Goal: Task Accomplishment & Management: Manage account settings

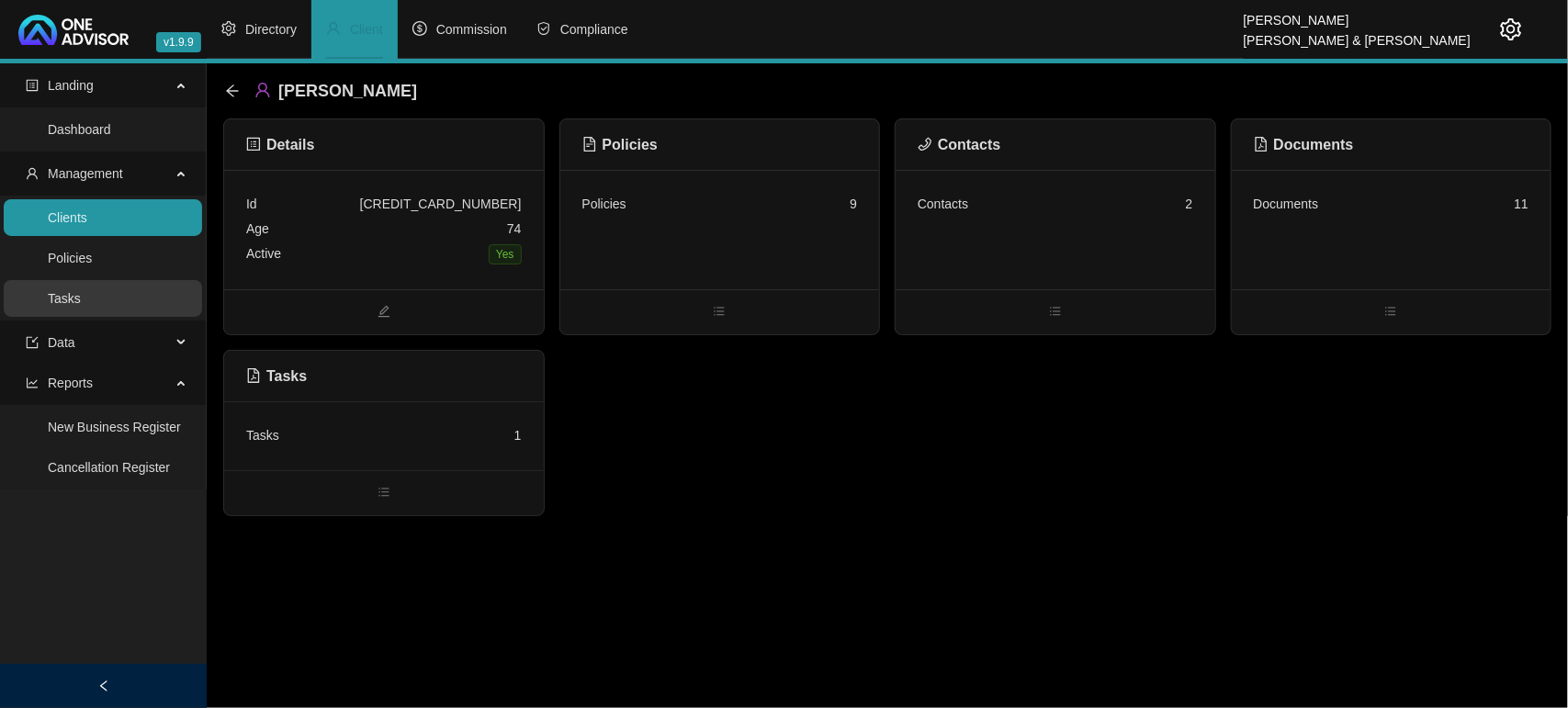
click at [81, 299] on link "Tasks" at bounding box center [64, 298] width 33 height 14
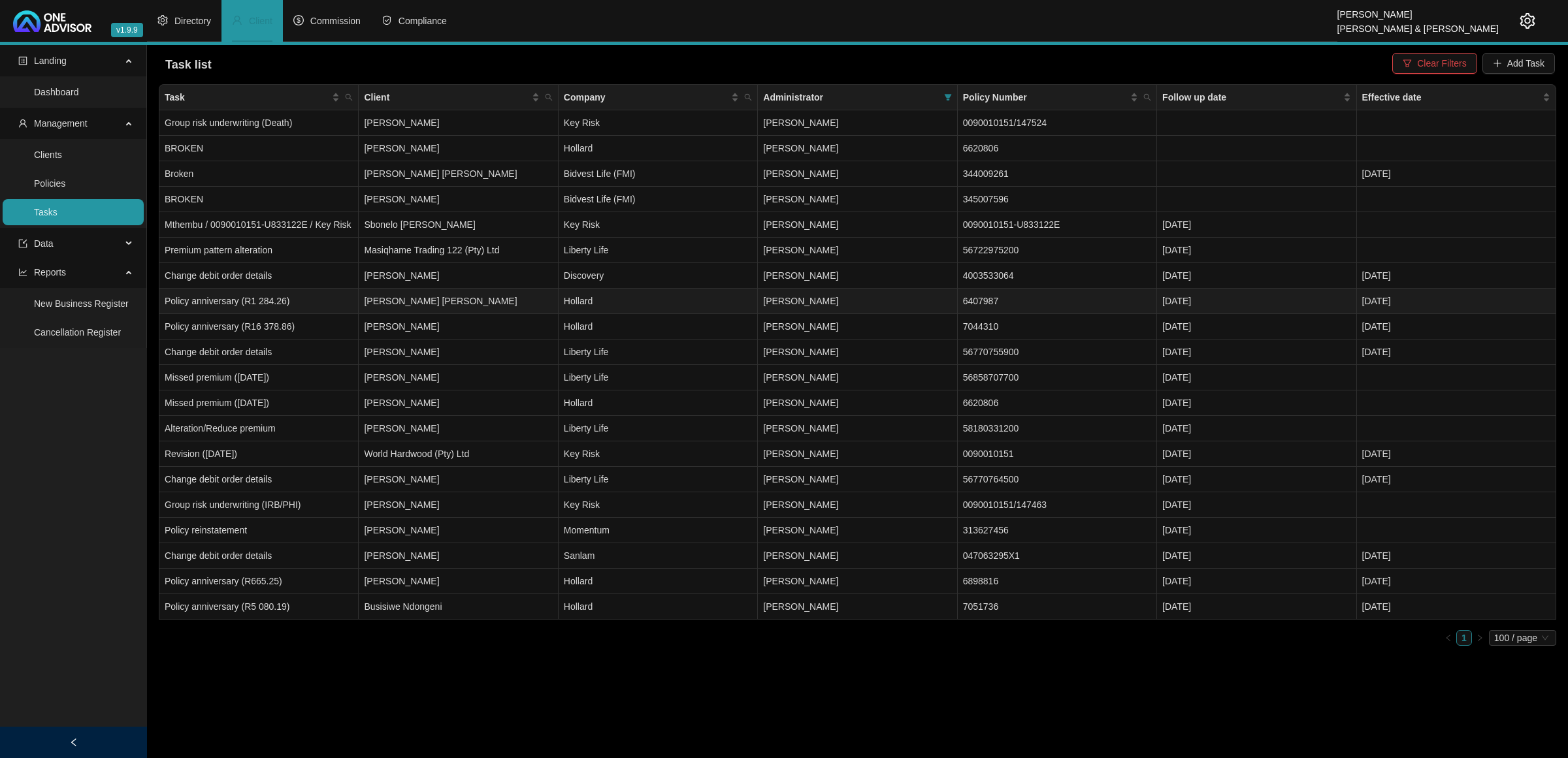
click at [492, 300] on td "[PERSON_NAME] [PERSON_NAME]" at bounding box center [458, 302] width 199 height 26
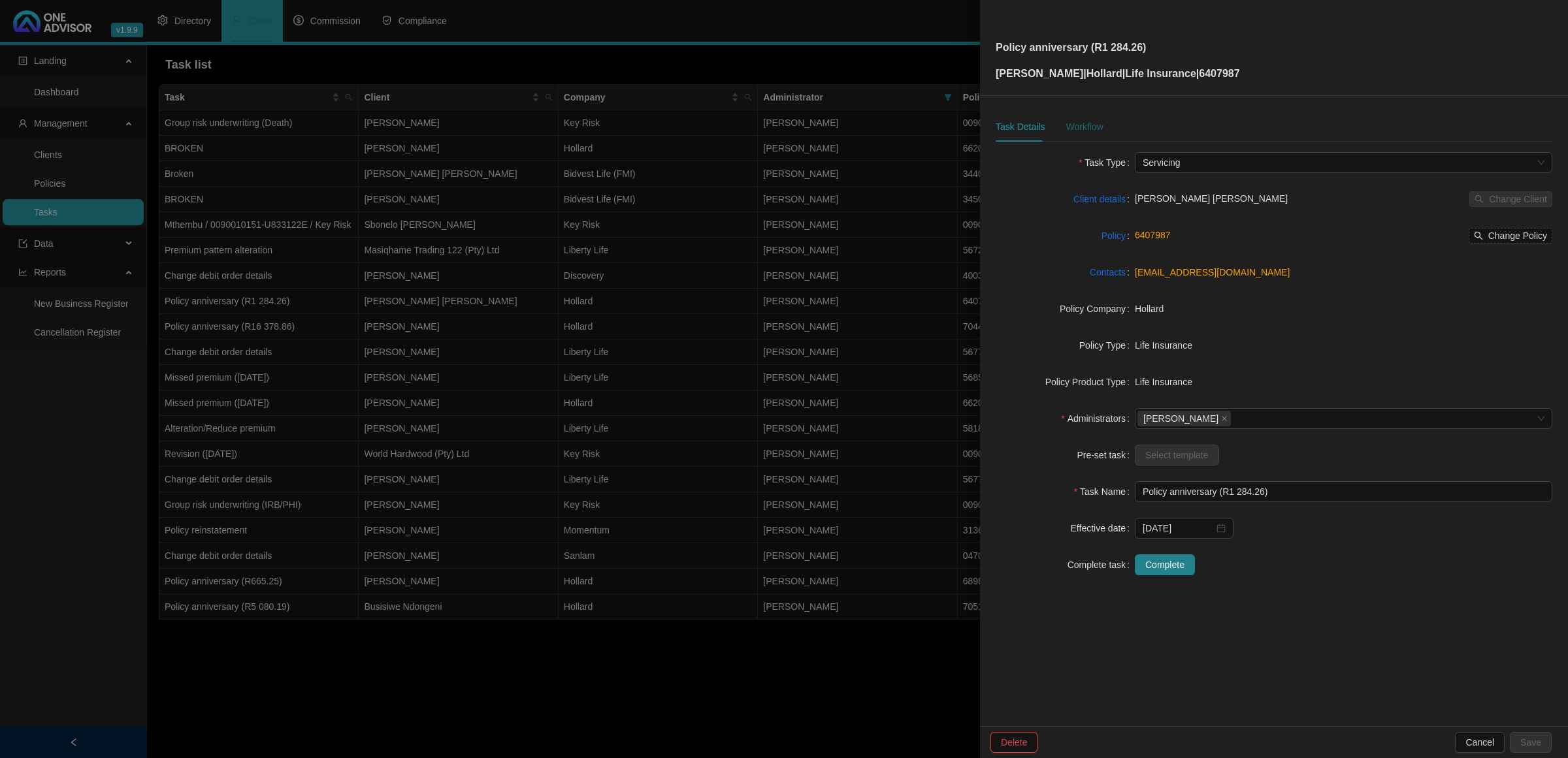
click at [1079, 130] on div "Workflow" at bounding box center [1084, 126] width 37 height 14
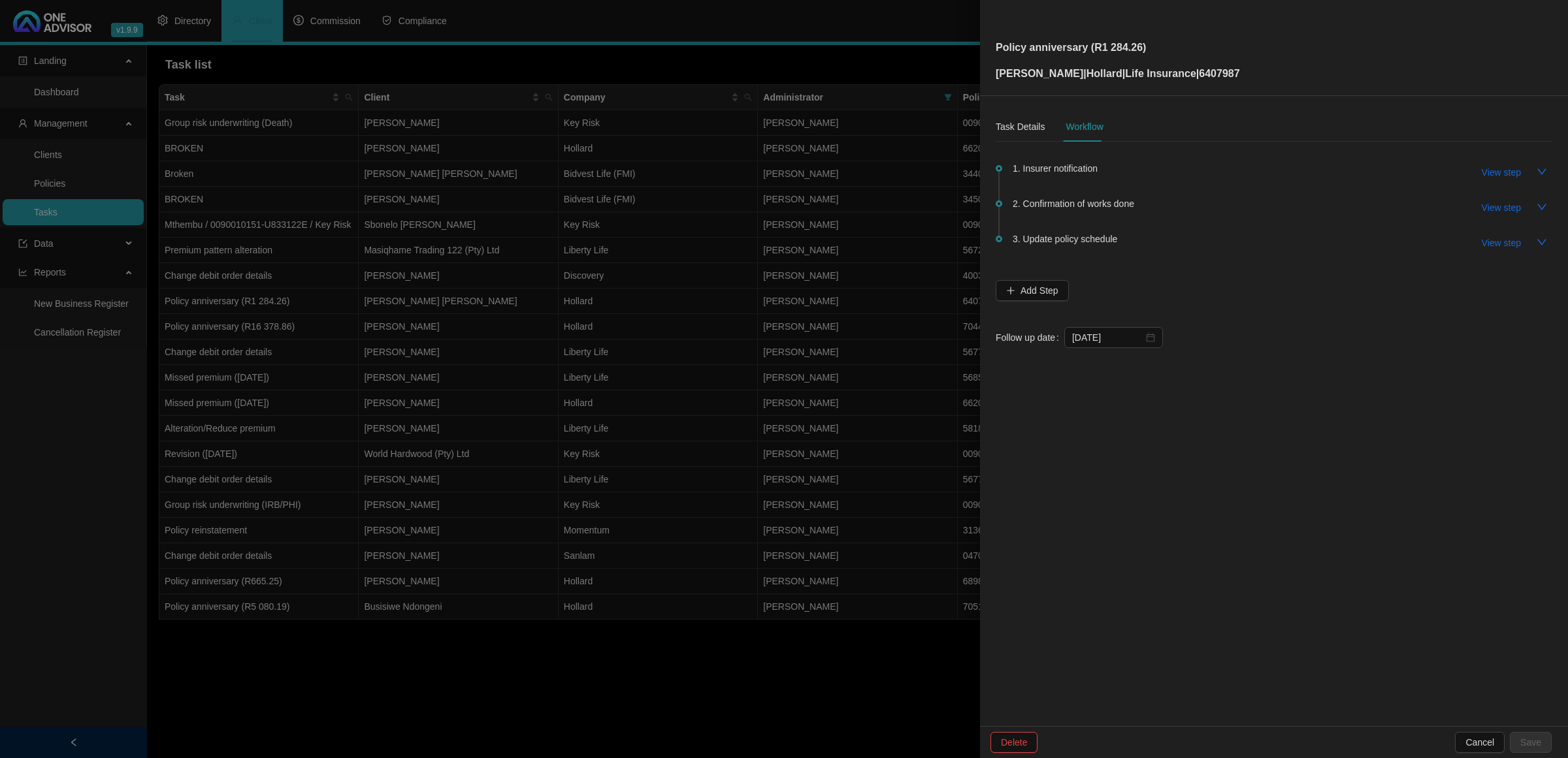
click at [638, 348] on div at bounding box center [784, 379] width 1568 height 758
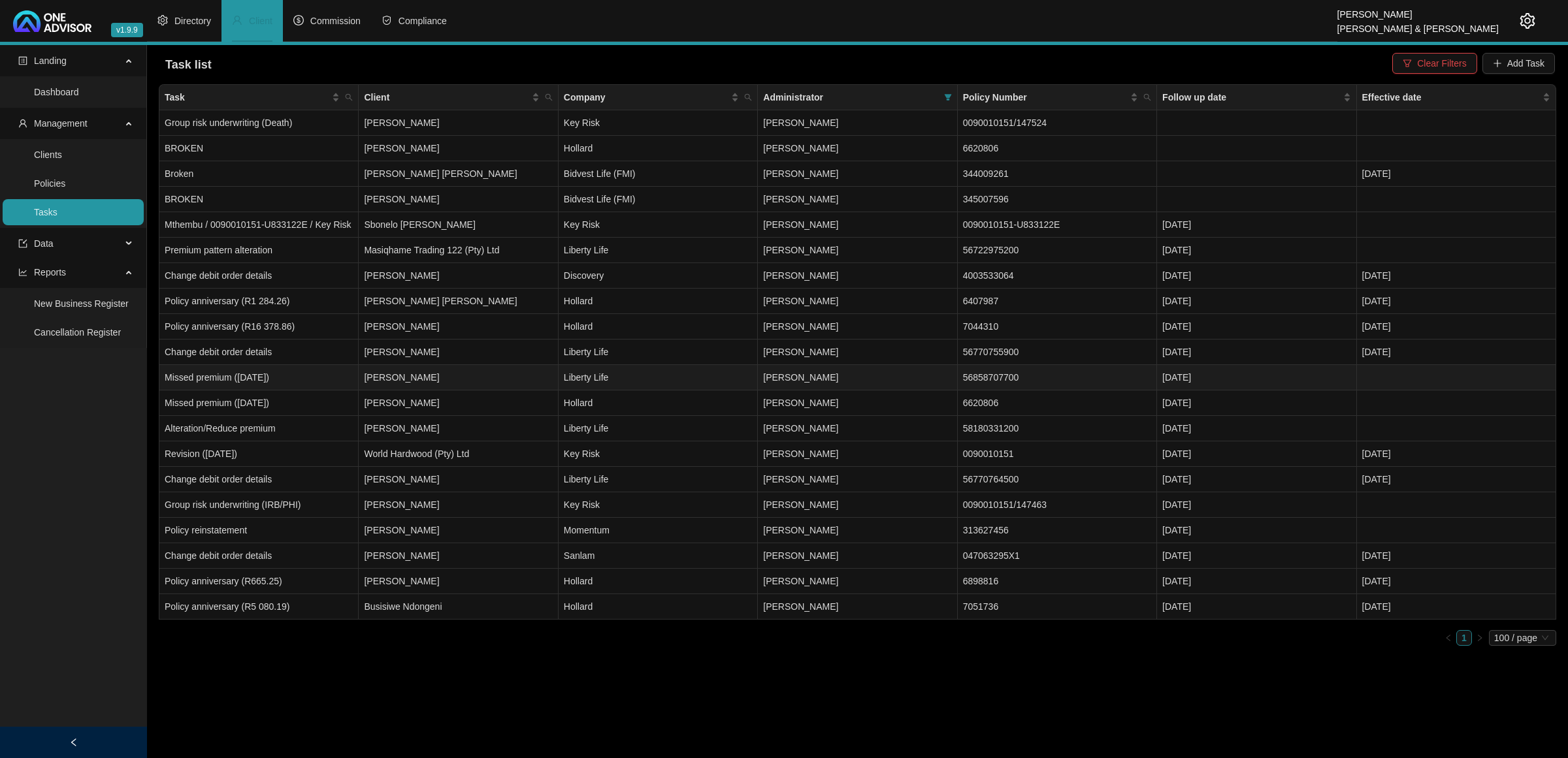
click at [531, 377] on td "[PERSON_NAME]" at bounding box center [458, 378] width 199 height 26
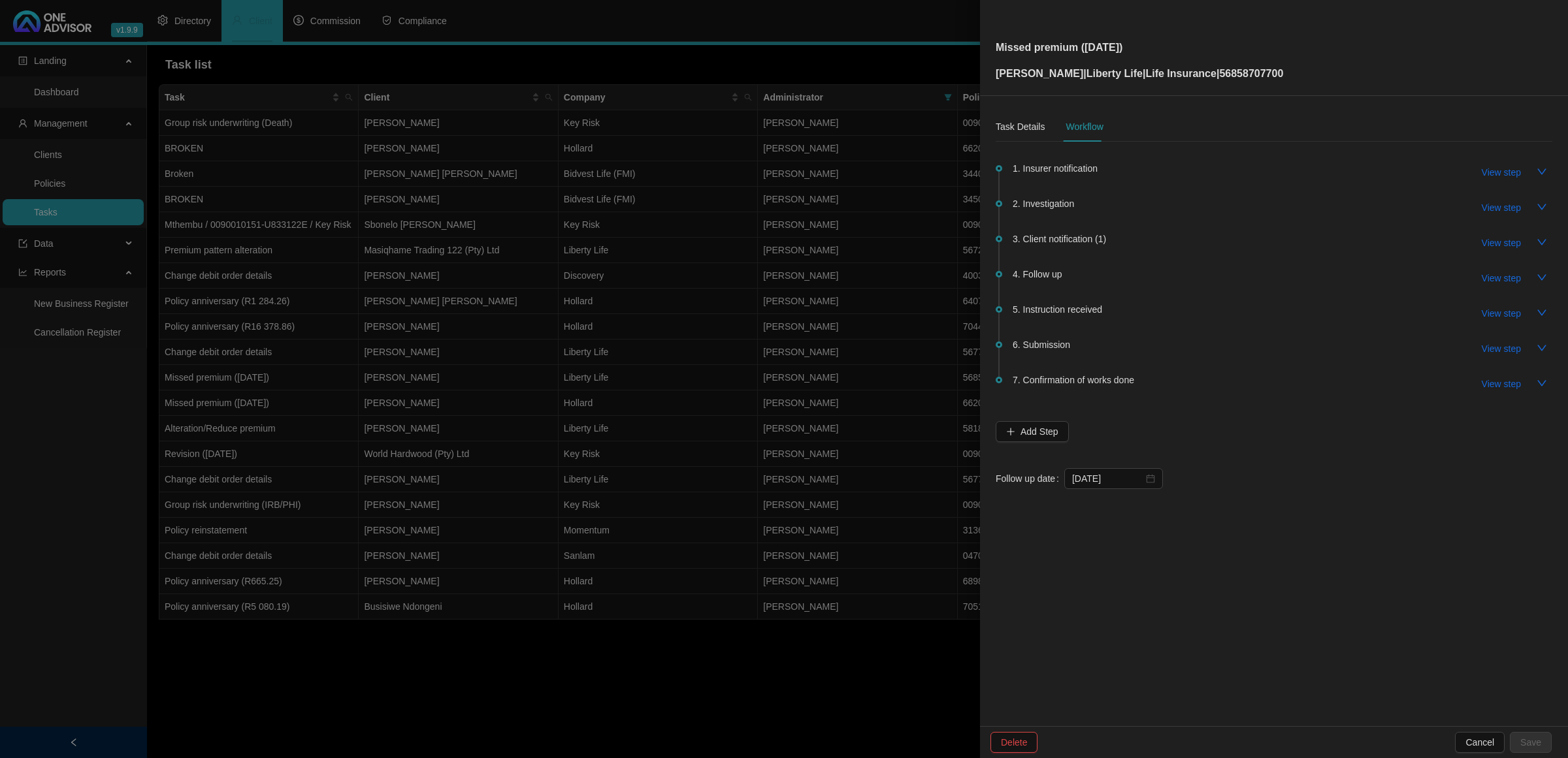
click at [1080, 314] on span "5. Instruction received" at bounding box center [1057, 309] width 90 height 14
click at [1115, 348] on span "View step" at bounding box center [1502, 348] width 39 height 14
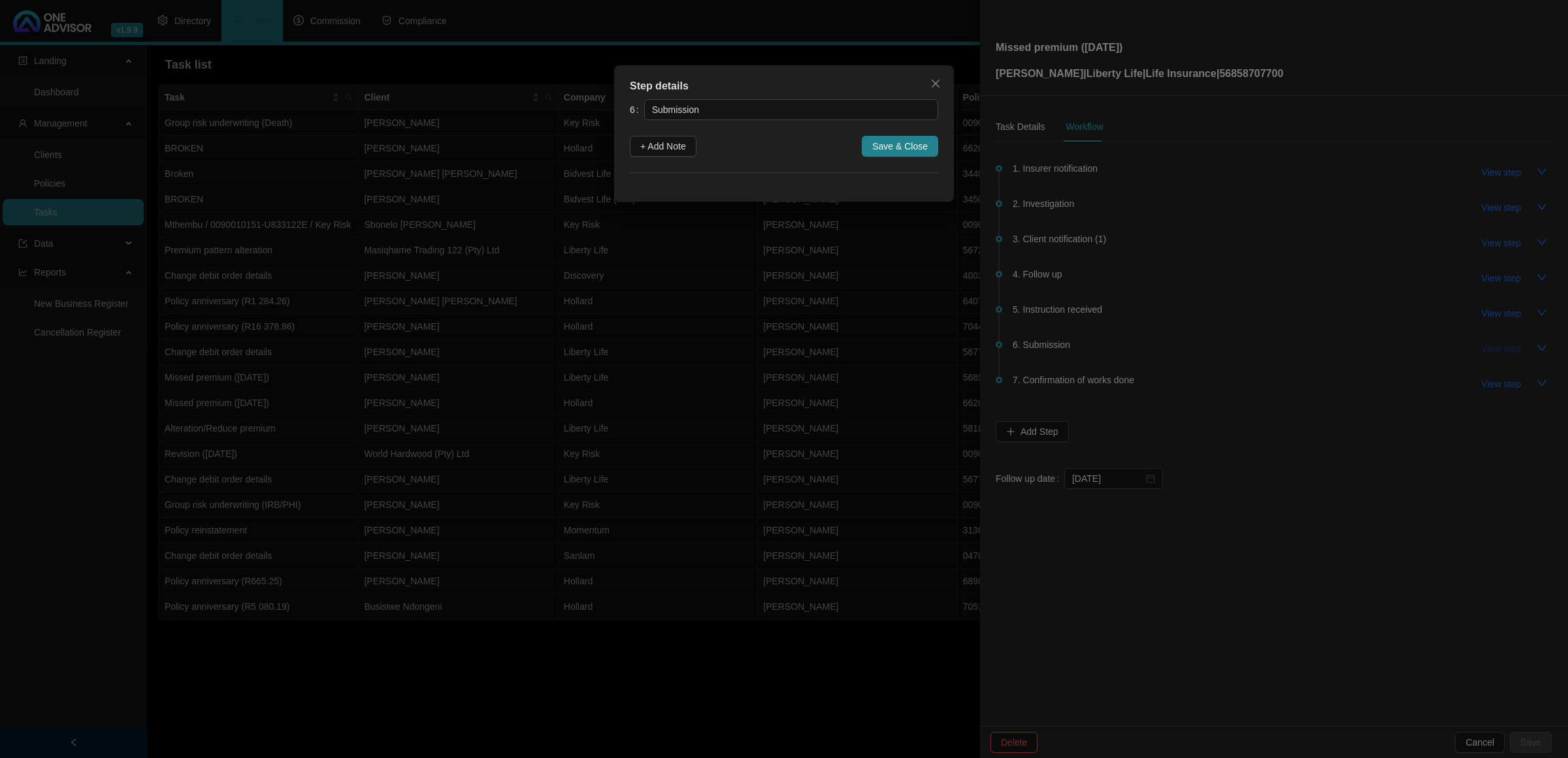
click at [1115, 348] on div "Step details 6 Submission + Add Note Save & Close Cancel OK" at bounding box center [784, 379] width 1568 height 758
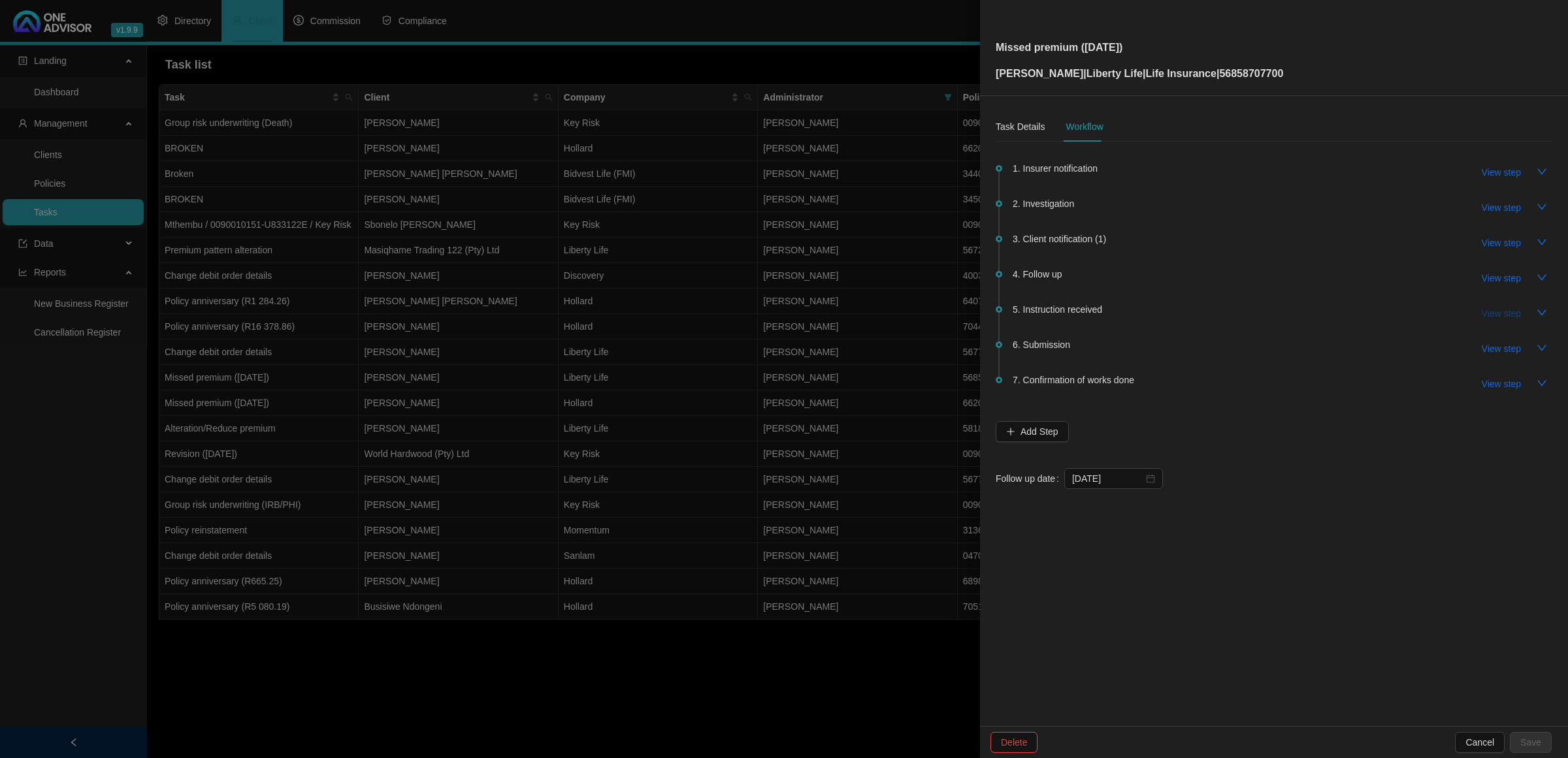
click at [1115, 308] on span "View step" at bounding box center [1502, 313] width 39 height 14
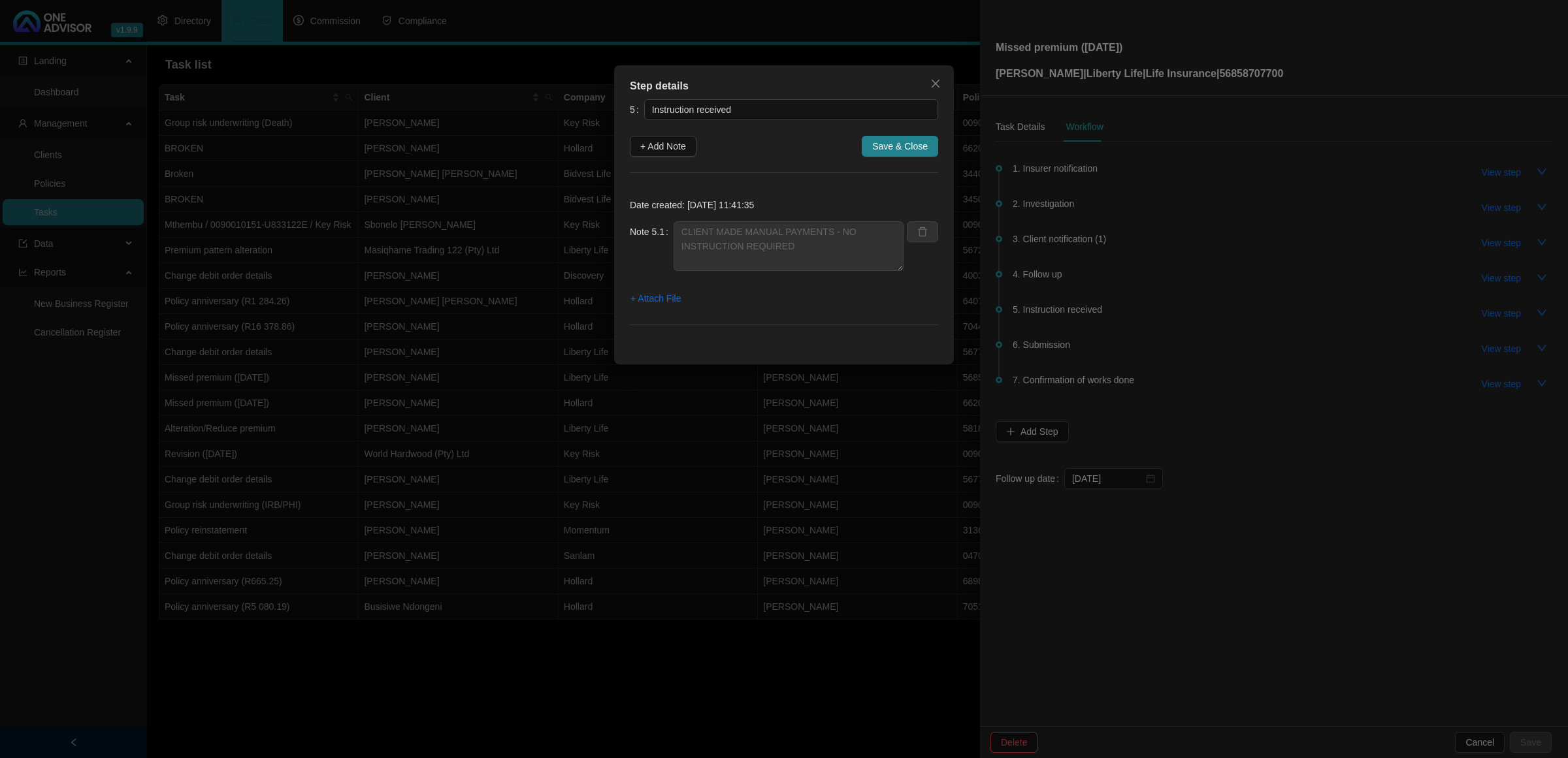
click at [1115, 334] on div "Step details 5 Instruction received + Add Note Save & Close Date created: [DATE…" at bounding box center [784, 379] width 1568 height 758
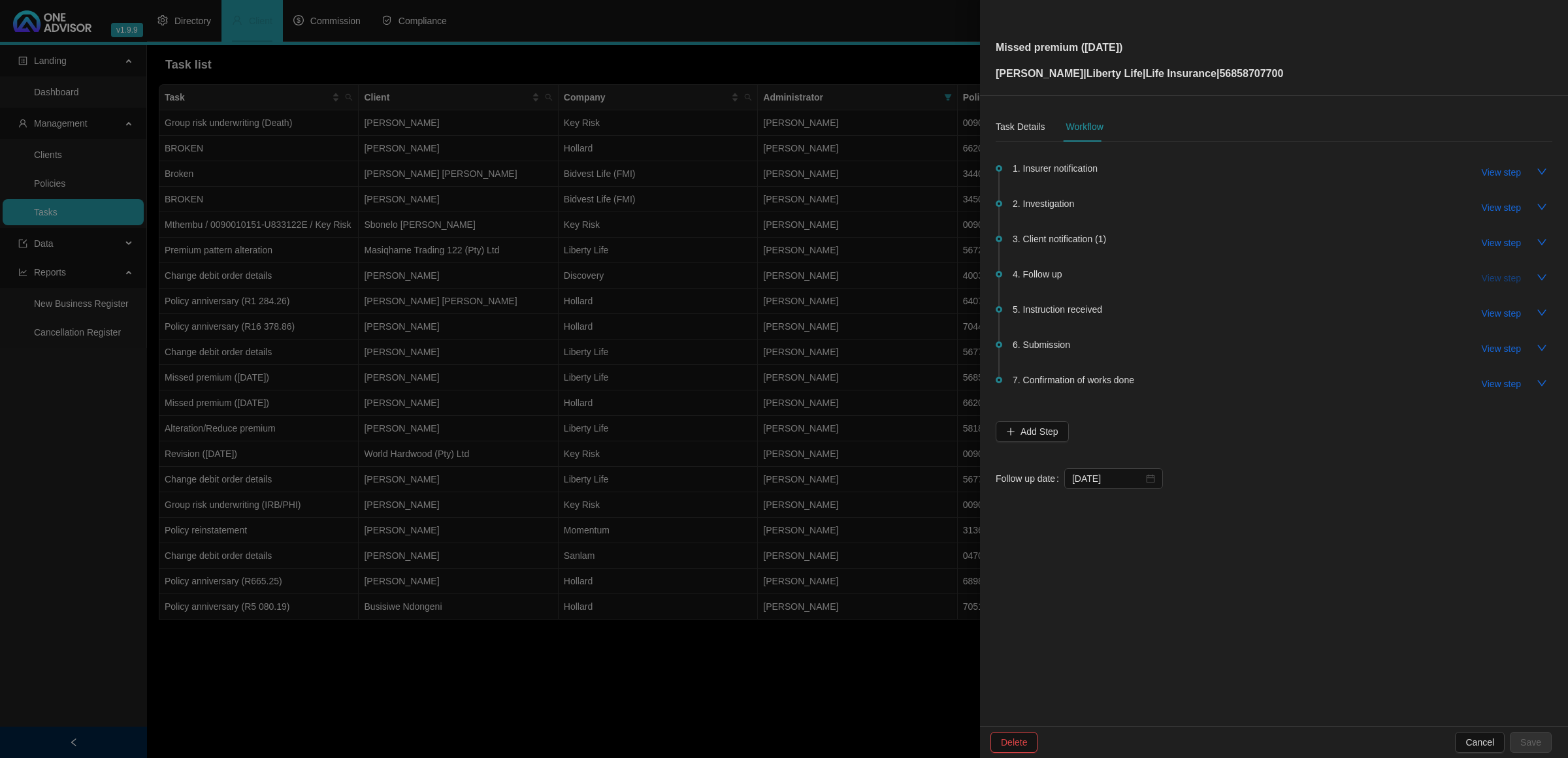
click at [1115, 269] on button "View step" at bounding box center [1501, 278] width 60 height 21
type input "Follow up"
type textarea "[DATE] FOLLOW UP ON THE OUTSTANDING AMOUNT FOR R12.22 - CLIENT SENT POP FOR R15…"
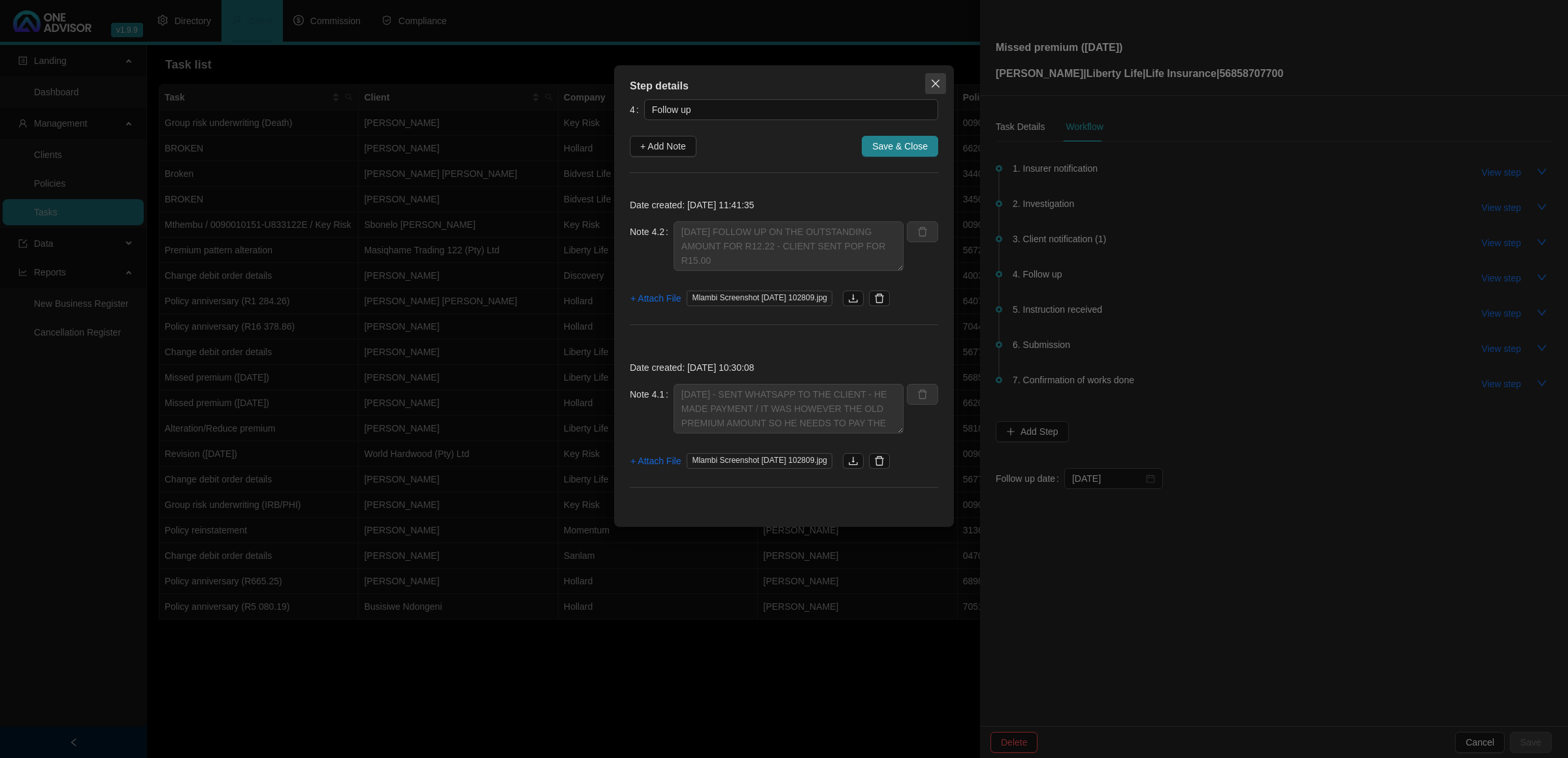
click at [929, 84] on span "Close" at bounding box center [935, 83] width 21 height 10
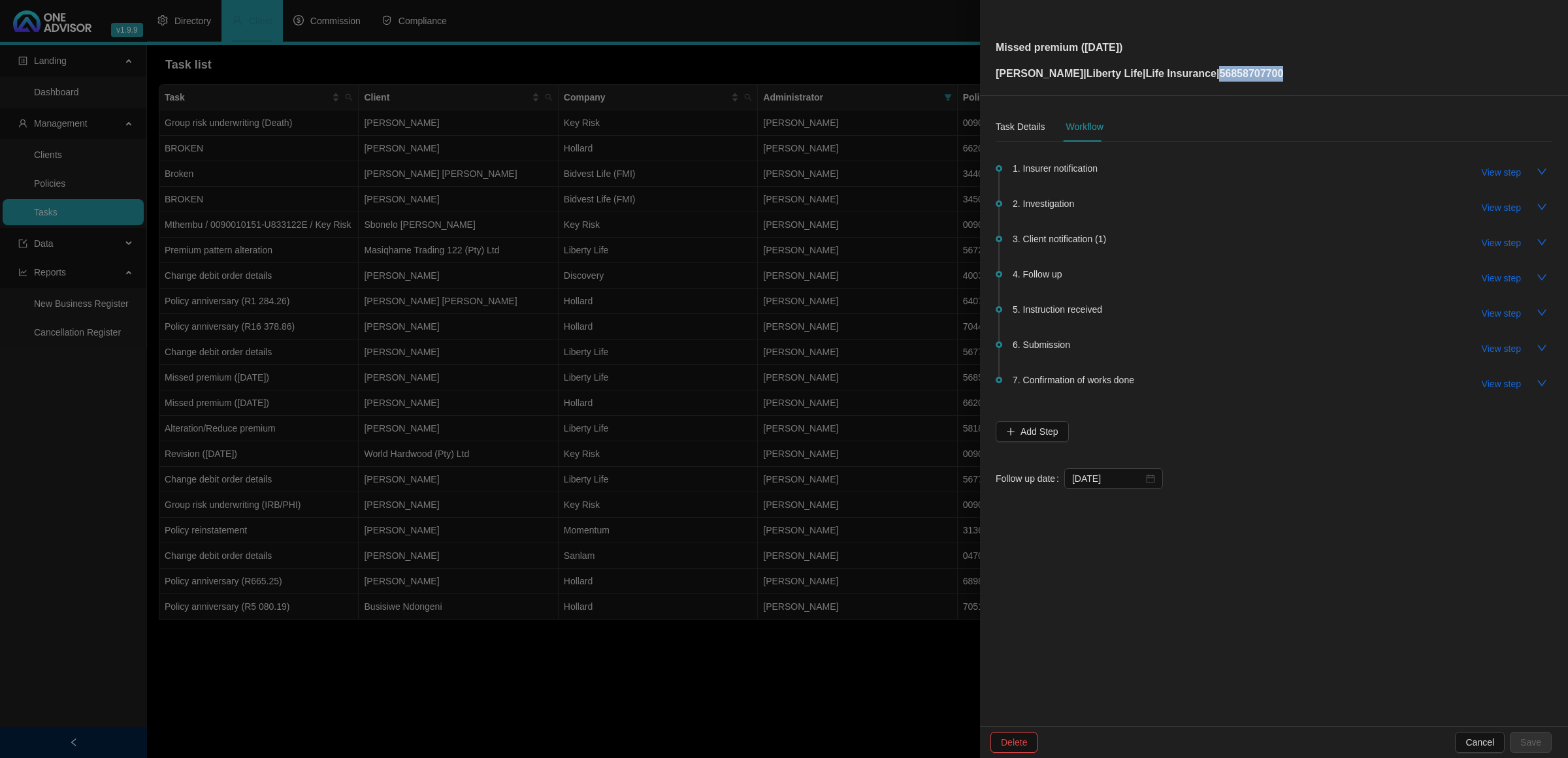
drag, startPoint x: 1303, startPoint y: 75, endPoint x: 1221, endPoint y: 86, distance: 82.7
click at [1115, 86] on div "Missed premium ([DATE]) [PERSON_NAME] | Liberty Life | Life Insurance | 5685870…" at bounding box center [1274, 48] width 588 height 96
copy p "56858707700"
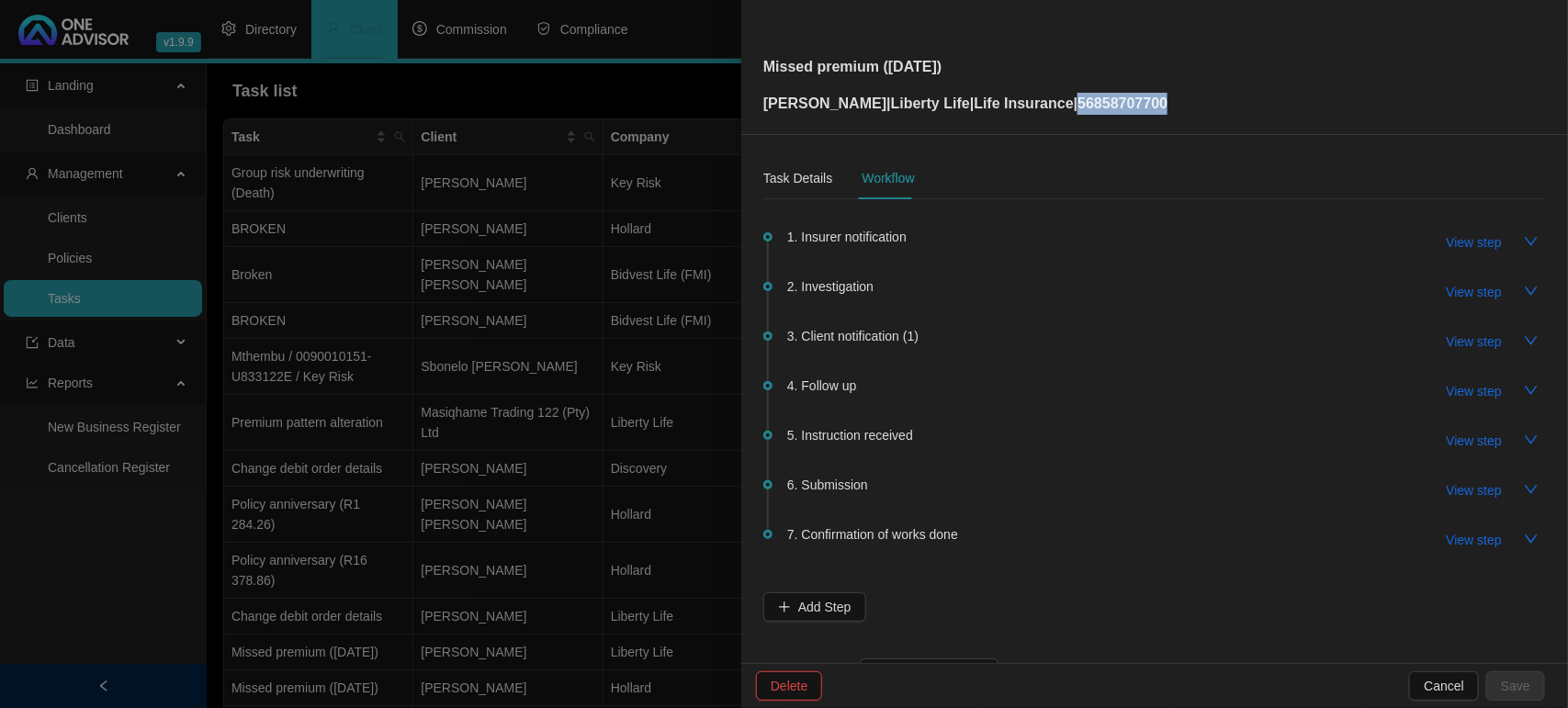
click at [1463, 489] on span "View step" at bounding box center [1474, 490] width 55 height 20
type input "Submission"
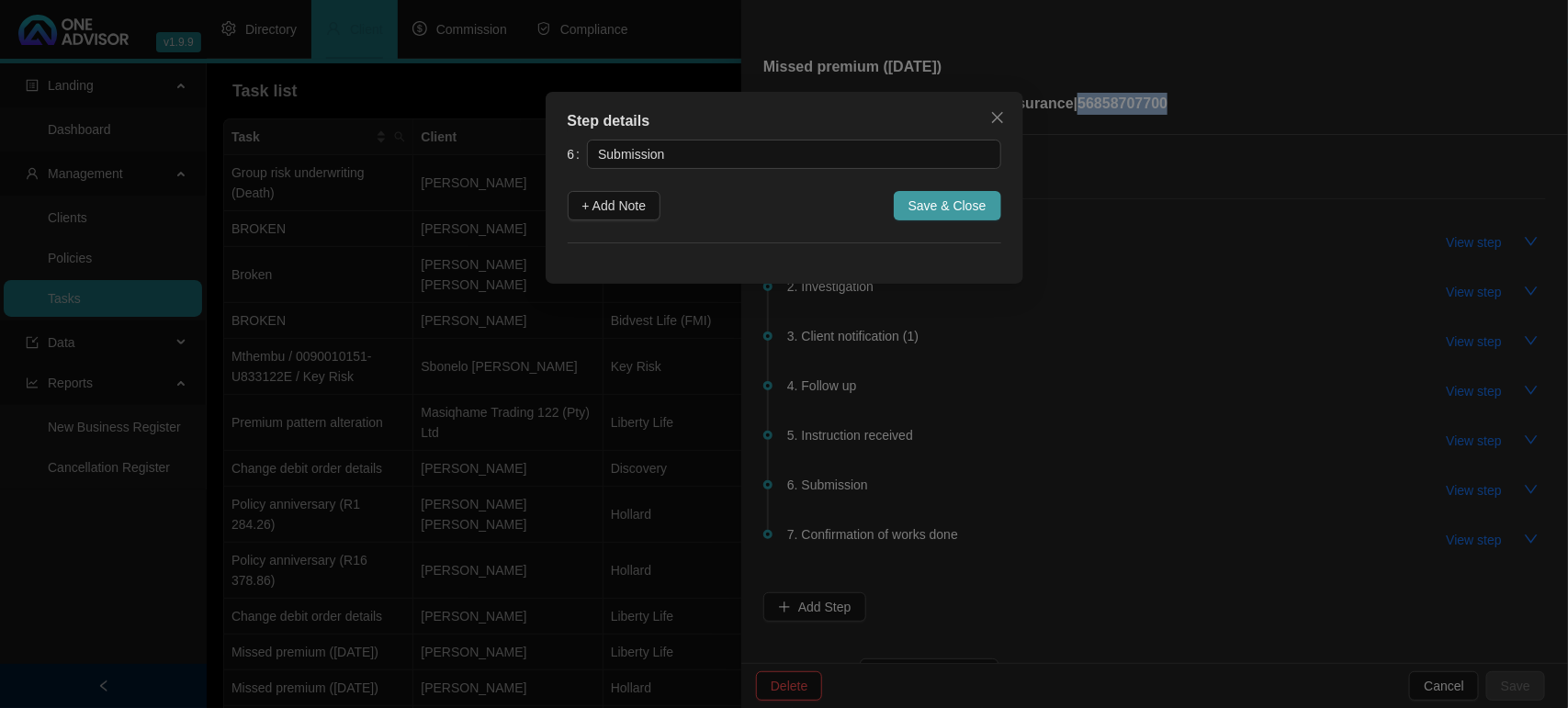
click at [932, 205] on span "Save & Close" at bounding box center [947, 205] width 78 height 20
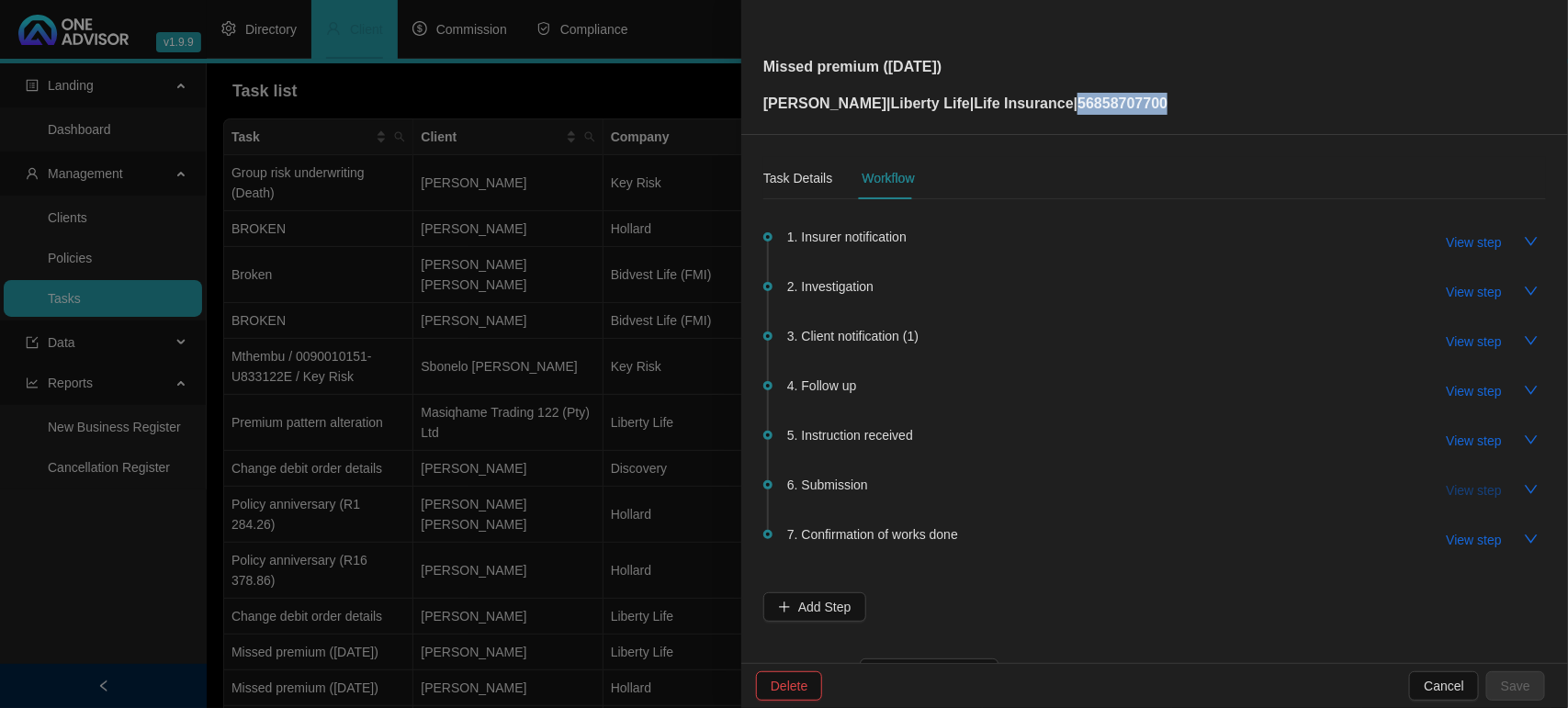
click at [1447, 485] on span "View step" at bounding box center [1474, 490] width 55 height 20
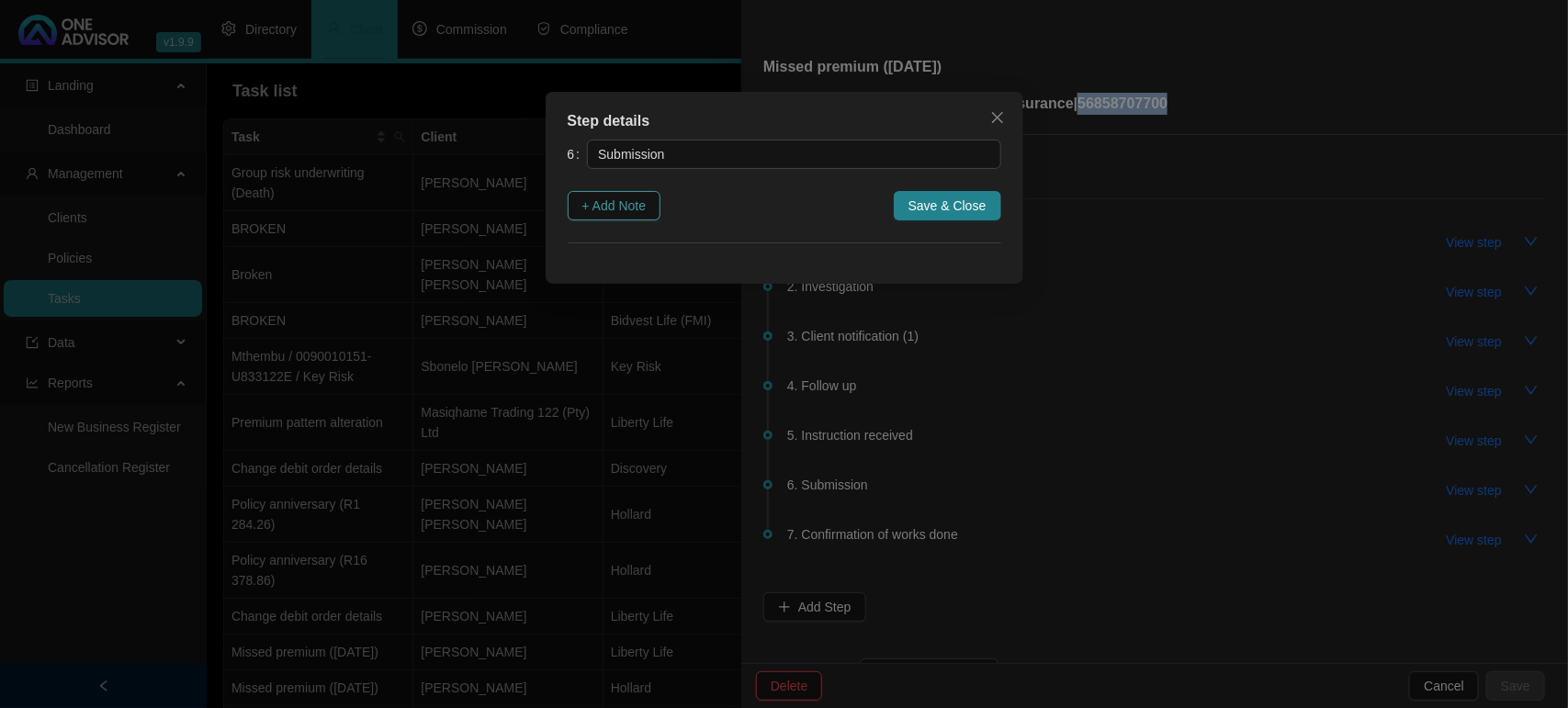
click at [652, 204] on button "+ Add Note" at bounding box center [614, 205] width 94 height 29
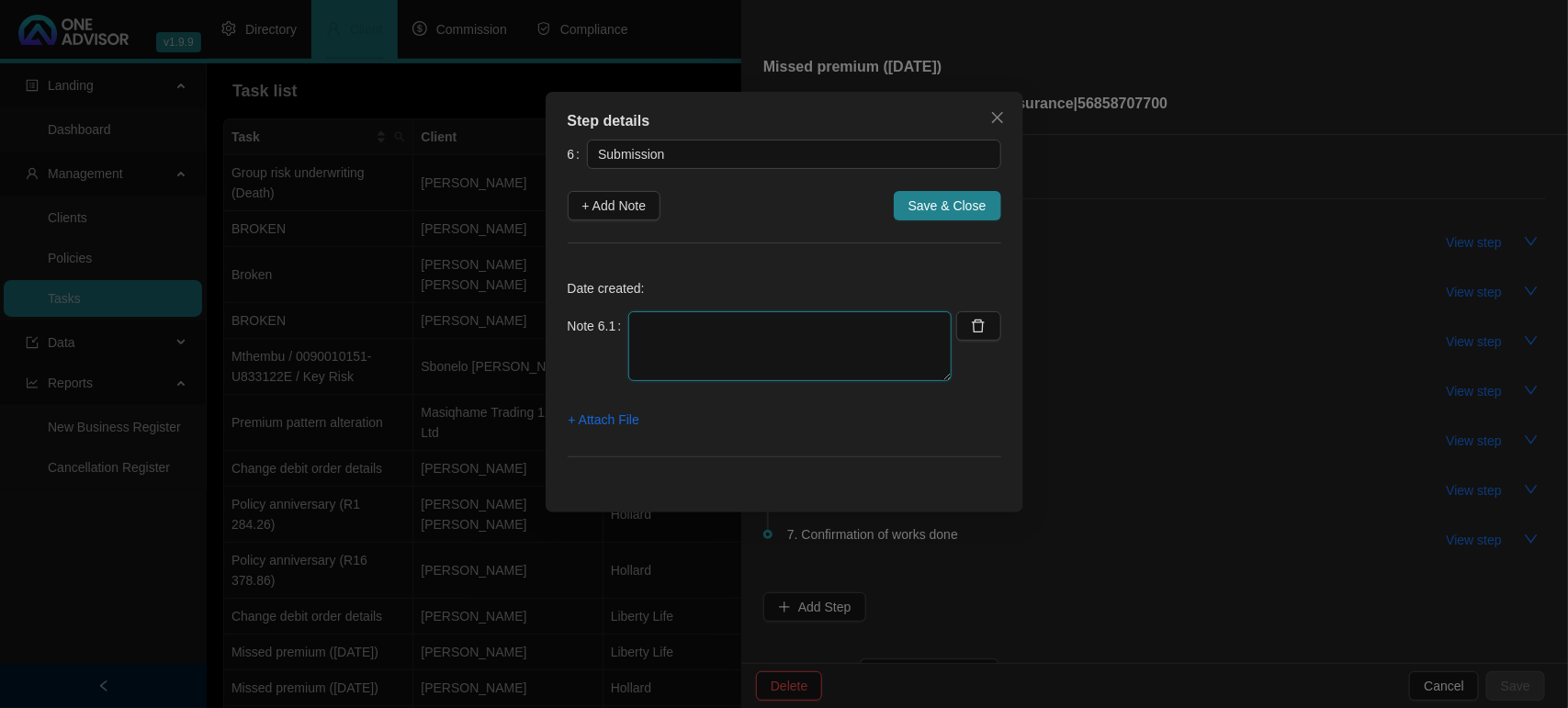
click at [650, 340] on textarea at bounding box center [790, 346] width 324 height 70
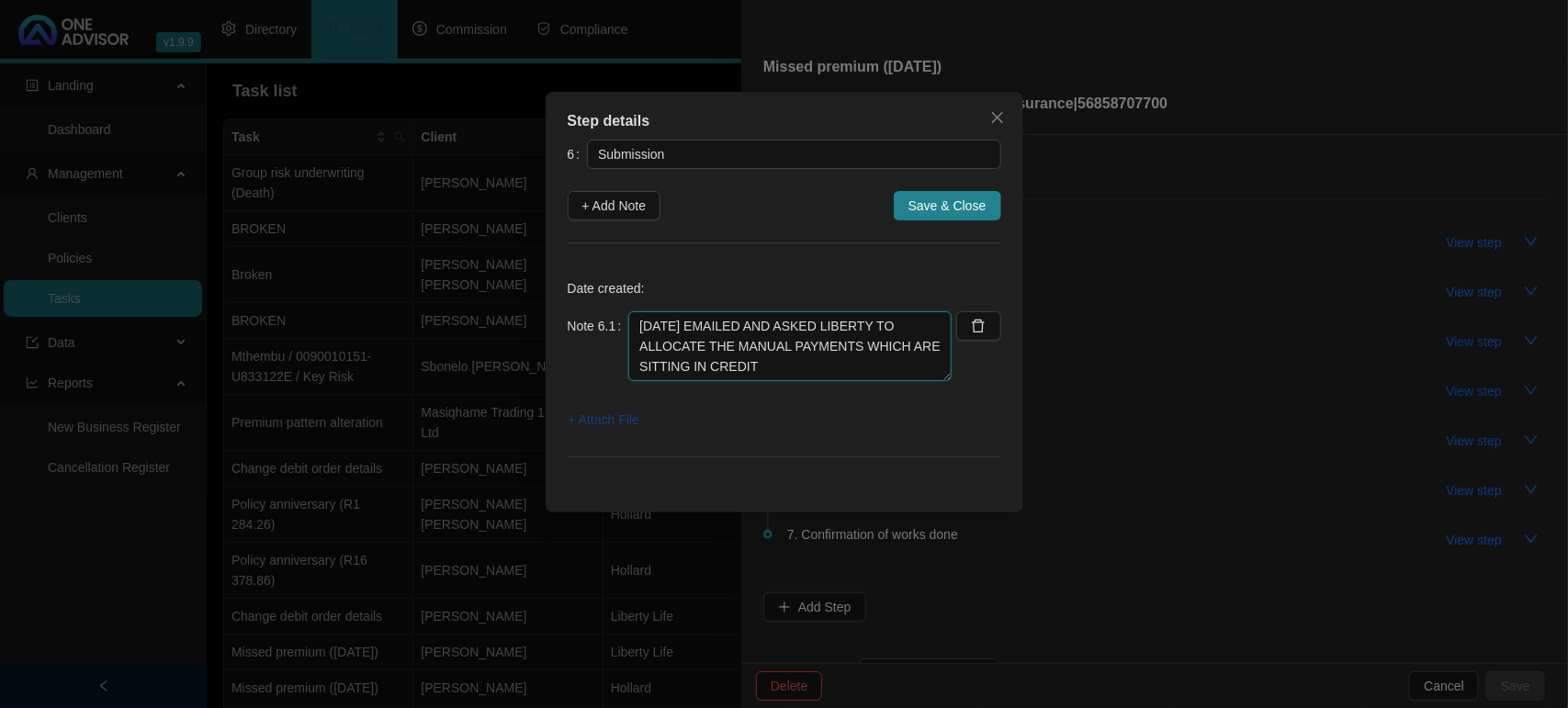
type textarea "[DATE] EMAILED AND ASKED LIBERTY TO ALLOCATE THE MANUAL PAYMENTS WHICH ARE SITT…"
click at [610, 425] on span "+ Attach File" at bounding box center [604, 419] width 71 height 20
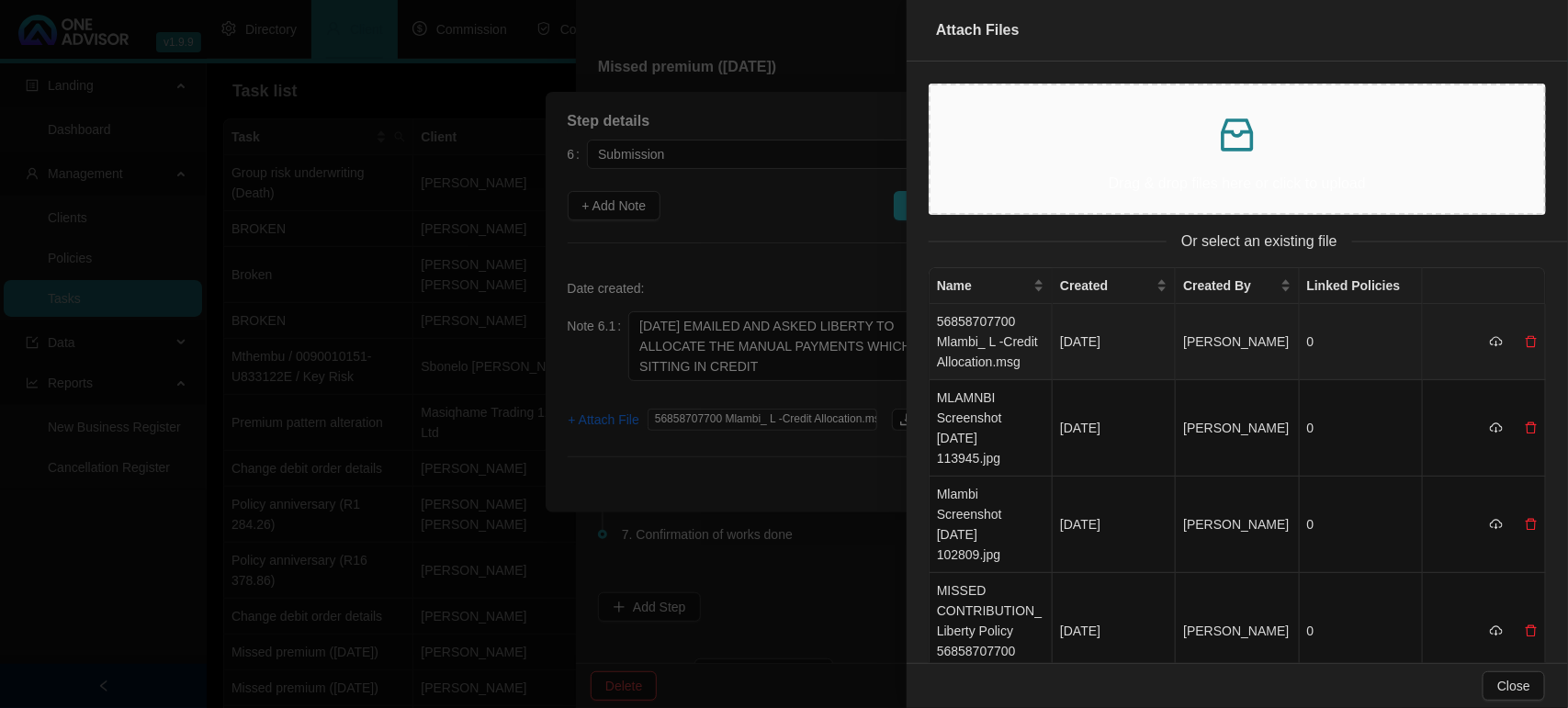
click at [1003, 345] on td "56858707700 Mlambi_ L -Credit Allocation.msg" at bounding box center [991, 342] width 123 height 76
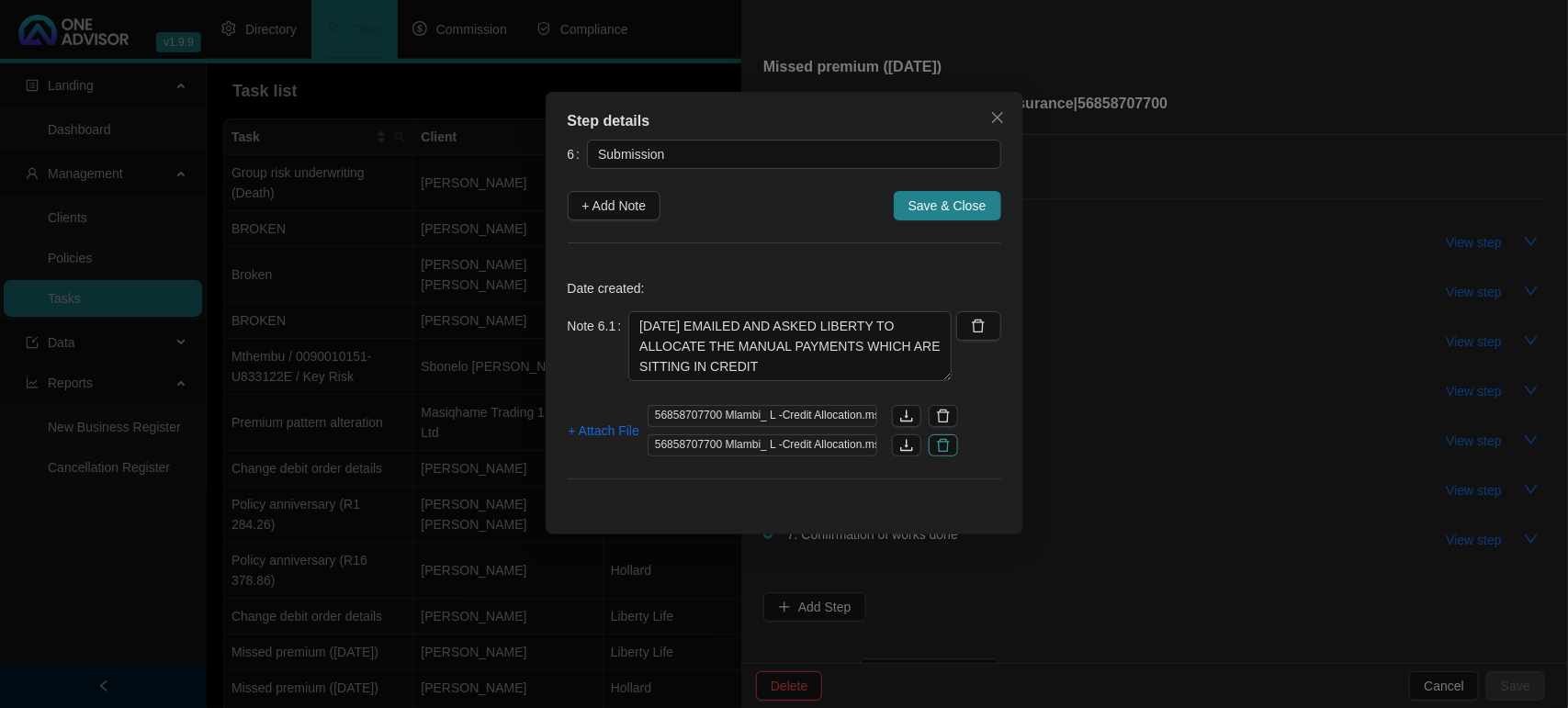
click at [943, 440] on icon "delete" at bounding box center [943, 446] width 13 height 13
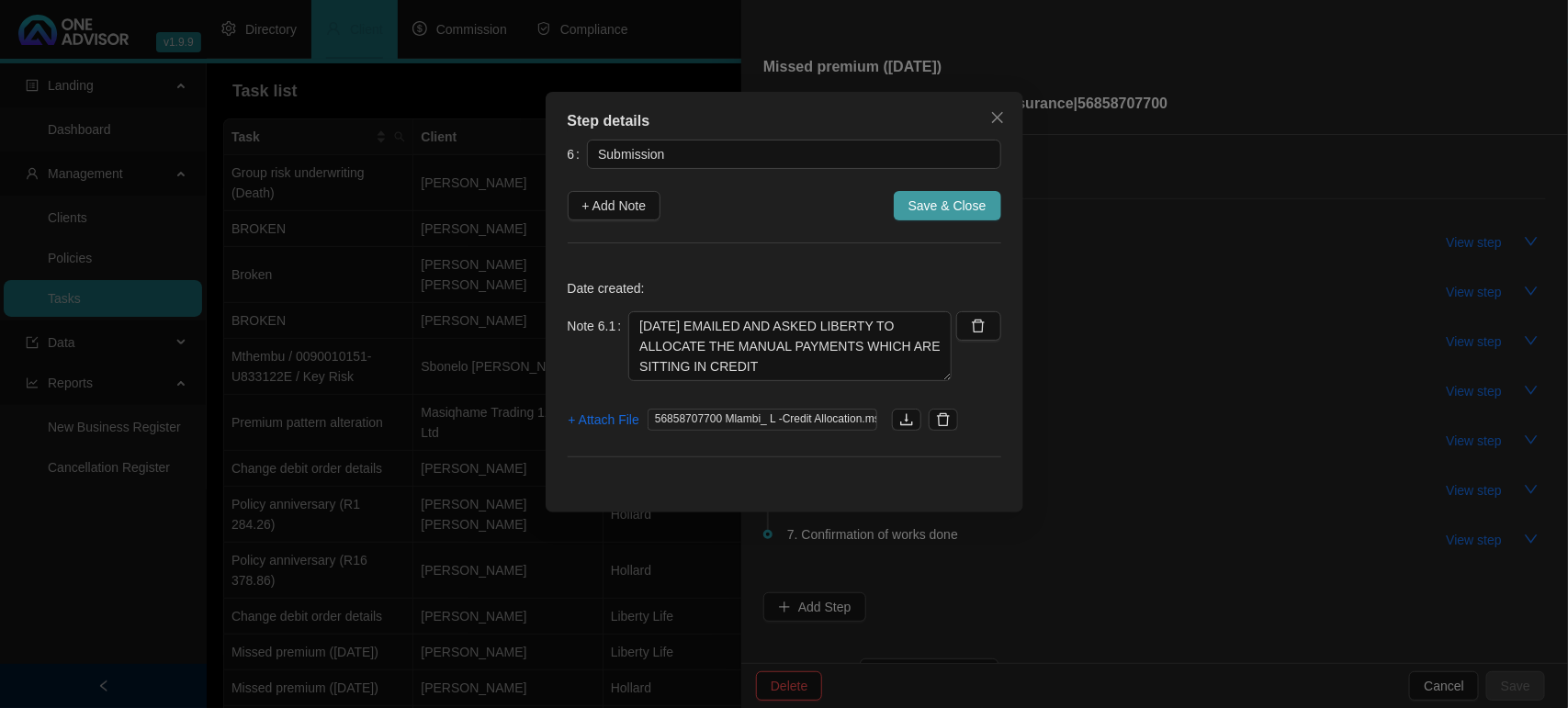
click at [946, 202] on span "Save & Close" at bounding box center [947, 205] width 78 height 20
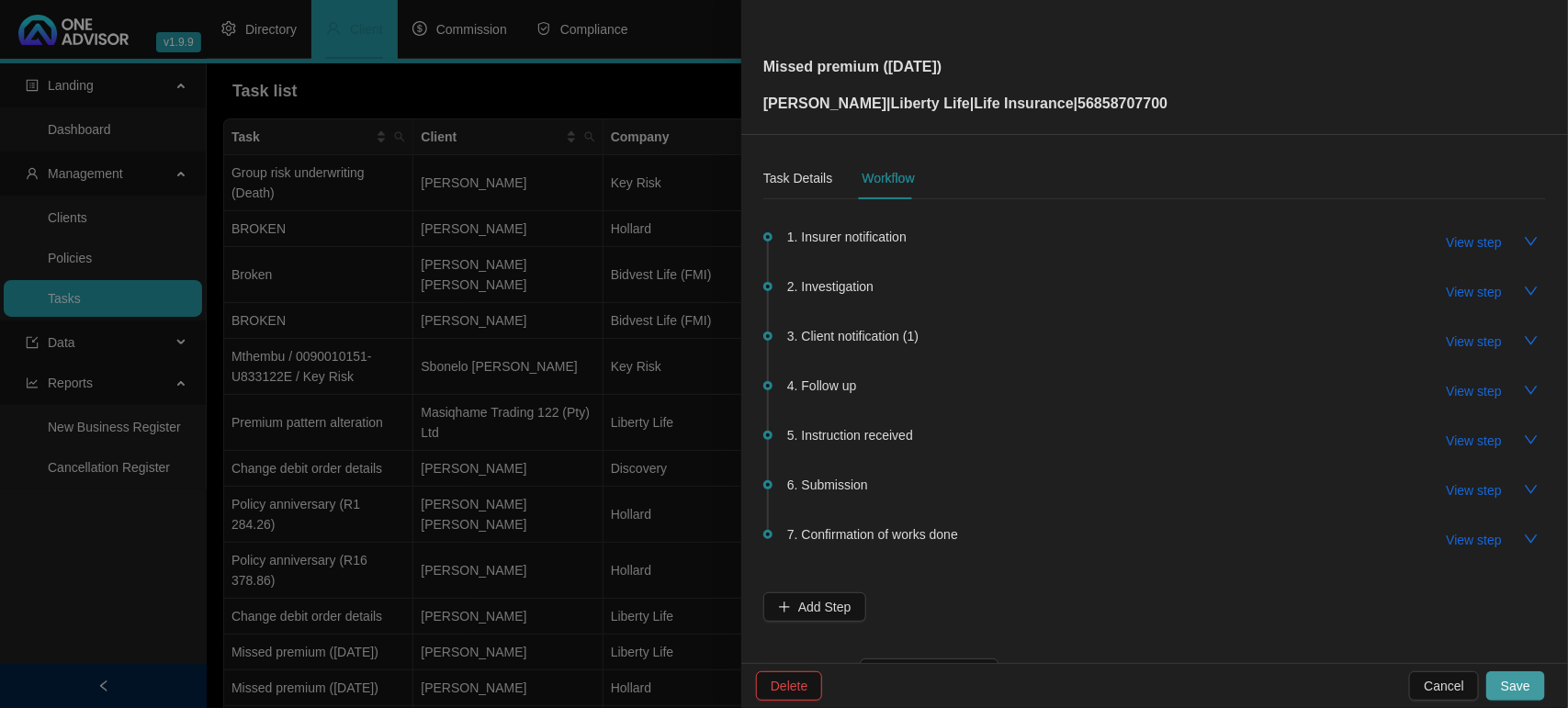
click at [1532, 690] on button "Save" at bounding box center [1516, 685] width 59 height 29
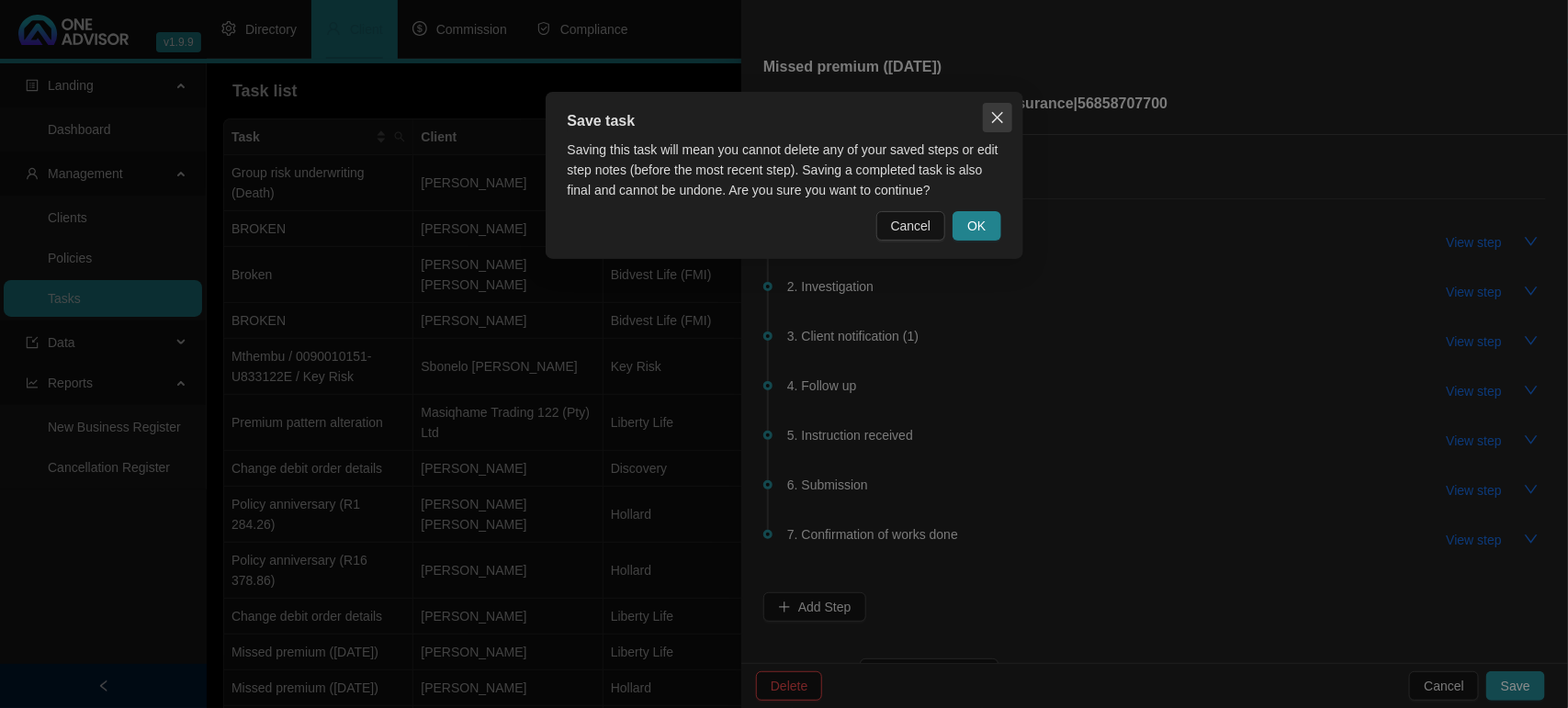
click at [1004, 111] on span "Close" at bounding box center [997, 117] width 29 height 14
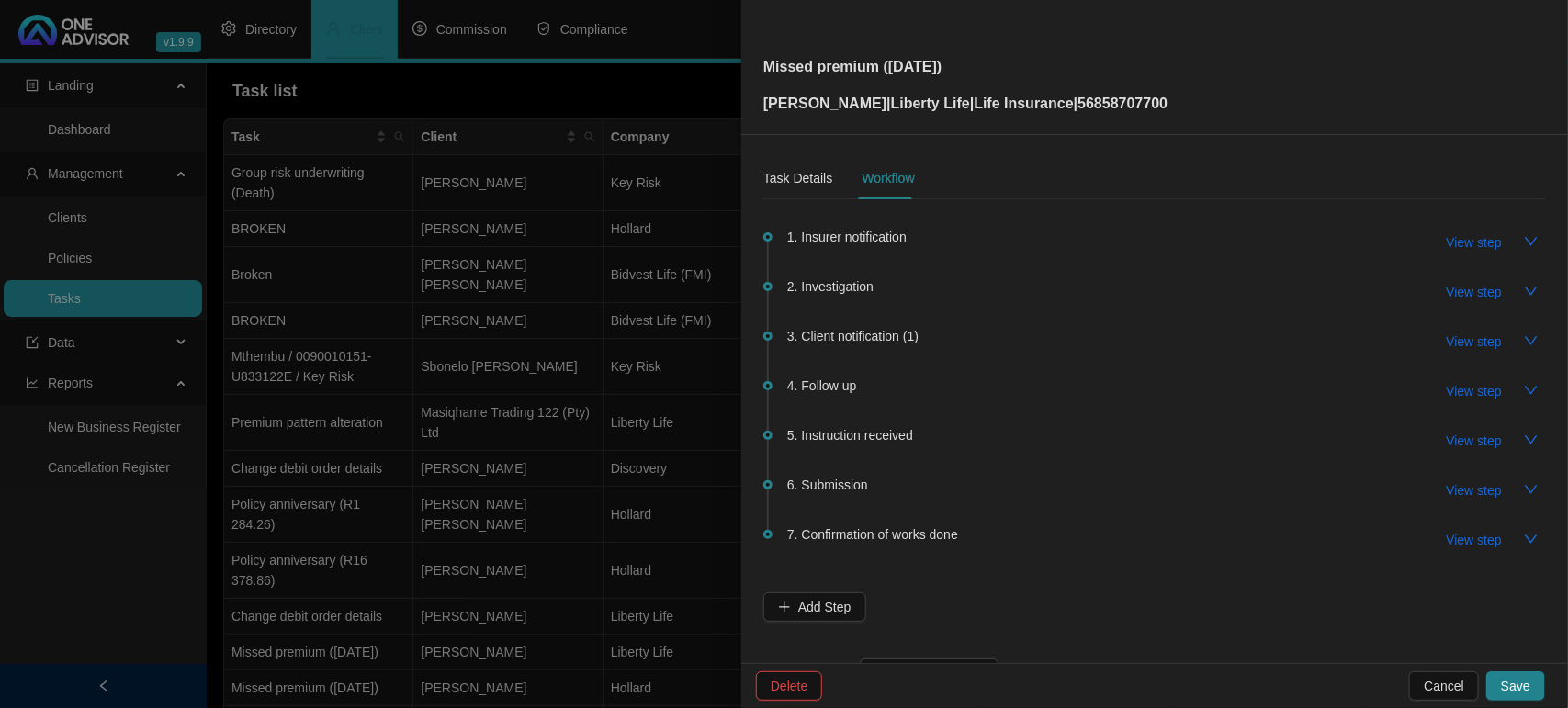
scroll to position [67, 0]
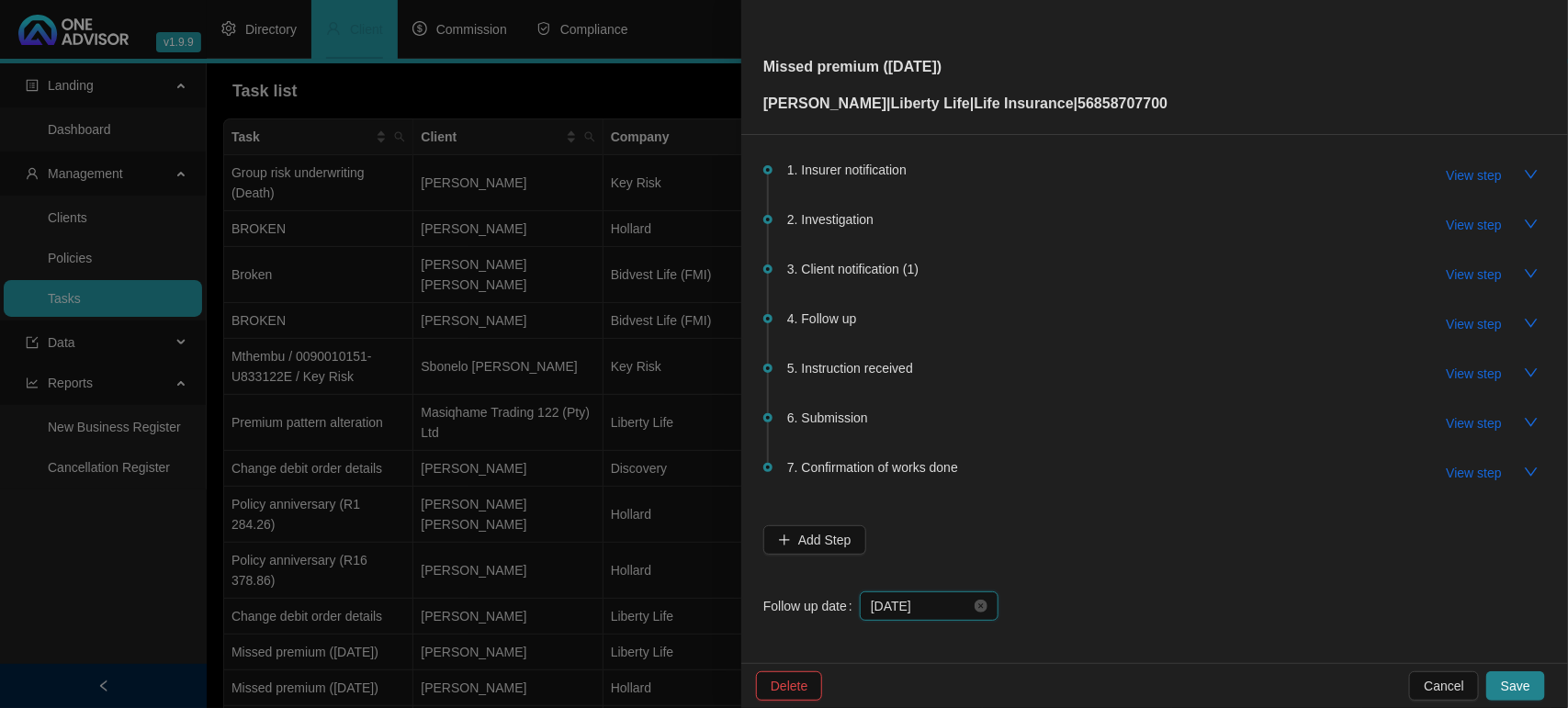
click at [938, 596] on input "[DATE]" at bounding box center [920, 606] width 100 height 20
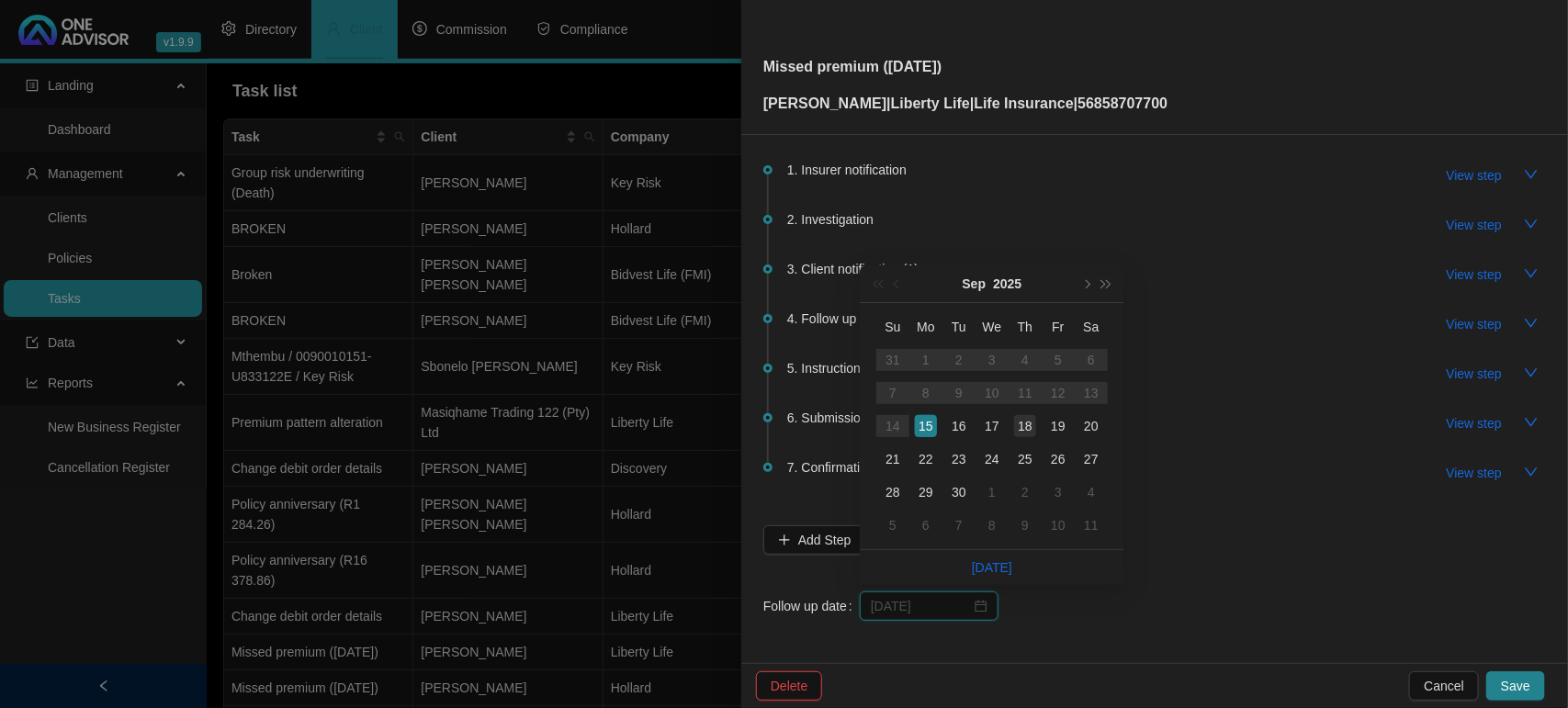
type input "[DATE]"
click at [1017, 429] on div "18" at bounding box center [1024, 425] width 22 height 22
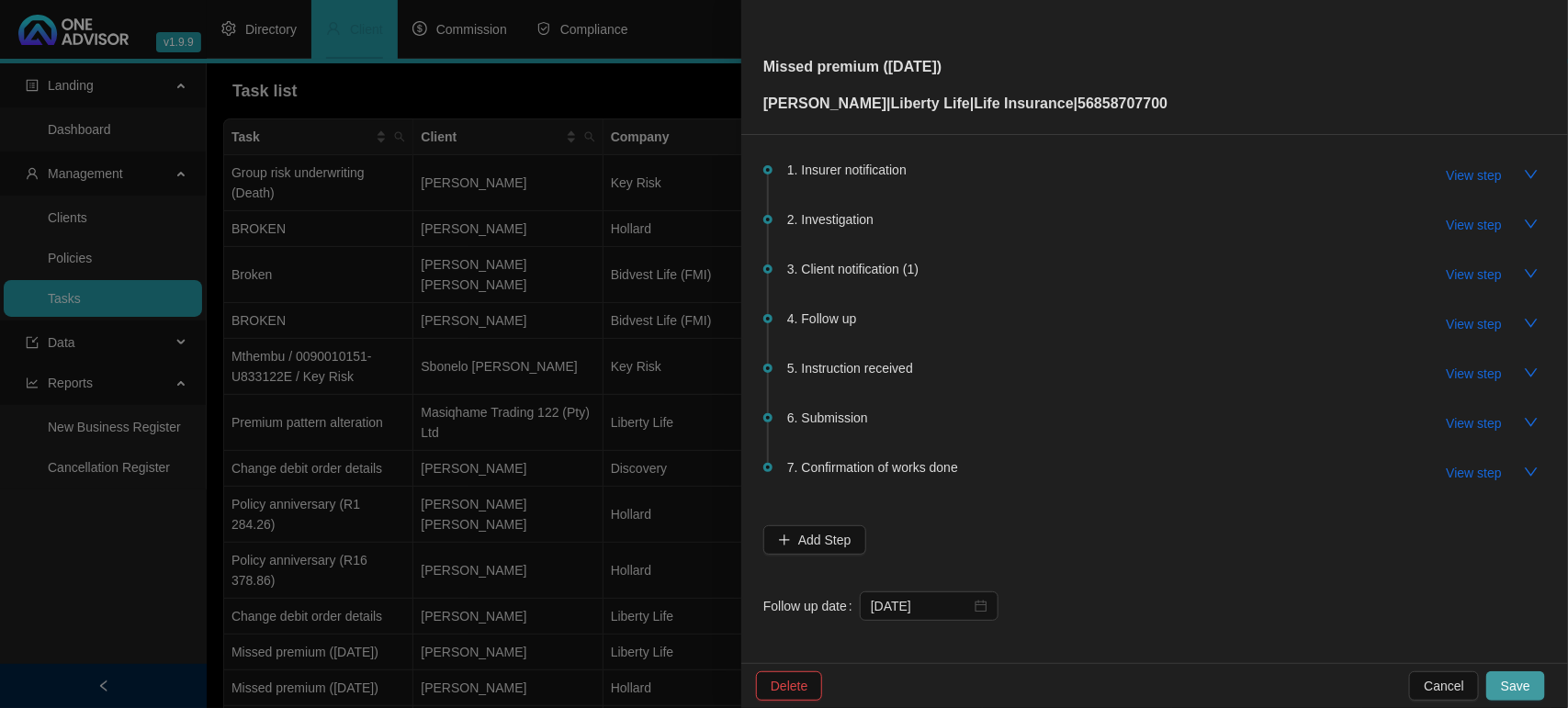
click at [1529, 684] on span "Save" at bounding box center [1515, 685] width 29 height 20
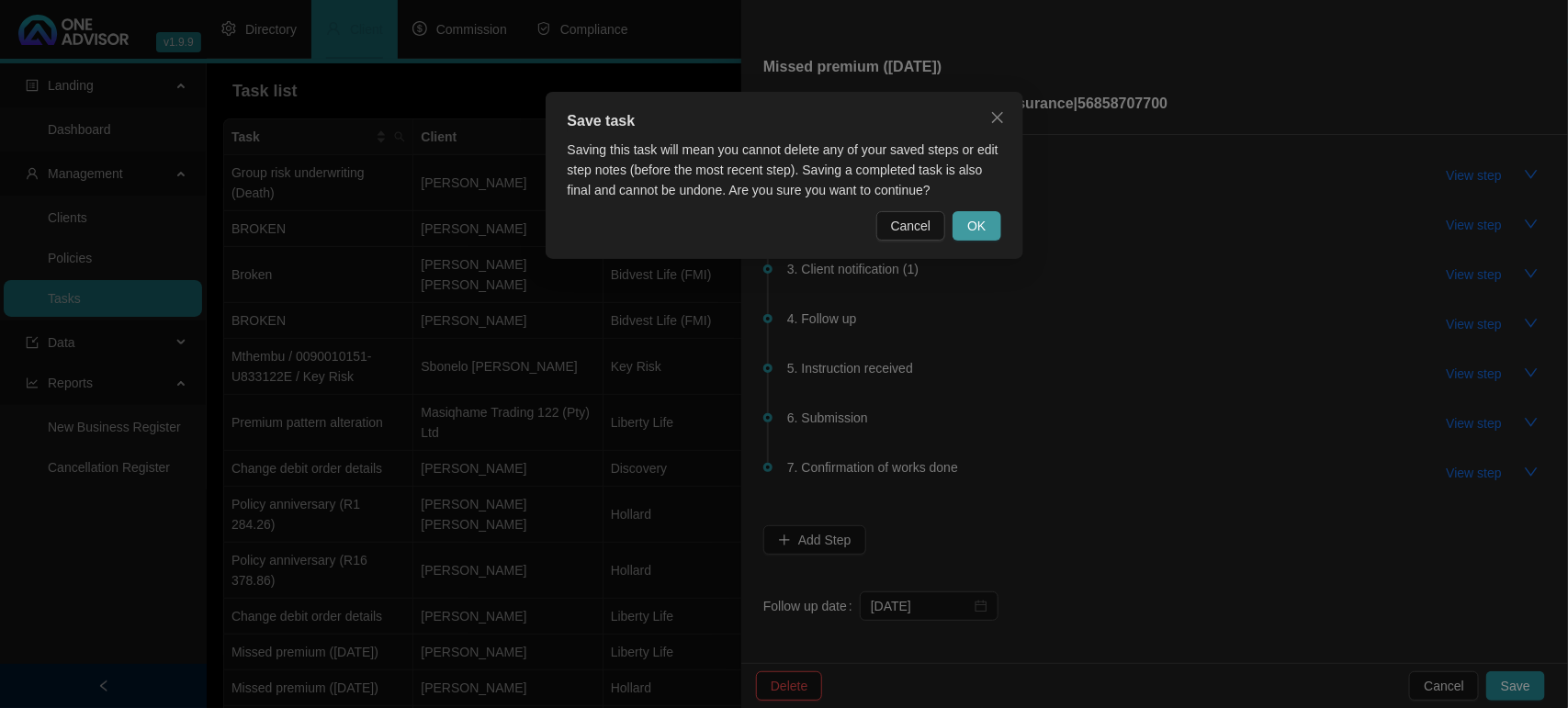
click at [988, 235] on button "OK" at bounding box center [976, 226] width 47 height 29
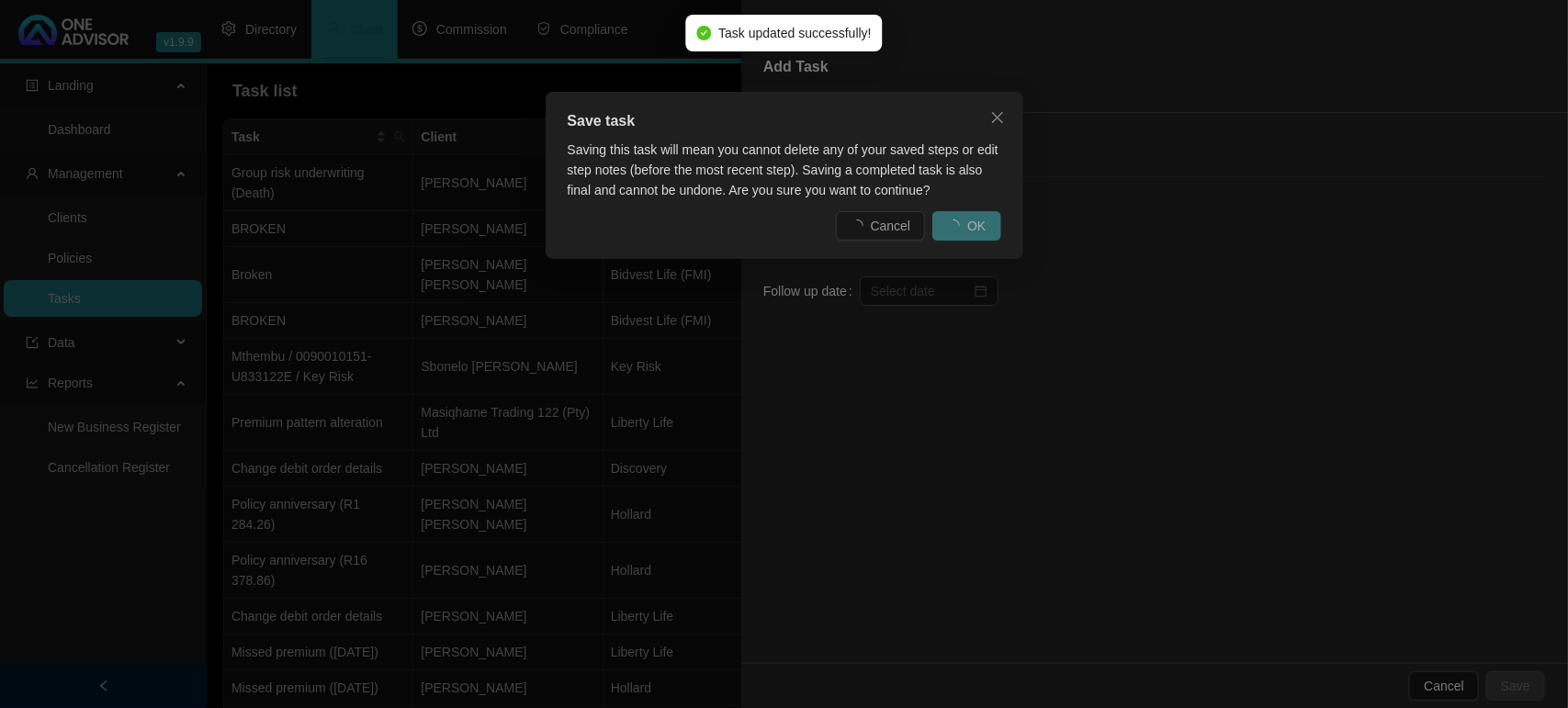
scroll to position [0, 0]
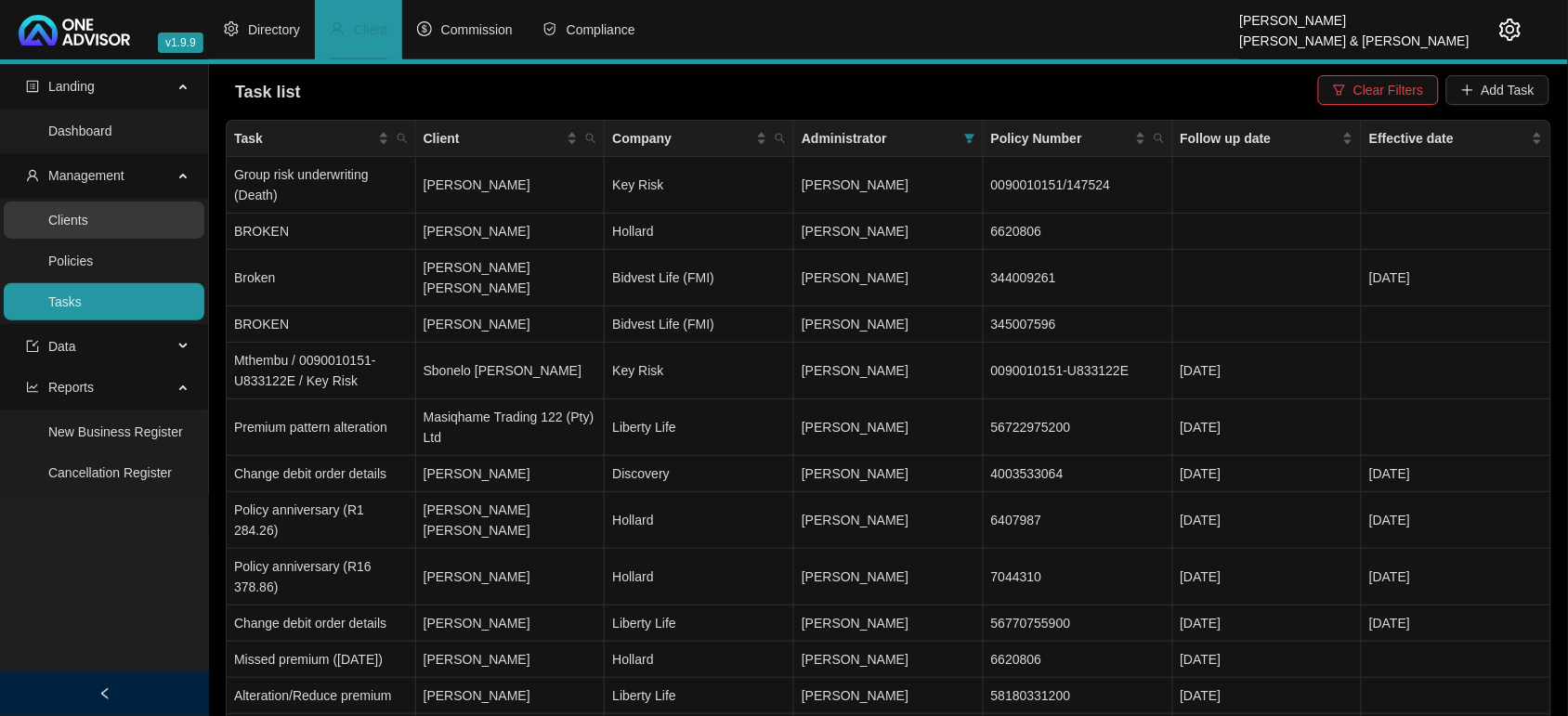
click at [88, 219] on link "Clients" at bounding box center [68, 220] width 40 height 14
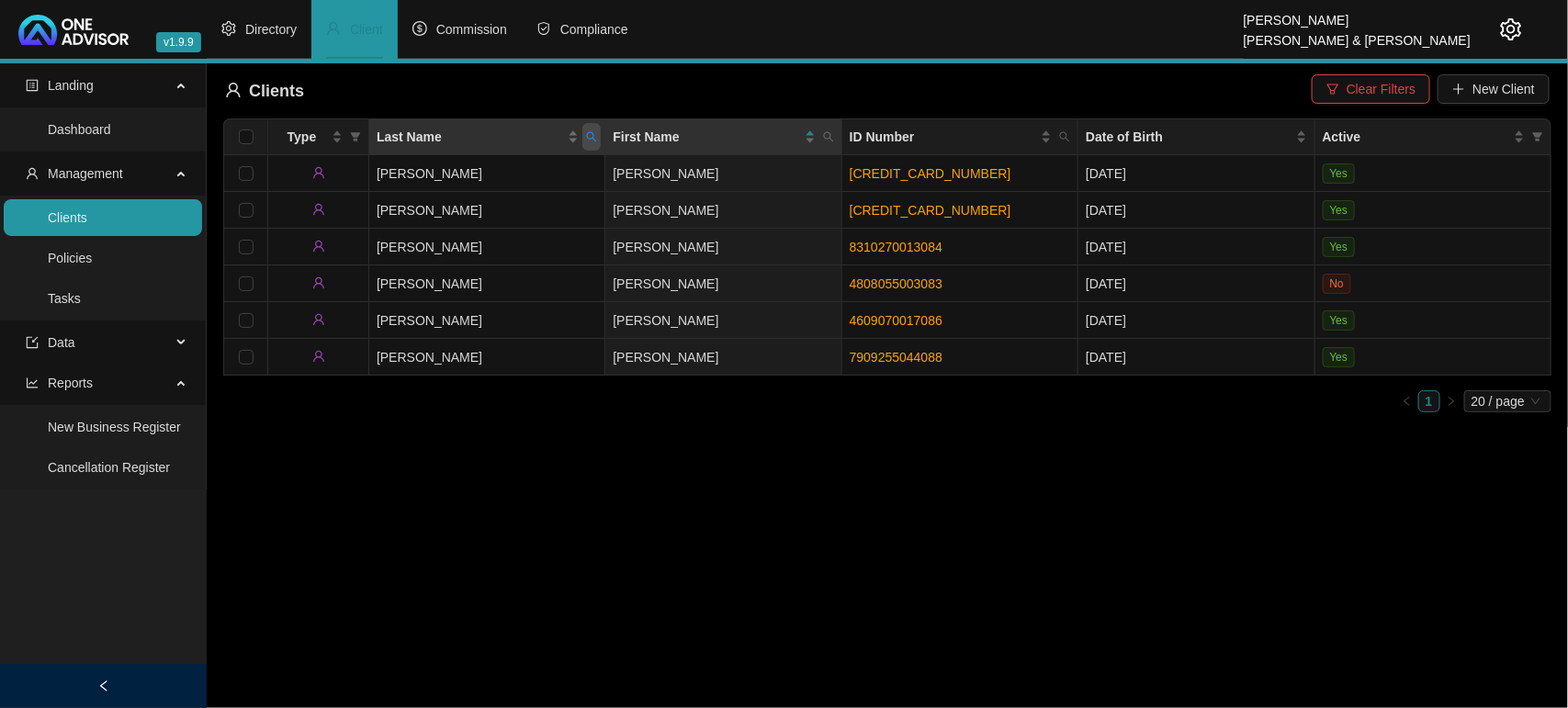
click at [588, 144] on span "Last Name" at bounding box center [590, 137] width 18 height 28
type input "mower"
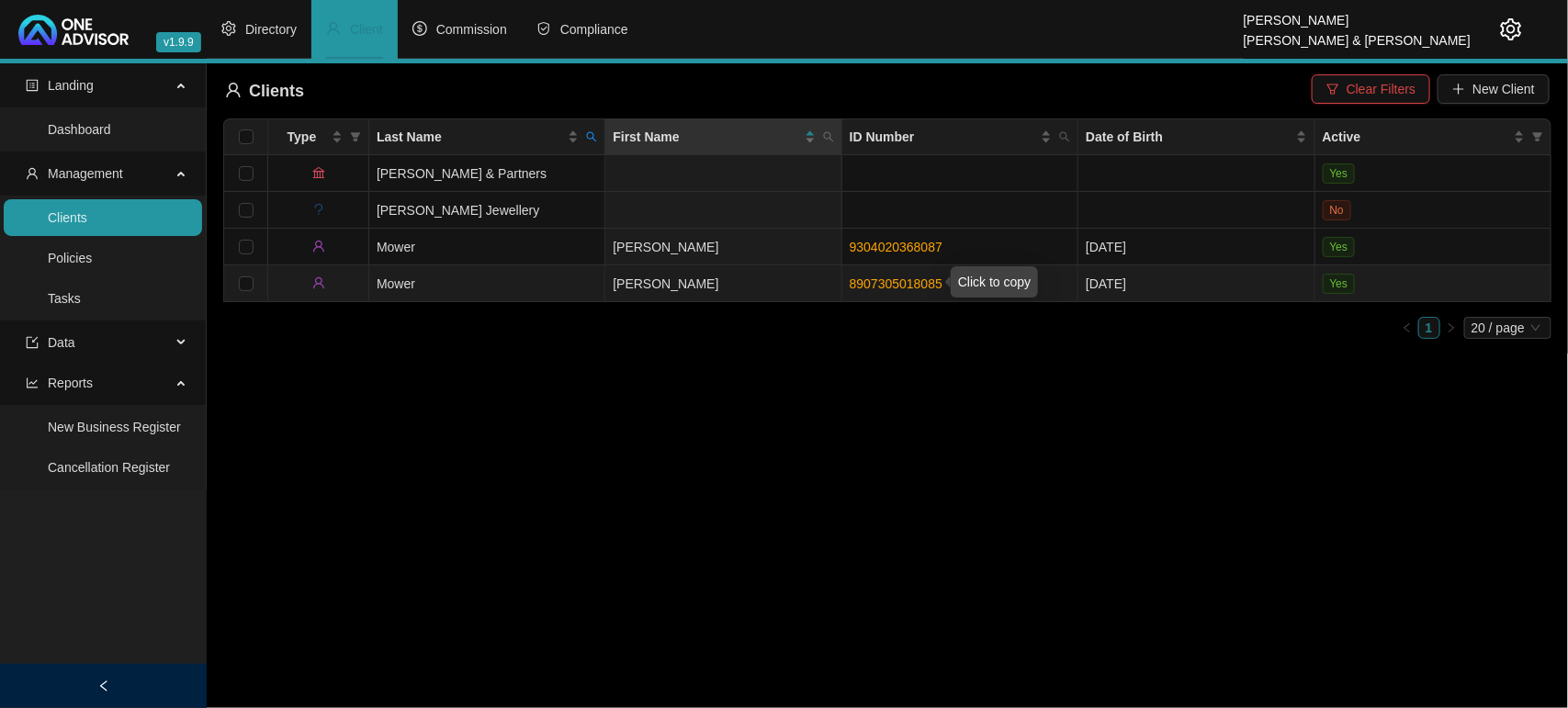
click at [898, 281] on link "8907305018085" at bounding box center [896, 283] width 93 height 14
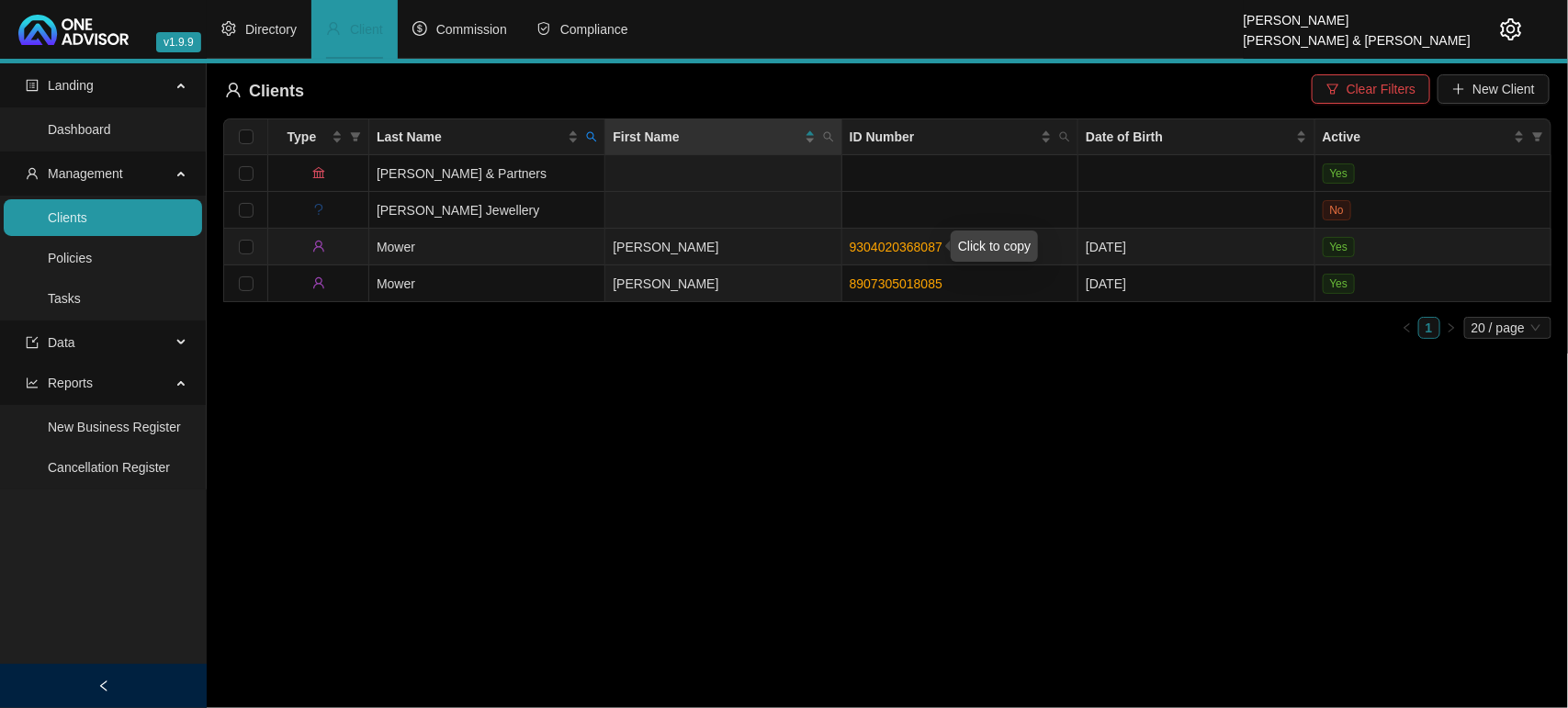
click at [861, 252] on link "9304020368087" at bounding box center [896, 247] width 93 height 14
click at [715, 254] on td "[PERSON_NAME]" at bounding box center [723, 247] width 236 height 37
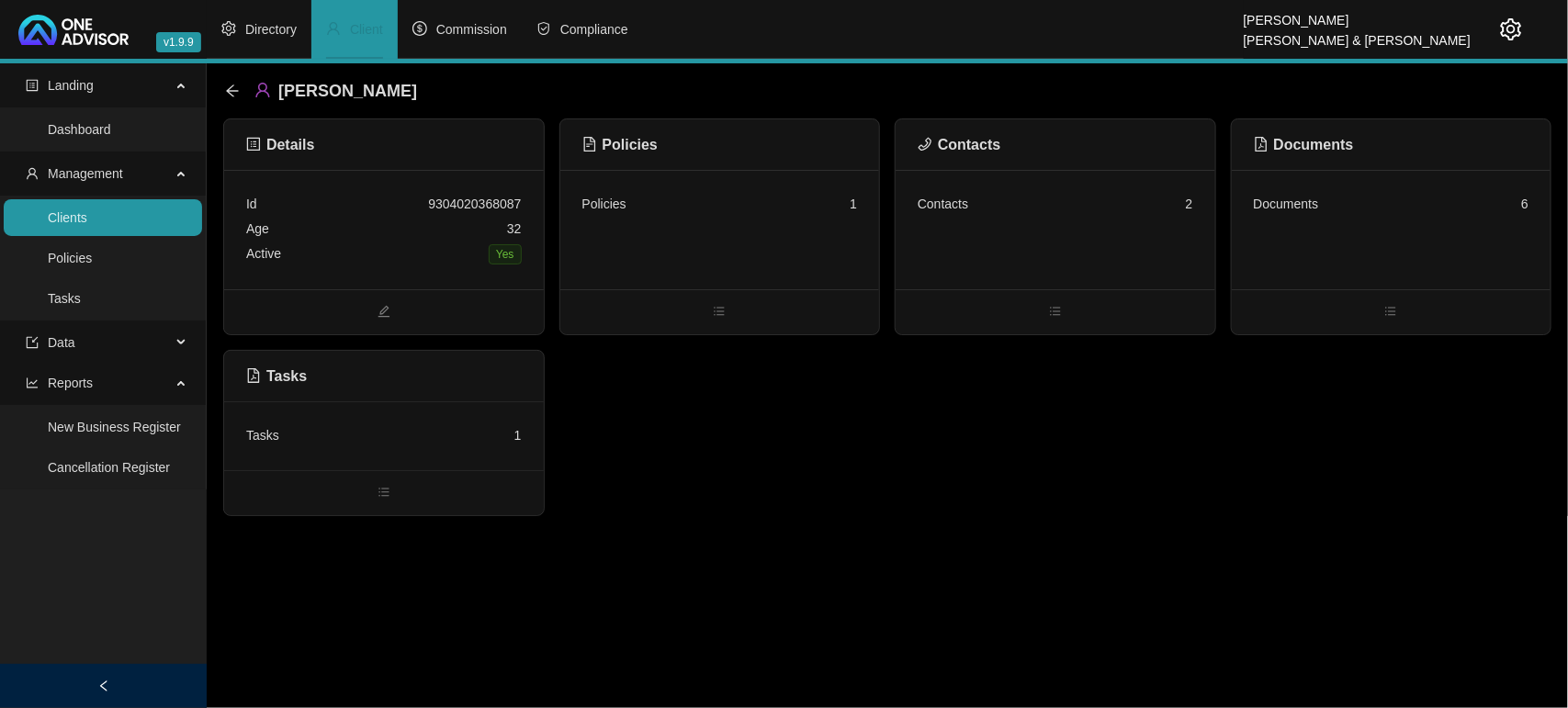
click at [374, 423] on div "Tasks 1" at bounding box center [383, 436] width 275 height 25
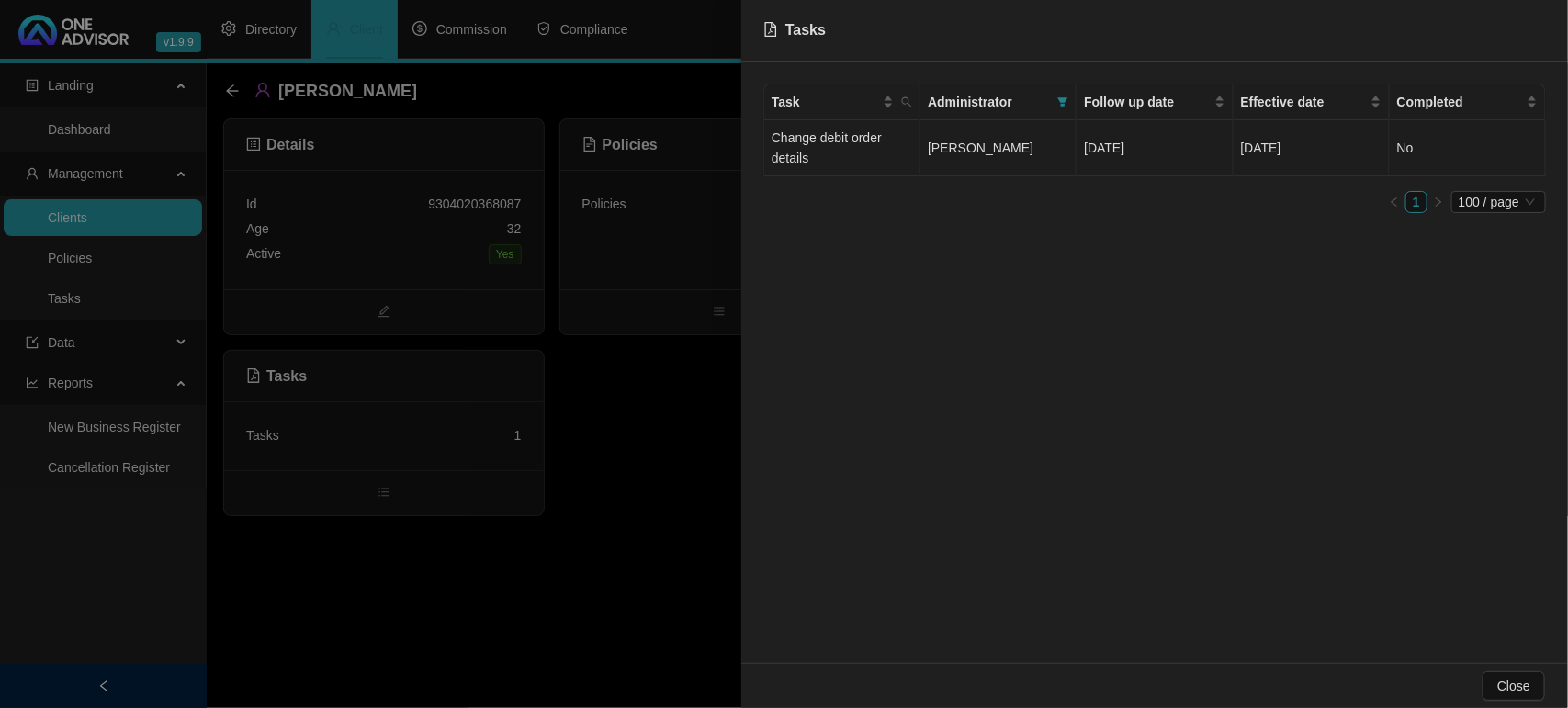
click at [898, 145] on td "Change debit order details" at bounding box center [842, 148] width 157 height 56
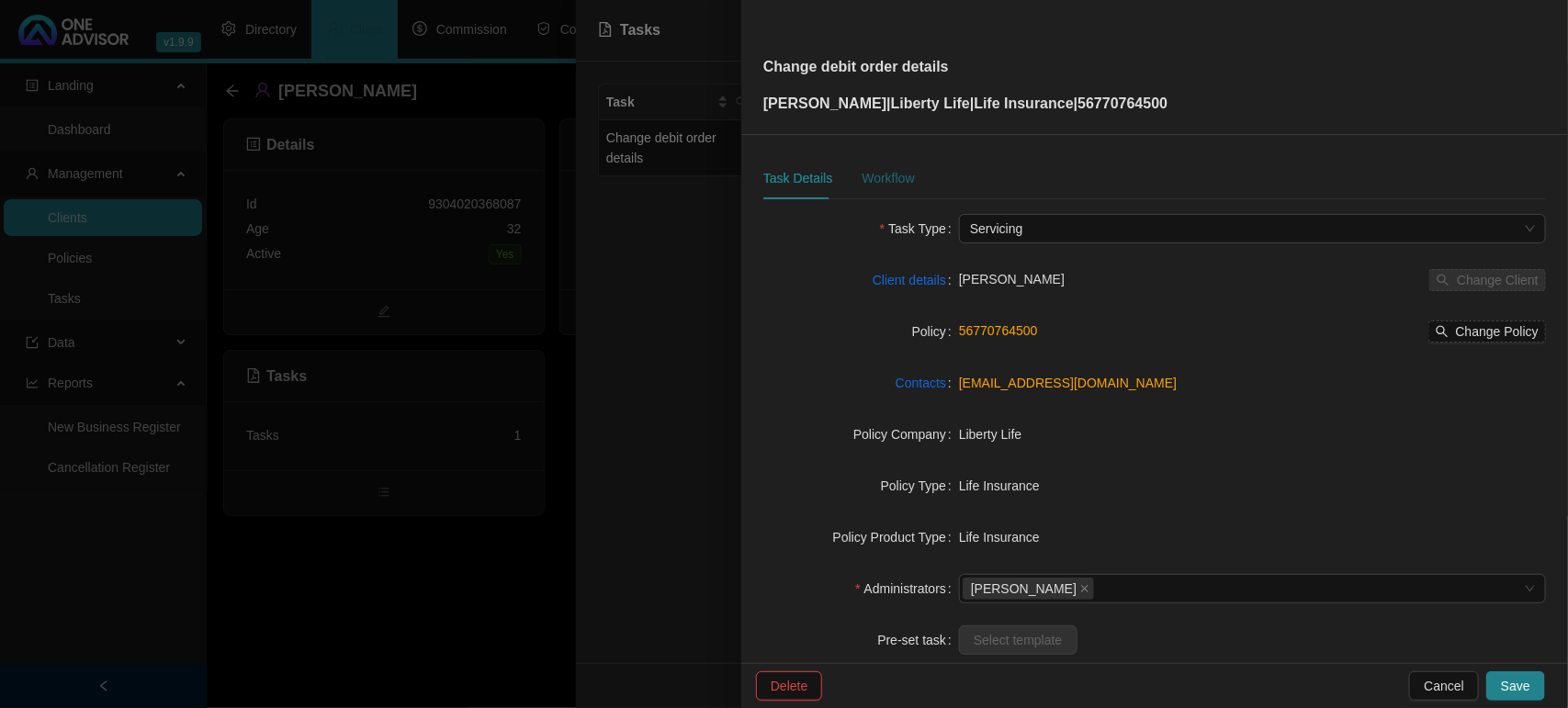
click at [895, 173] on div "Workflow" at bounding box center [887, 177] width 52 height 20
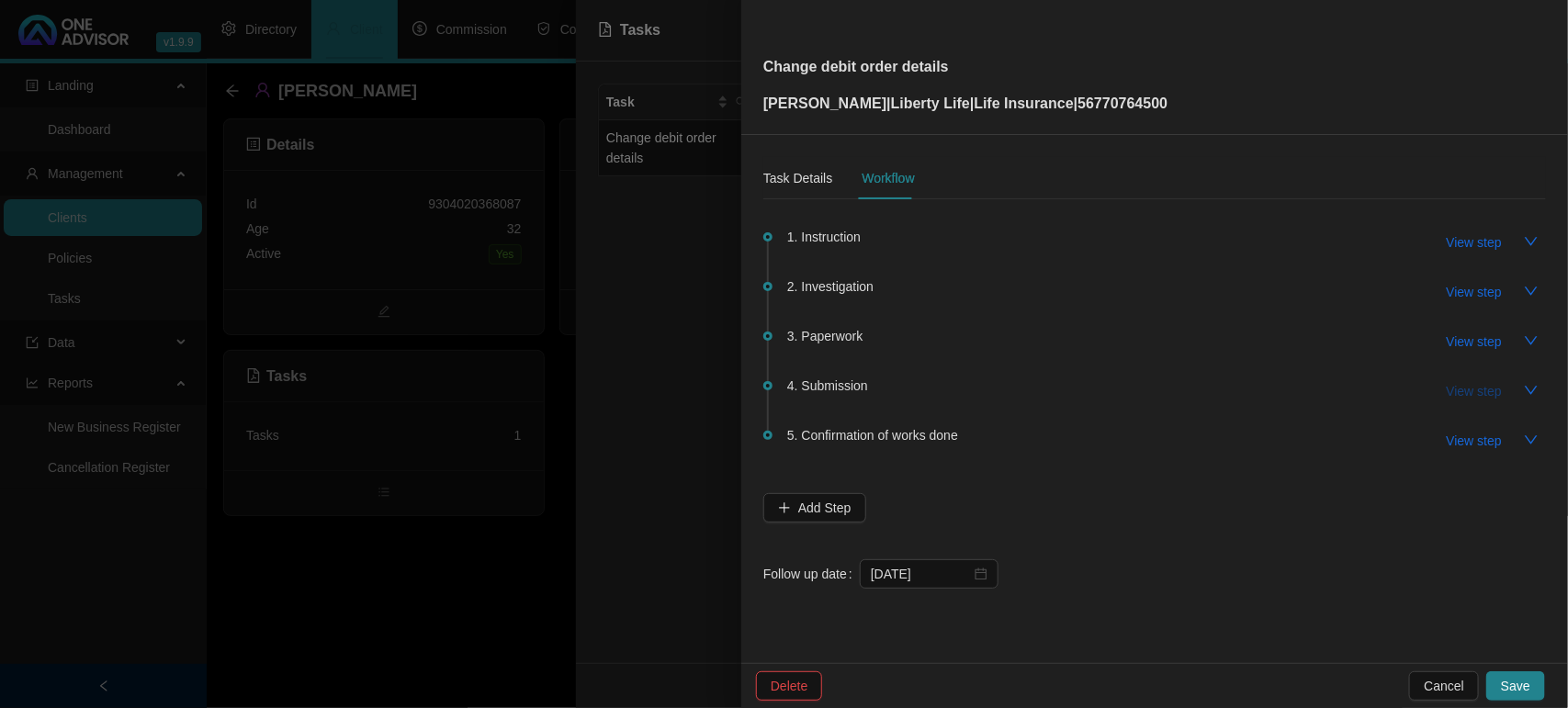
click at [1463, 401] on button "View step" at bounding box center [1474, 391] width 84 height 29
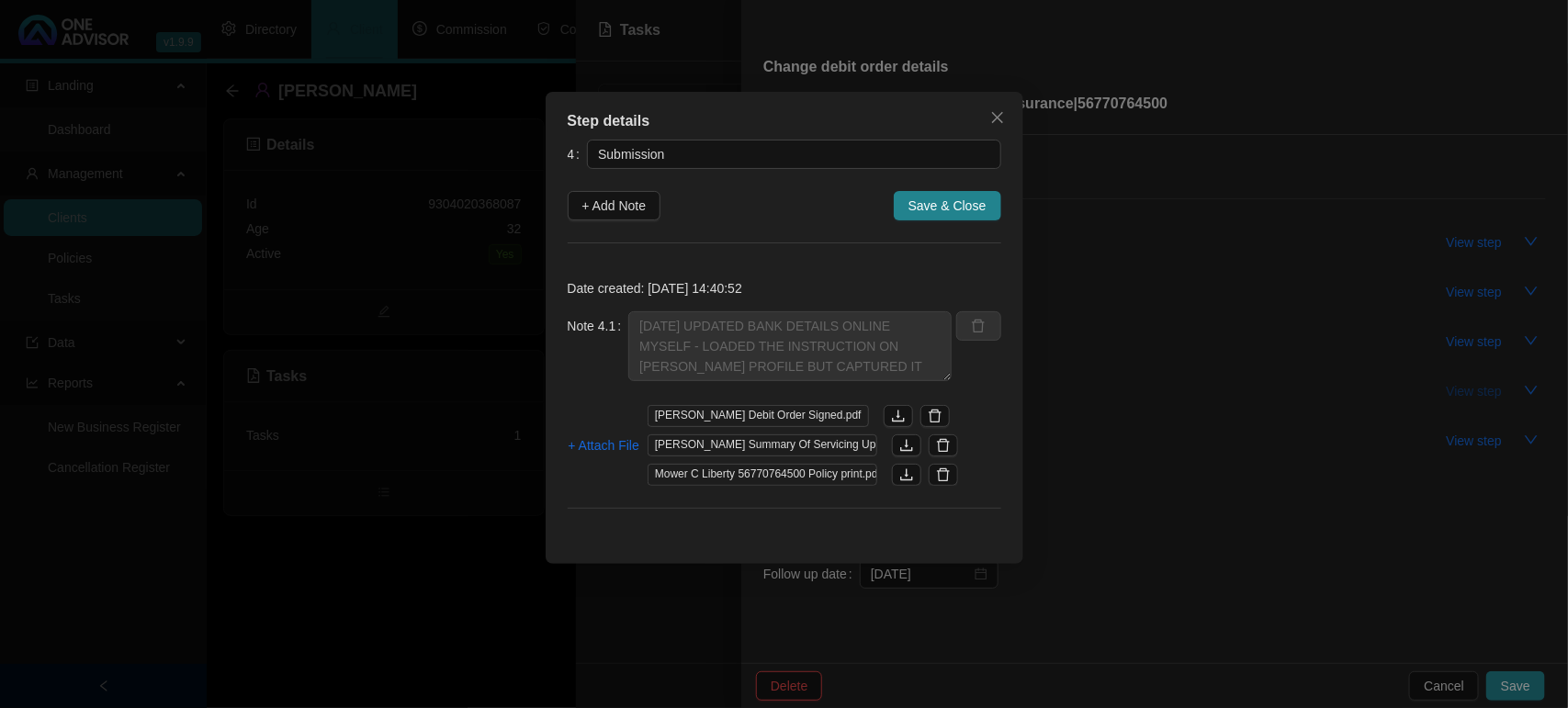
click at [1463, 401] on div "Step details 4 Submission + Add Note Save & Close Date created: [DATE] 14:40:52…" at bounding box center [784, 354] width 1568 height 708
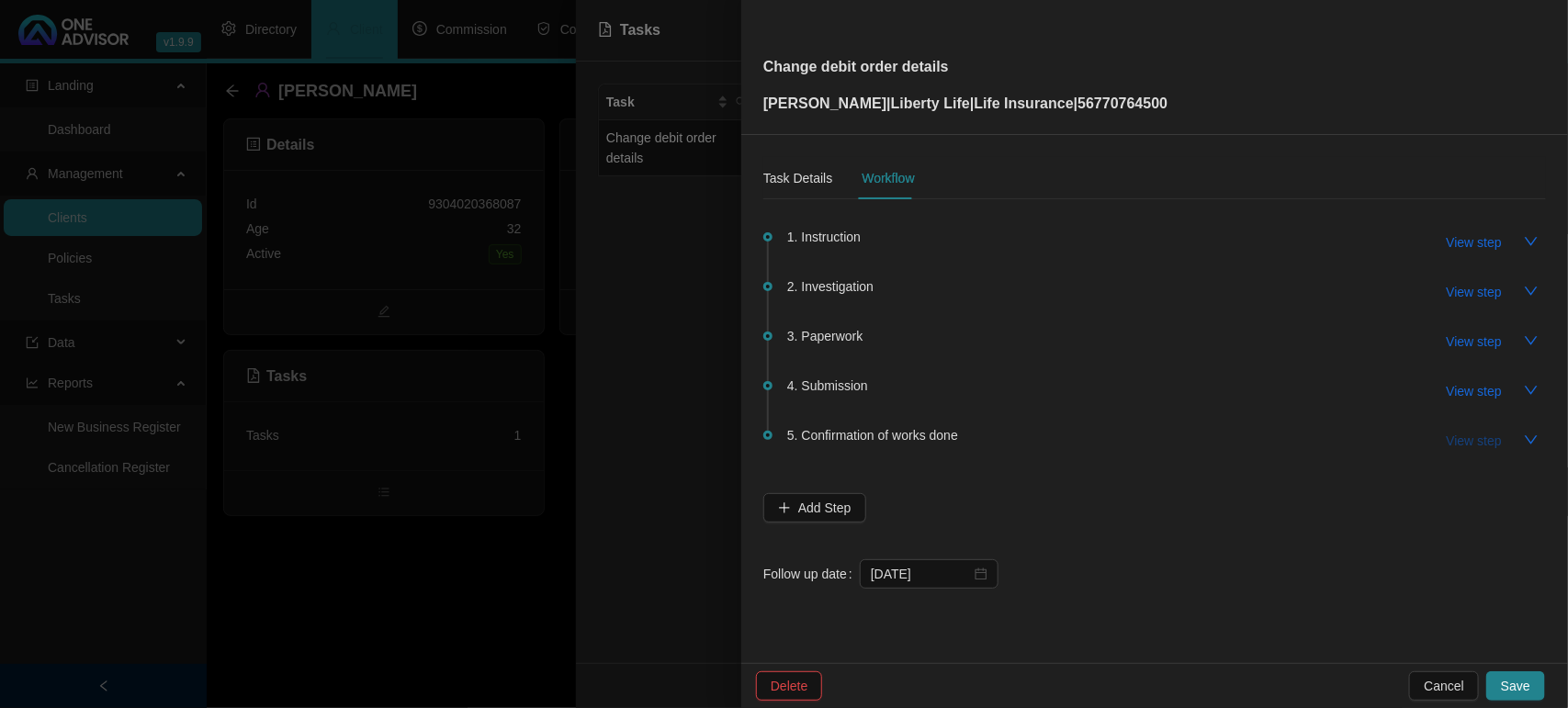
click at [1465, 440] on span "View step" at bounding box center [1474, 440] width 55 height 20
type input "Confirmation of works done"
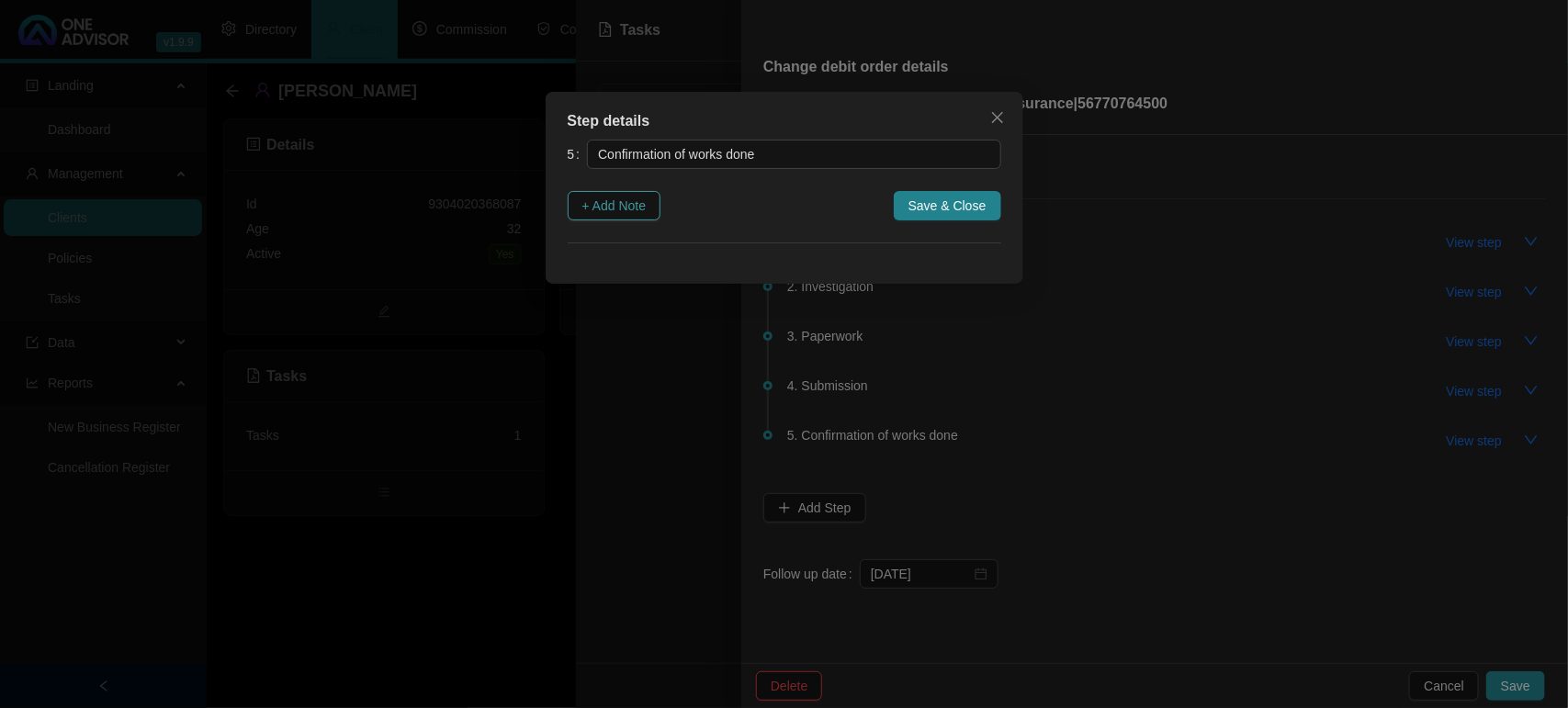
click at [608, 213] on span "+ Add Note" at bounding box center [614, 205] width 65 height 20
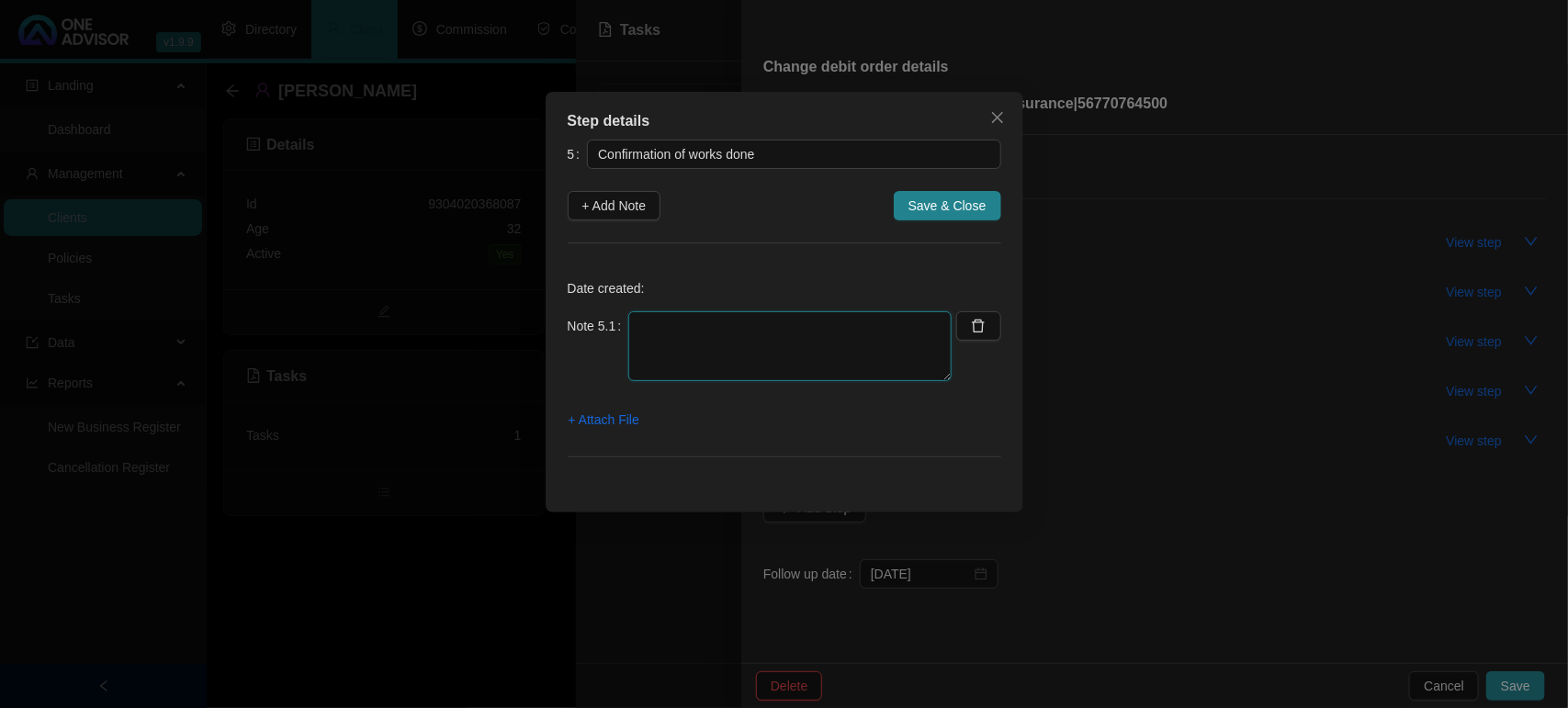
click at [763, 355] on textarea at bounding box center [790, 346] width 324 height 70
type textarea "[DATE] EMAILED TO THE CLIENT"
click at [636, 419] on span "+ Attach File" at bounding box center [604, 419] width 71 height 20
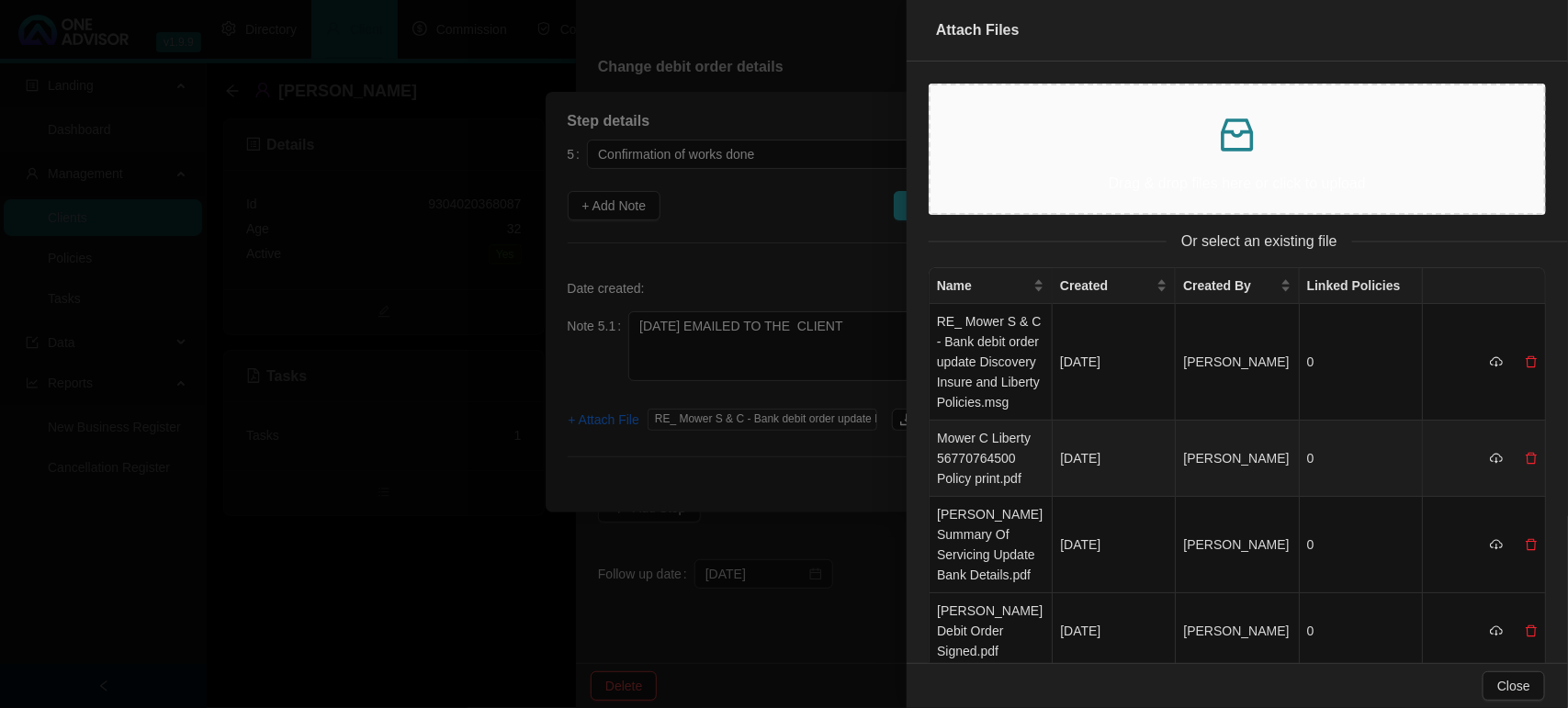
click at [1011, 469] on td "Mower C Liberty 56770764500 Policy print.pdf" at bounding box center [991, 458] width 123 height 76
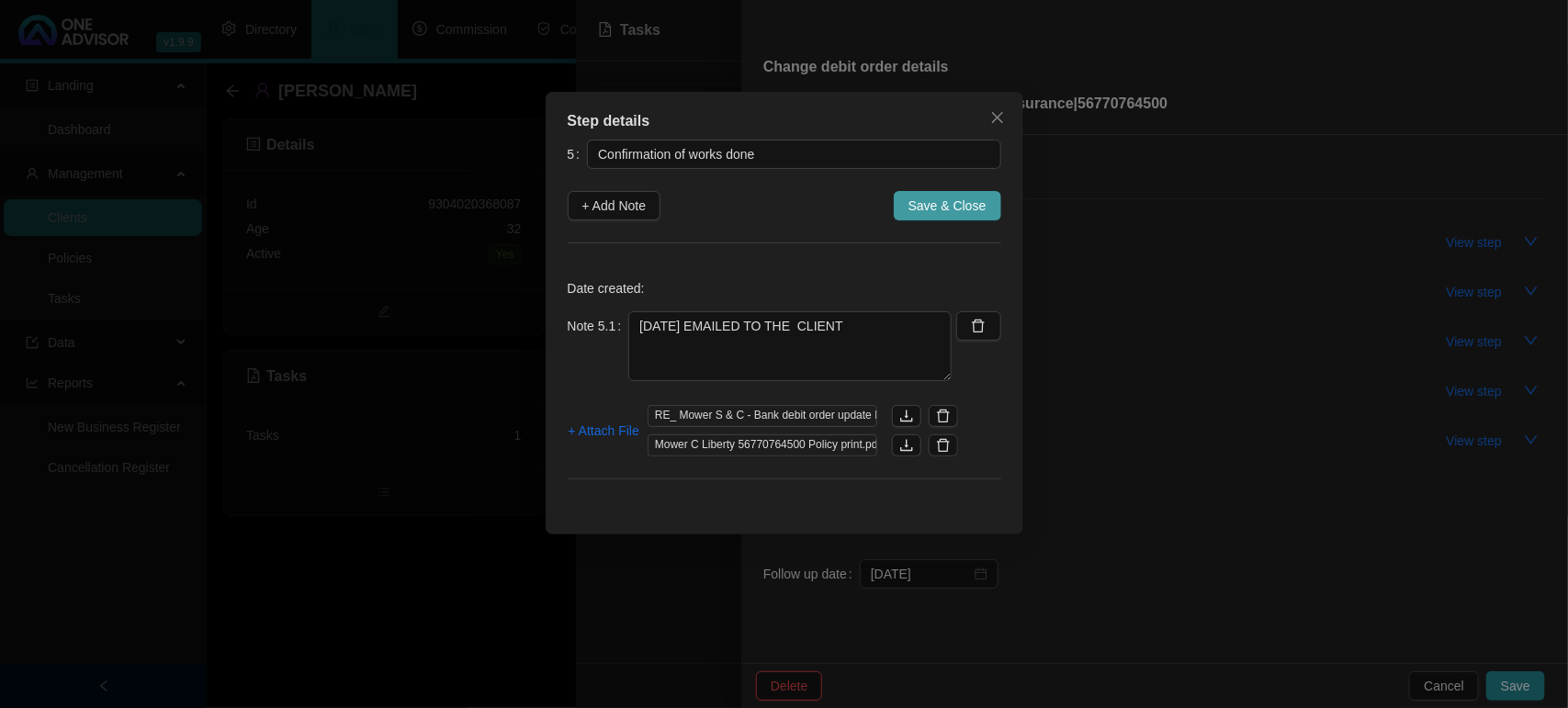
click at [939, 214] on span "Save & Close" at bounding box center [947, 205] width 78 height 20
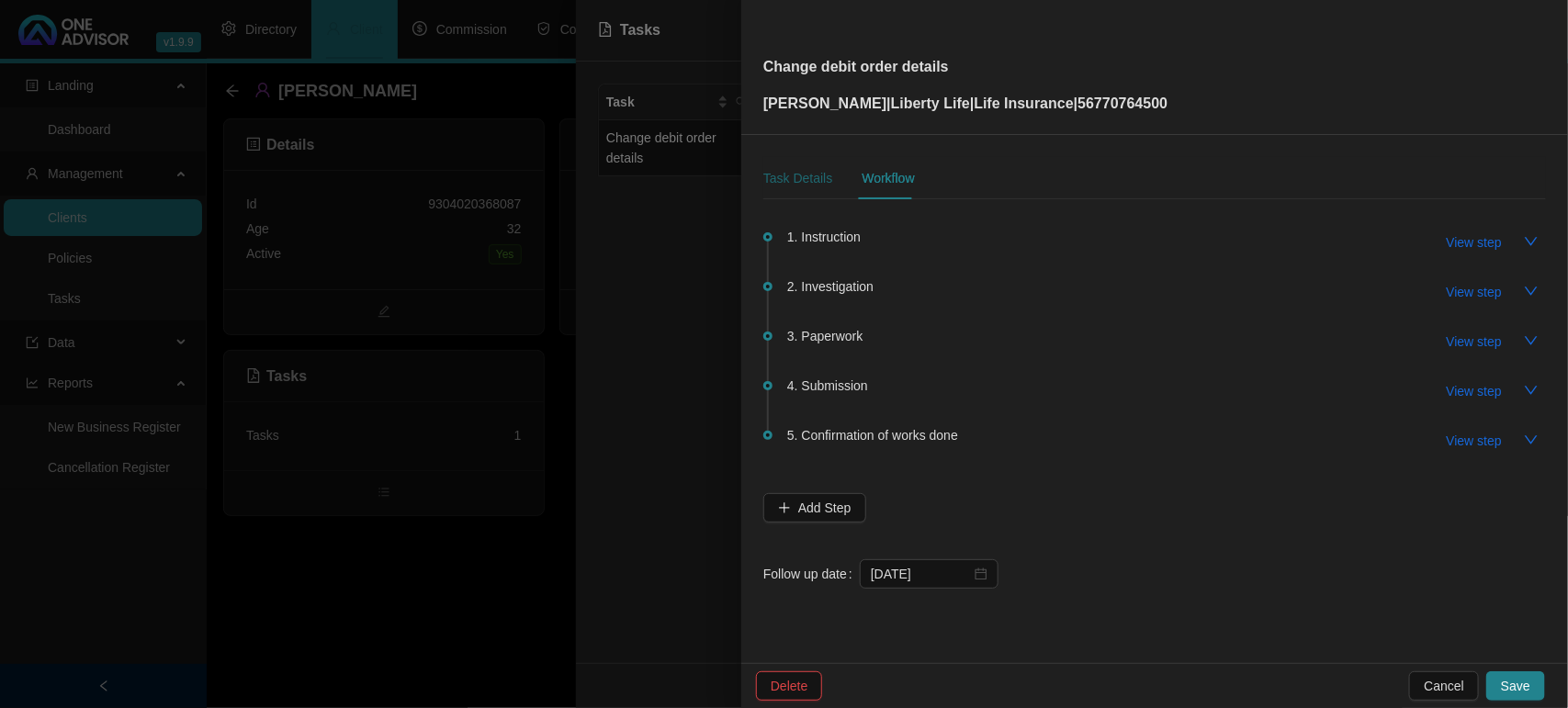
click at [799, 179] on div "Task Details" at bounding box center [797, 177] width 69 height 20
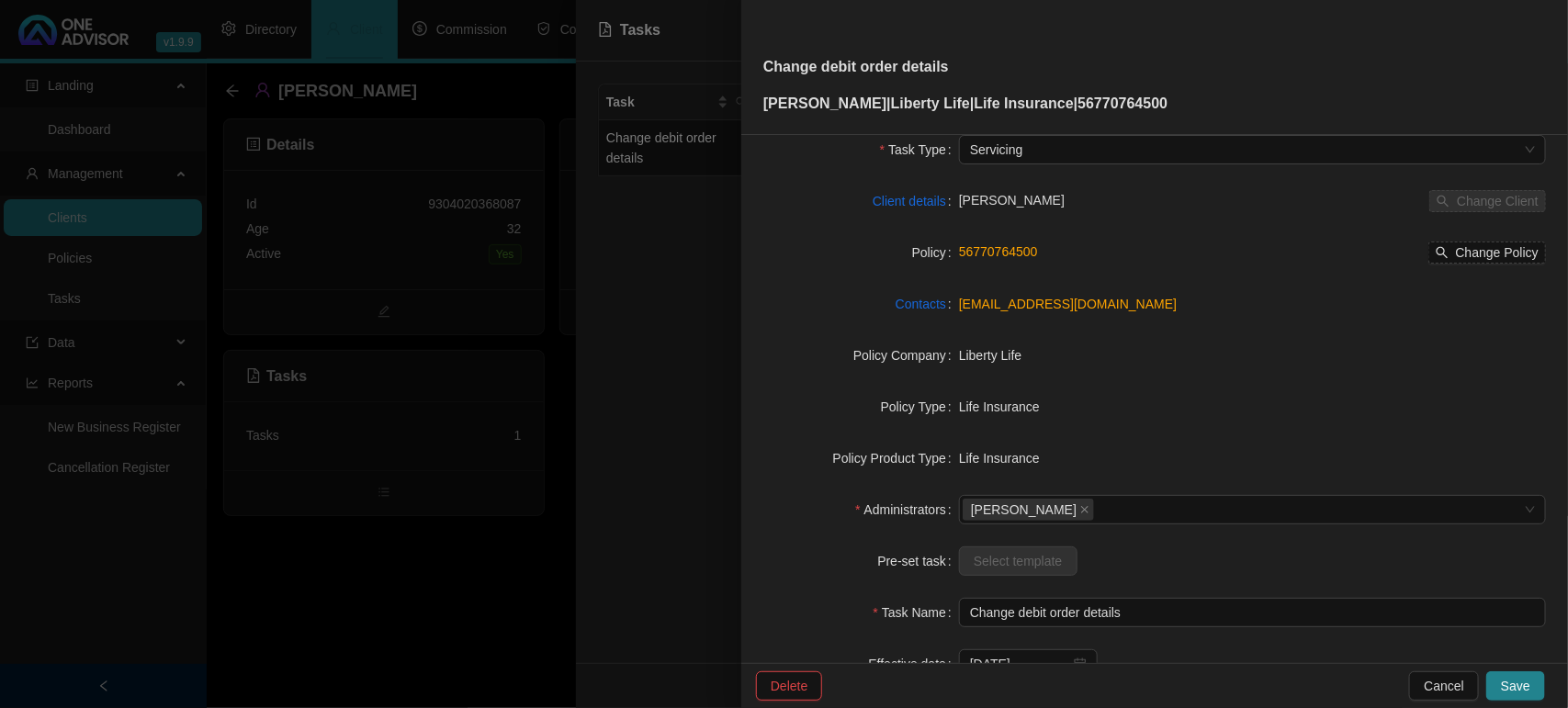
scroll to position [190, 0]
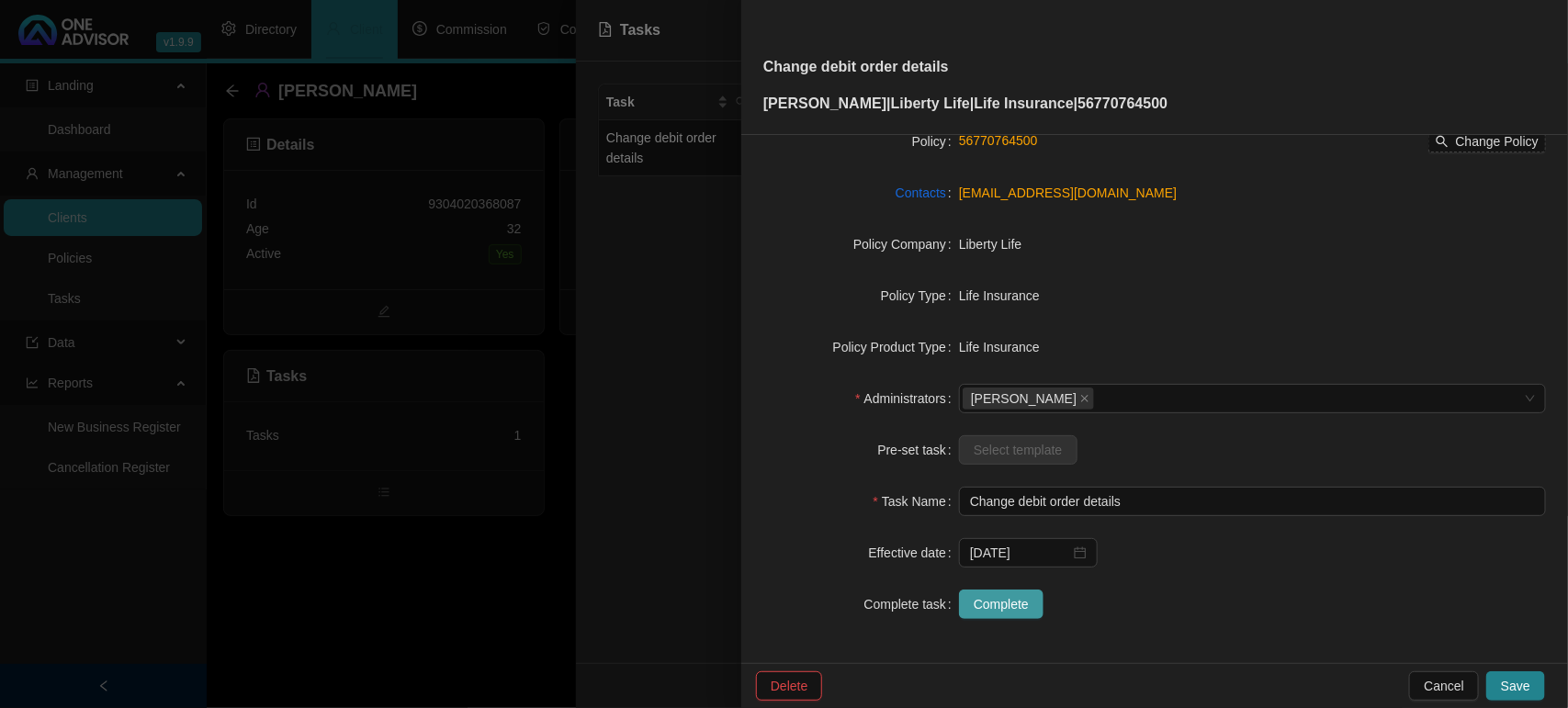
click at [1011, 607] on span "Complete" at bounding box center [1001, 604] width 55 height 20
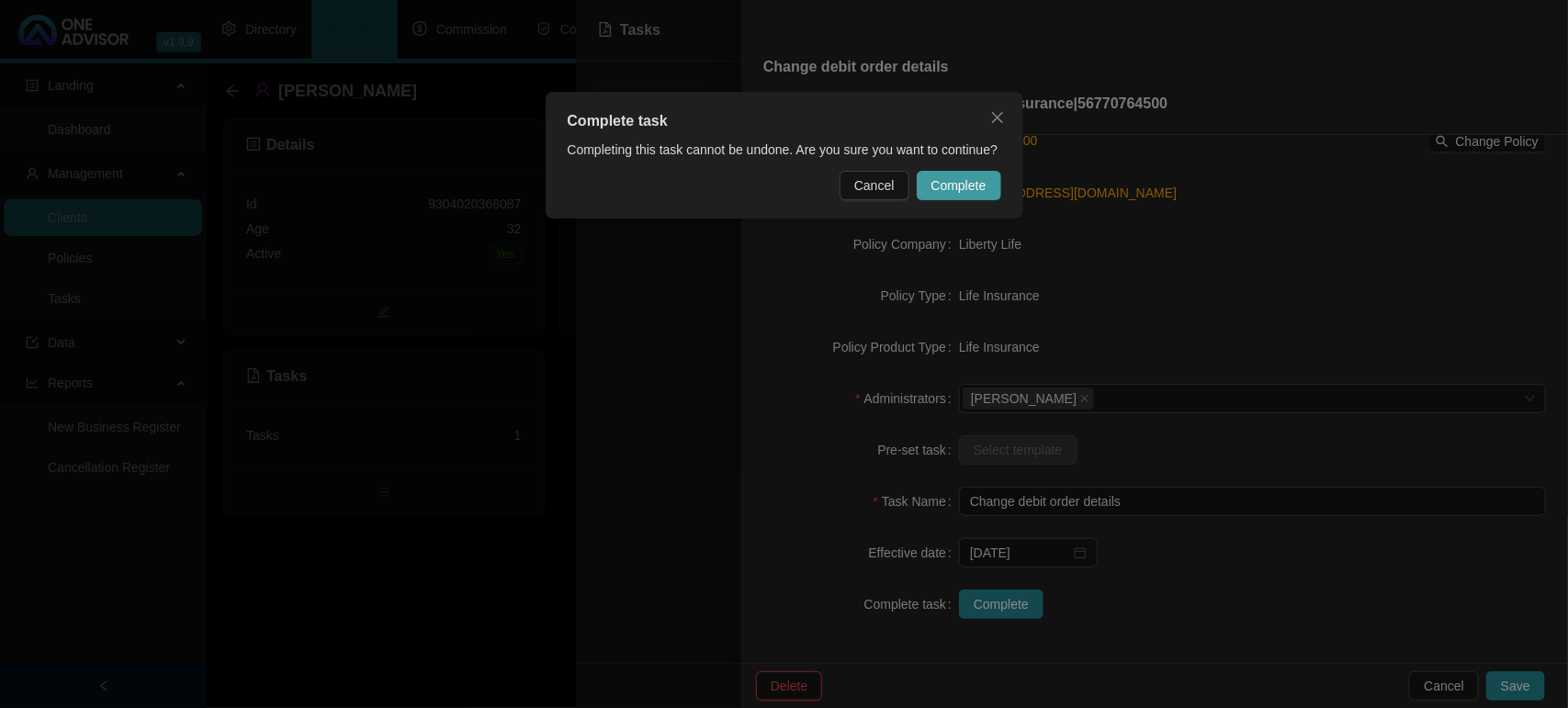
click at [949, 180] on span "Complete" at bounding box center [959, 185] width 55 height 20
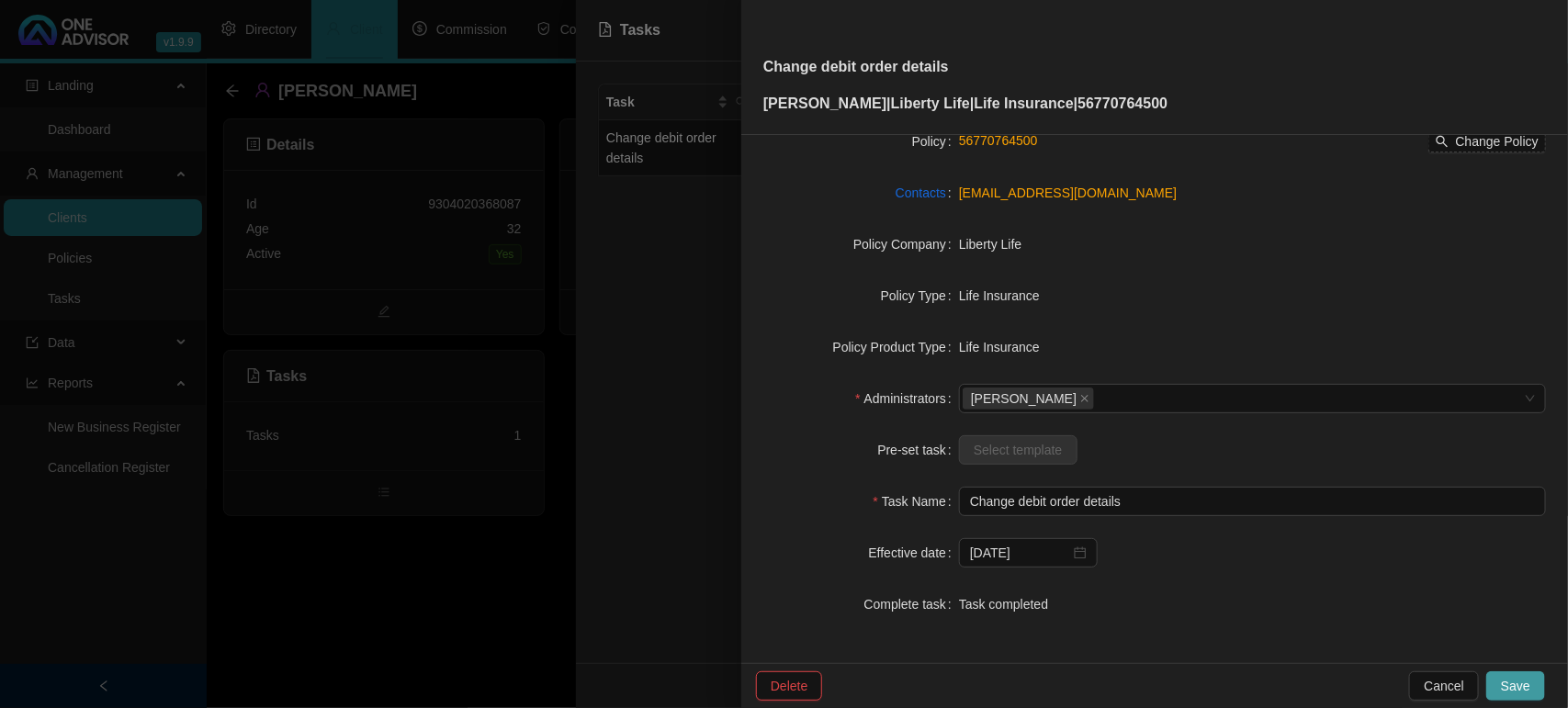
click at [1519, 690] on span "Save" at bounding box center [1515, 685] width 29 height 20
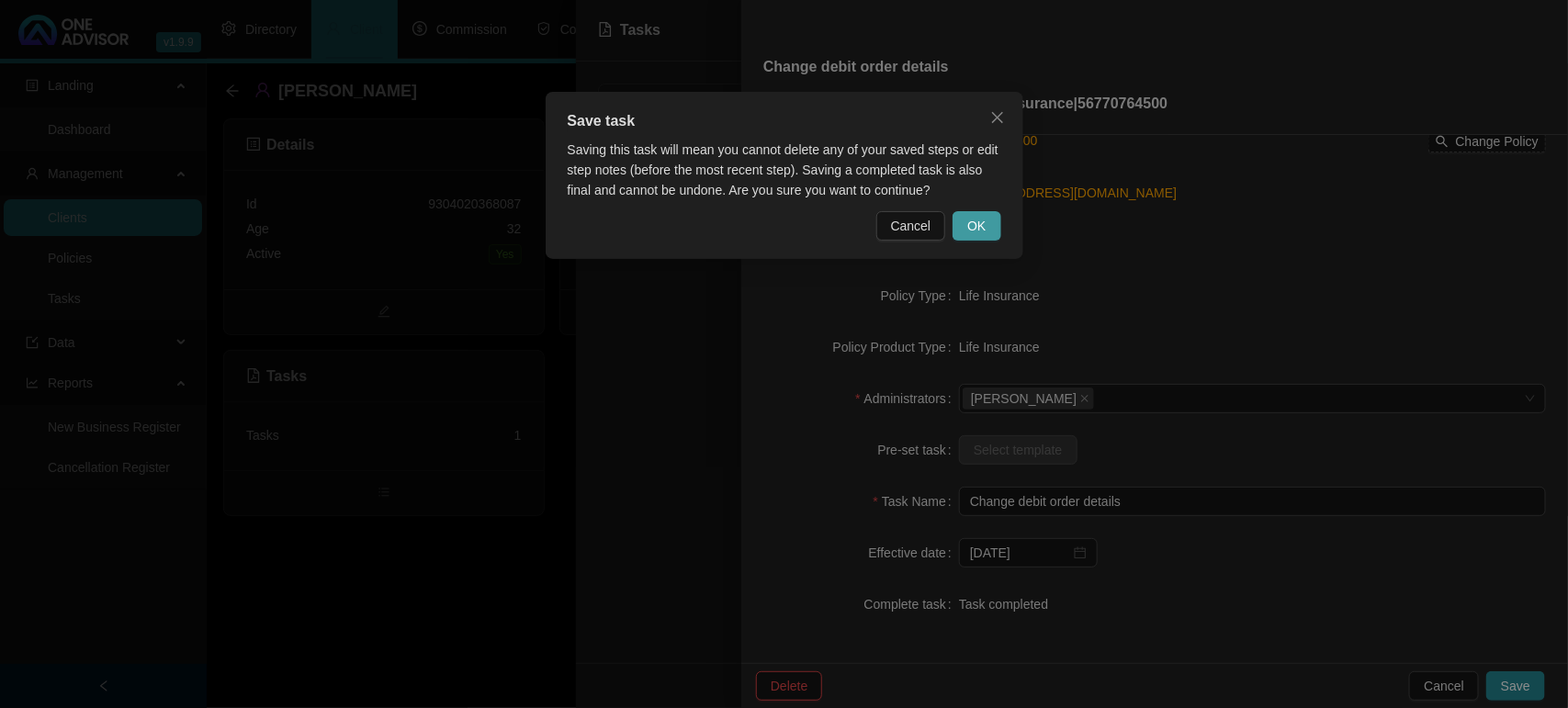
click at [983, 230] on span "OK" at bounding box center [976, 225] width 18 height 20
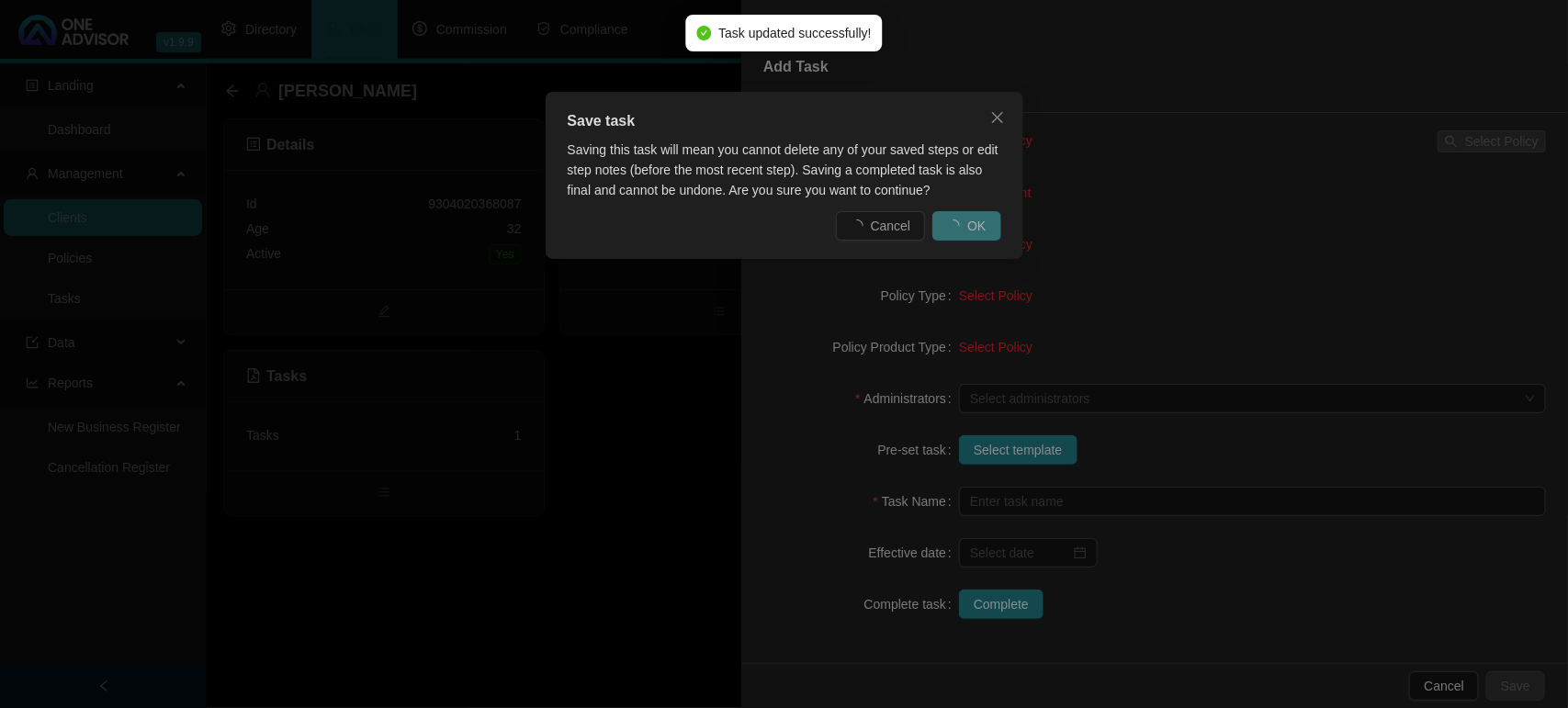
scroll to position [168, 0]
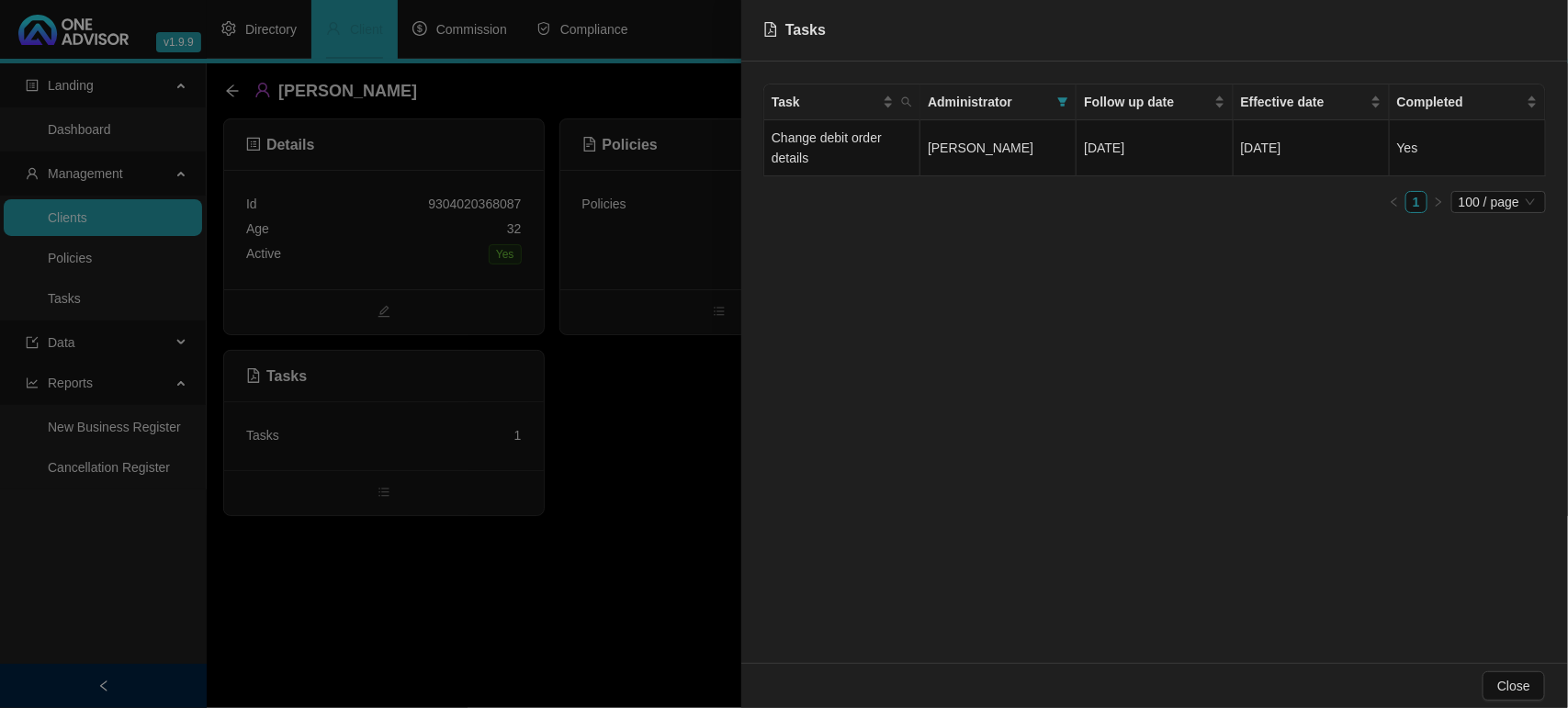
click at [689, 388] on div at bounding box center [784, 354] width 1568 height 708
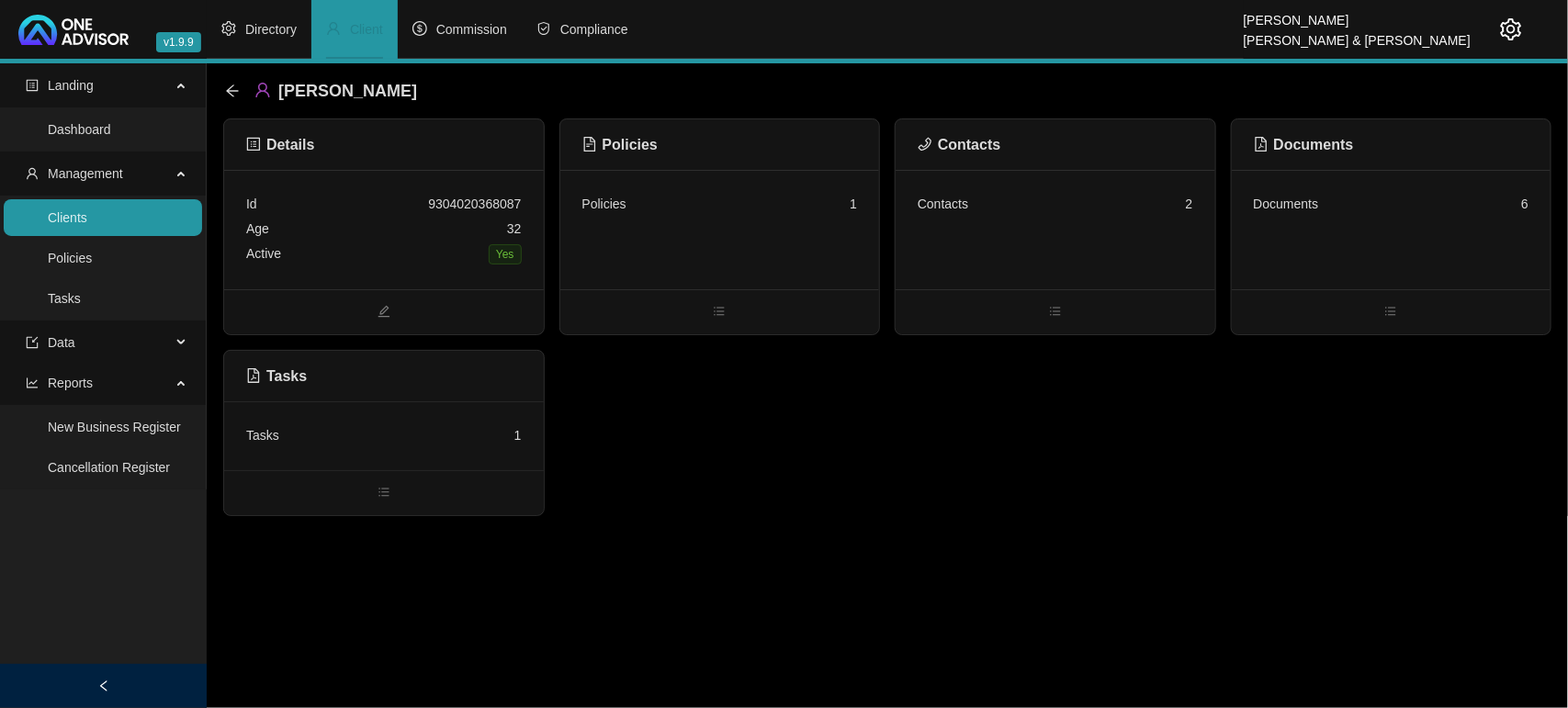
click at [228, 81] on div "[PERSON_NAME]" at bounding box center [327, 90] width 203 height 33
click at [228, 93] on icon "arrow-left" at bounding box center [232, 90] width 14 height 14
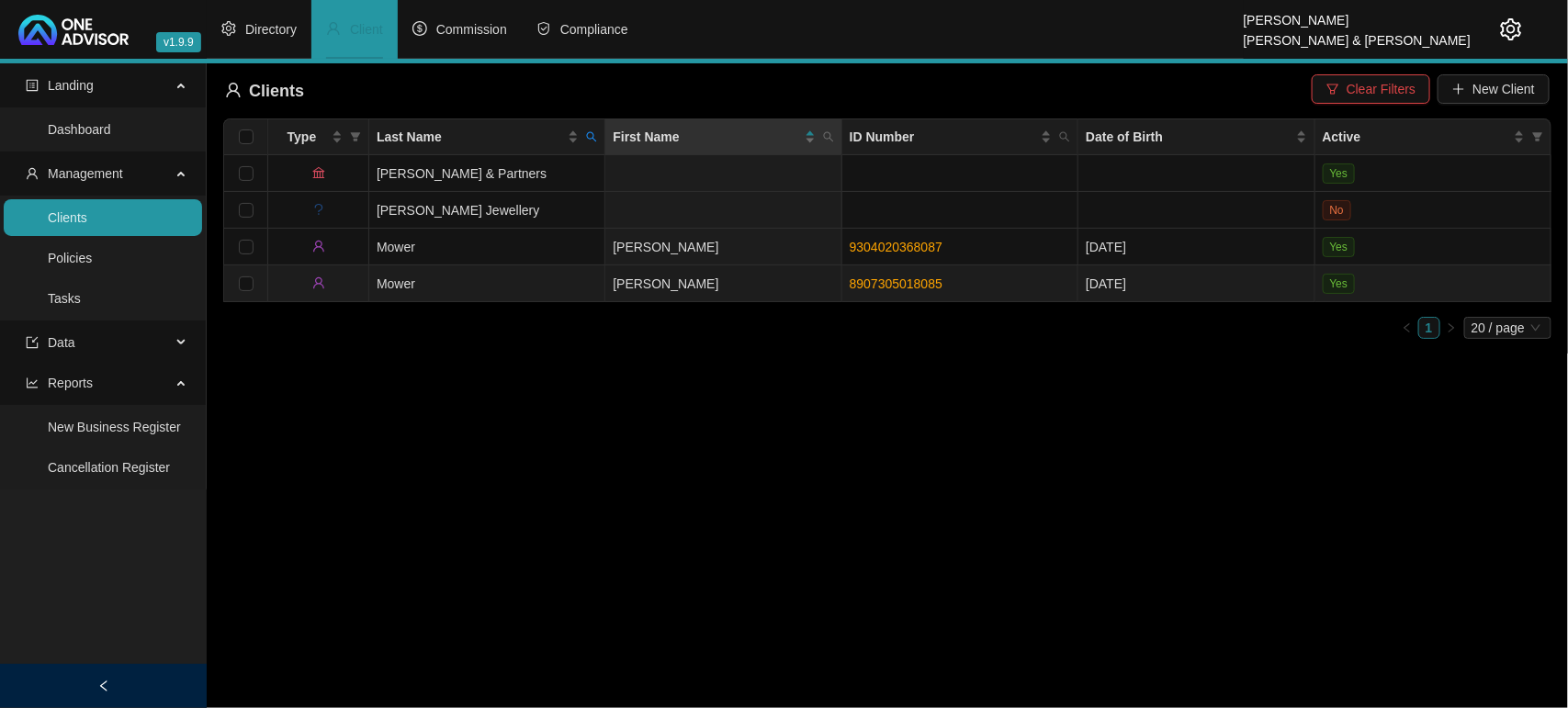
click at [531, 280] on td "Mower" at bounding box center [487, 284] width 236 height 37
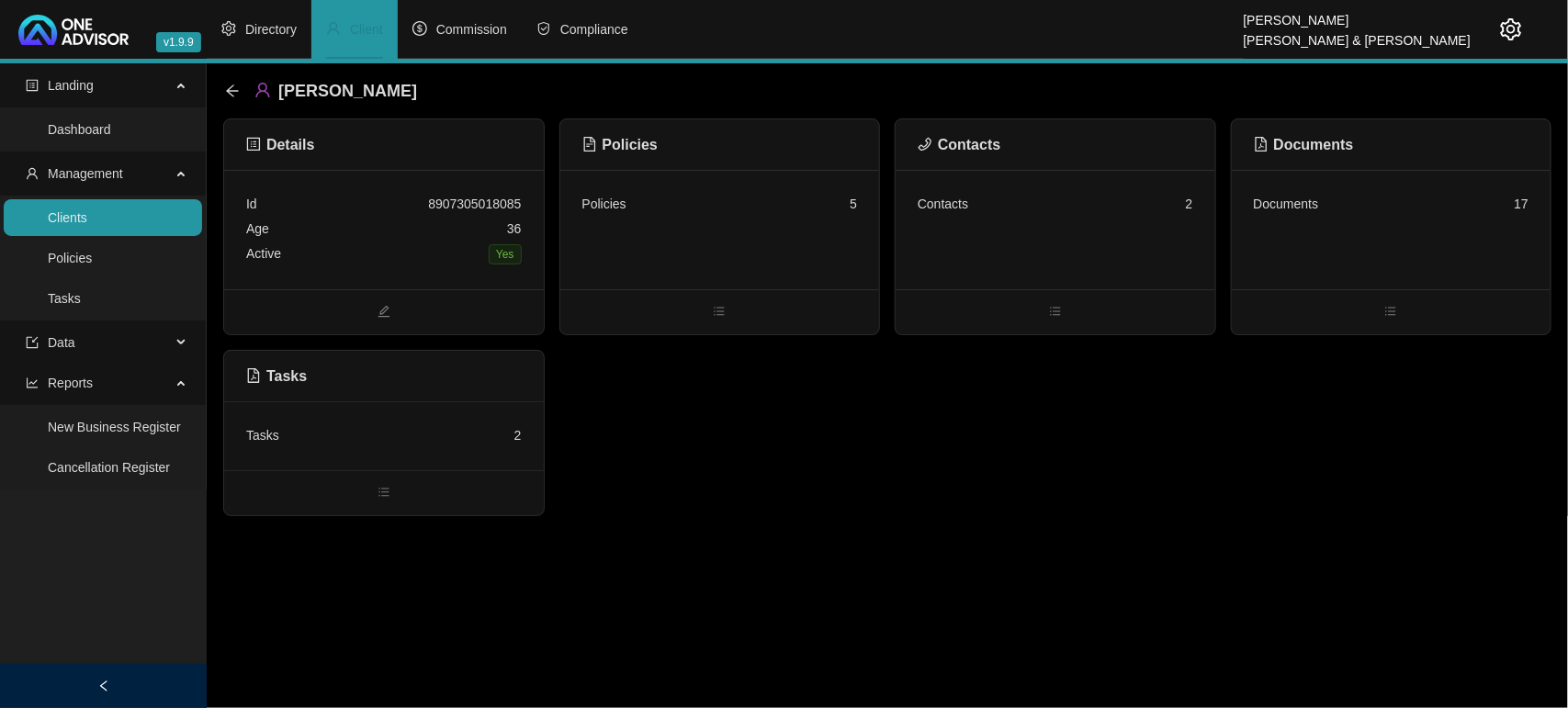
click at [367, 438] on div "Tasks 2" at bounding box center [383, 436] width 275 height 25
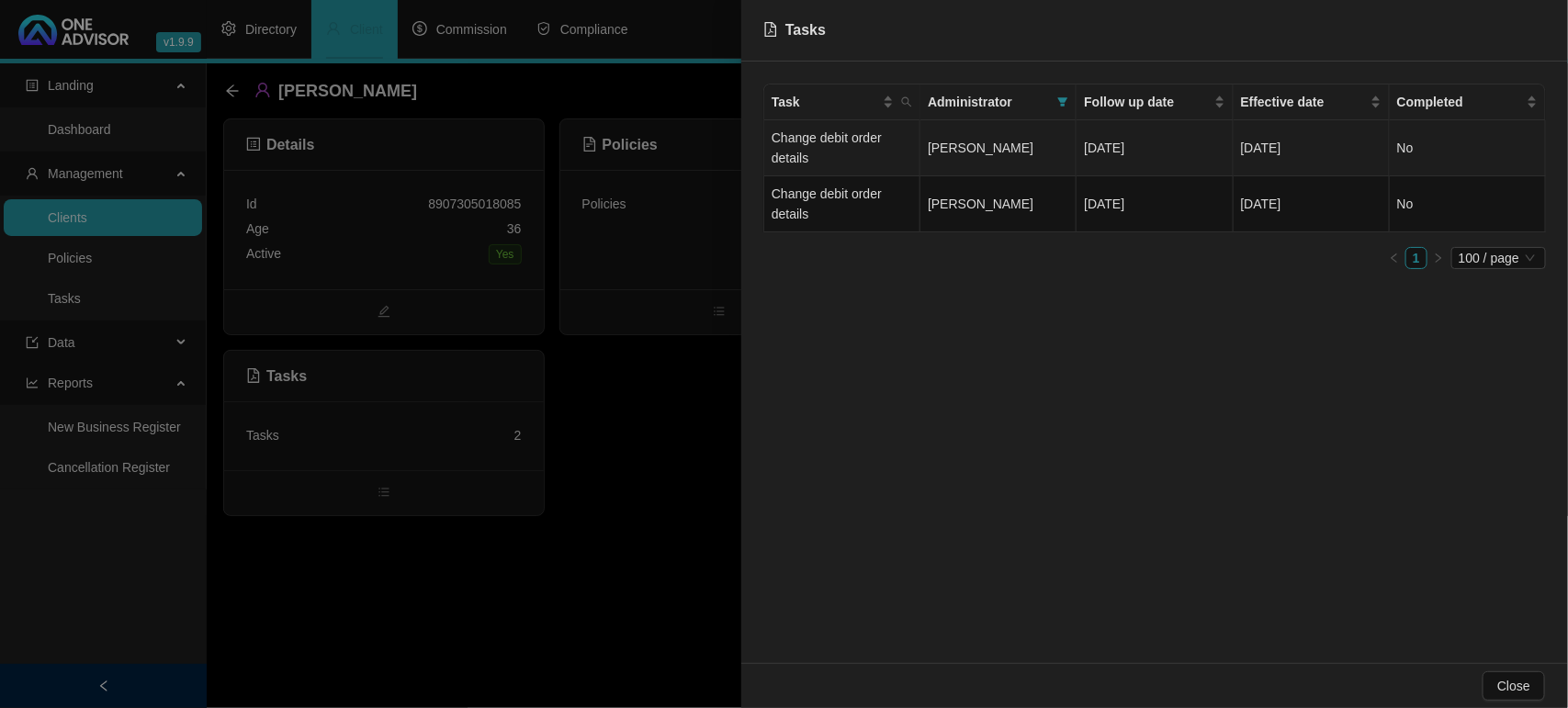
click at [924, 154] on td "[PERSON_NAME]" at bounding box center [999, 148] width 157 height 56
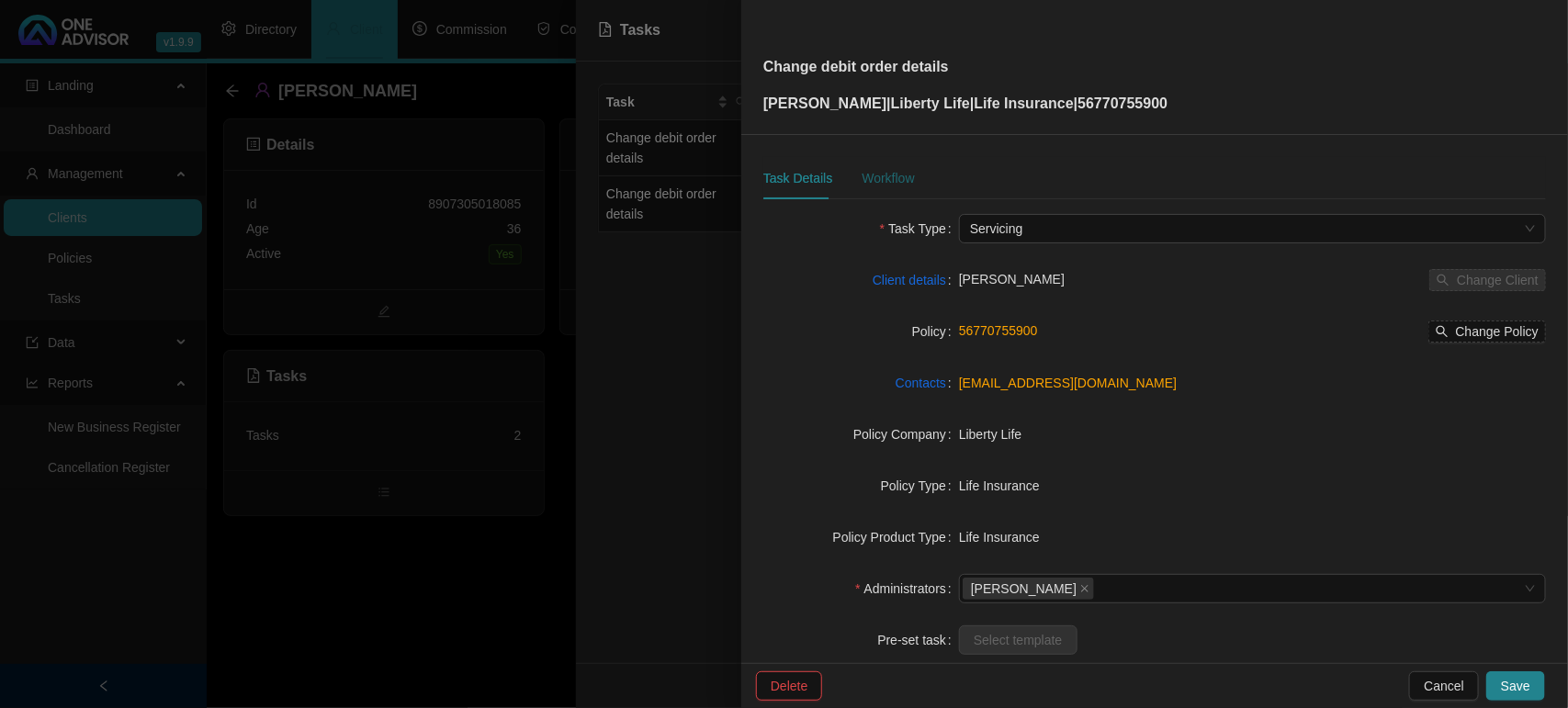
click at [879, 177] on div "Workflow" at bounding box center [887, 177] width 52 height 20
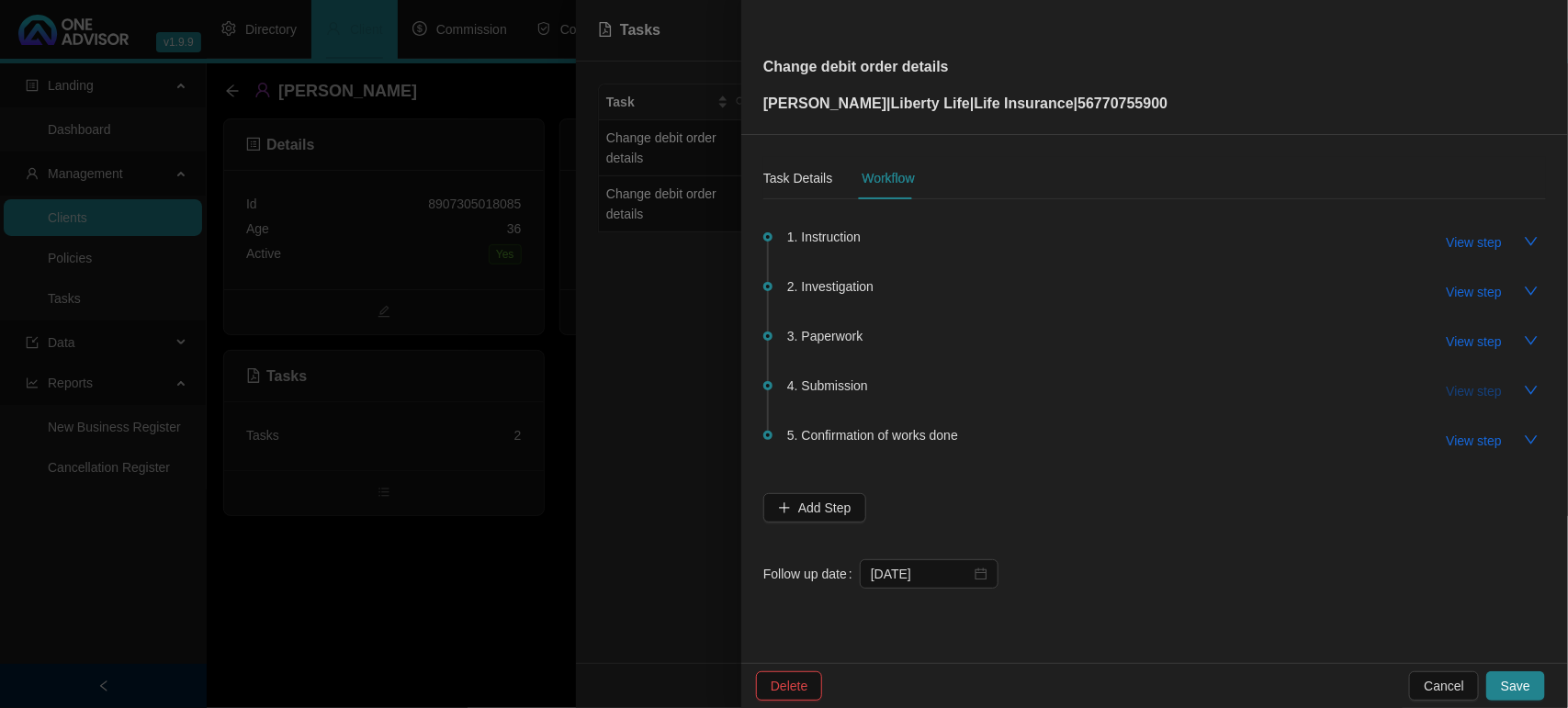
click at [1482, 382] on span "View step" at bounding box center [1474, 391] width 55 height 20
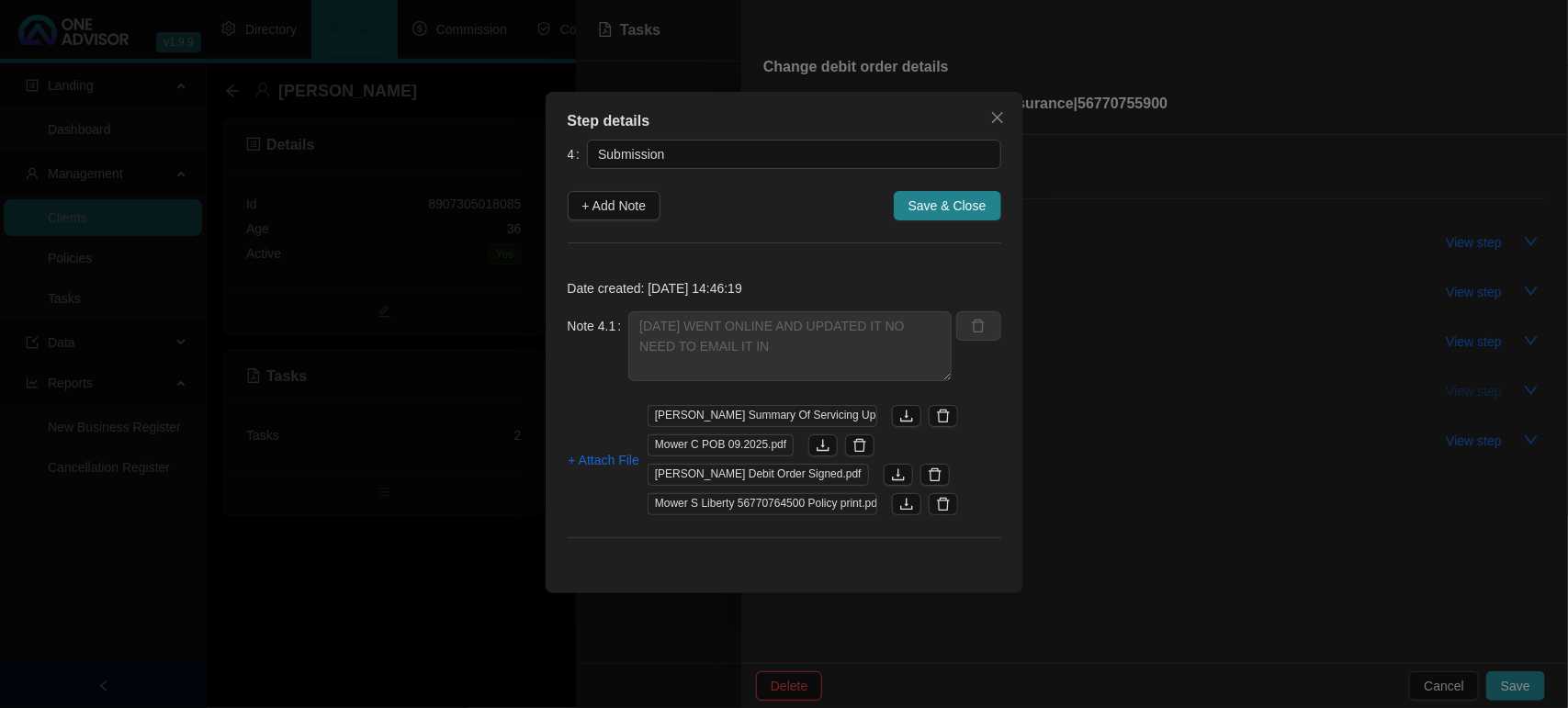
click at [1482, 382] on div "Step details 4 Submission + Add Note Save & Close Date created: [DATE] 14:46:19…" at bounding box center [784, 354] width 1568 height 708
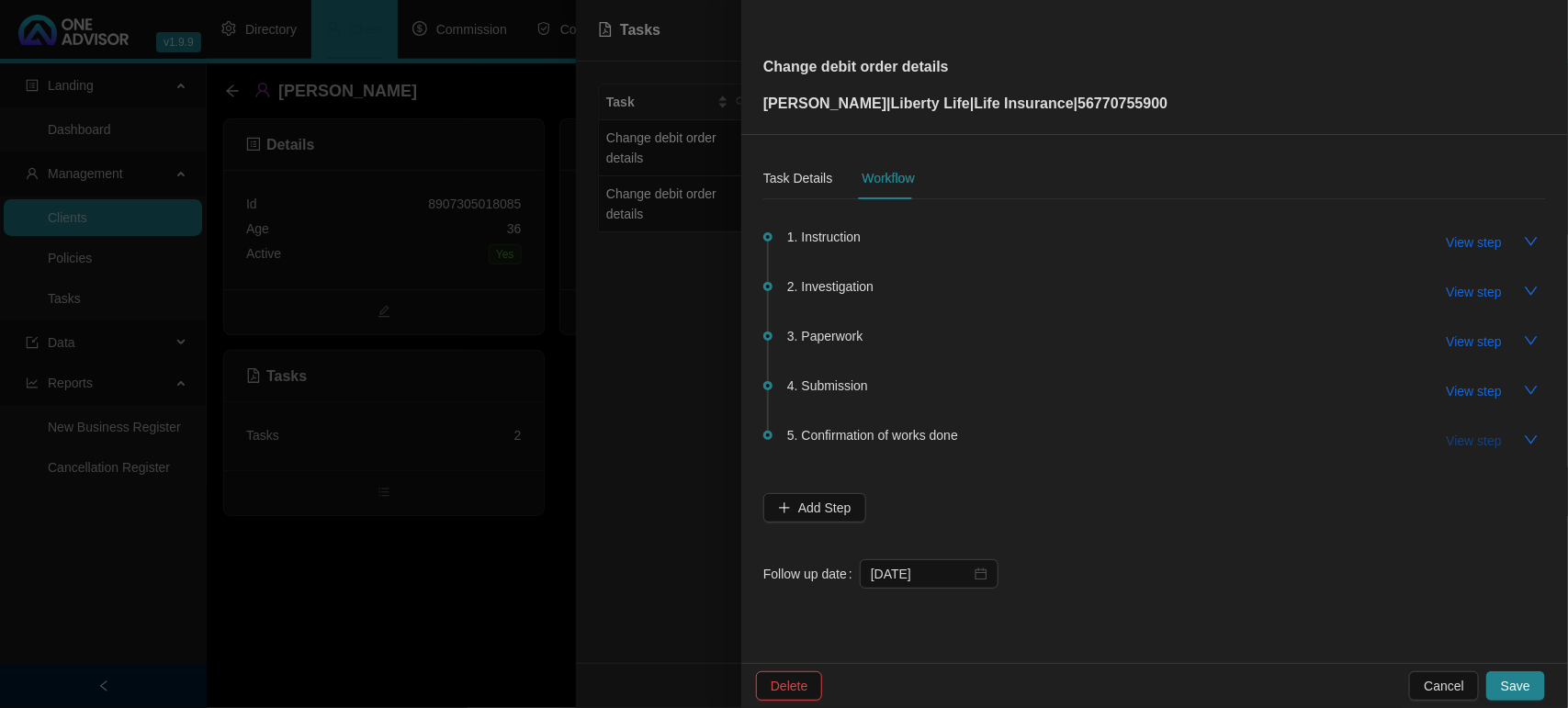
click at [1479, 432] on span "View step" at bounding box center [1474, 440] width 55 height 20
type input "Confirmation of works done"
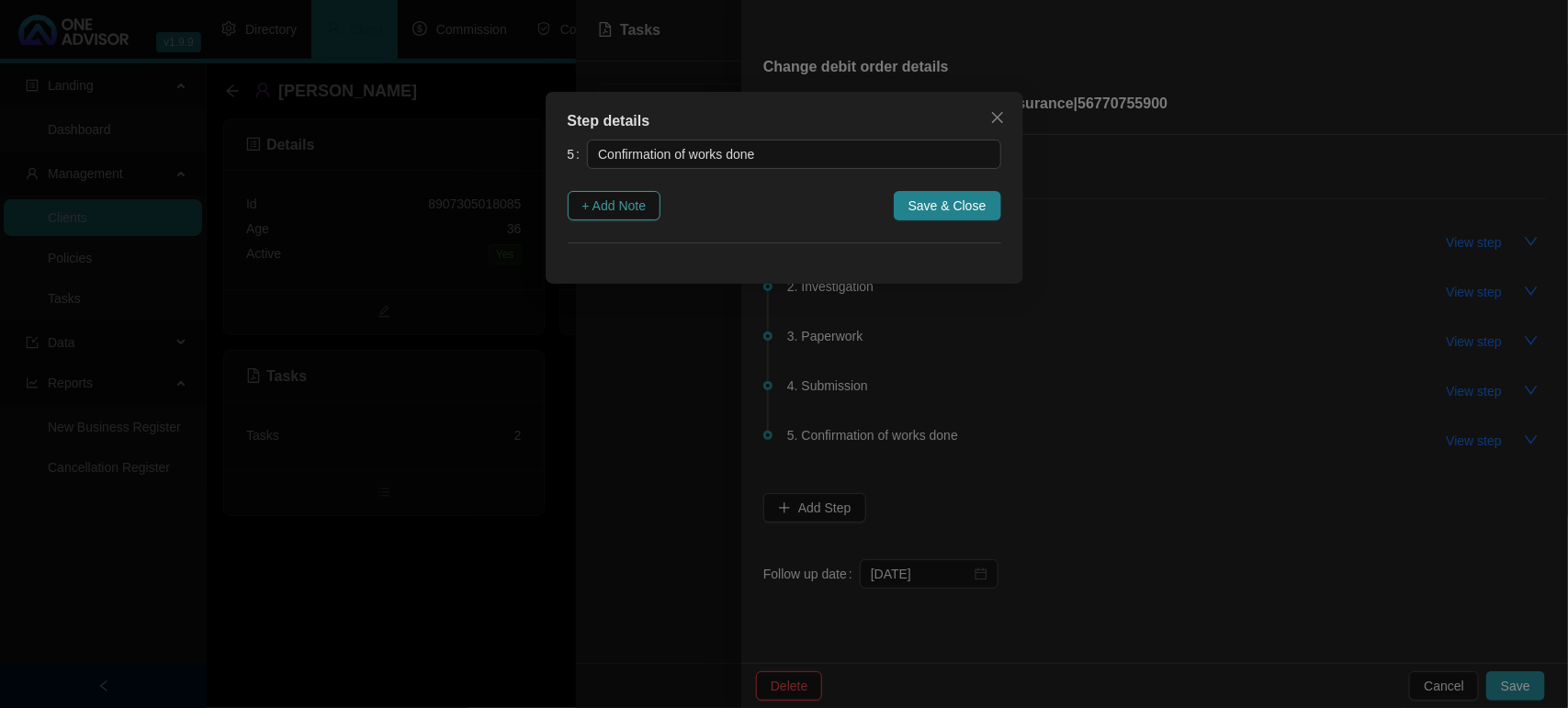
click at [650, 200] on button "+ Add Note" at bounding box center [614, 205] width 94 height 29
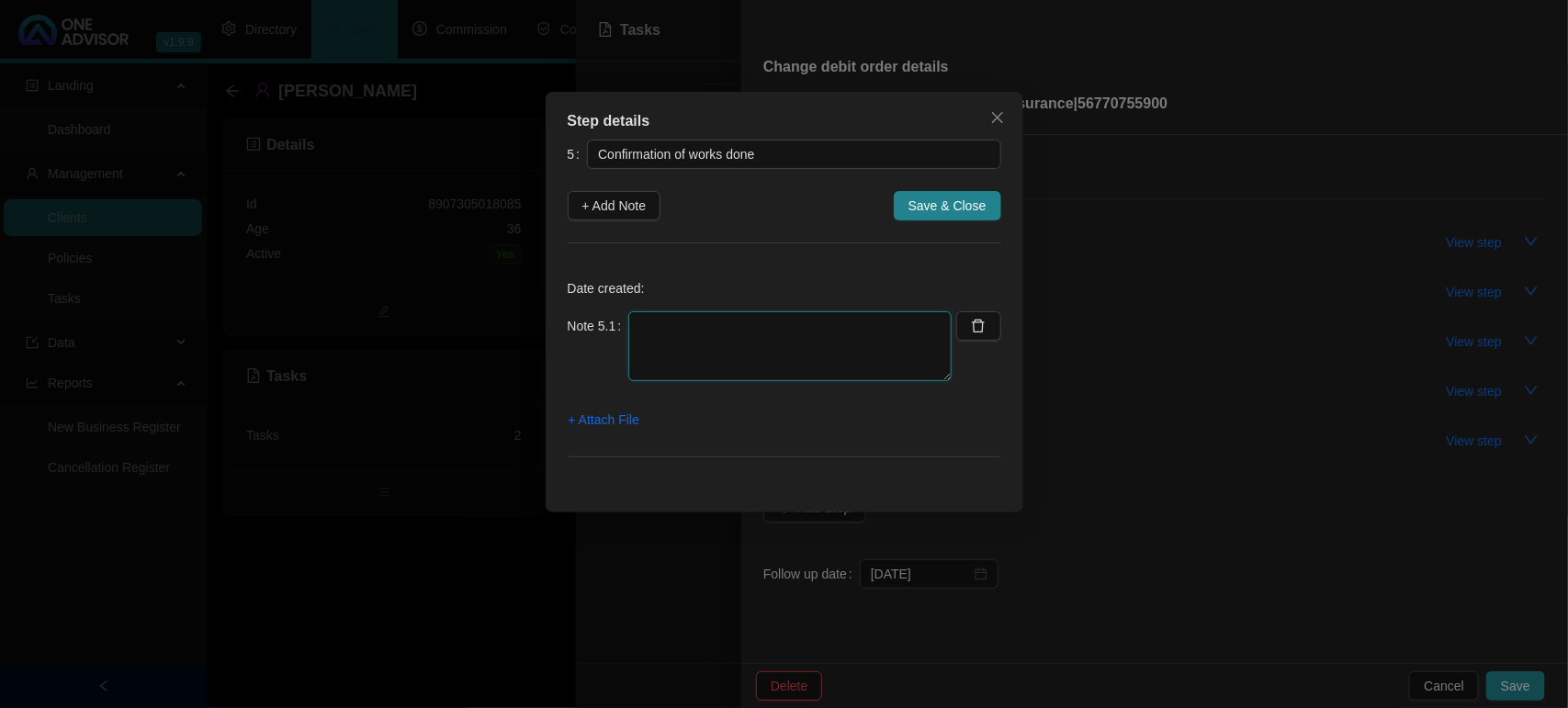
click at [673, 340] on textarea at bounding box center [790, 346] width 324 height 70
type textarea "[DATE] - SENT CONFIRMATION WORK DONE"
click at [604, 418] on span "+ Attach File" at bounding box center [604, 419] width 71 height 20
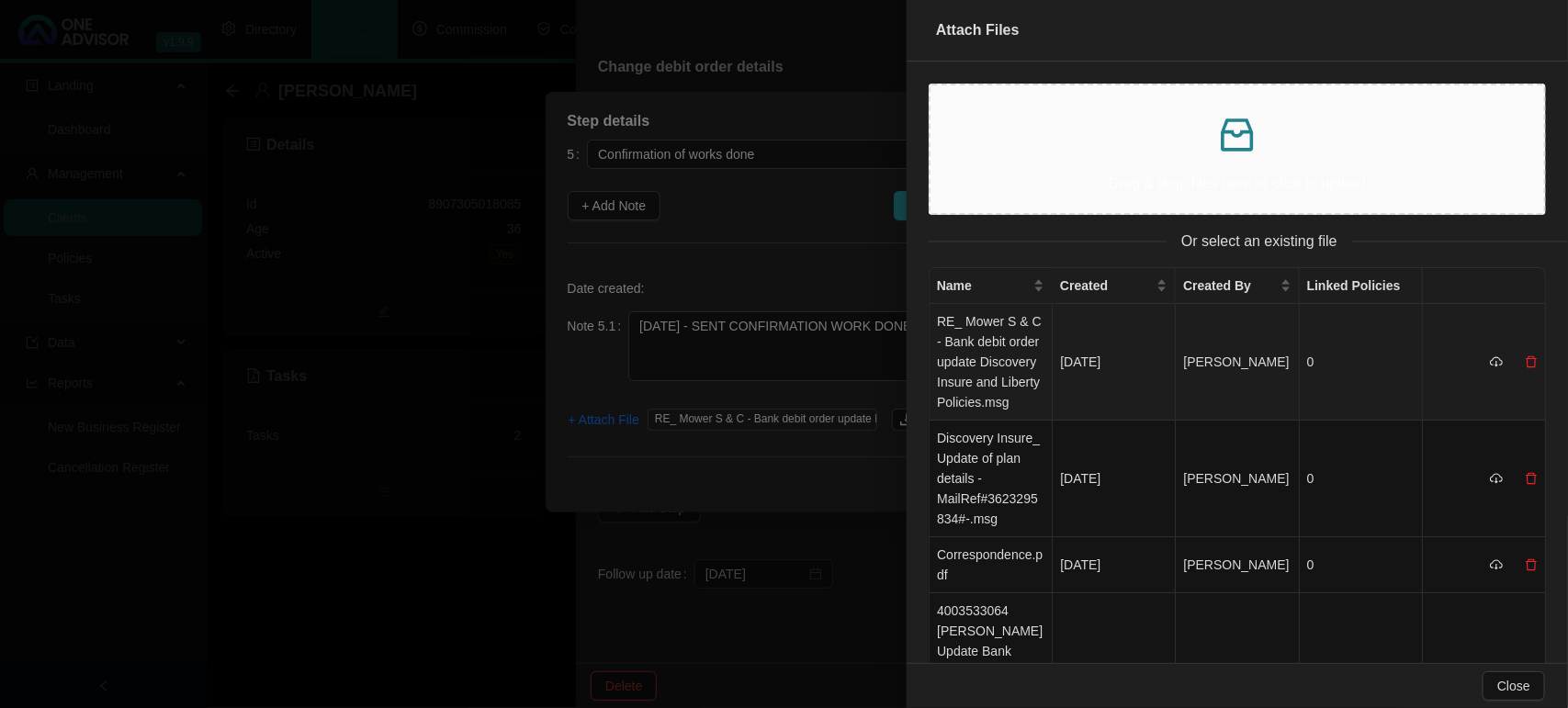
click at [970, 333] on td "RE_ Mower S & C - Bank debit order update Discovery Insure and Liberty Policies…" at bounding box center [991, 362] width 123 height 117
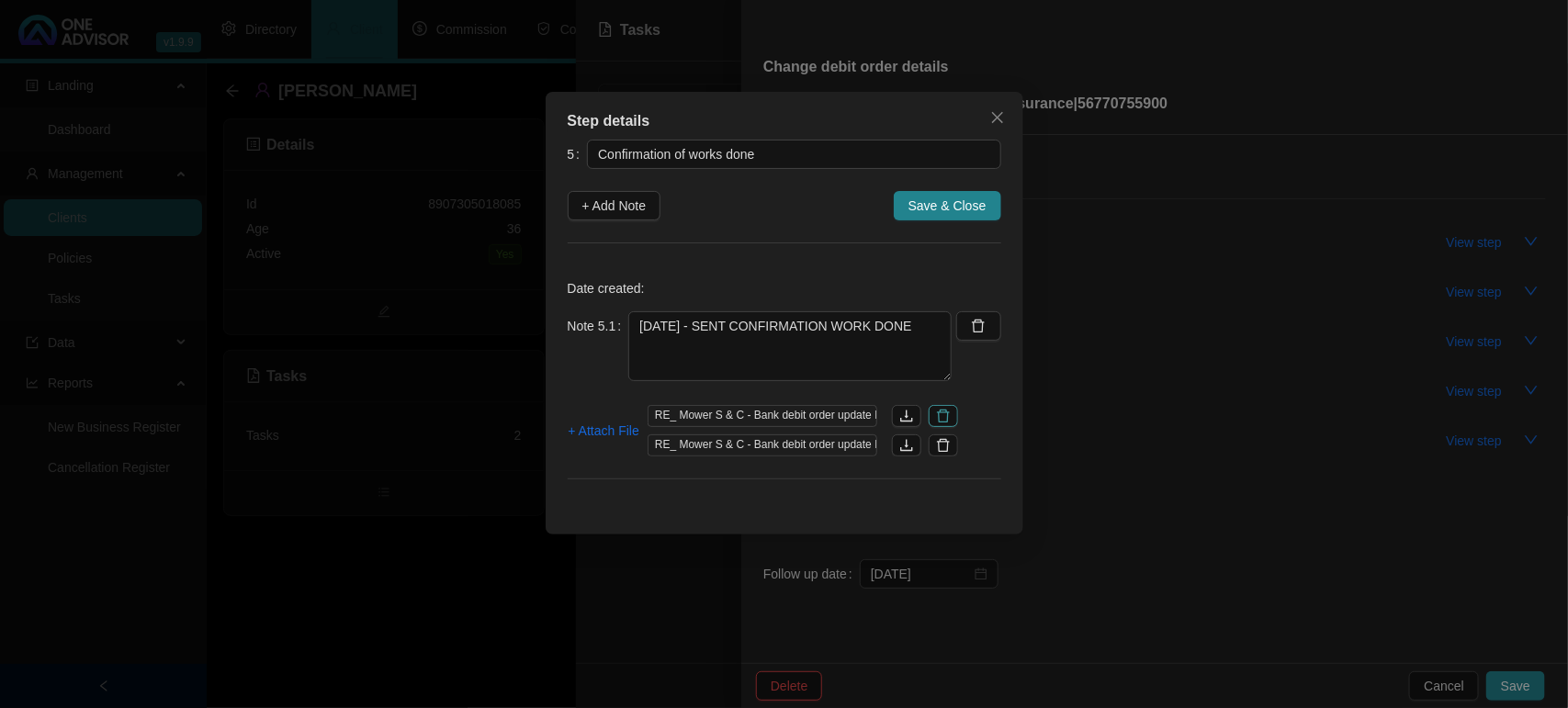
click at [940, 419] on icon "delete" at bounding box center [943, 417] width 13 height 13
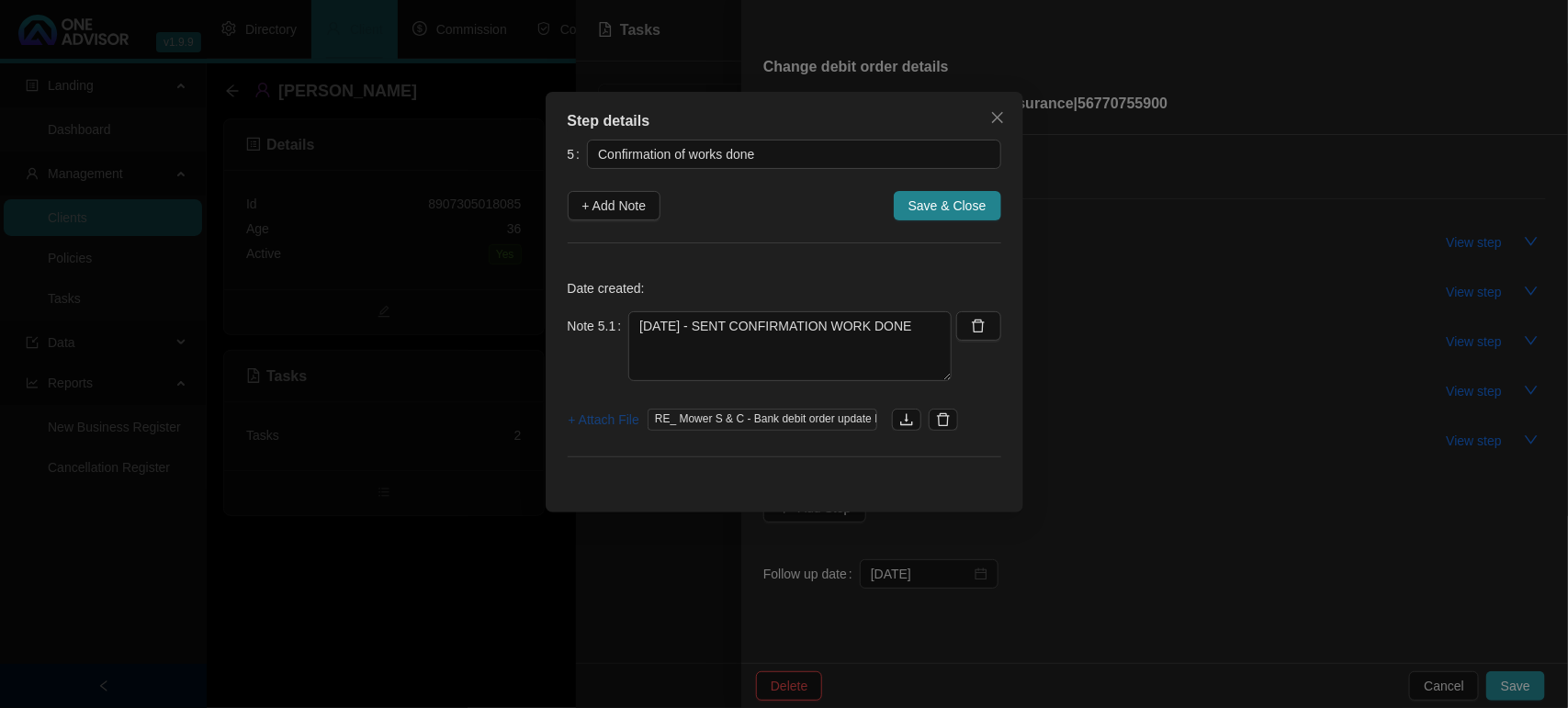
click at [582, 419] on span "+ Attach File" at bounding box center [604, 419] width 71 height 20
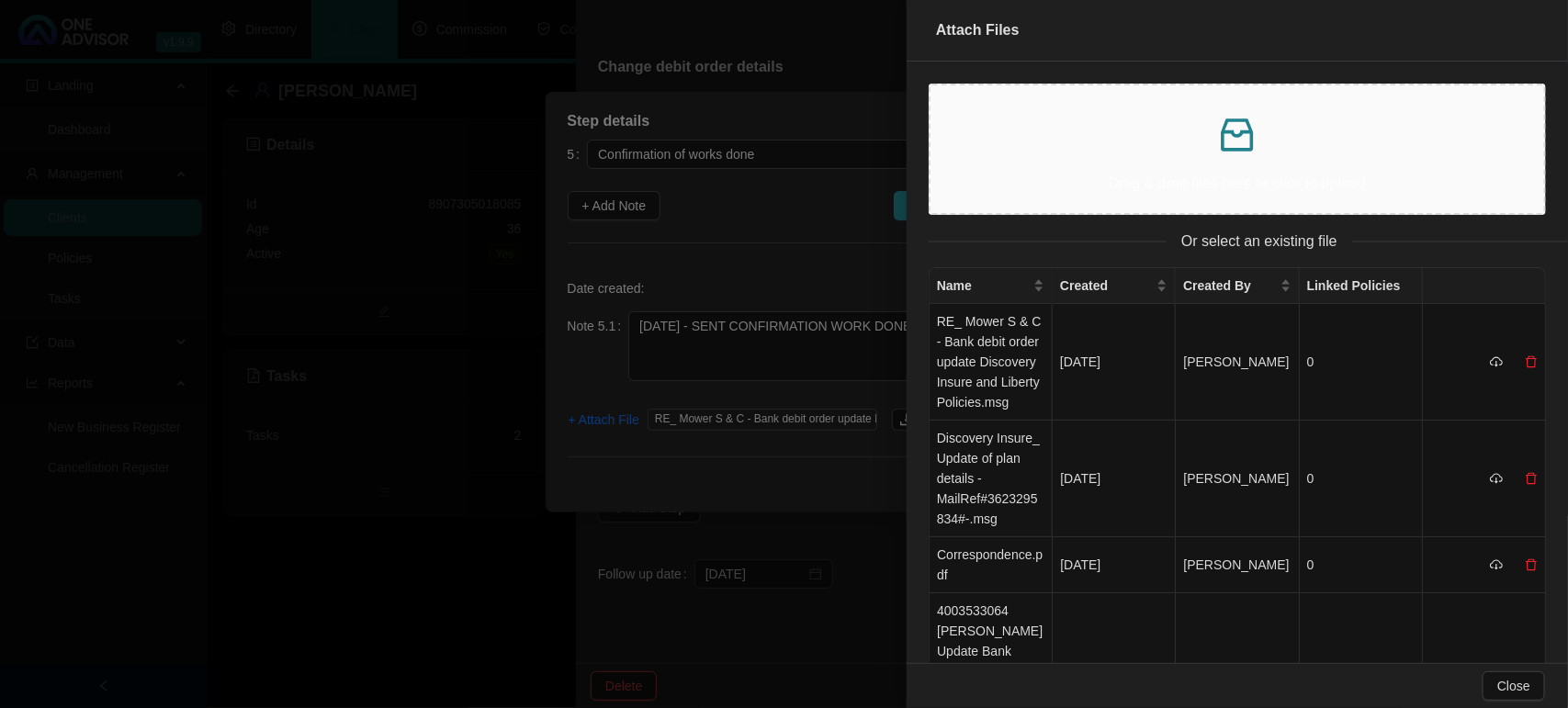
click at [1327, 155] on p at bounding box center [1237, 135] width 584 height 44
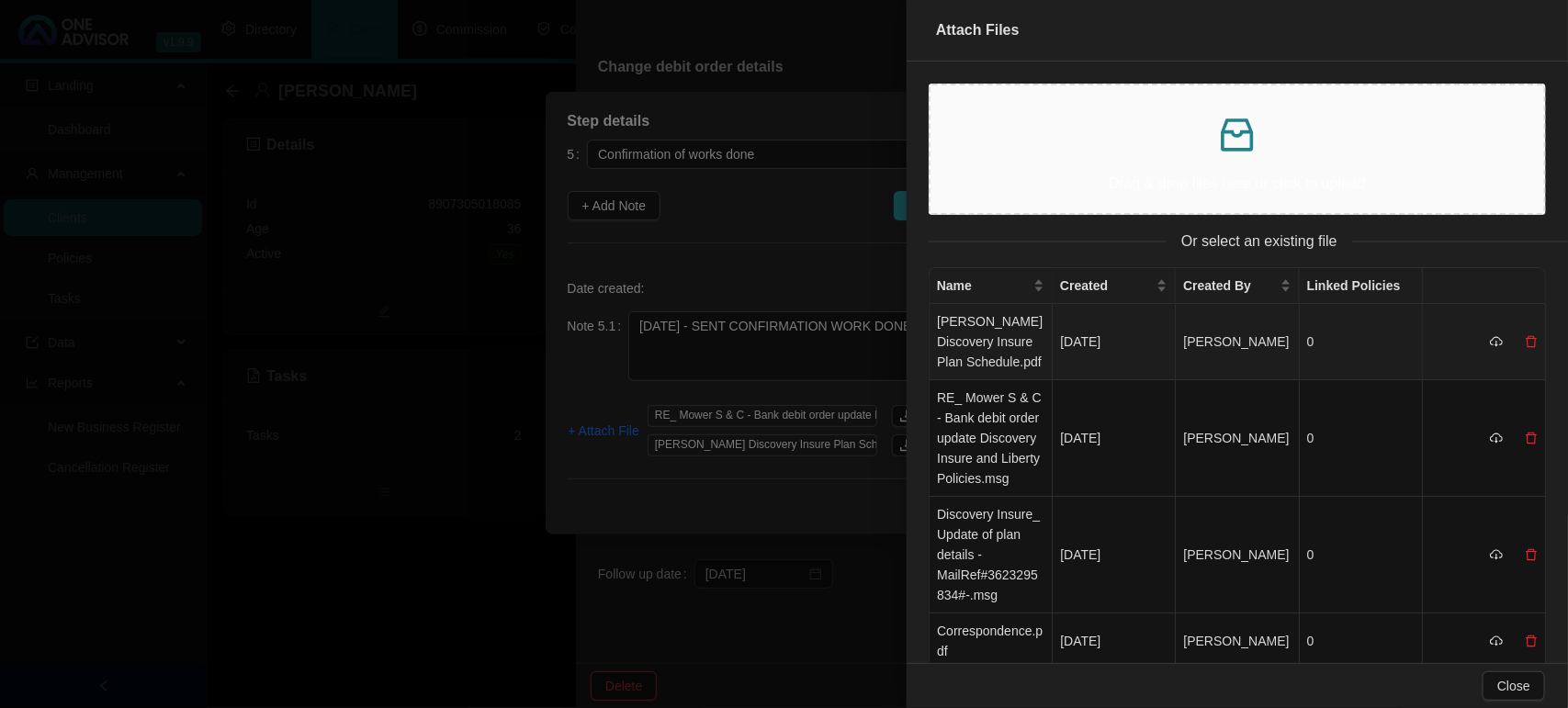
click at [970, 341] on td "[PERSON_NAME] Discovery Insure Plan Schedule.pdf" at bounding box center [991, 342] width 123 height 76
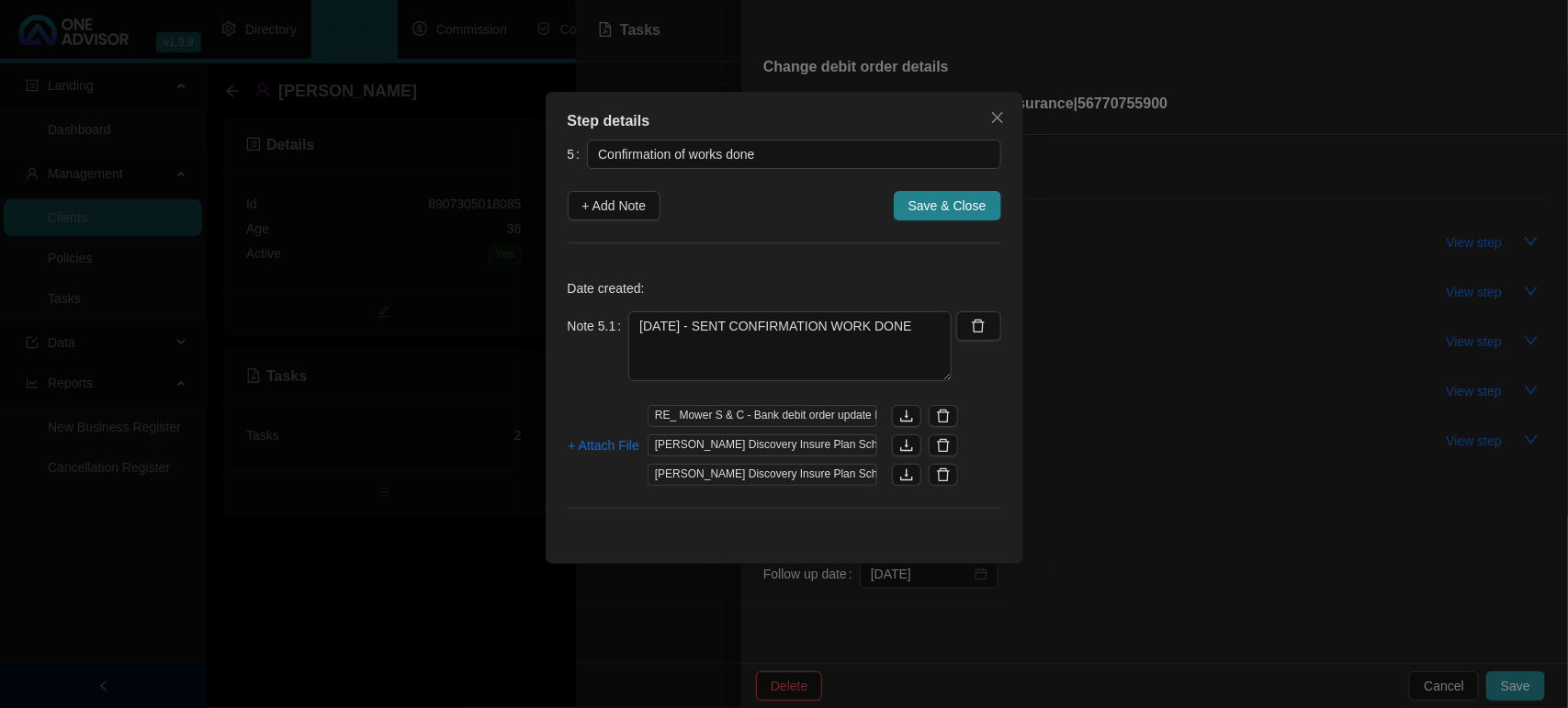
click at [952, 474] on button "button" at bounding box center [943, 475] width 29 height 22
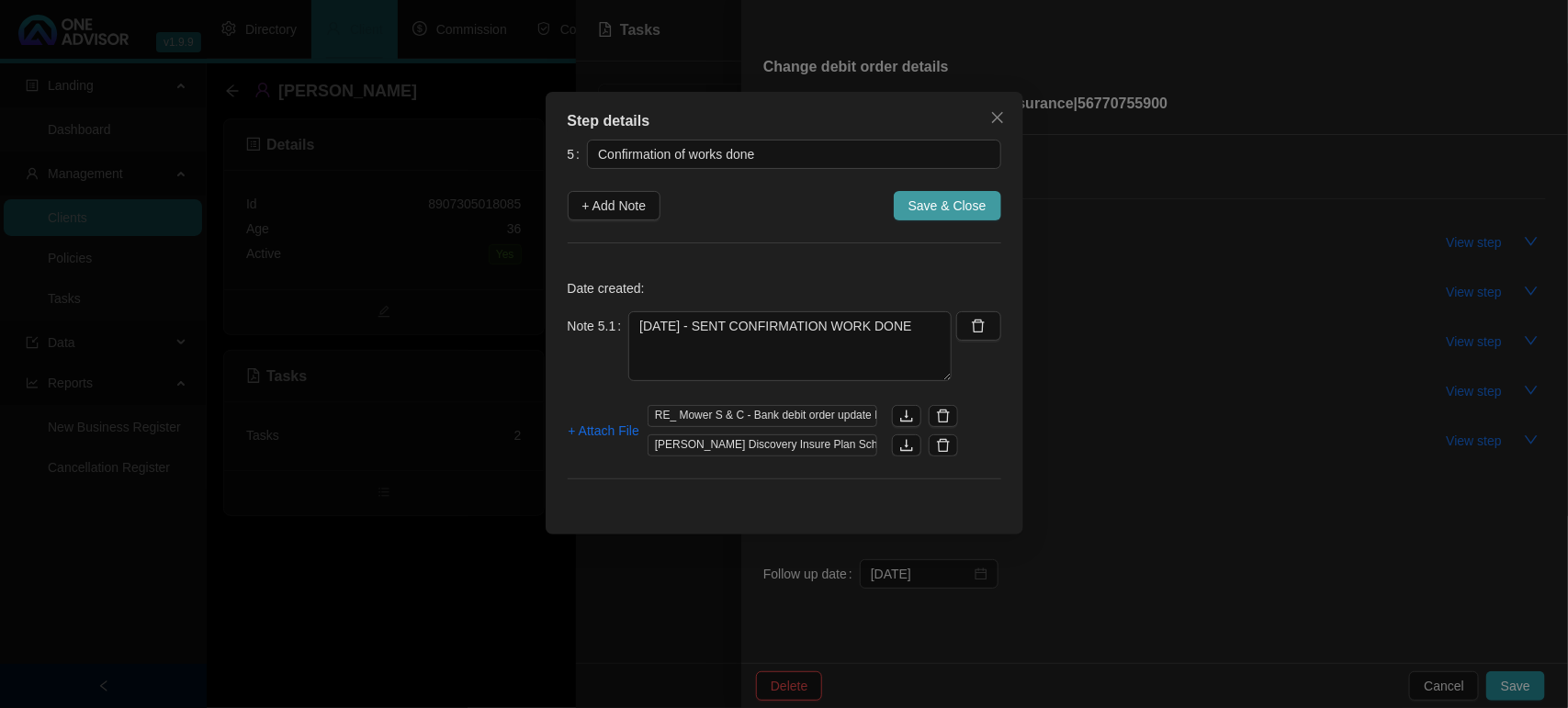
click at [930, 191] on button "Save & Close" at bounding box center [947, 205] width 107 height 29
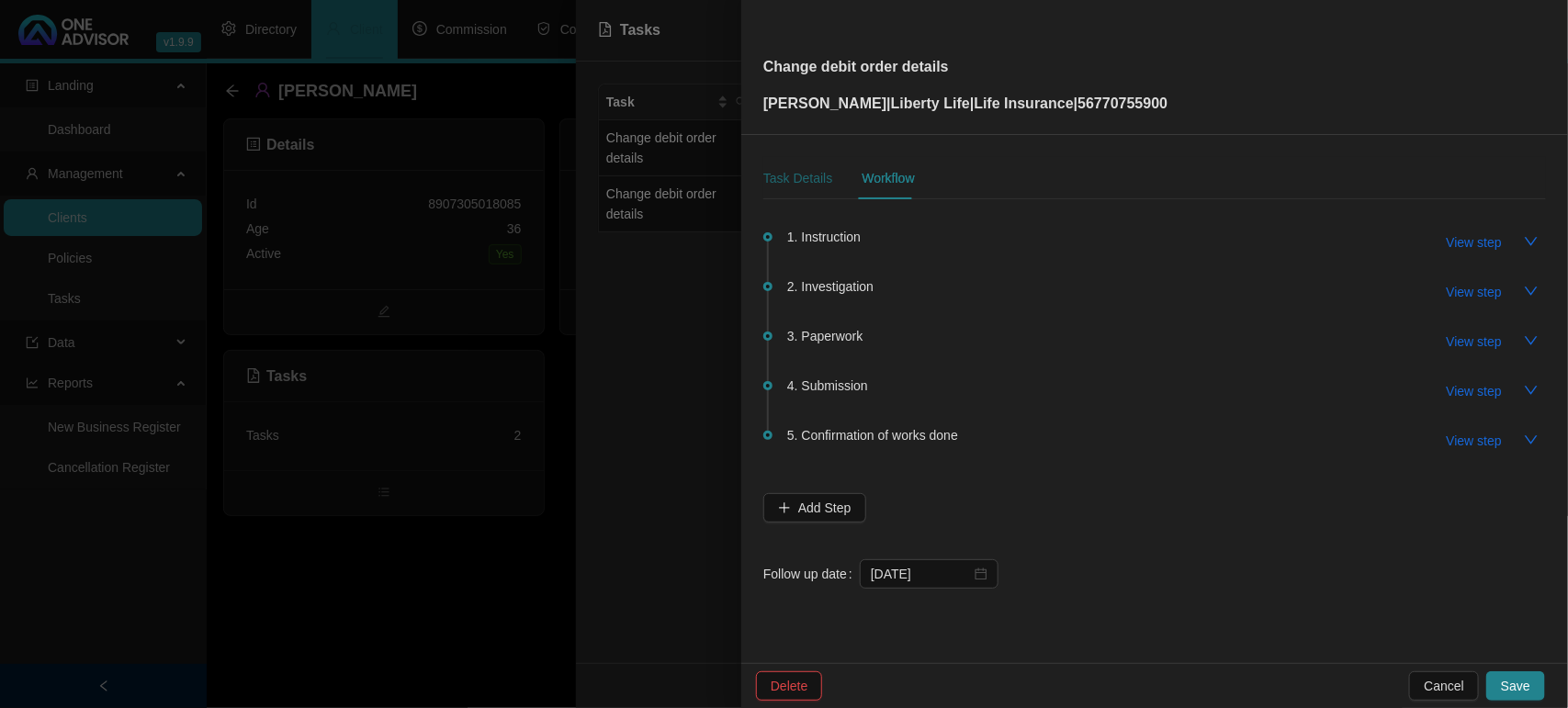
click at [802, 182] on div "Task Details" at bounding box center [797, 177] width 69 height 20
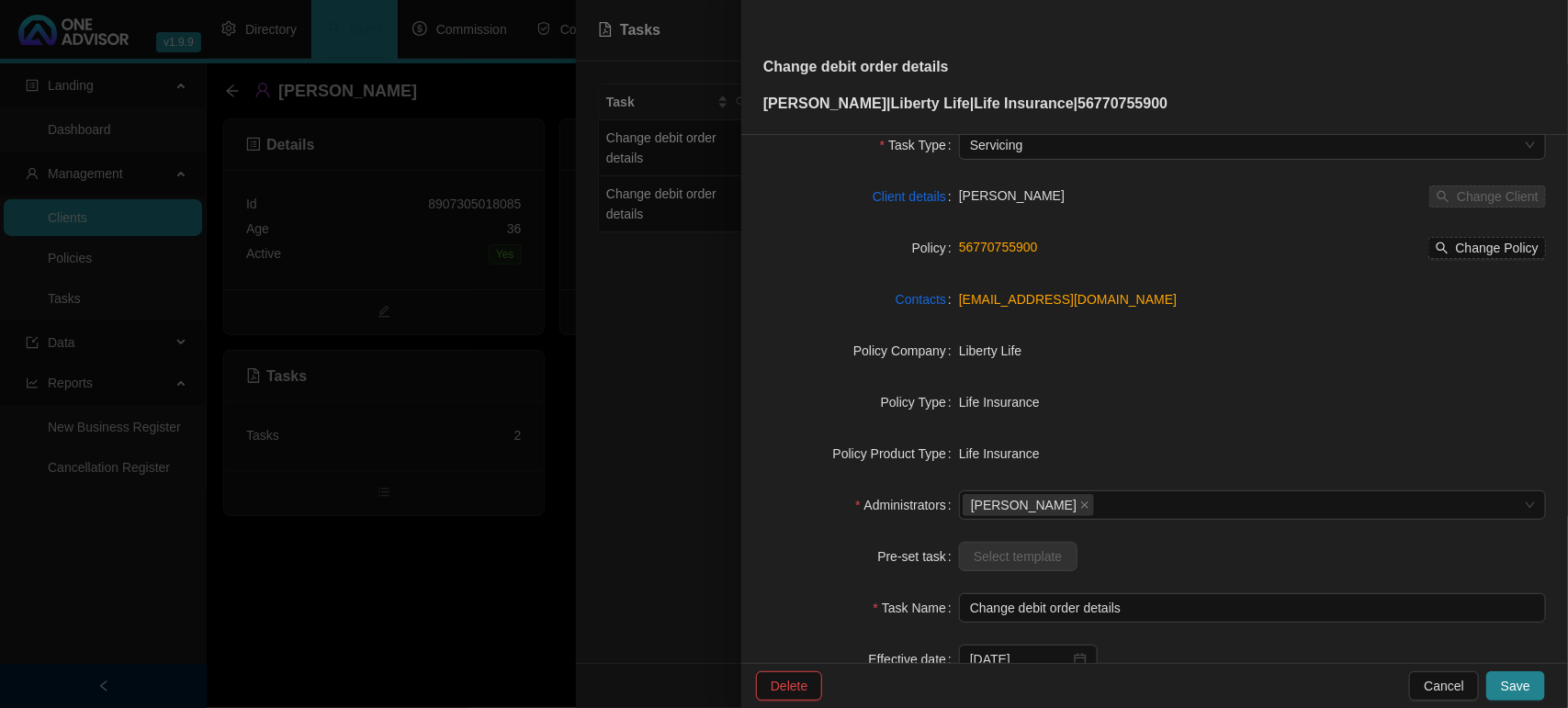
scroll to position [190, 0]
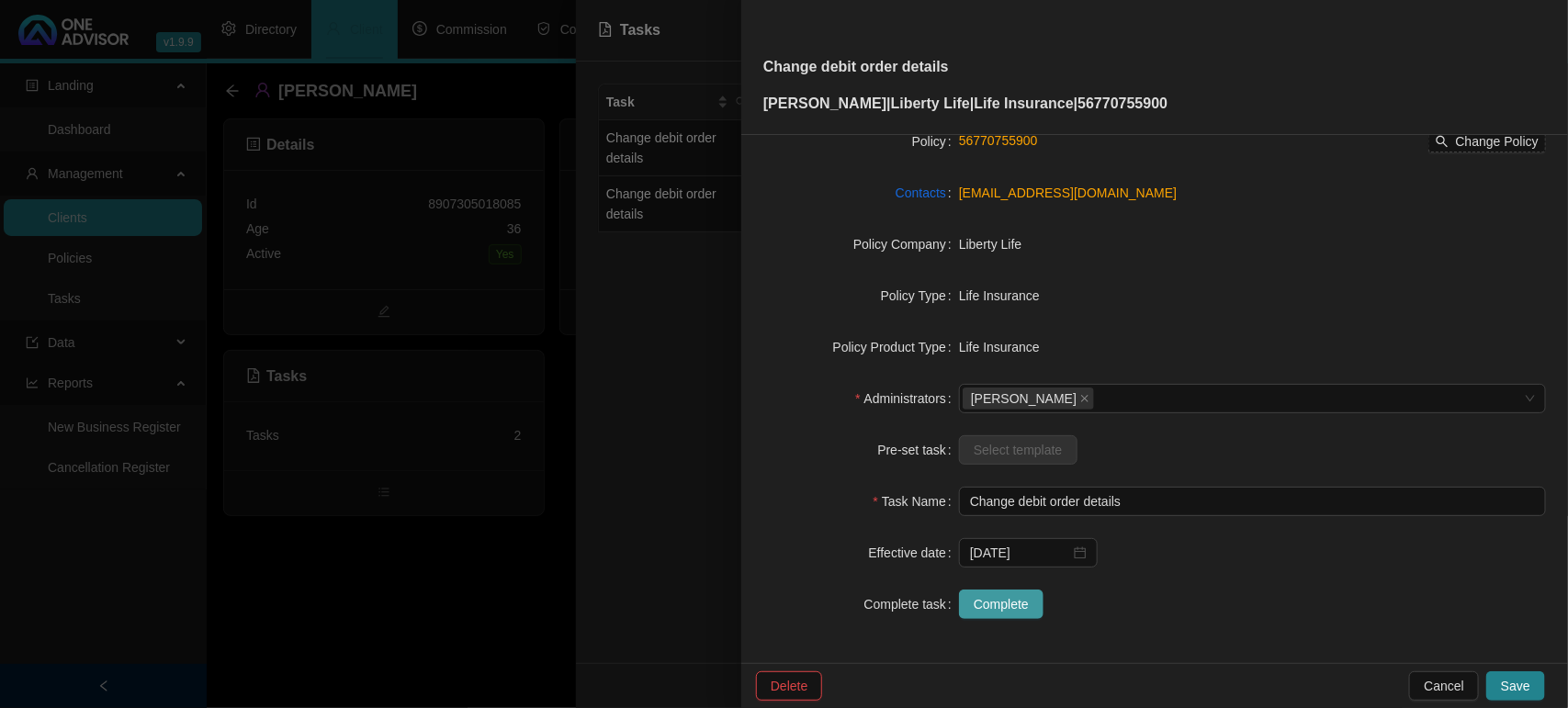
click at [1019, 609] on span "Complete" at bounding box center [1001, 604] width 55 height 20
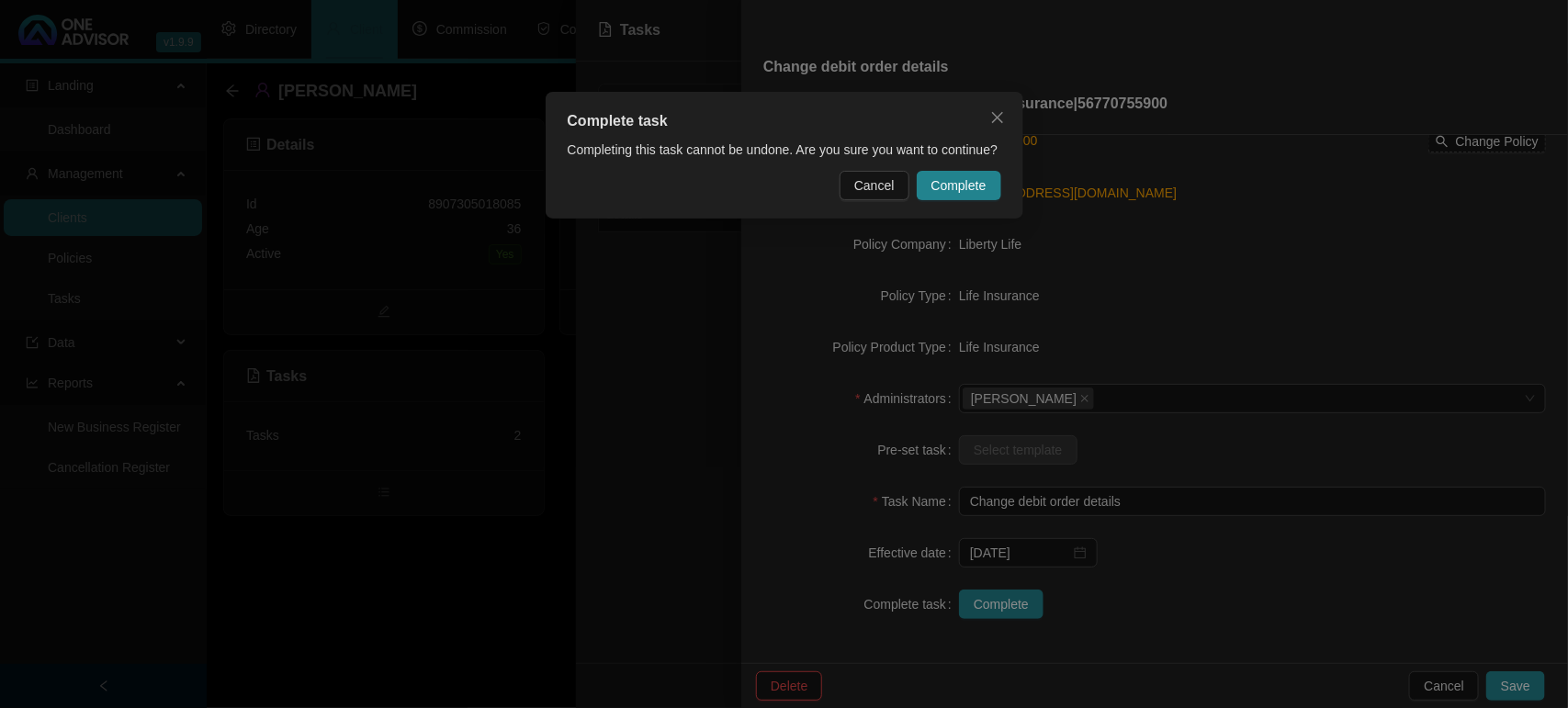
click at [979, 189] on span "Complete" at bounding box center [959, 185] width 55 height 20
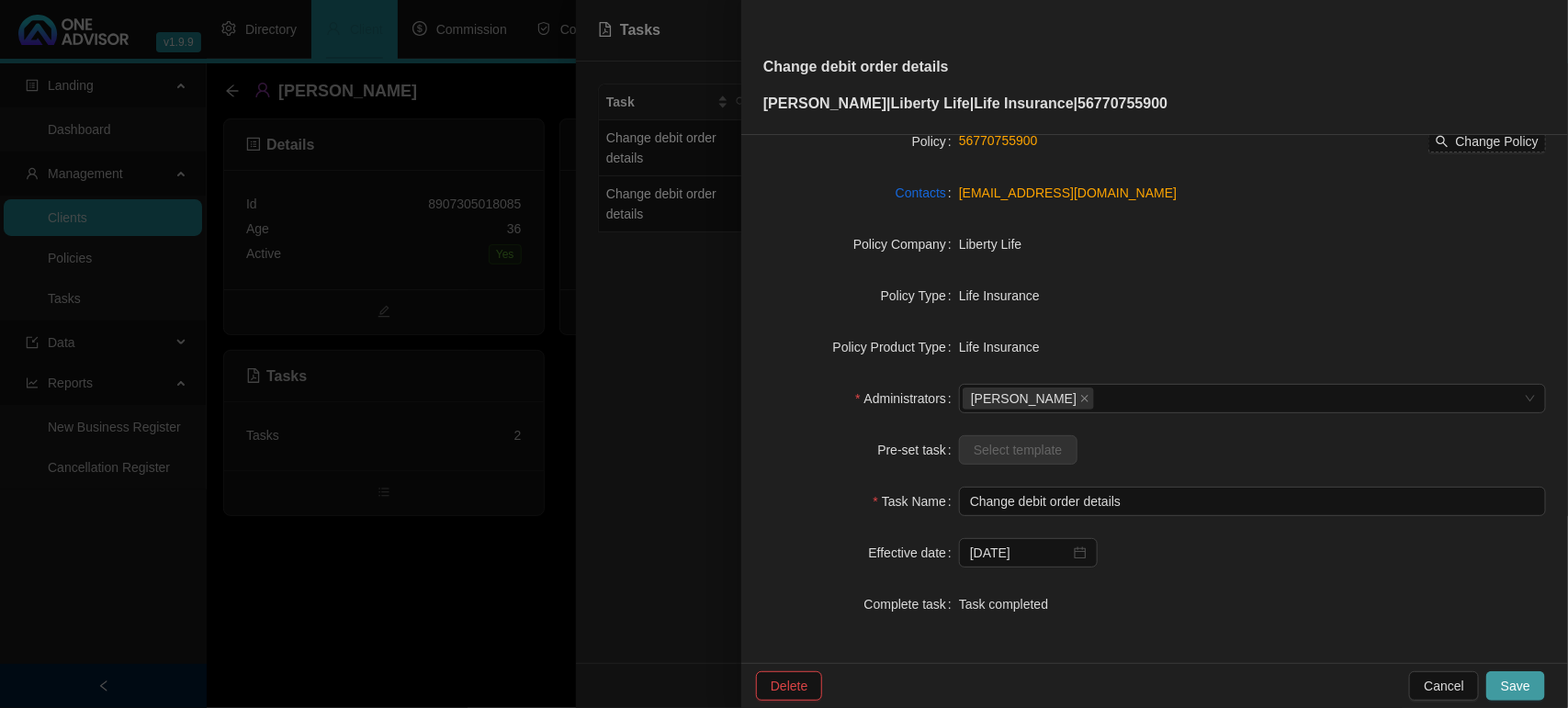
click at [1530, 685] on button "Save" at bounding box center [1516, 685] width 59 height 29
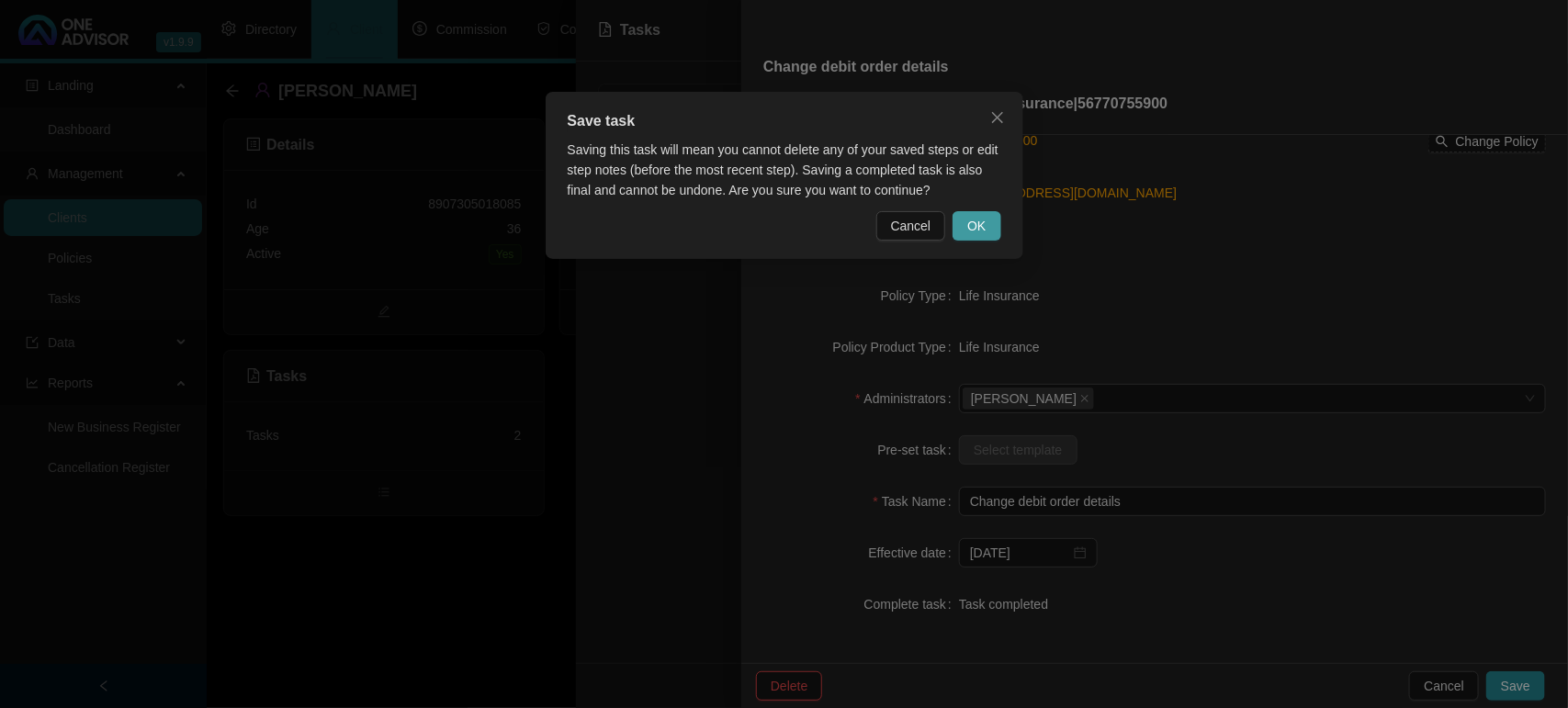
click at [984, 234] on span "OK" at bounding box center [976, 225] width 18 height 20
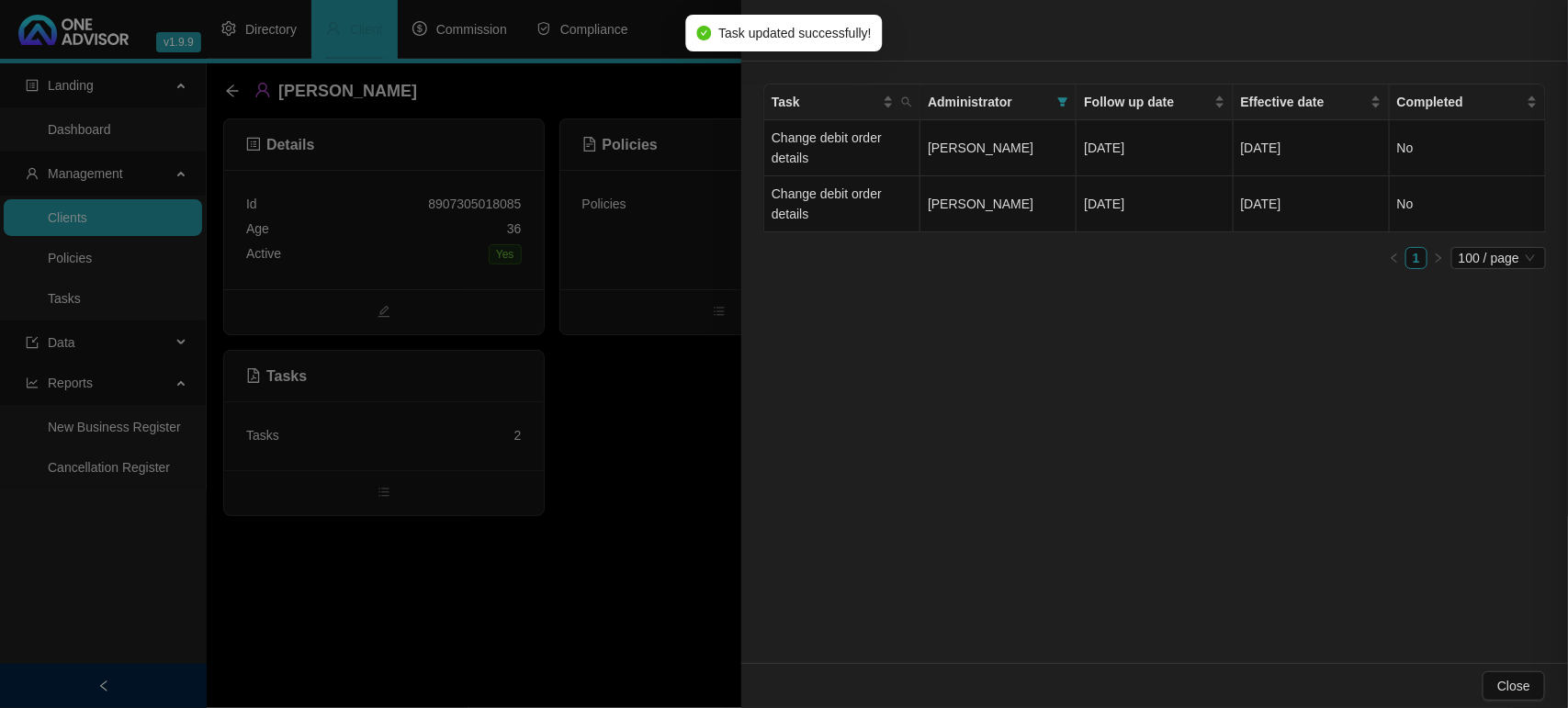
scroll to position [168, 0]
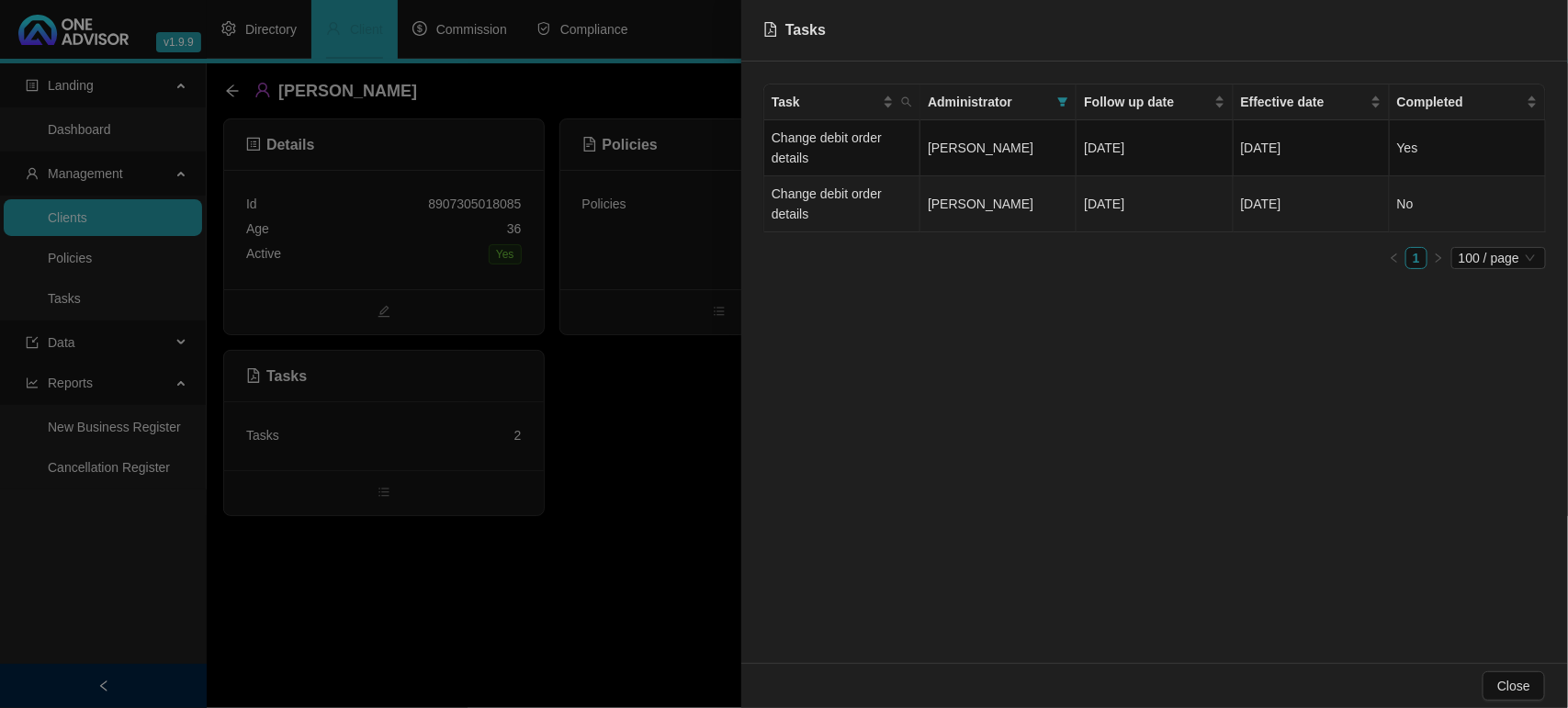
click at [983, 202] on span "[PERSON_NAME]" at bounding box center [980, 203] width 105 height 14
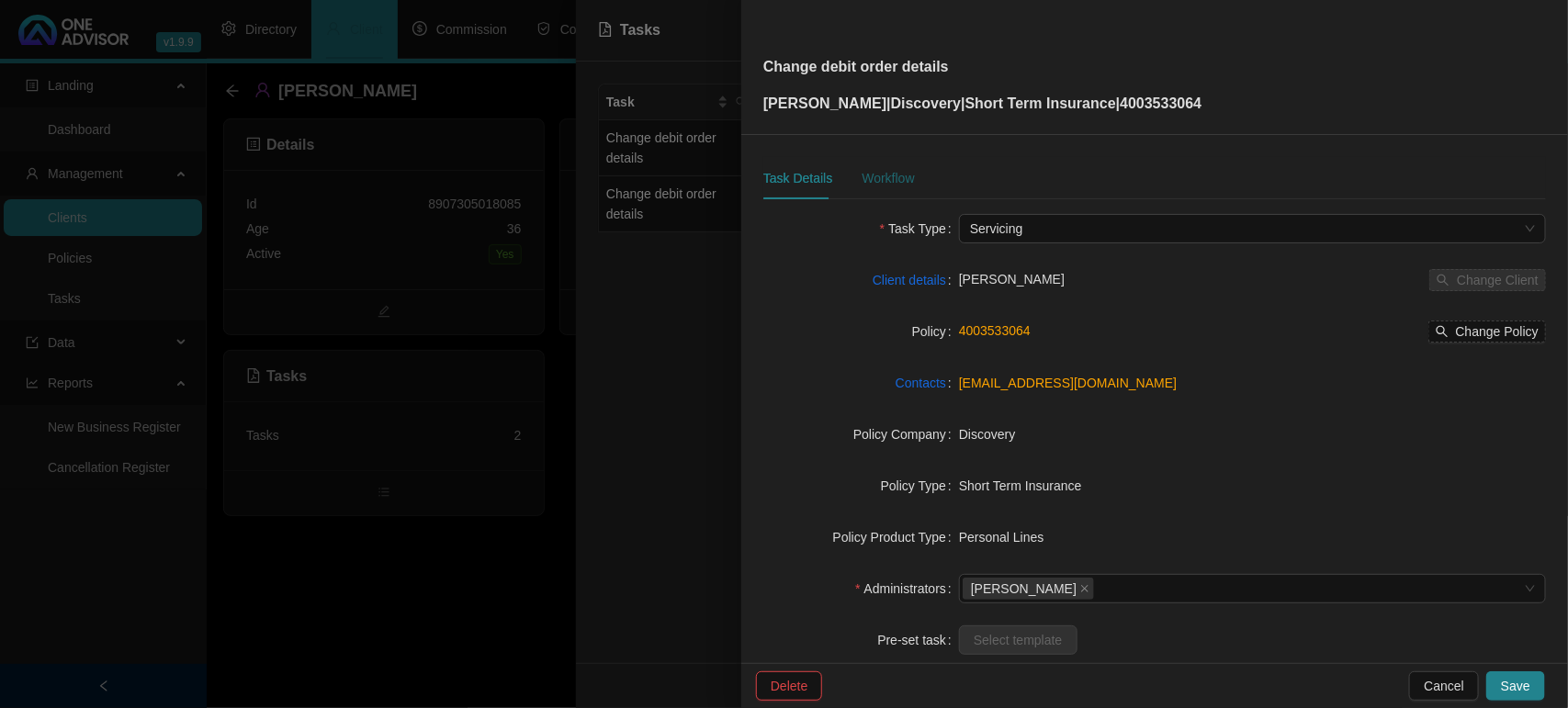
click at [898, 182] on div "Workflow" at bounding box center [887, 177] width 52 height 20
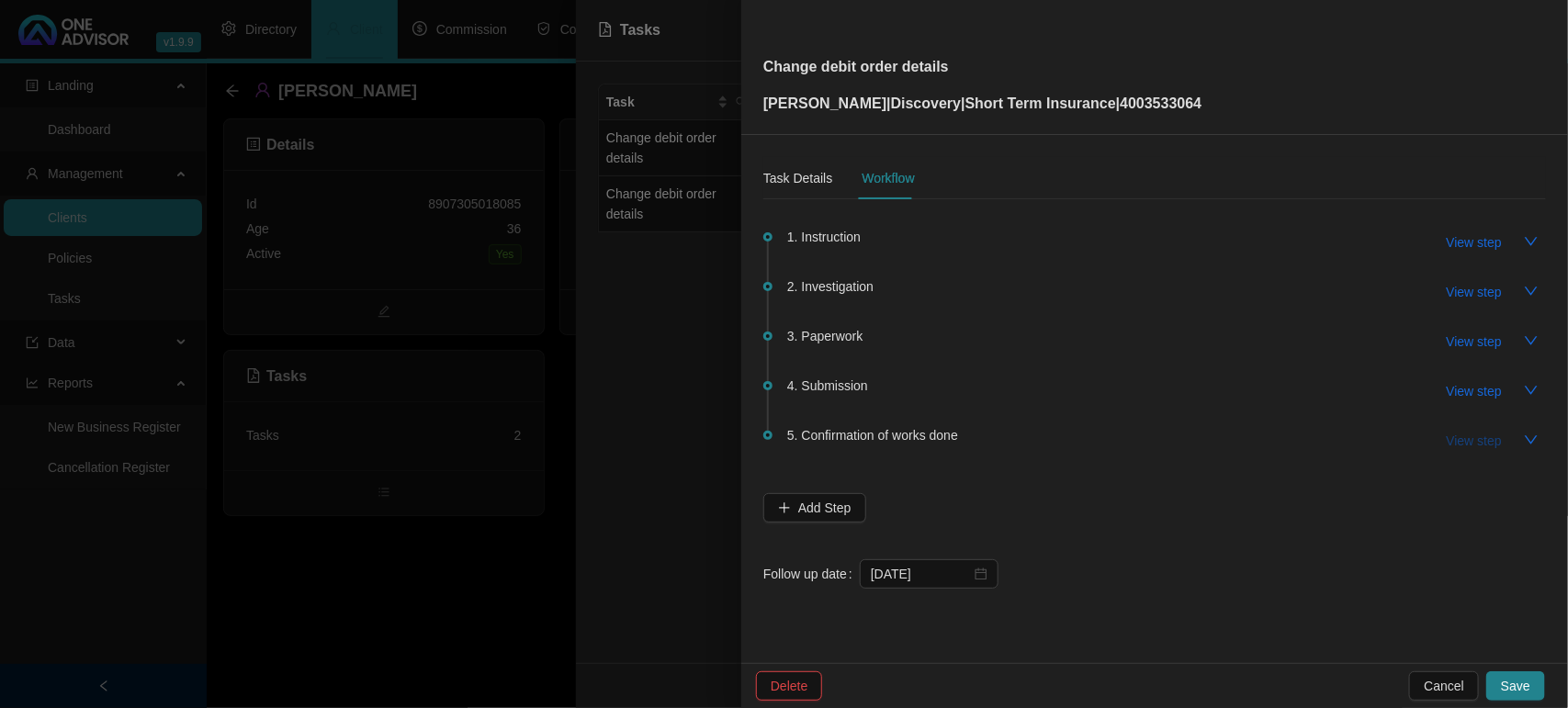
click at [1457, 450] on button "View step" at bounding box center [1474, 440] width 84 height 29
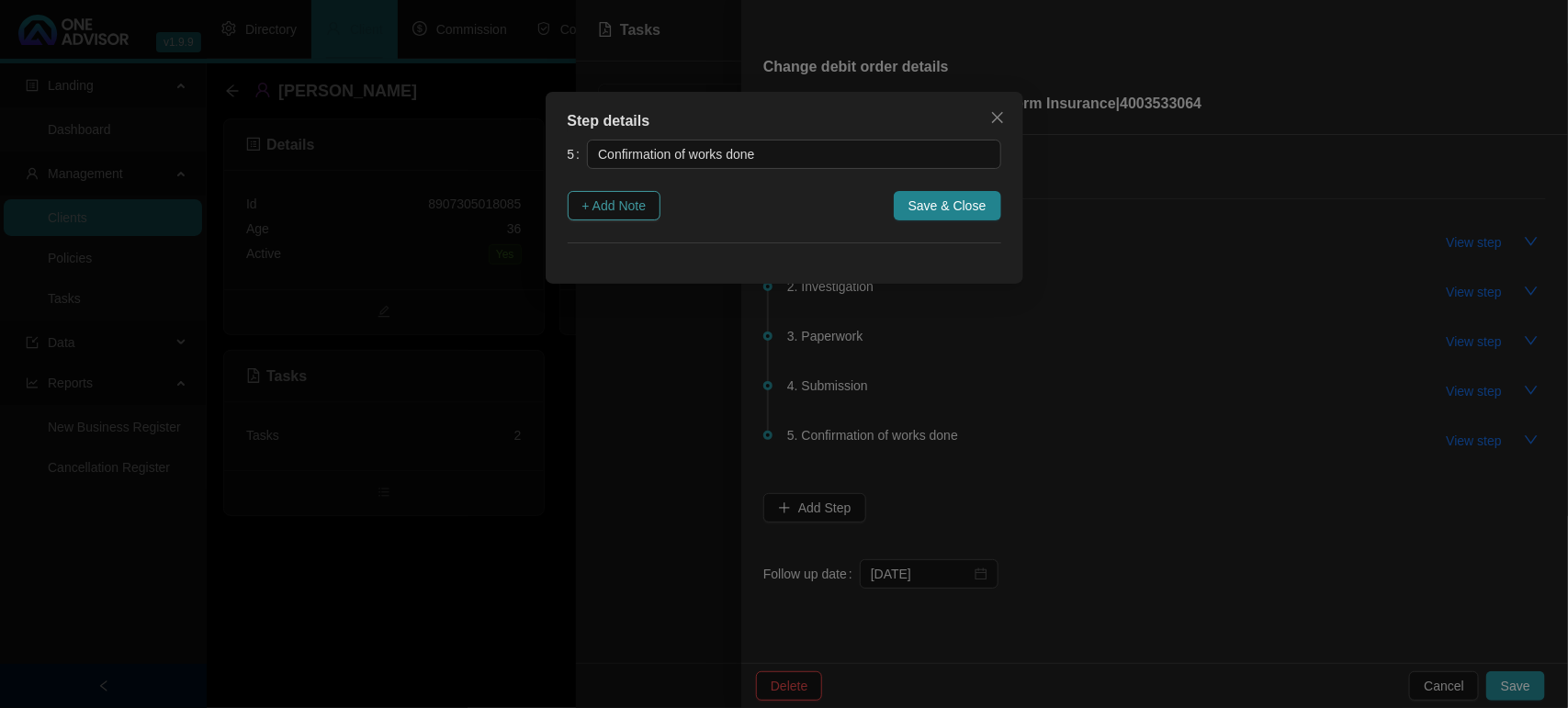
click at [585, 194] on button "+ Add Note" at bounding box center [614, 205] width 94 height 29
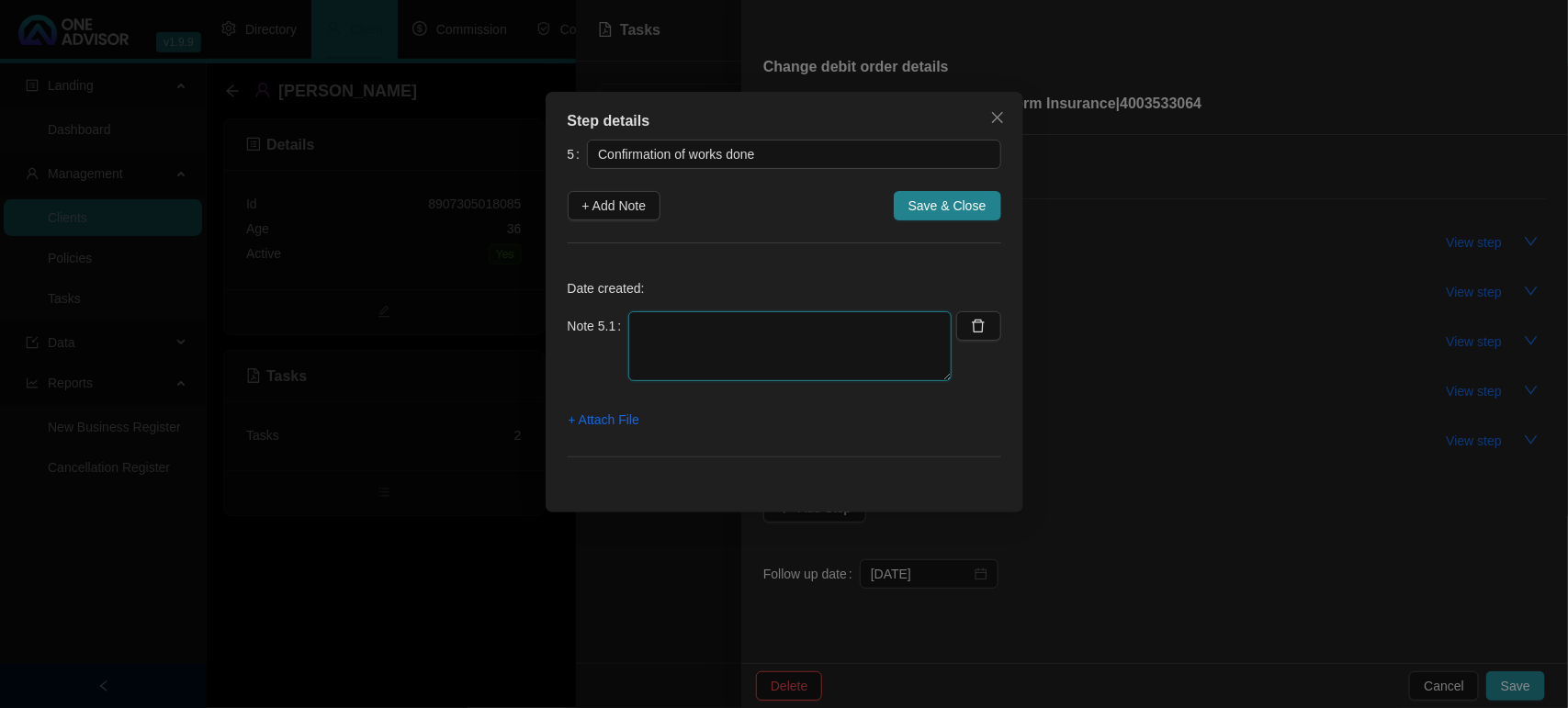
click at [713, 345] on textarea at bounding box center [790, 346] width 324 height 70
type textarea "[DATE] SENT CONFIRMATION WORK DONE"
click at [610, 425] on span "+ Attach File" at bounding box center [604, 419] width 71 height 20
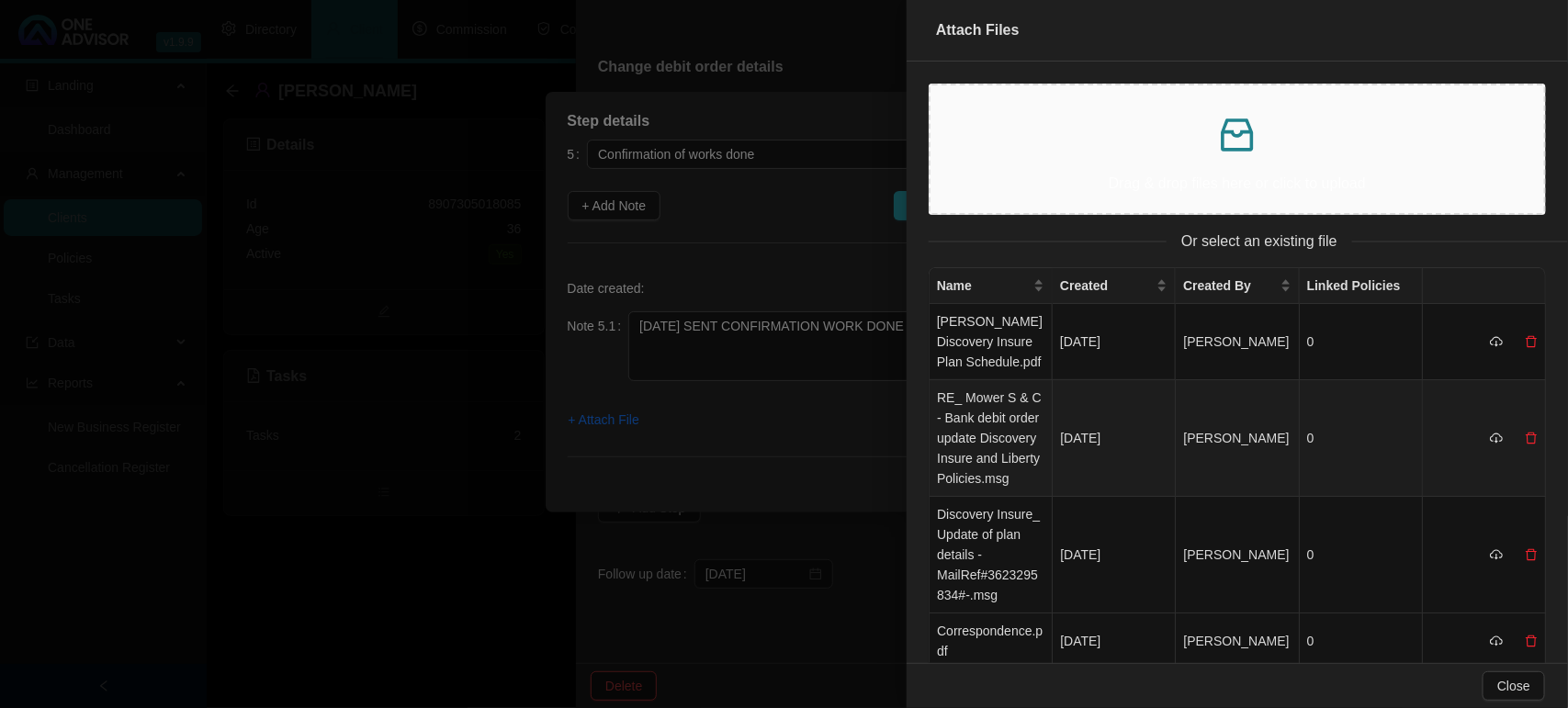
click at [987, 439] on td "RE_ Mower S & C - Bank debit order update Discovery Insure and Liberty Policies…" at bounding box center [991, 438] width 123 height 117
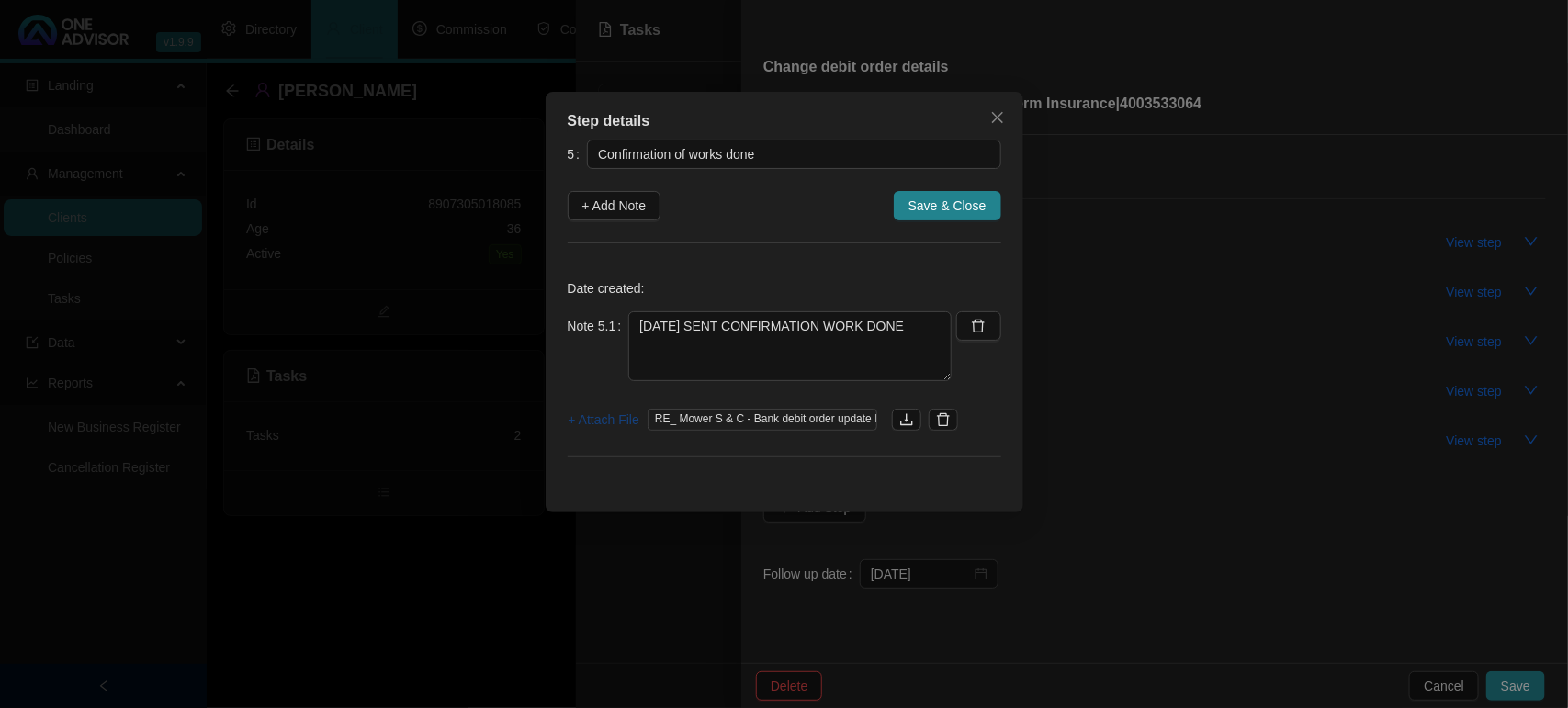
click at [609, 423] on span "+ Attach File" at bounding box center [604, 419] width 71 height 20
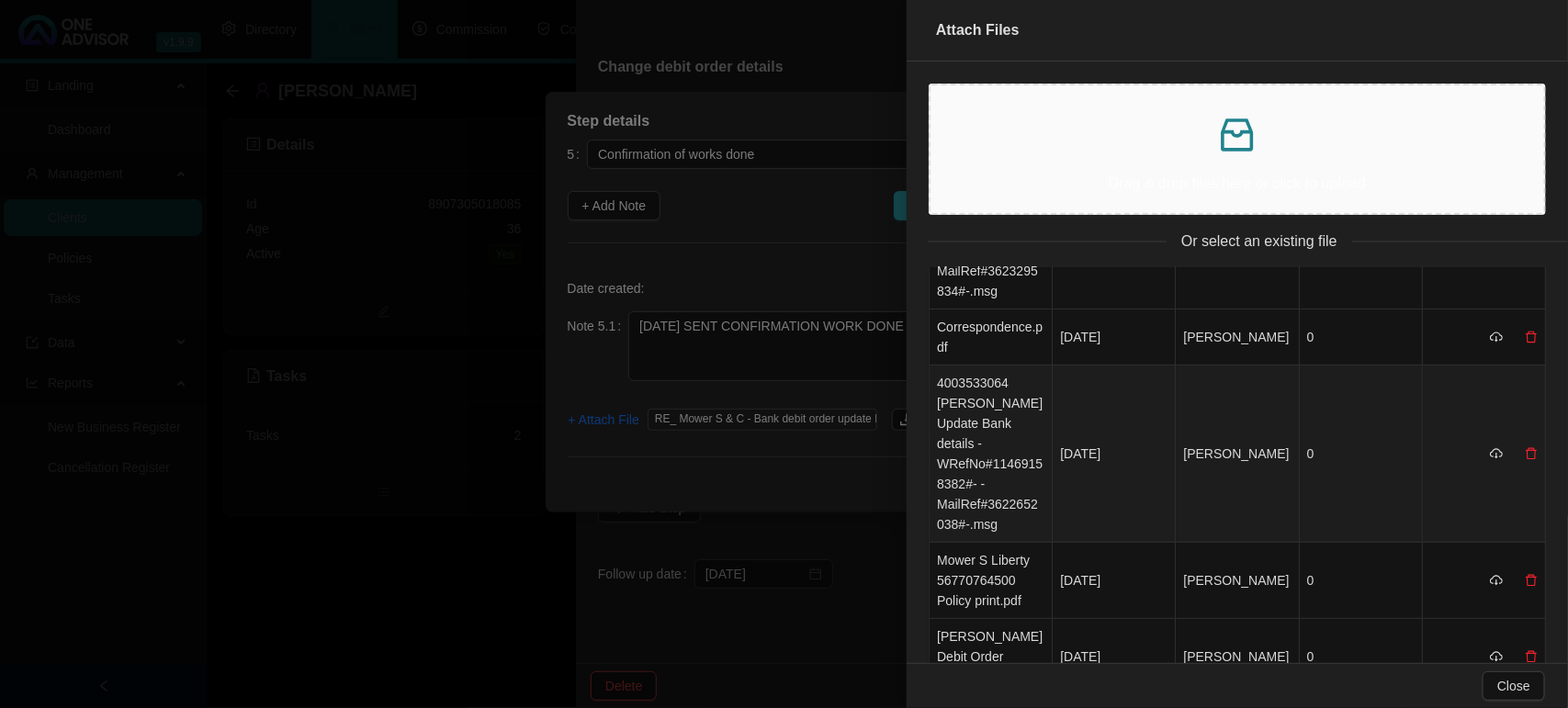
scroll to position [345, 0]
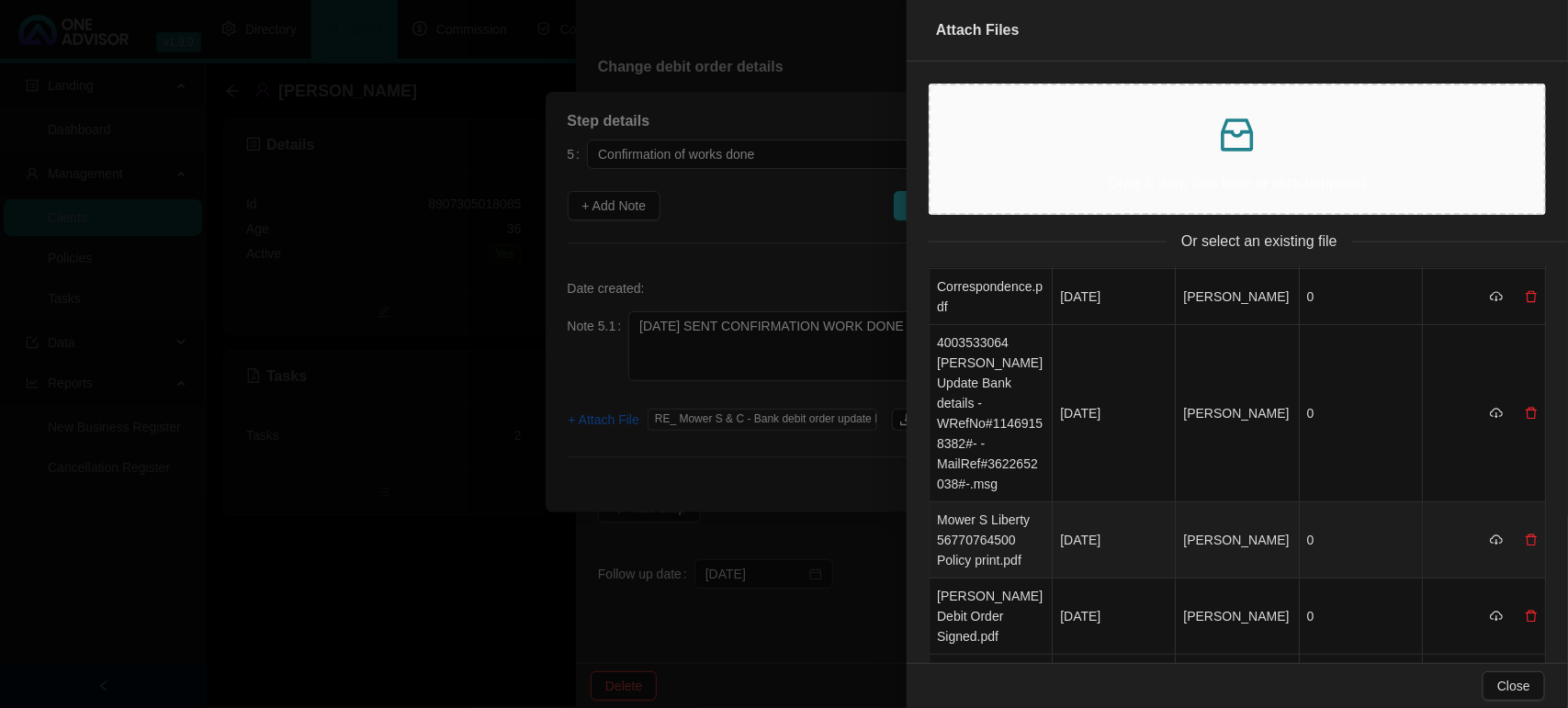
click at [992, 522] on td "Mower S Liberty 56770764500 Policy print.pdf" at bounding box center [991, 540] width 123 height 76
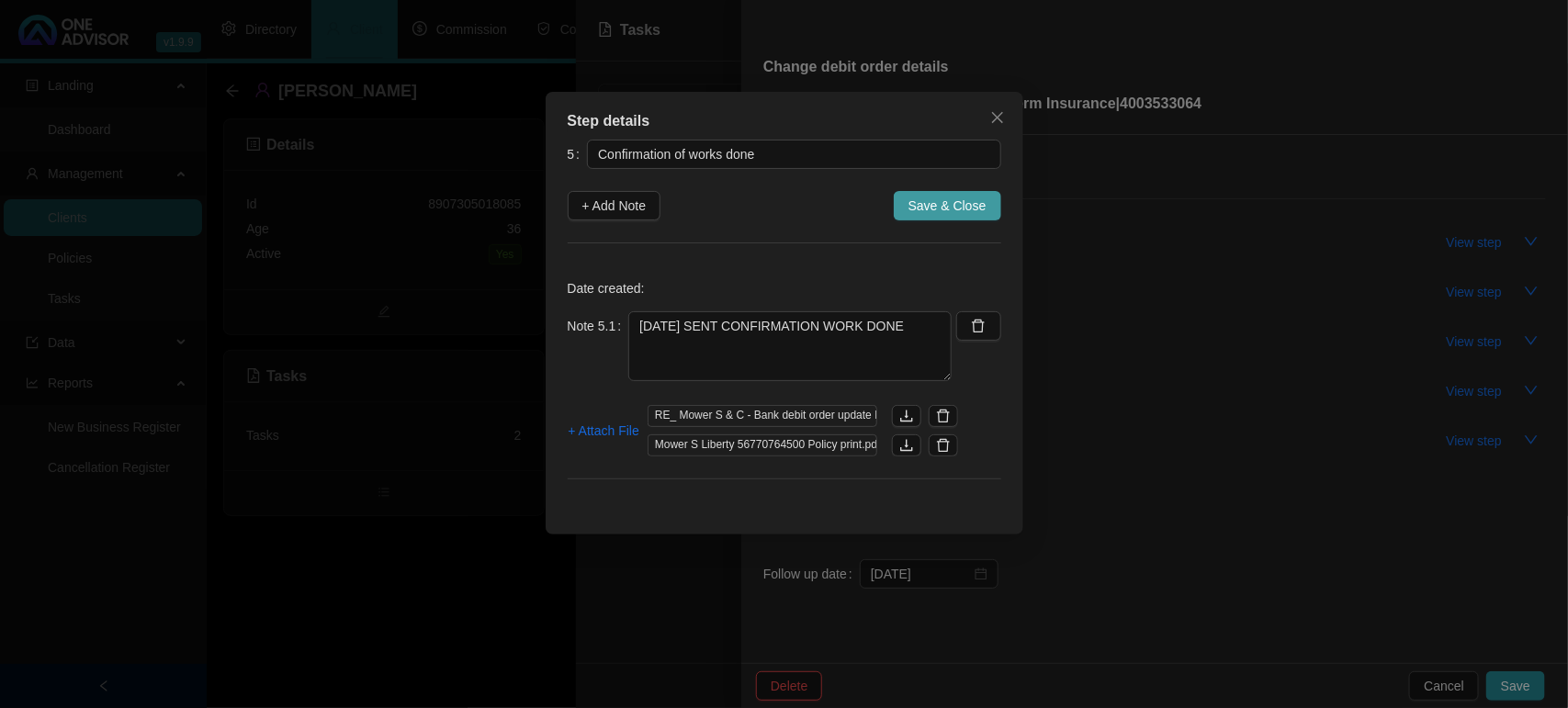
click at [938, 212] on span "Save & Close" at bounding box center [947, 205] width 78 height 20
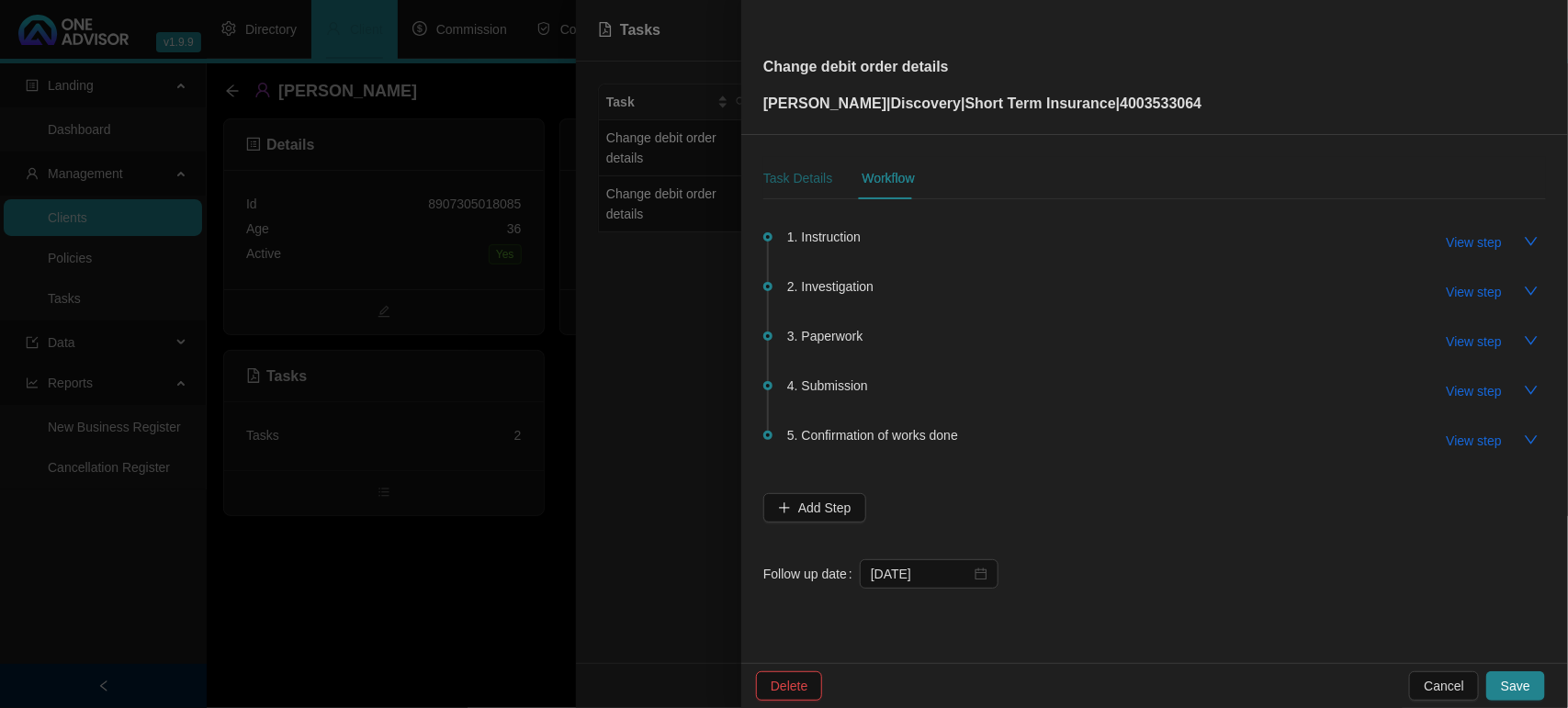
click at [800, 171] on div "Task Details" at bounding box center [797, 177] width 69 height 20
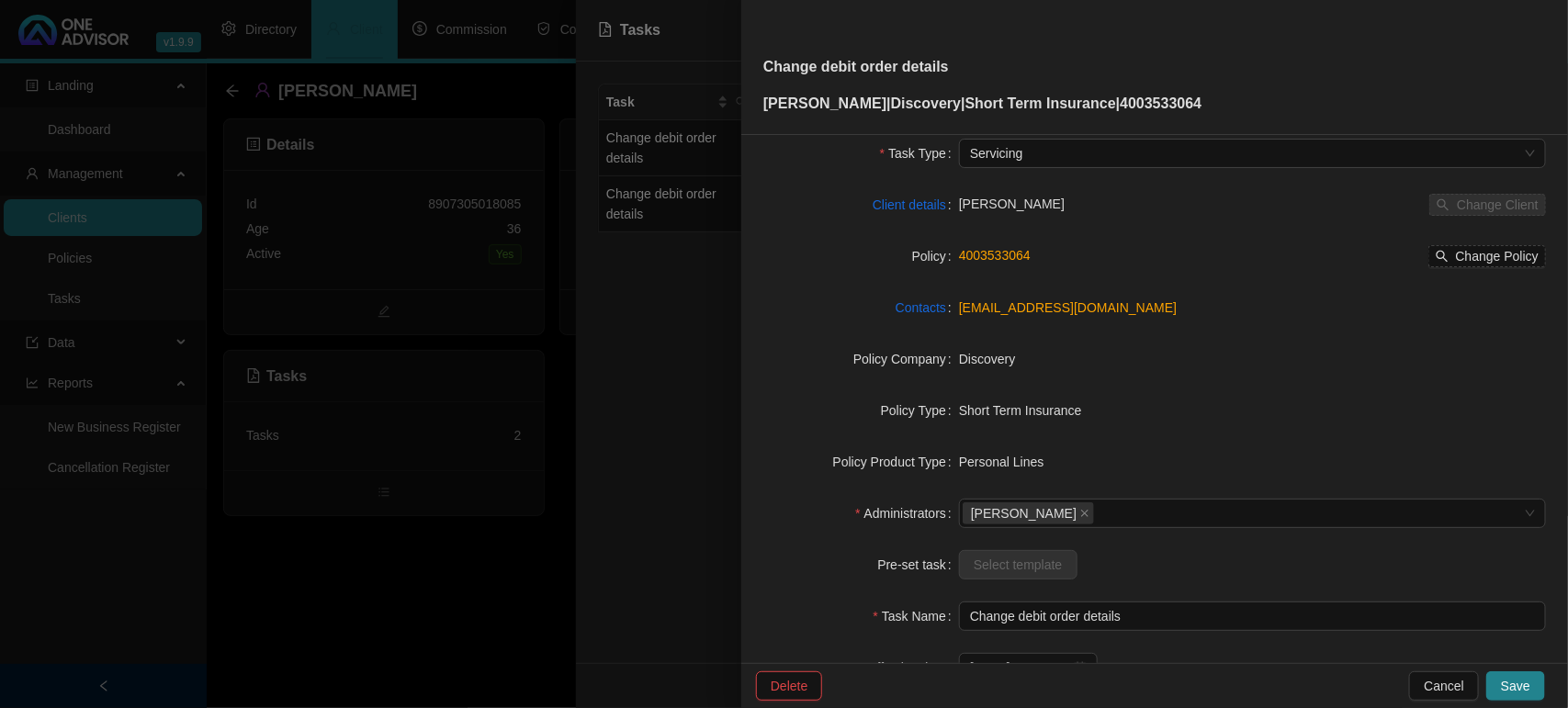
scroll to position [190, 0]
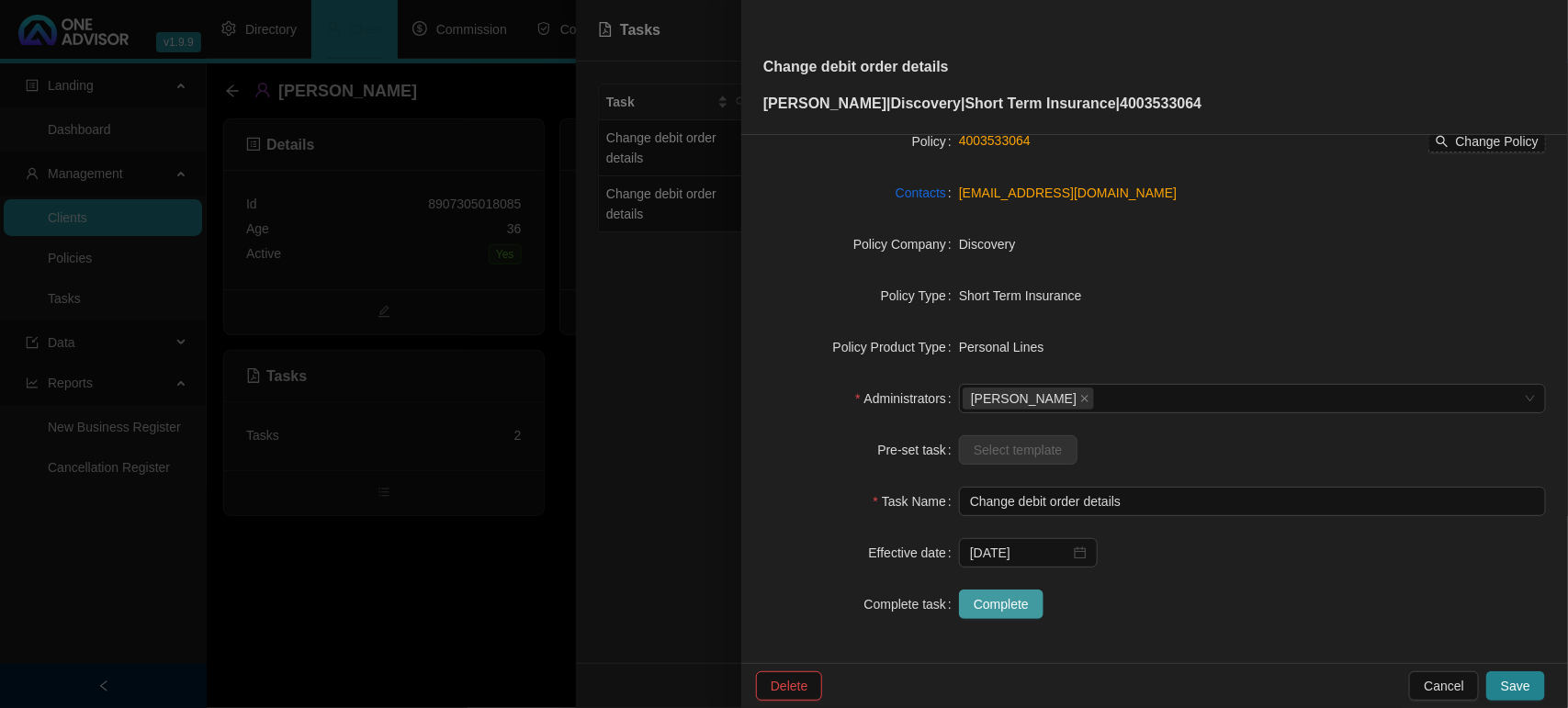
click at [995, 602] on span "Complete" at bounding box center [1001, 604] width 55 height 20
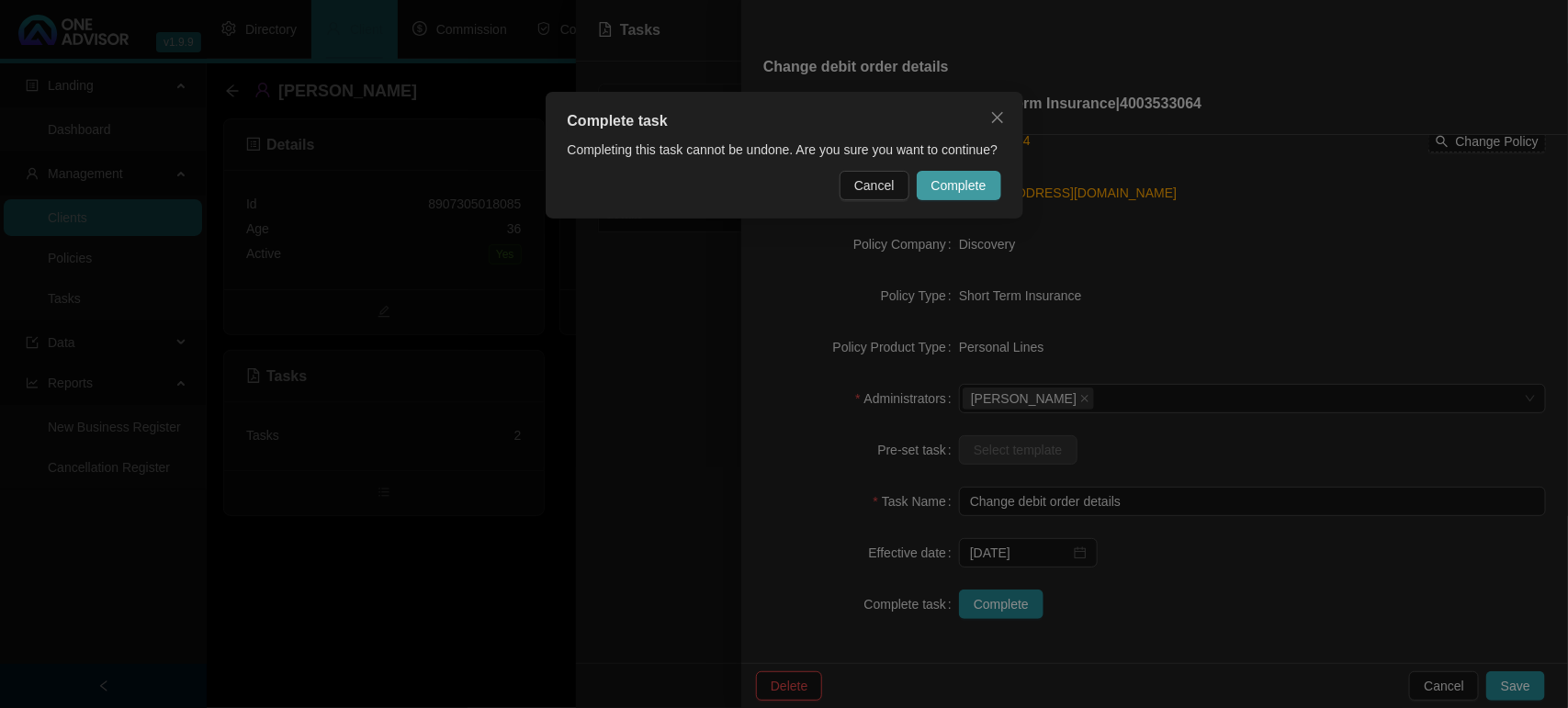
click at [946, 193] on span "Complete" at bounding box center [959, 185] width 55 height 20
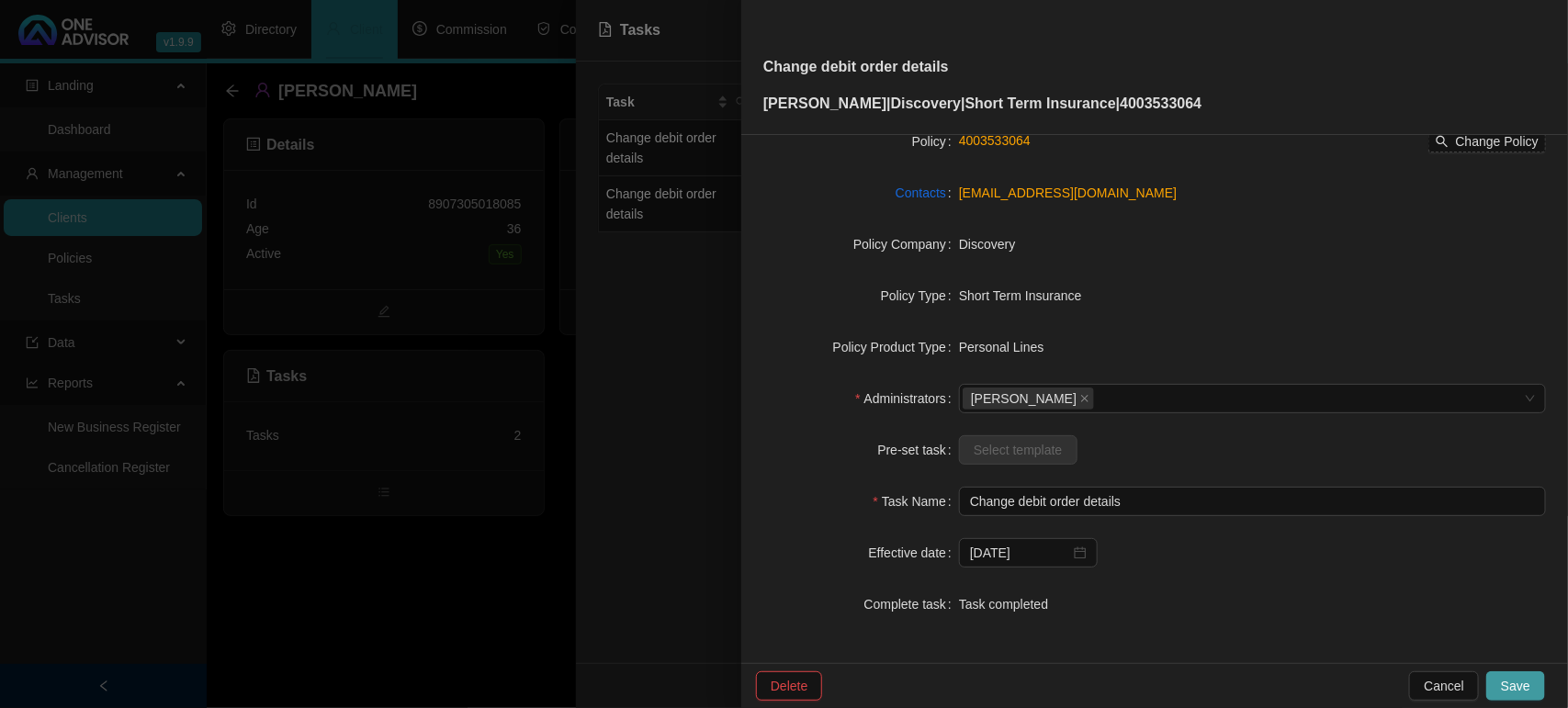
click at [1526, 690] on span "Save" at bounding box center [1515, 685] width 29 height 20
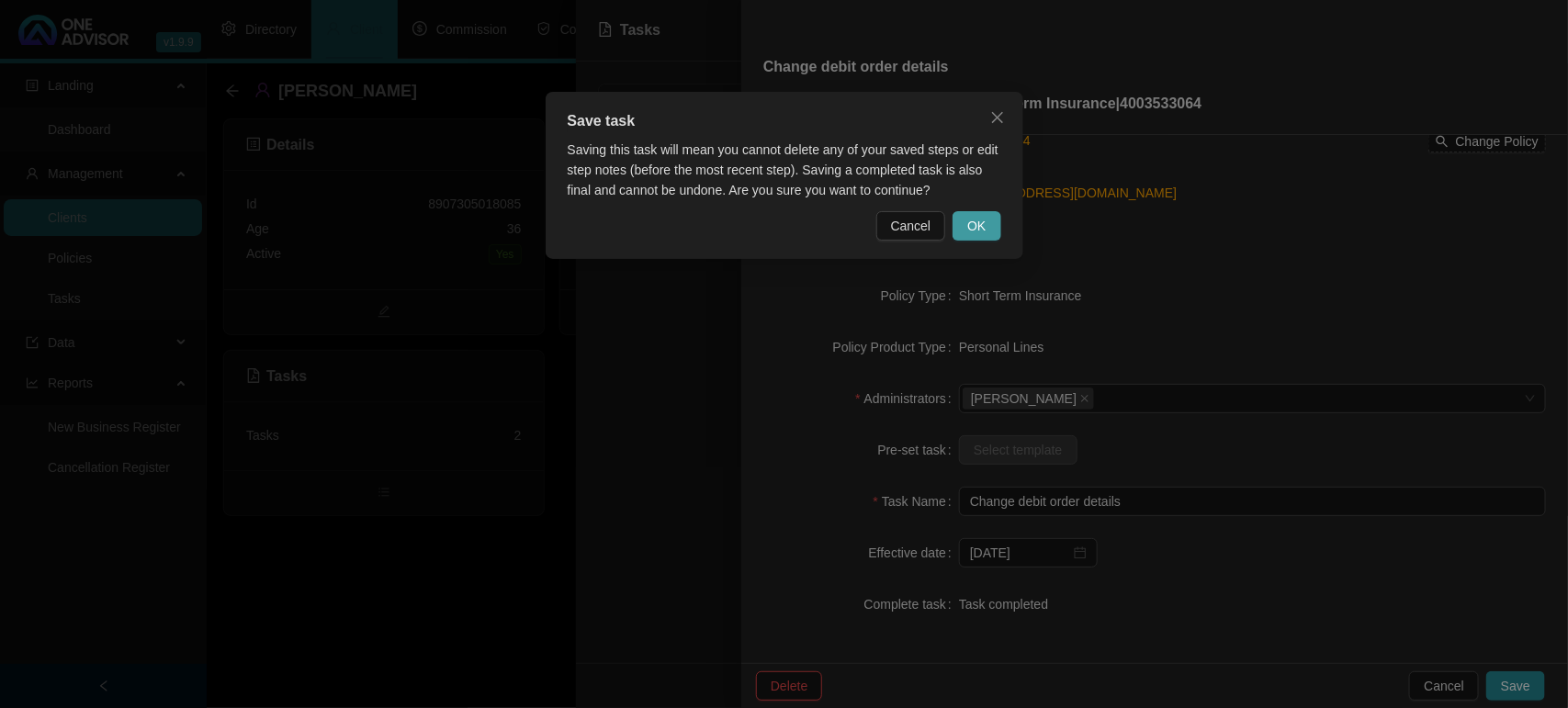
click at [961, 228] on button "OK" at bounding box center [976, 226] width 47 height 29
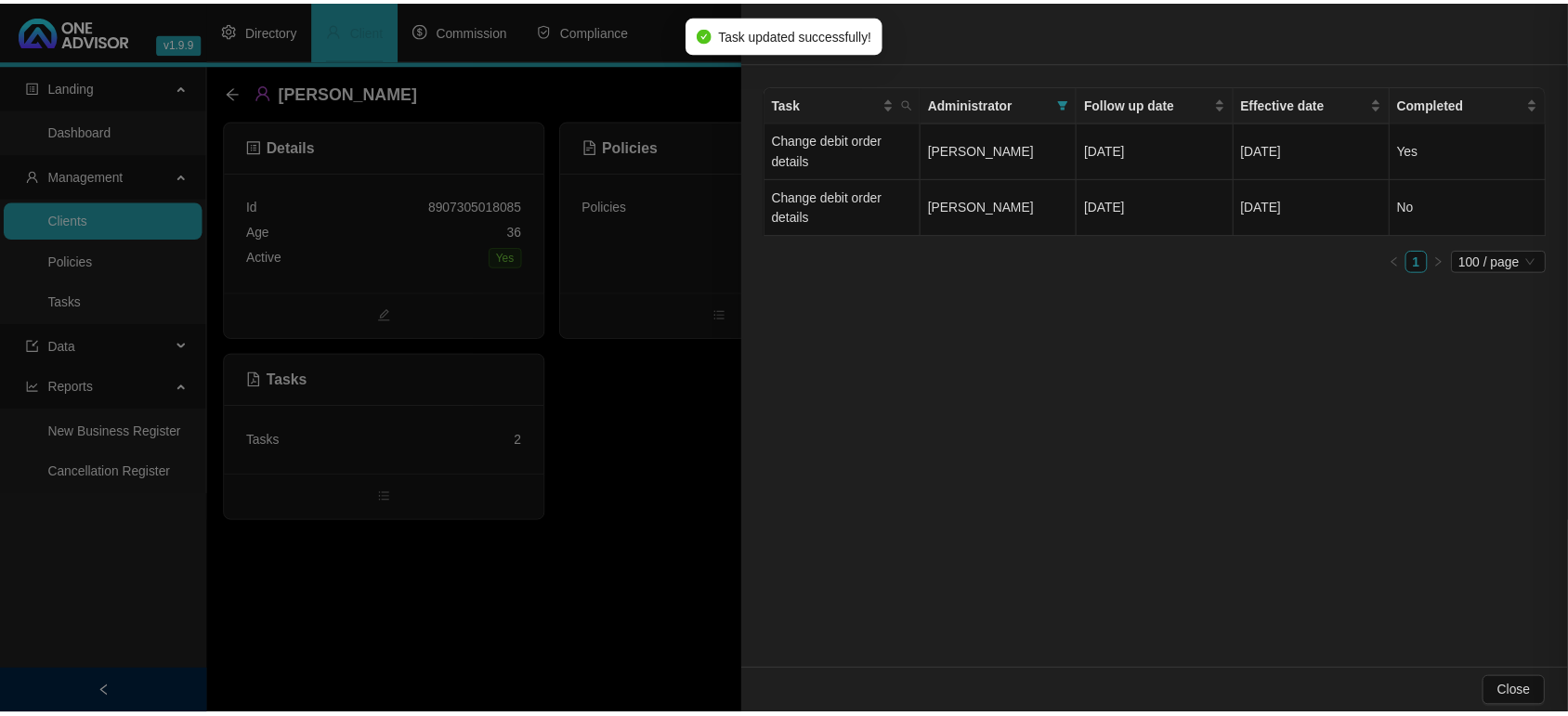
scroll to position [170, 0]
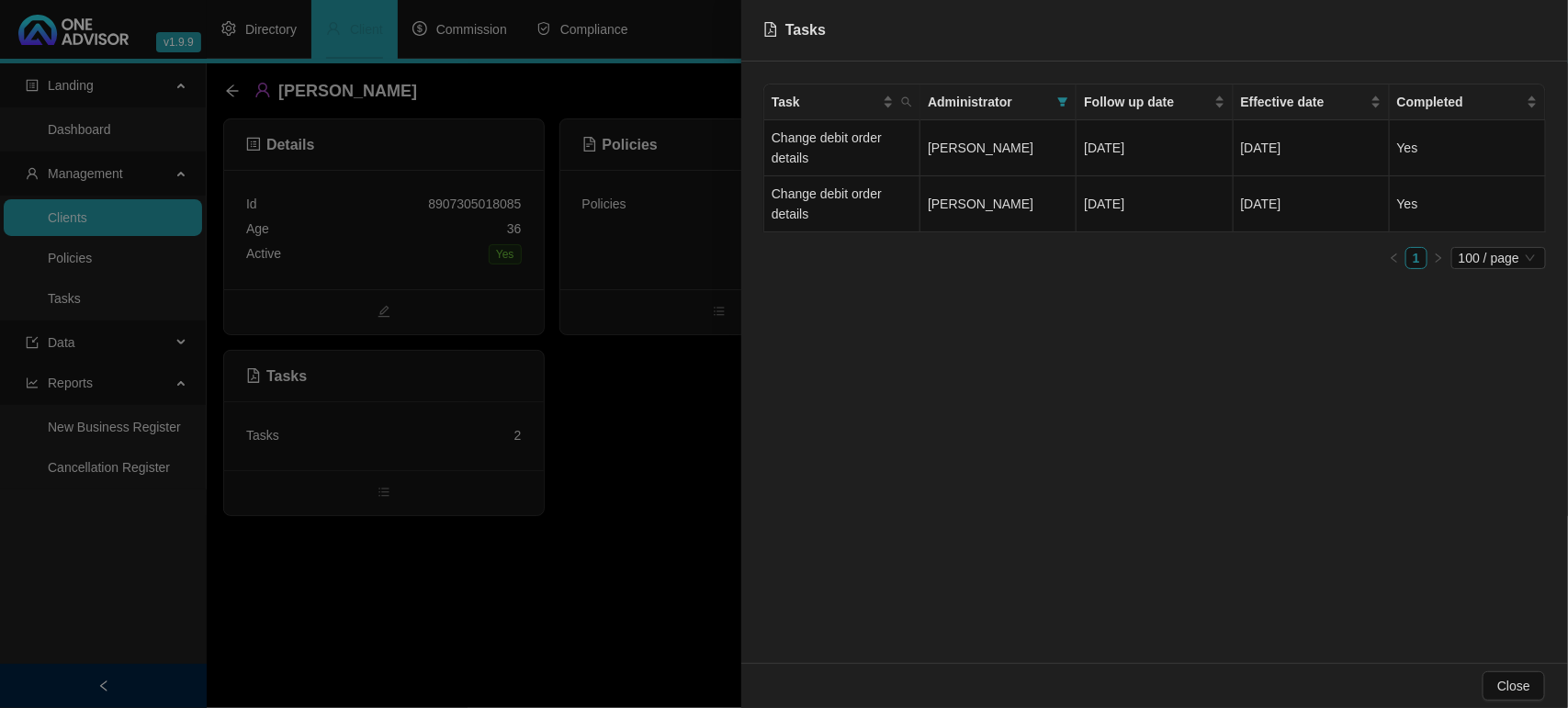
click at [585, 540] on div at bounding box center [784, 354] width 1568 height 708
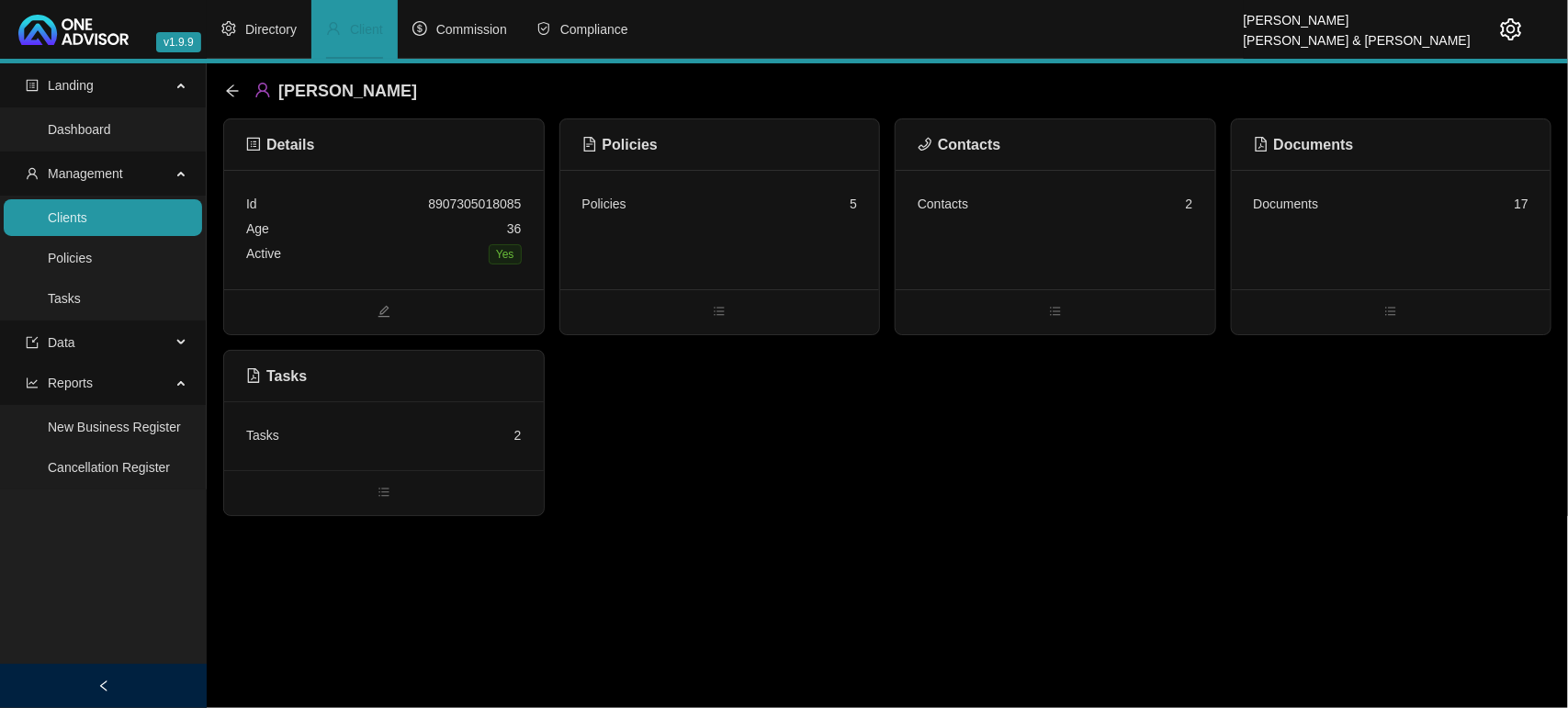
click at [87, 225] on link "Clients" at bounding box center [67, 217] width 40 height 14
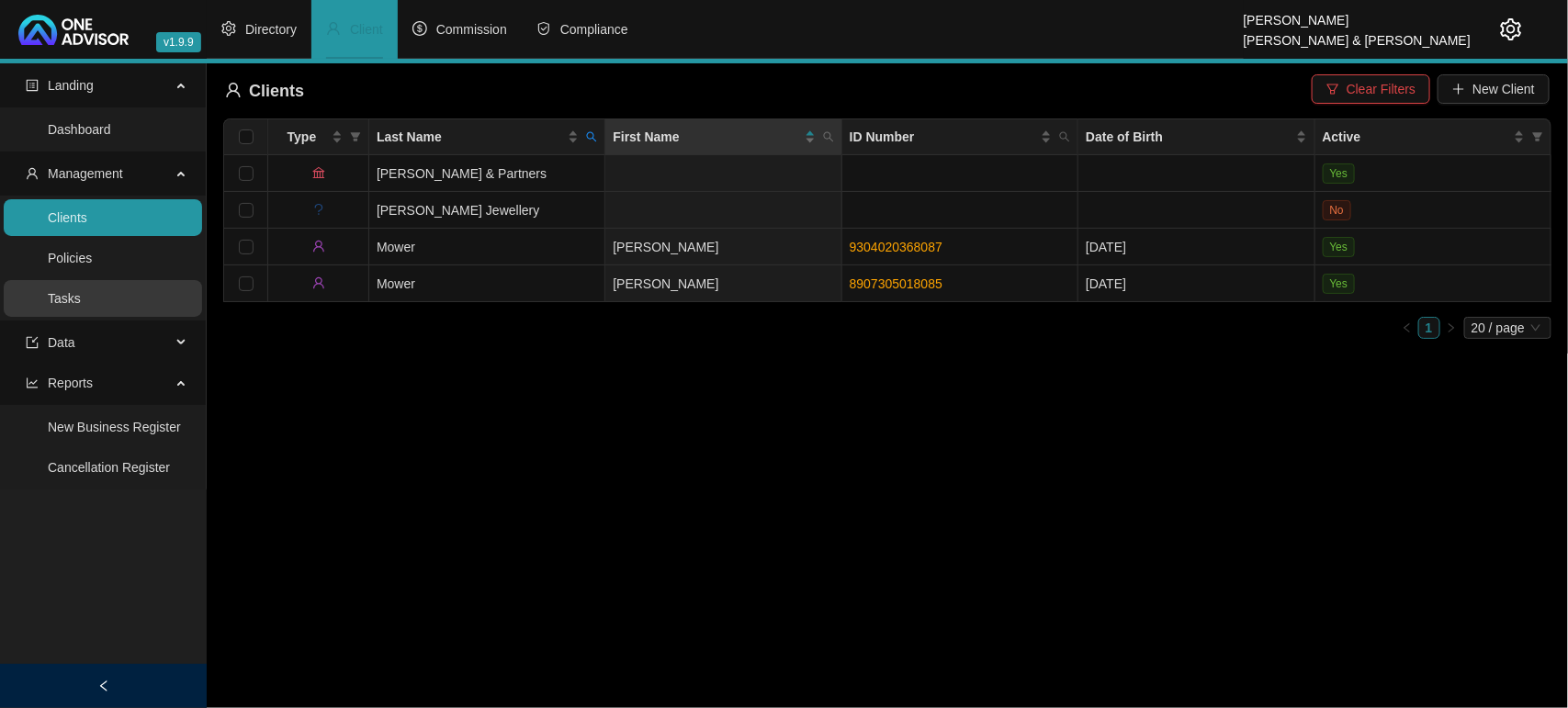
click at [81, 297] on link "Tasks" at bounding box center [64, 298] width 33 height 14
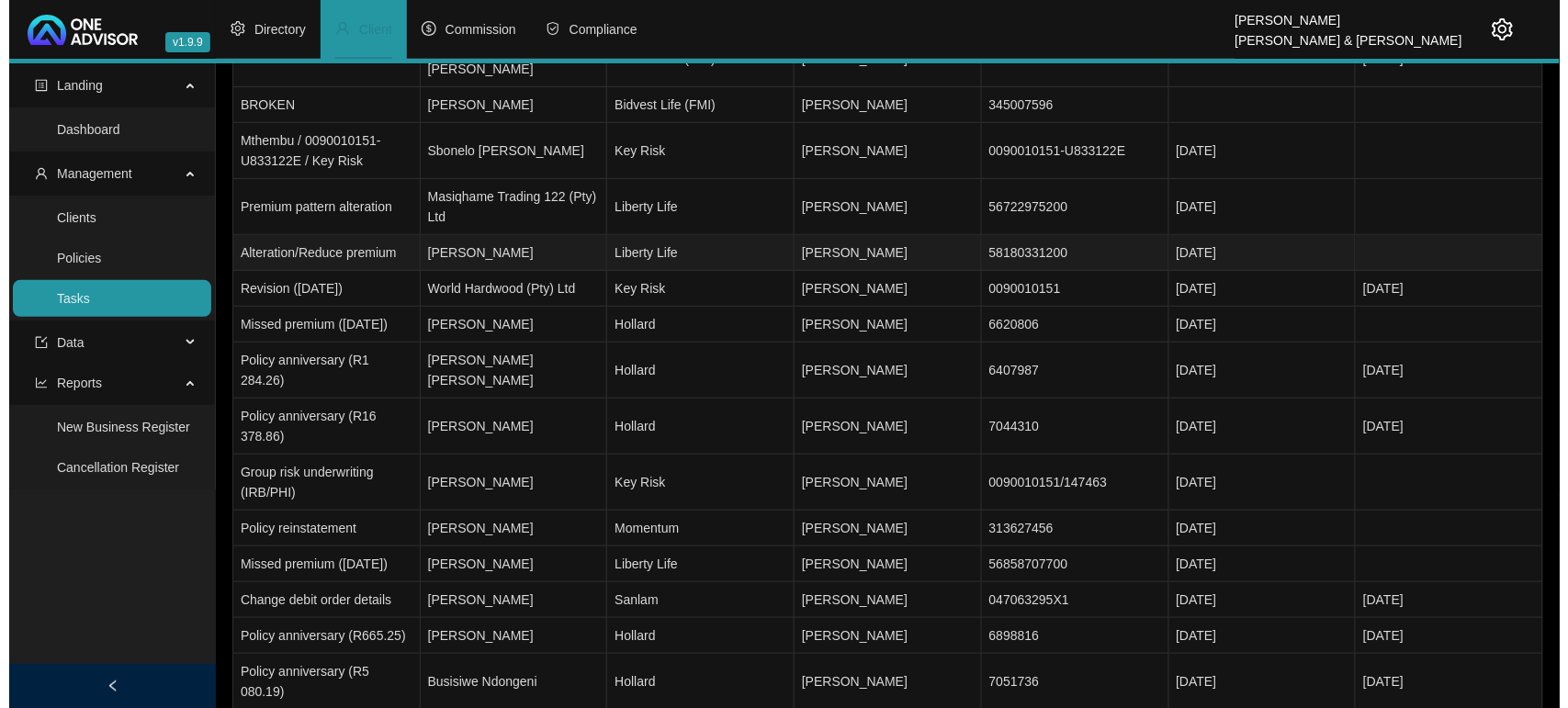
scroll to position [230, 0]
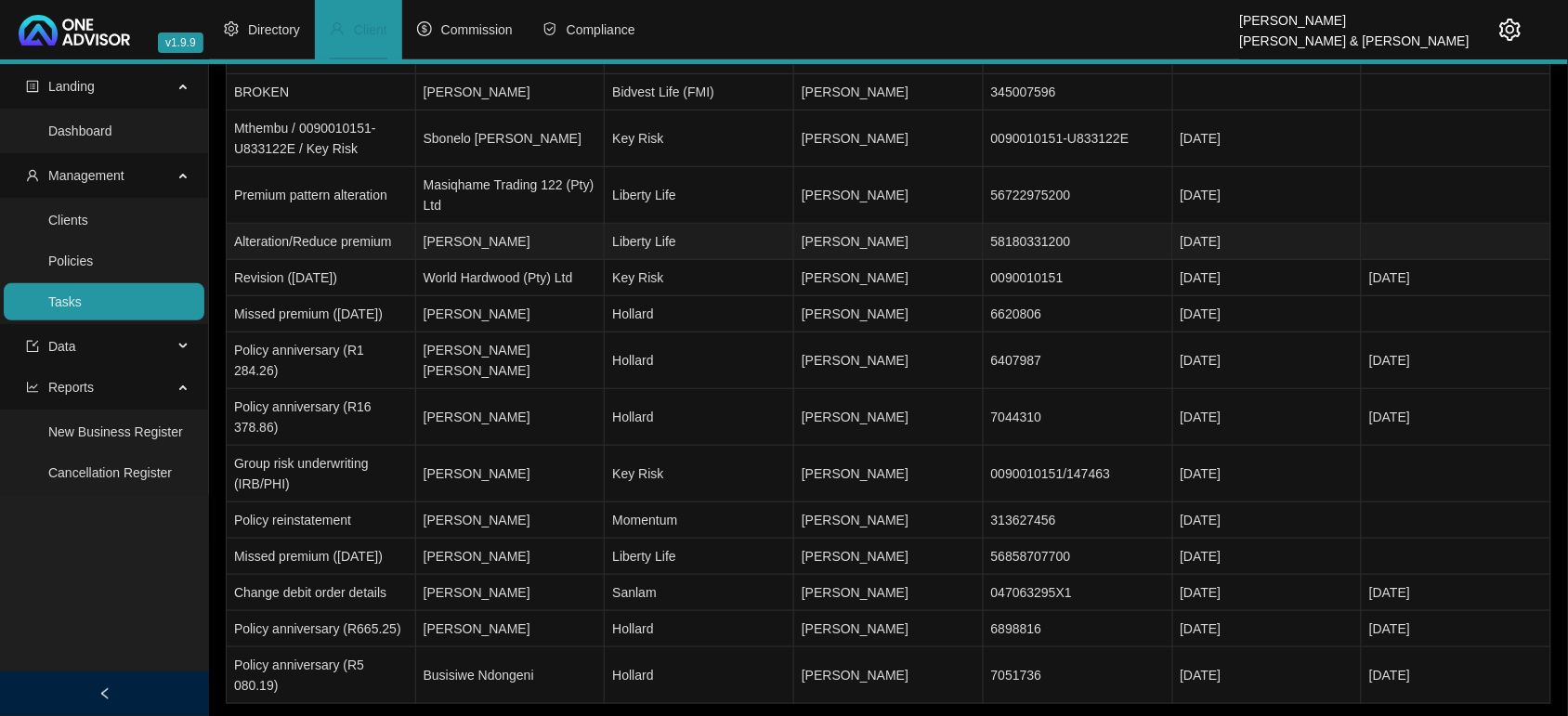
click at [597, 224] on td "[PERSON_NAME]" at bounding box center [511, 242] width 189 height 36
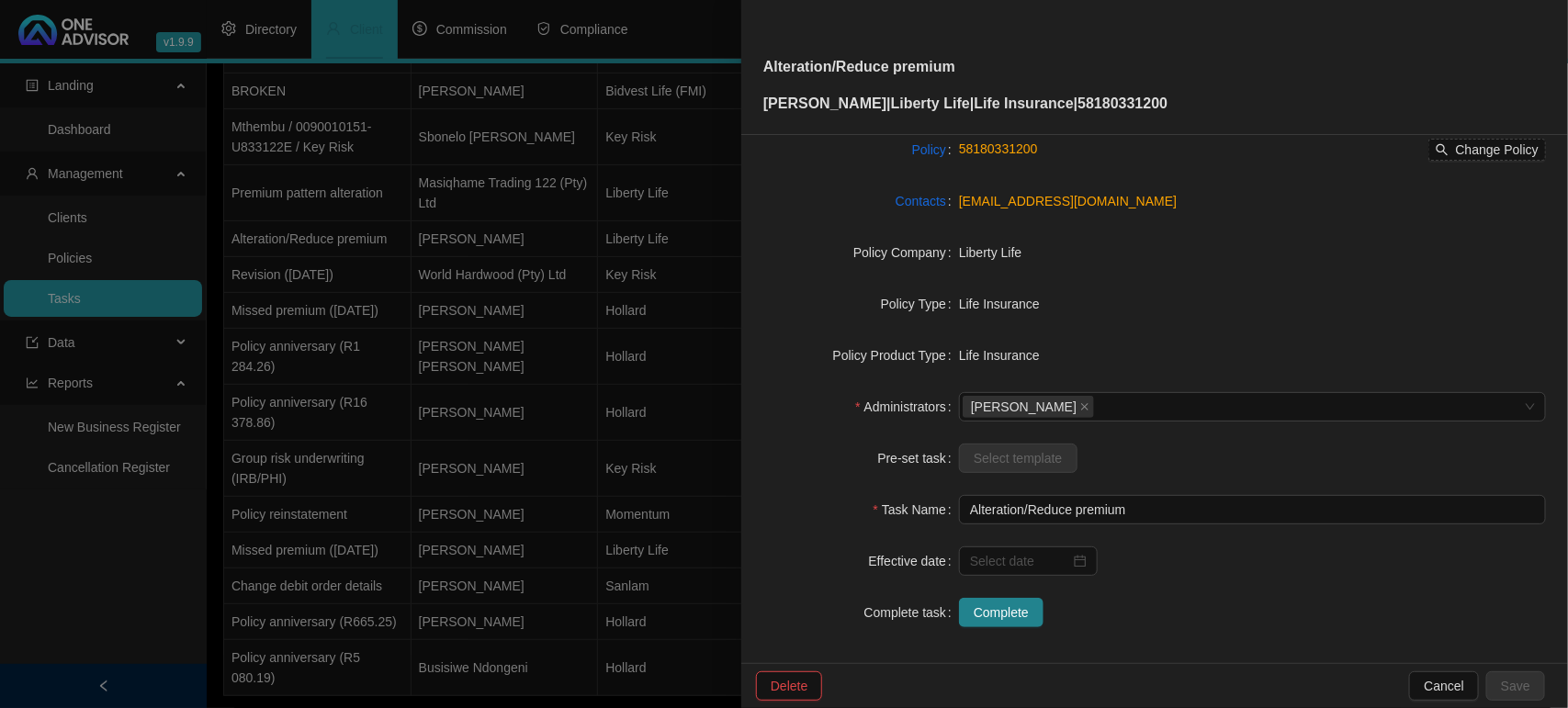
scroll to position [190, 0]
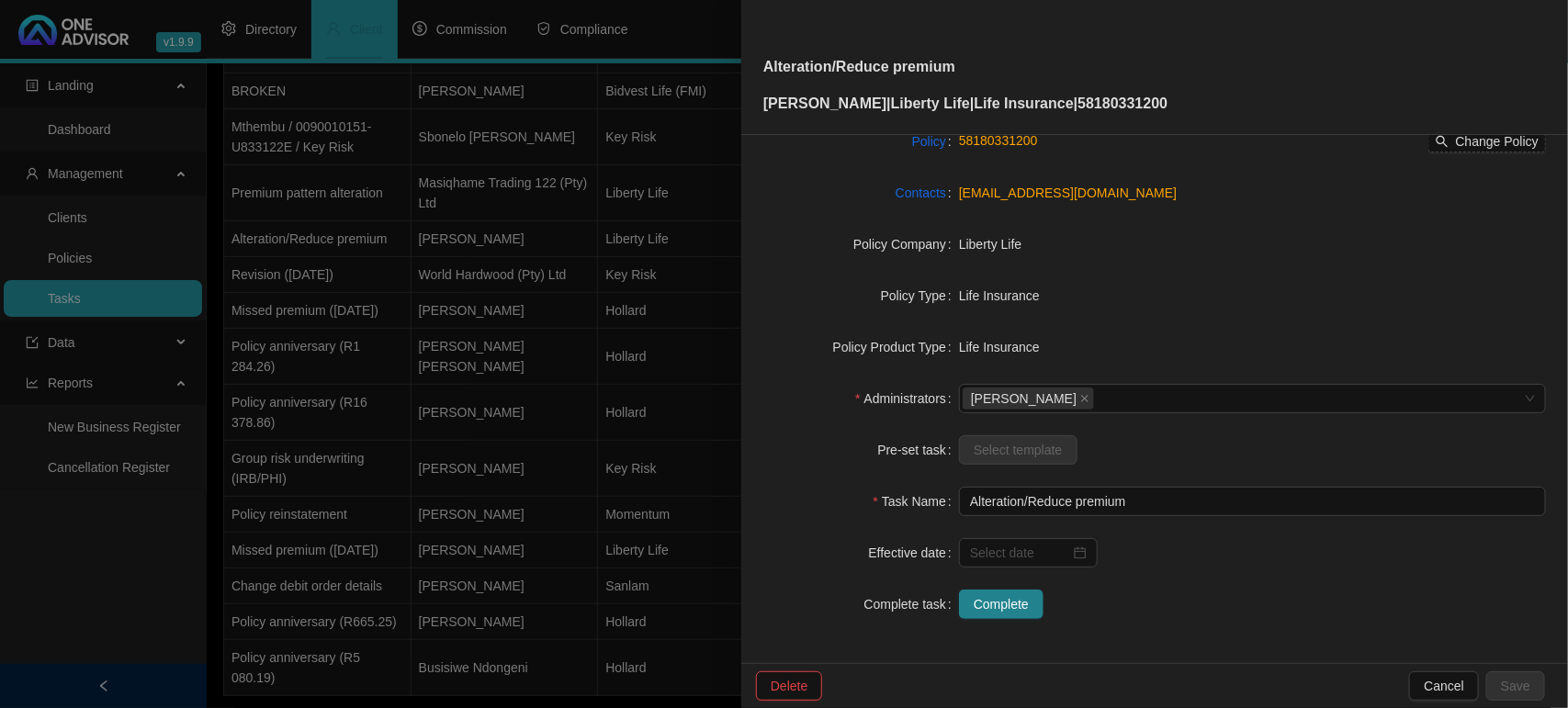
click at [167, 303] on div at bounding box center [784, 354] width 1568 height 708
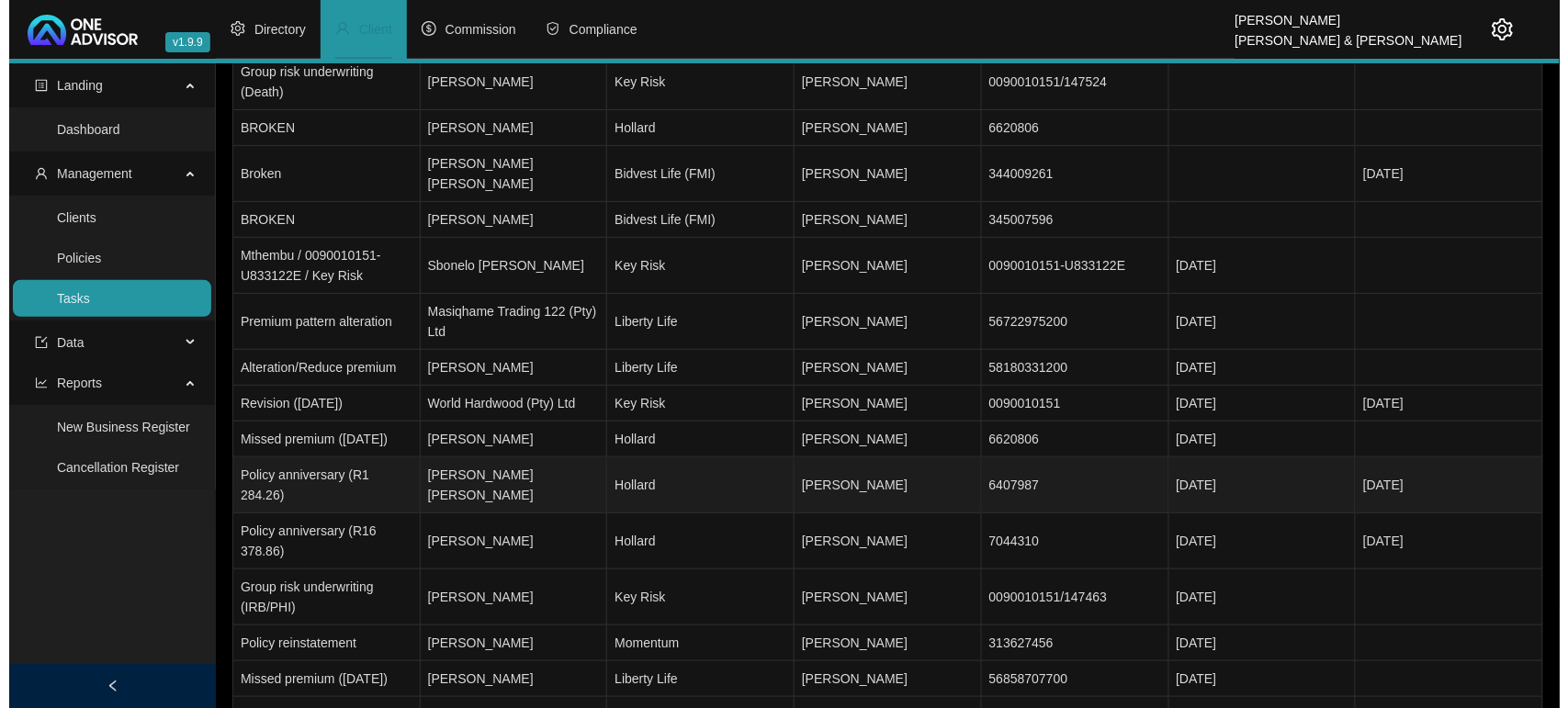
scroll to position [0, 0]
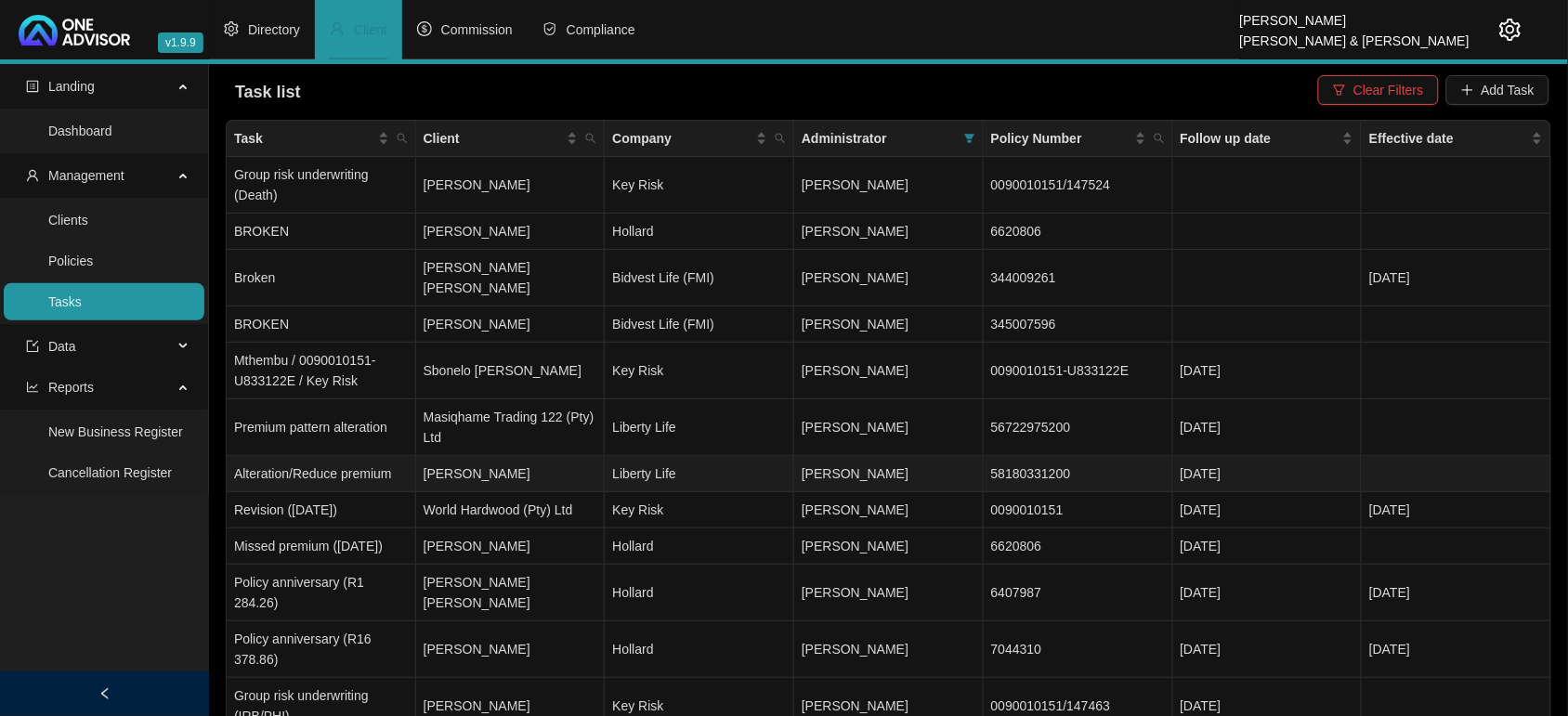
click at [428, 458] on td "[PERSON_NAME]" at bounding box center [511, 474] width 189 height 36
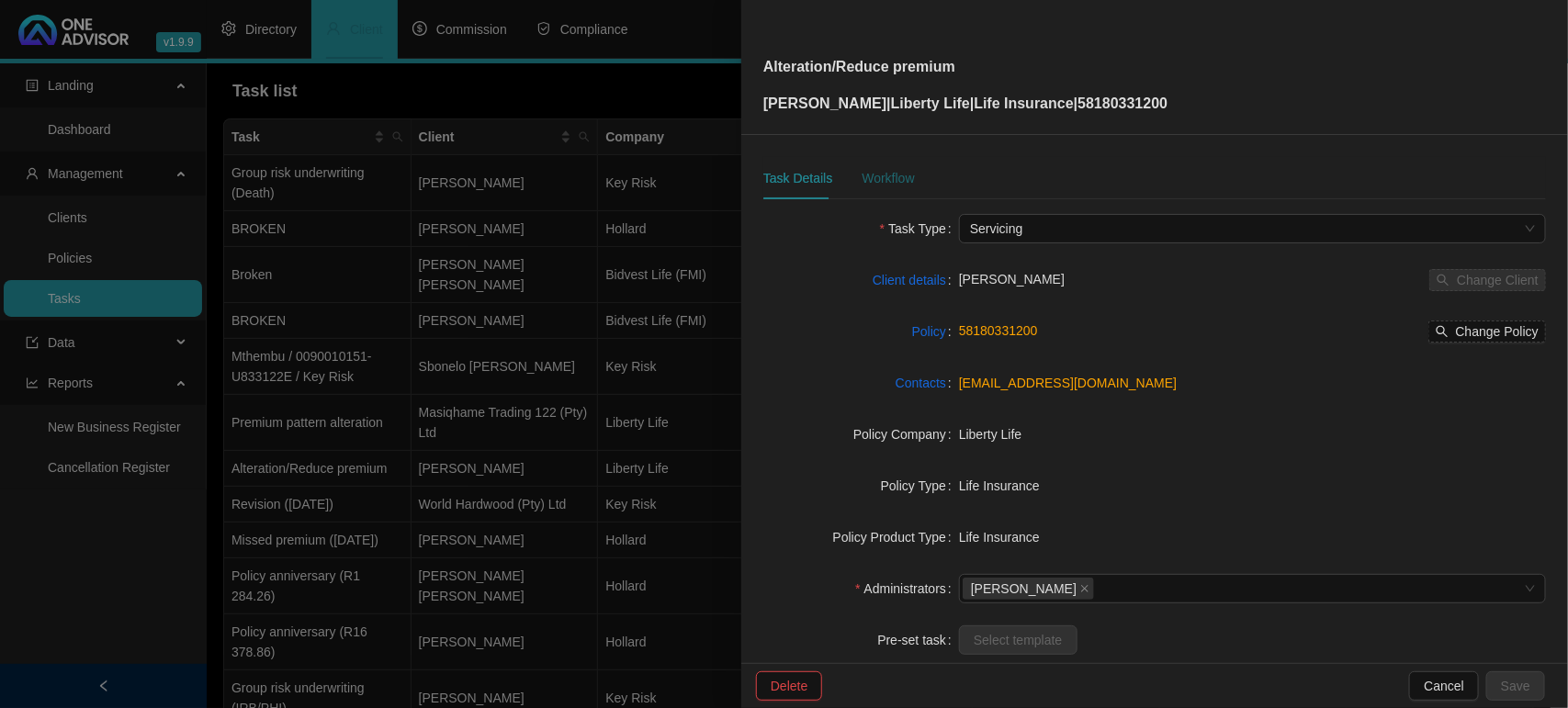
click at [906, 177] on div "Workflow" at bounding box center [887, 177] width 52 height 20
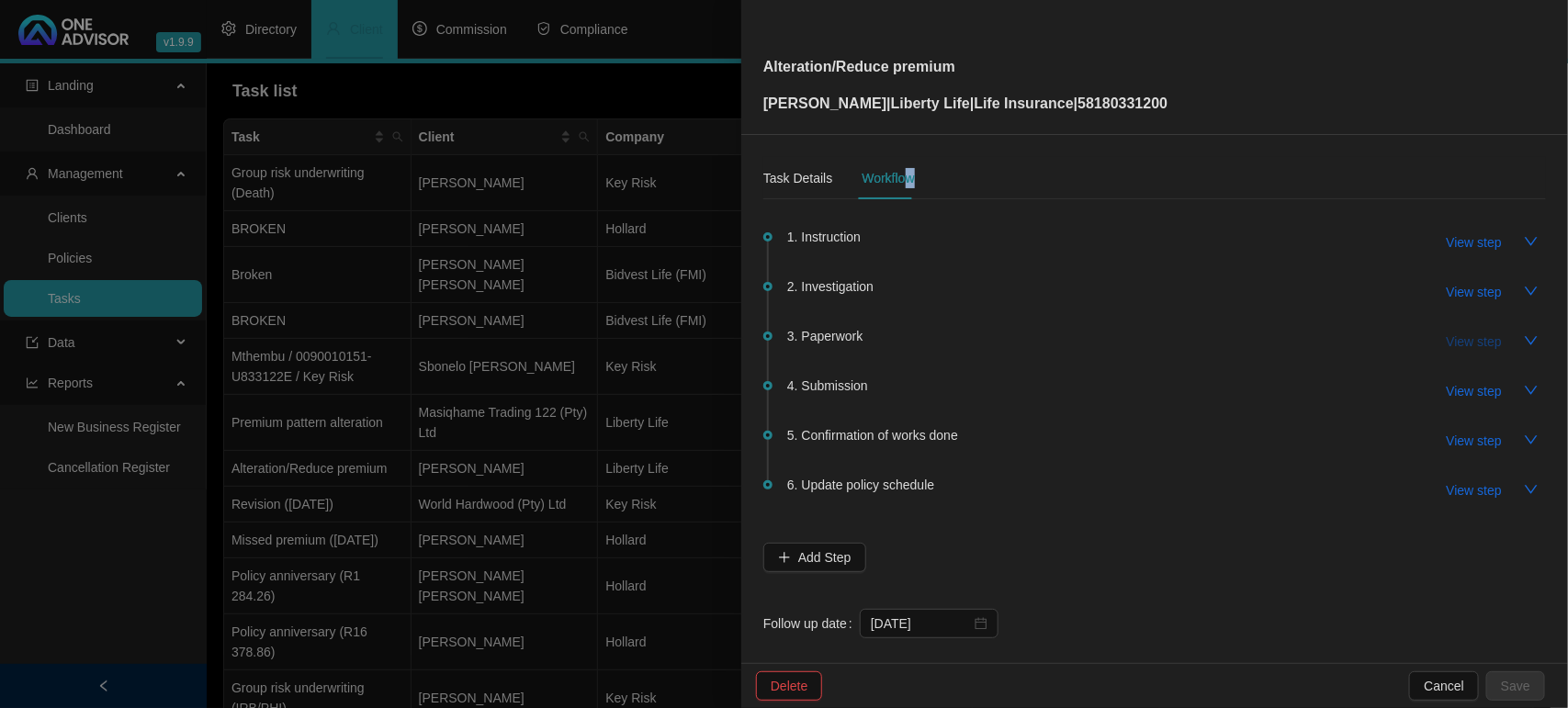
click at [1461, 341] on span "View step" at bounding box center [1474, 341] width 55 height 20
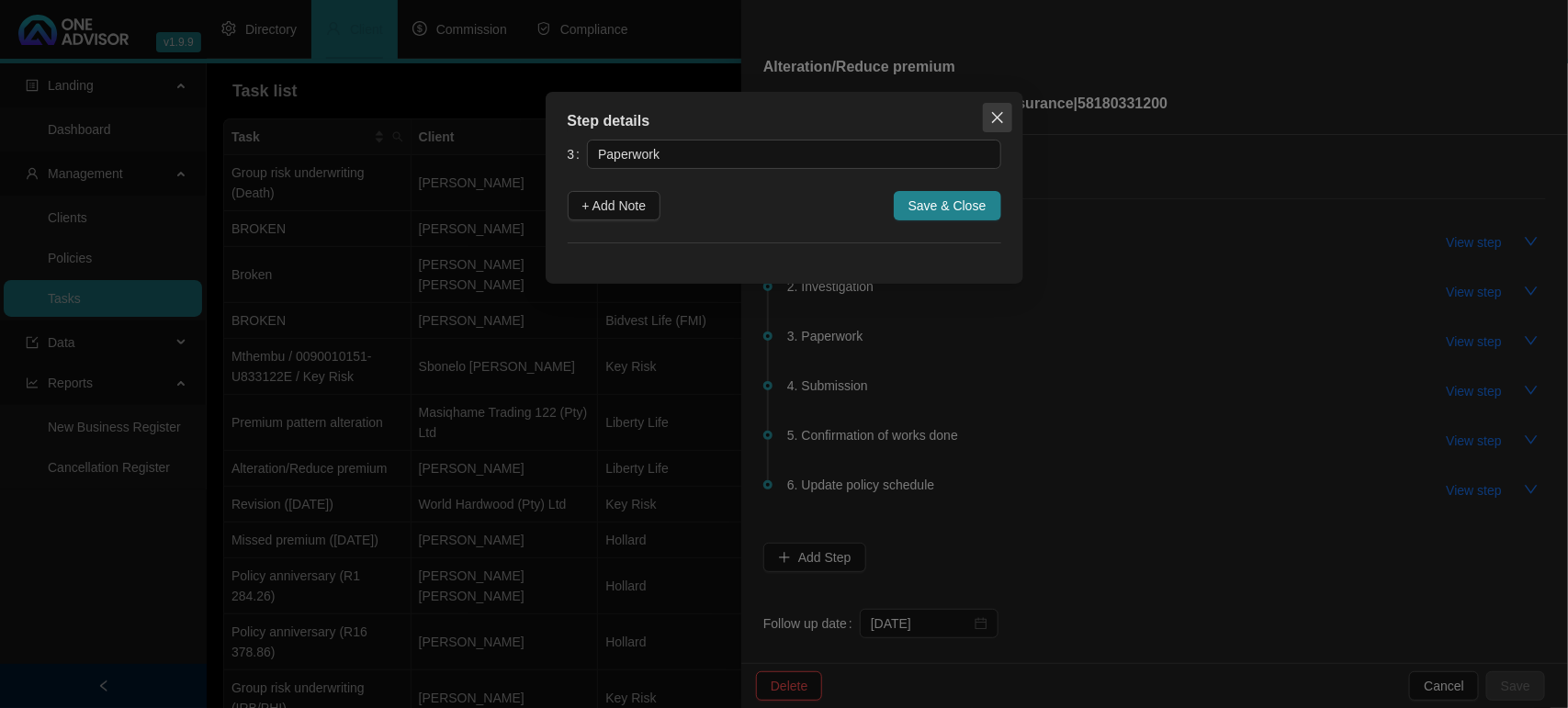
click at [988, 117] on span "Close" at bounding box center [997, 117] width 29 height 14
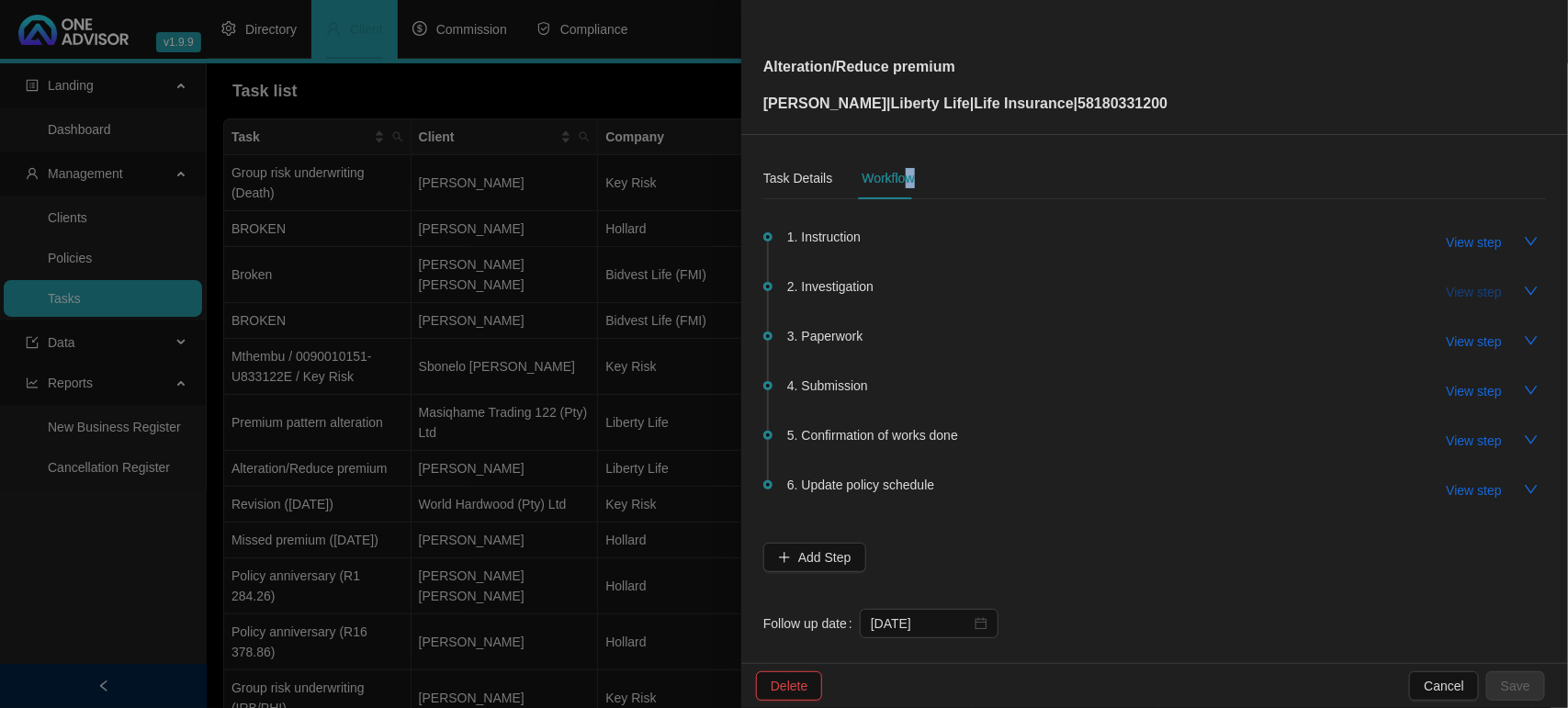
click at [1456, 289] on span "View step" at bounding box center [1474, 291] width 55 height 20
type input "Investigation"
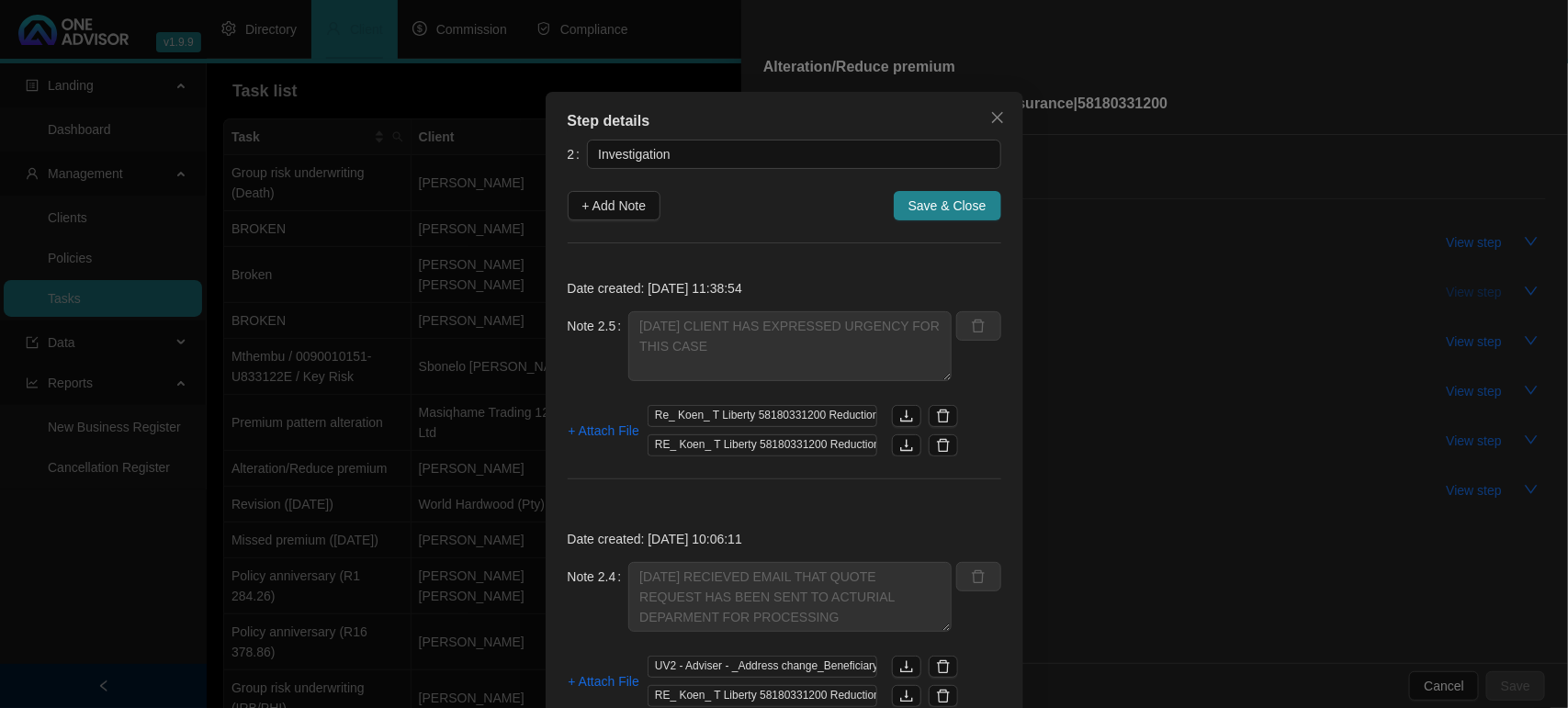
click at [1456, 289] on div "Step details 2 Investigation + Add Note Save & Close Date created: [DATE] 11:38…" at bounding box center [784, 354] width 1568 height 708
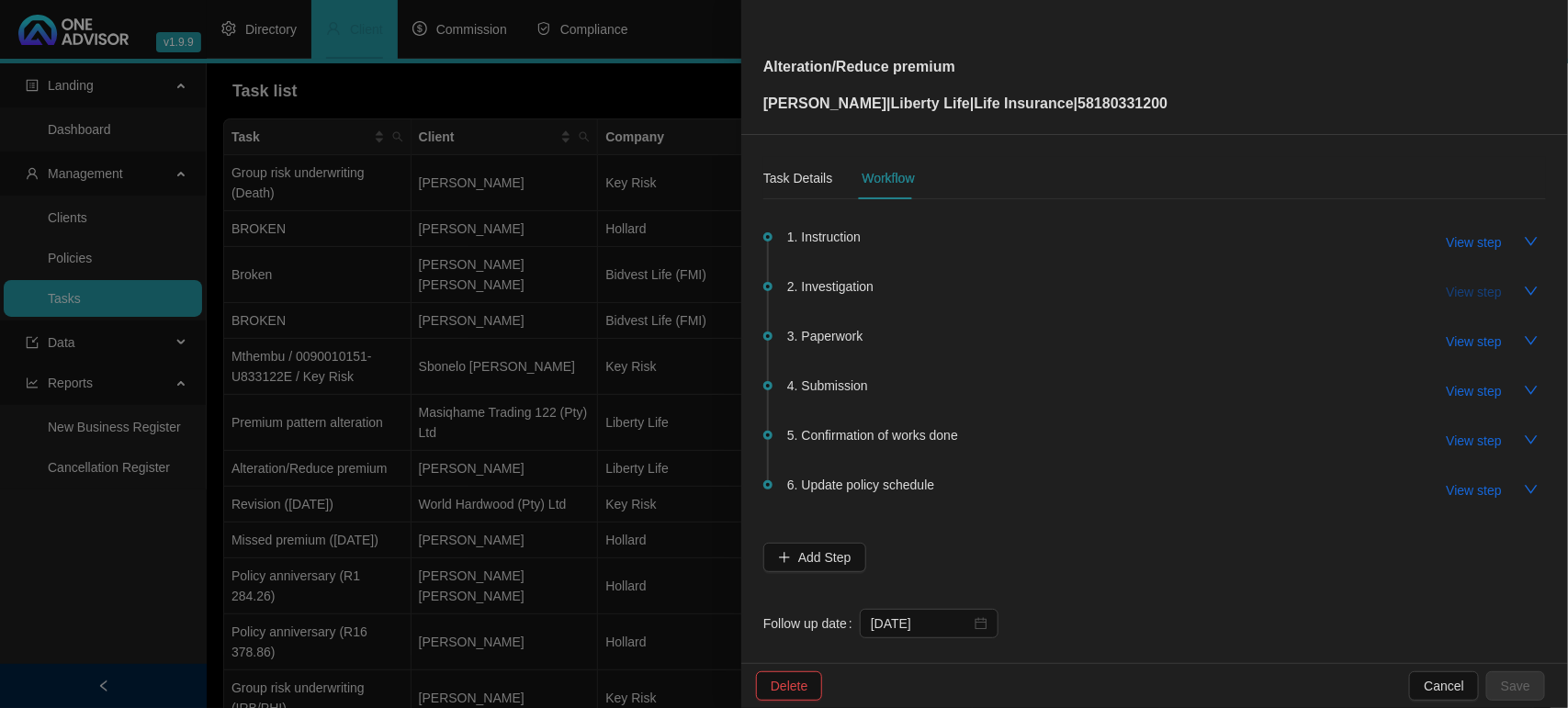
click at [1456, 289] on span "View step" at bounding box center [1474, 291] width 55 height 20
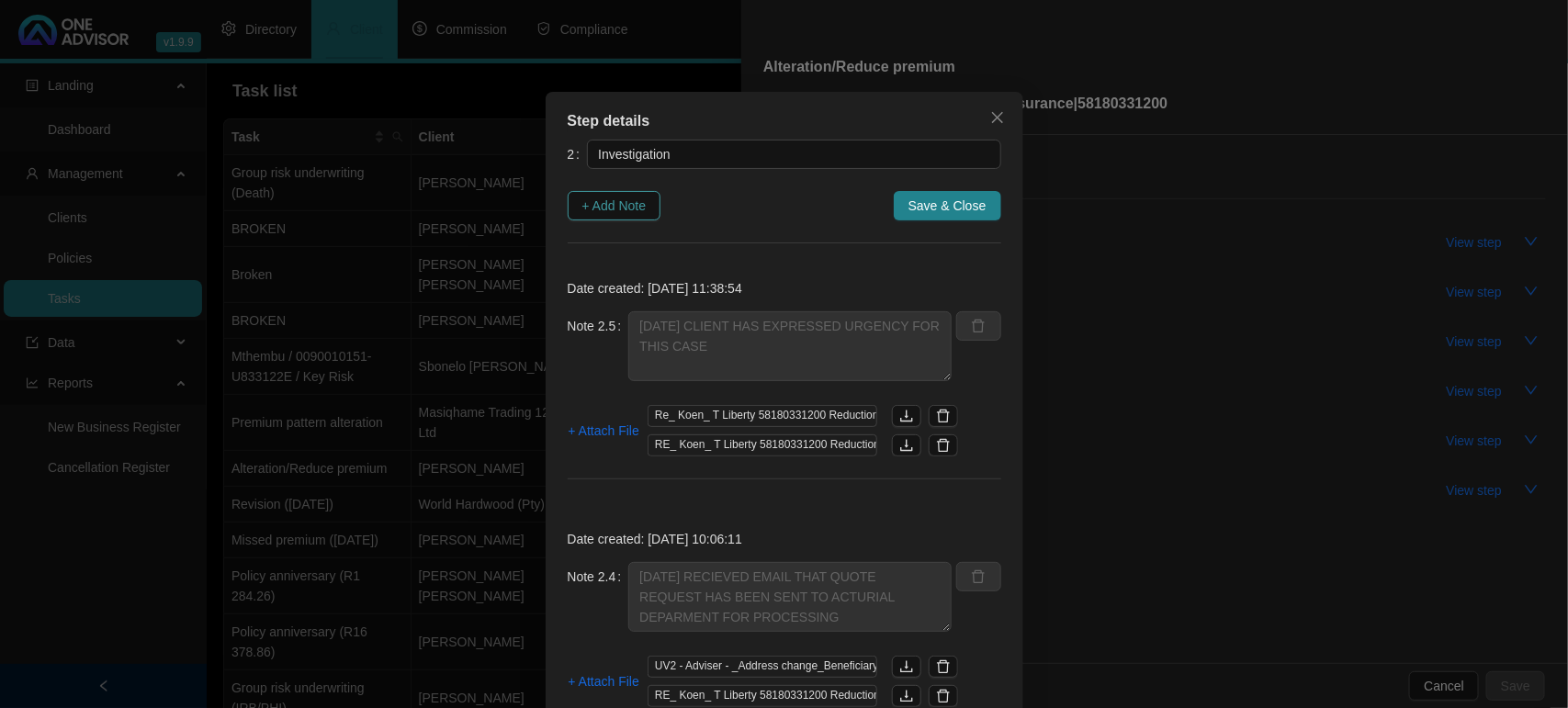
click at [607, 202] on span "+ Add Note" at bounding box center [614, 205] width 65 height 20
type textarea "[DATE] CLIENT HAS EXPRESSED URGENCY FOR THIS CASE"
type textarea "[DATE] RECIEVED EMAIL THAT QUOTE REQUEST HAS BEEN SENT TO ACTURIAL DEPARMENT FO…"
type textarea "15.26 - CALLED LIBERTY TO CHECK IF MY REQUEST HAS BEEN RECEIVED - SPOKE TO [PER…"
type textarea "[DATE] [PERSON_NAME] CONFIRMED HE IS ALSO NOT ABLE TO LOAD WHAT-IF QUOTE AND WE…"
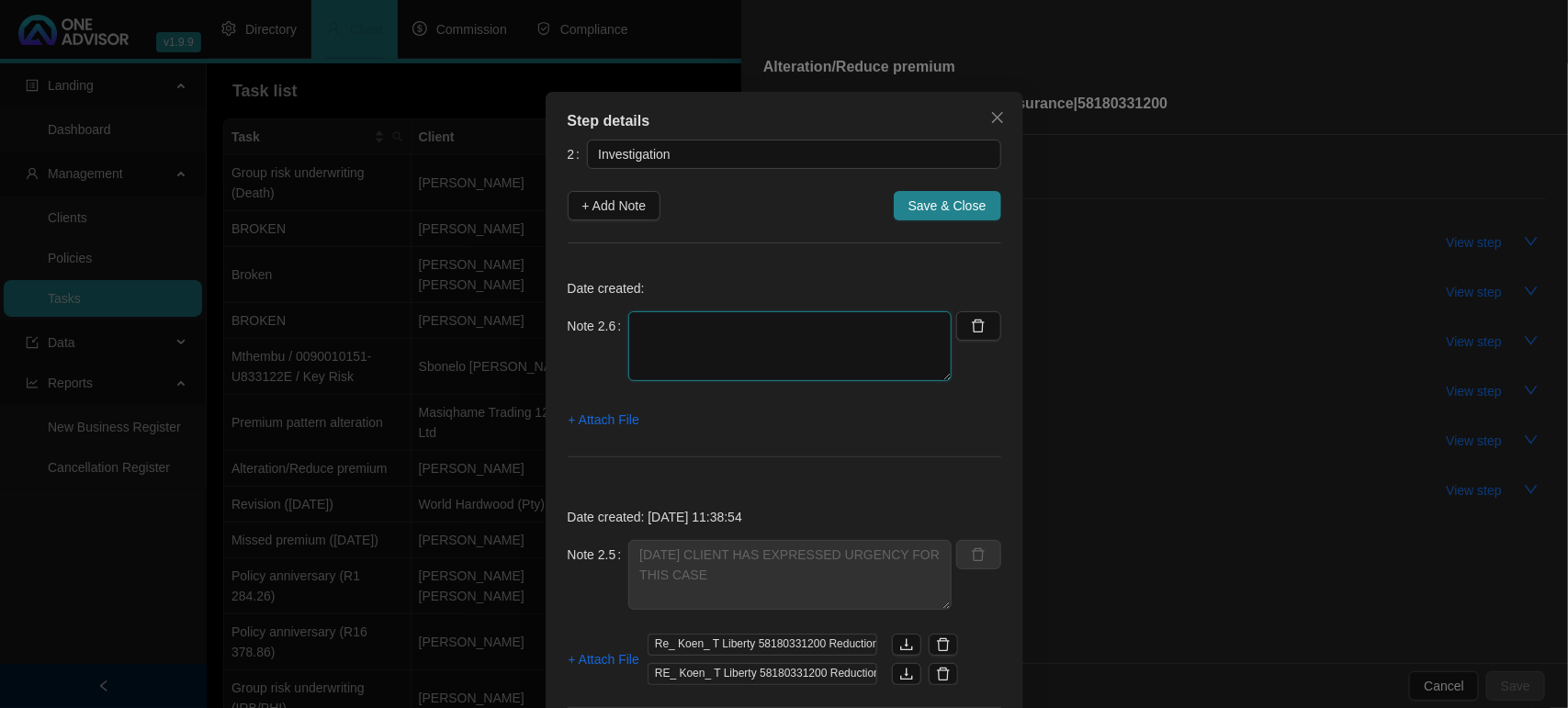
click at [682, 337] on textarea at bounding box center [790, 346] width 324 height 70
type textarea "[DATE] RECEIVED QUOTE AND SENT ON MARC TO REVIEW / INFORMED HIM OF THE URGENCY"
click at [608, 419] on span "+ Attach File" at bounding box center [604, 419] width 71 height 20
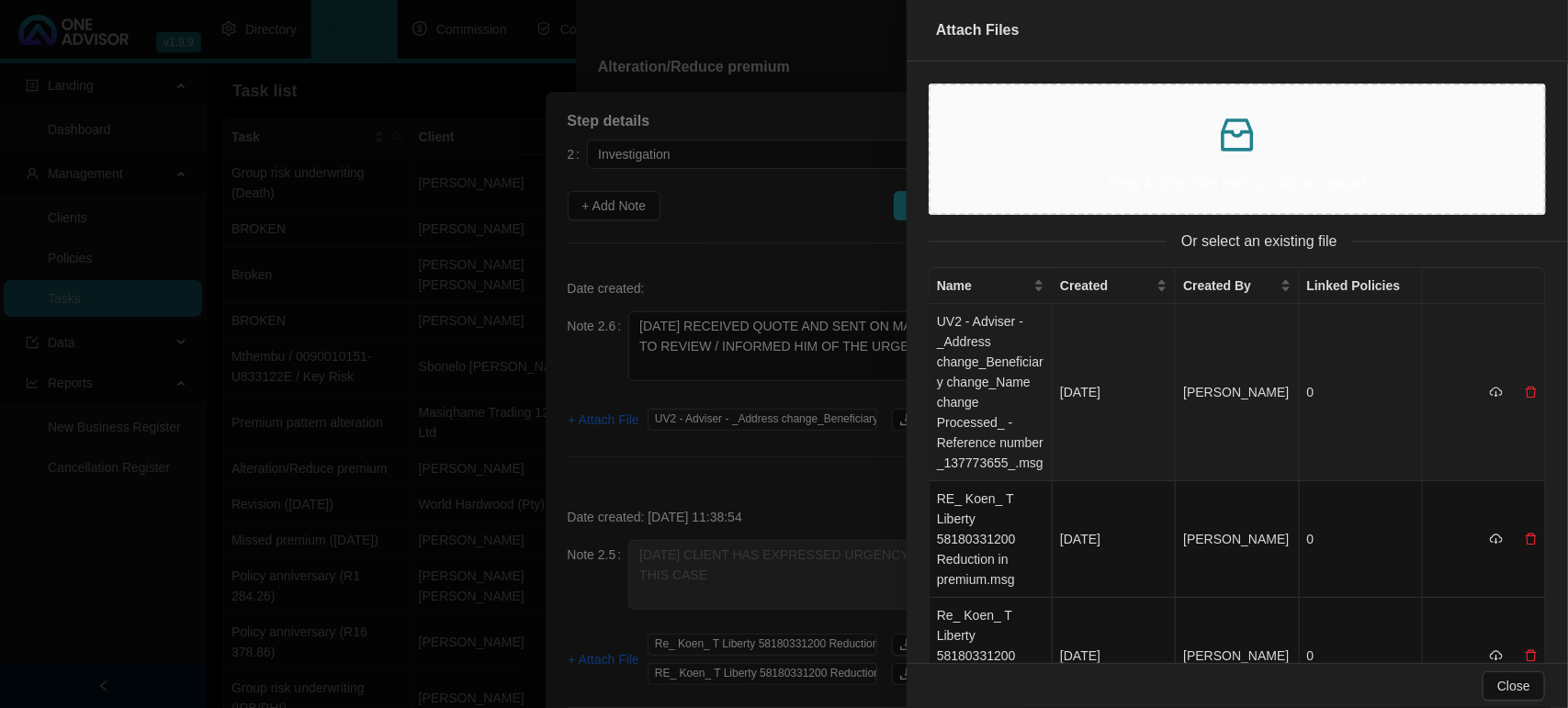
click at [967, 368] on td "UV2 - Adviser - _Address change_Beneficiary change_Name change Processed_ - Ref…" at bounding box center [991, 392] width 123 height 177
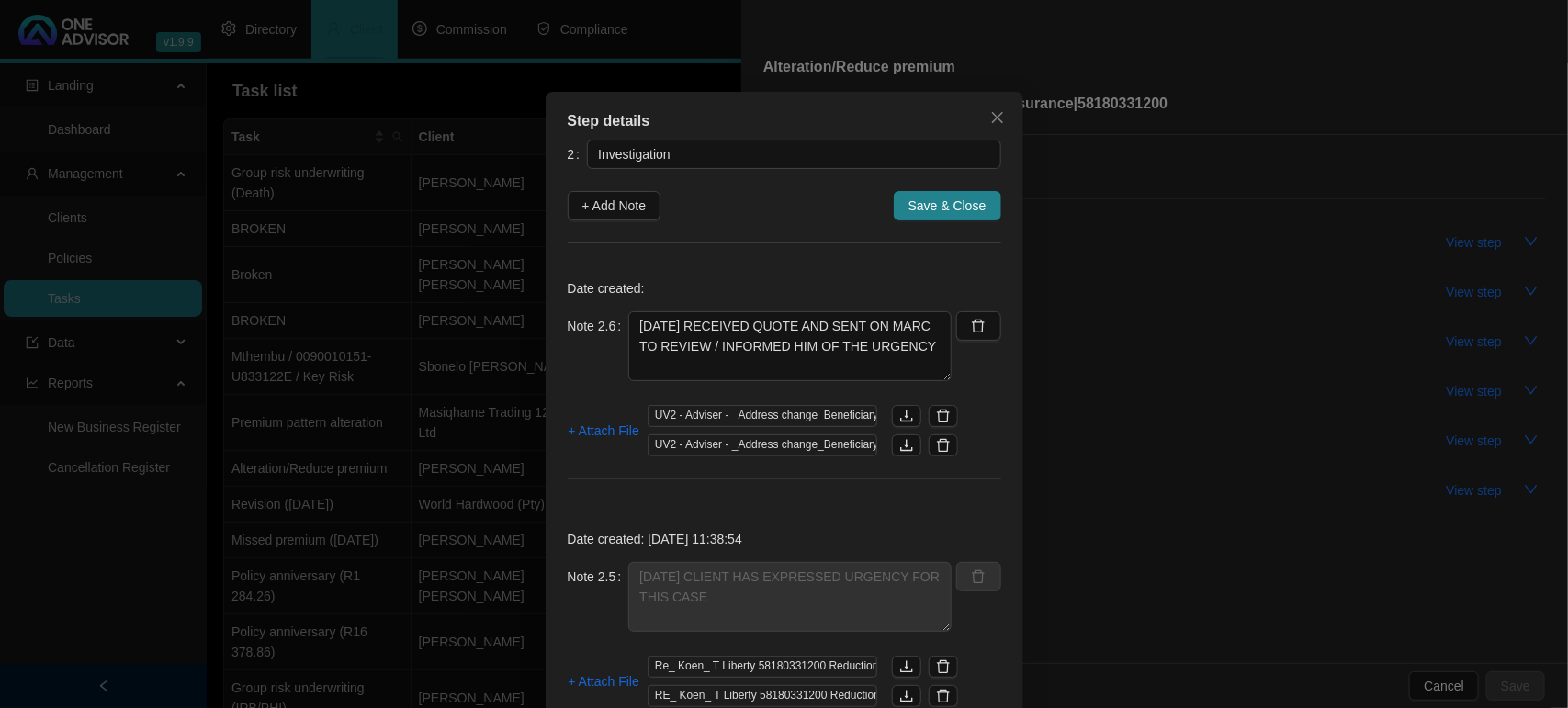
drag, startPoint x: 946, startPoint y: 440, endPoint x: 924, endPoint y: 445, distance: 22.6
click at [947, 440] on button "button" at bounding box center [943, 445] width 29 height 22
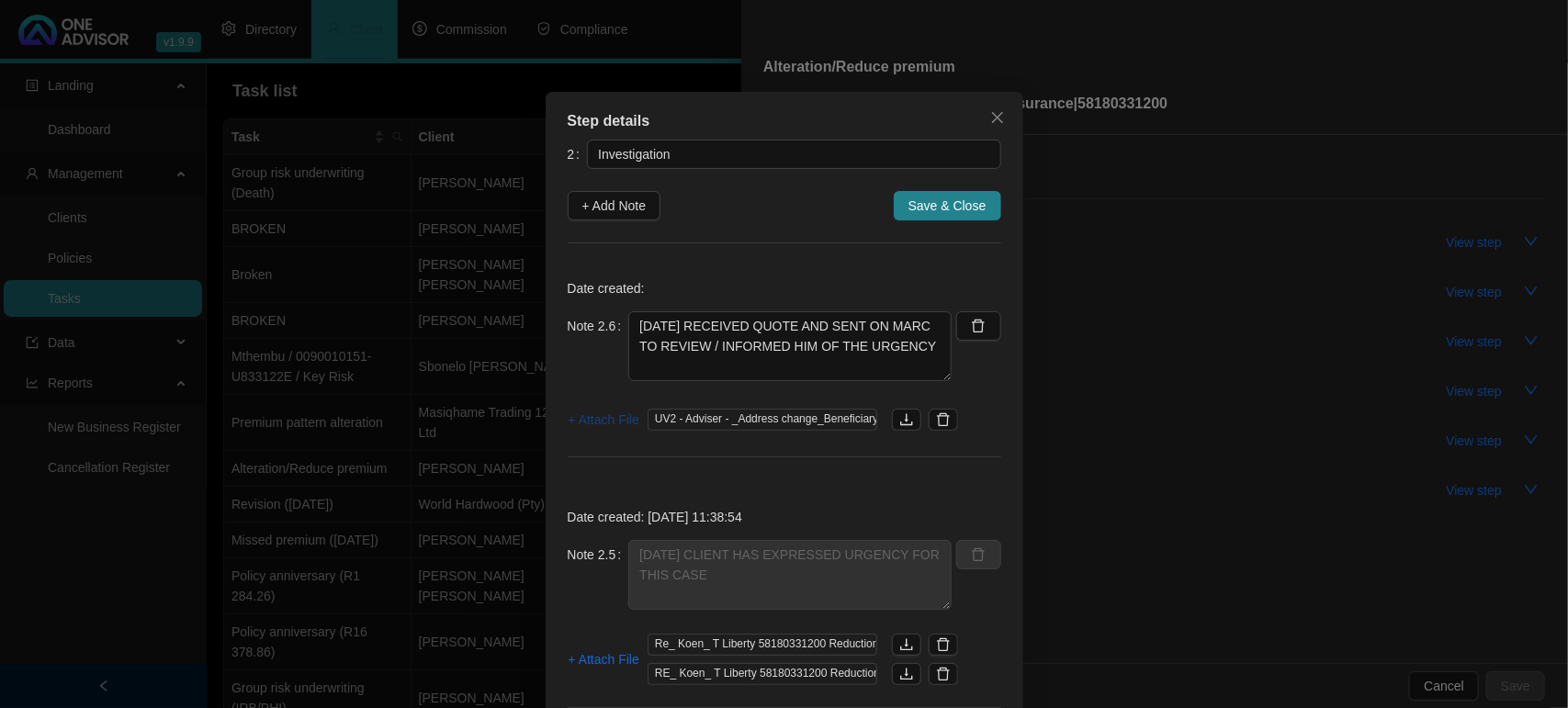
click at [572, 419] on span "+ Attach File" at bounding box center [604, 419] width 71 height 20
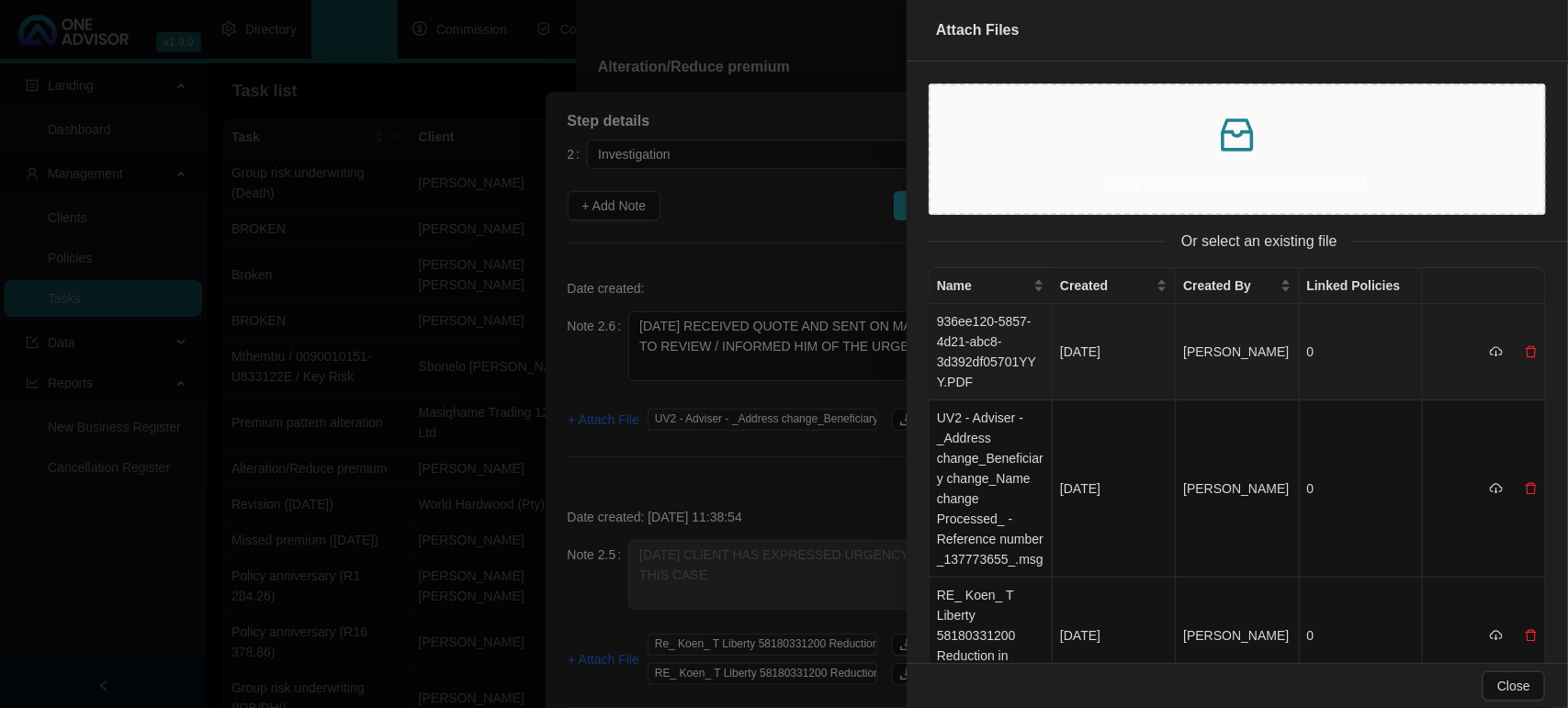
click at [1008, 323] on td "936ee120-5857-4d21-abc8-3d392df05701YYY.PDF" at bounding box center [991, 352] width 123 height 97
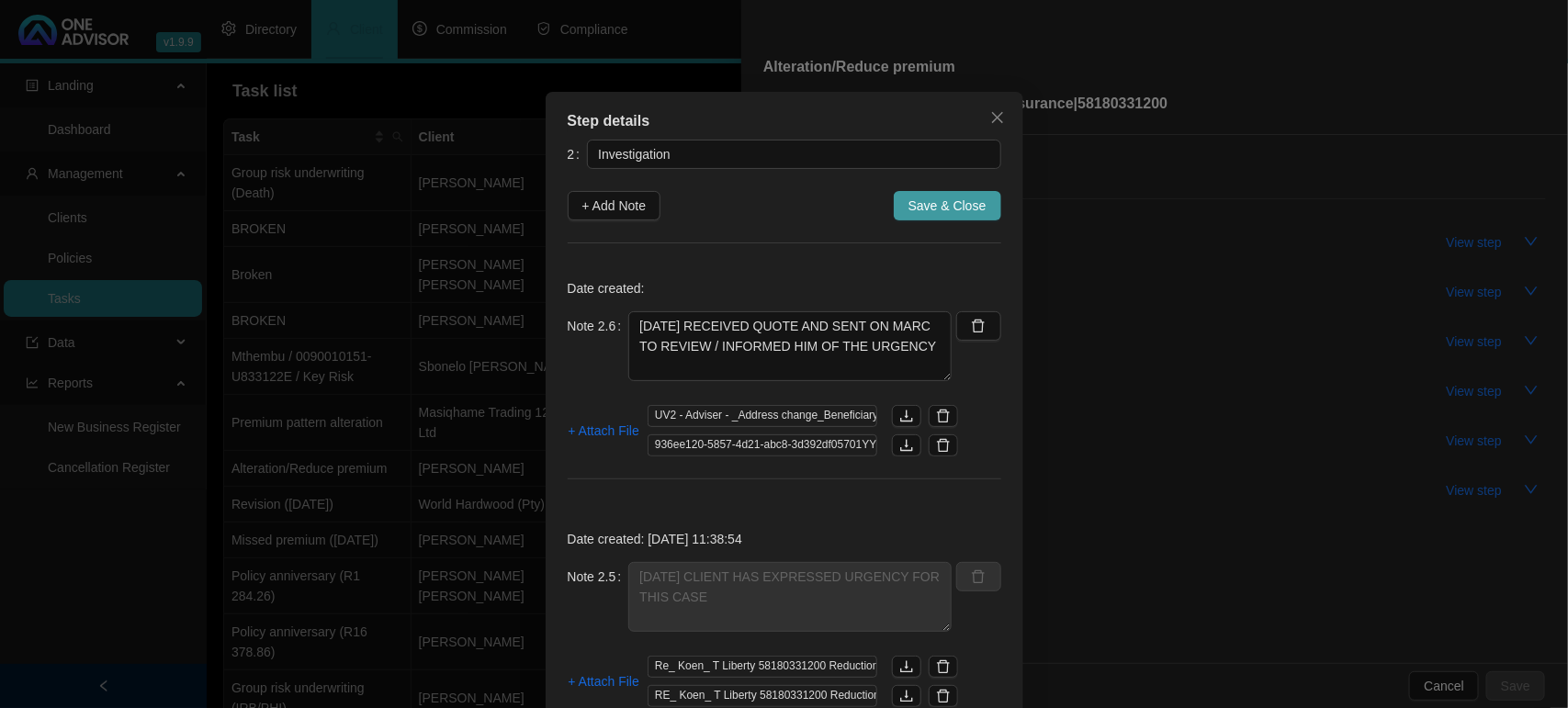
click at [910, 194] on button "Save & Close" at bounding box center [947, 205] width 107 height 29
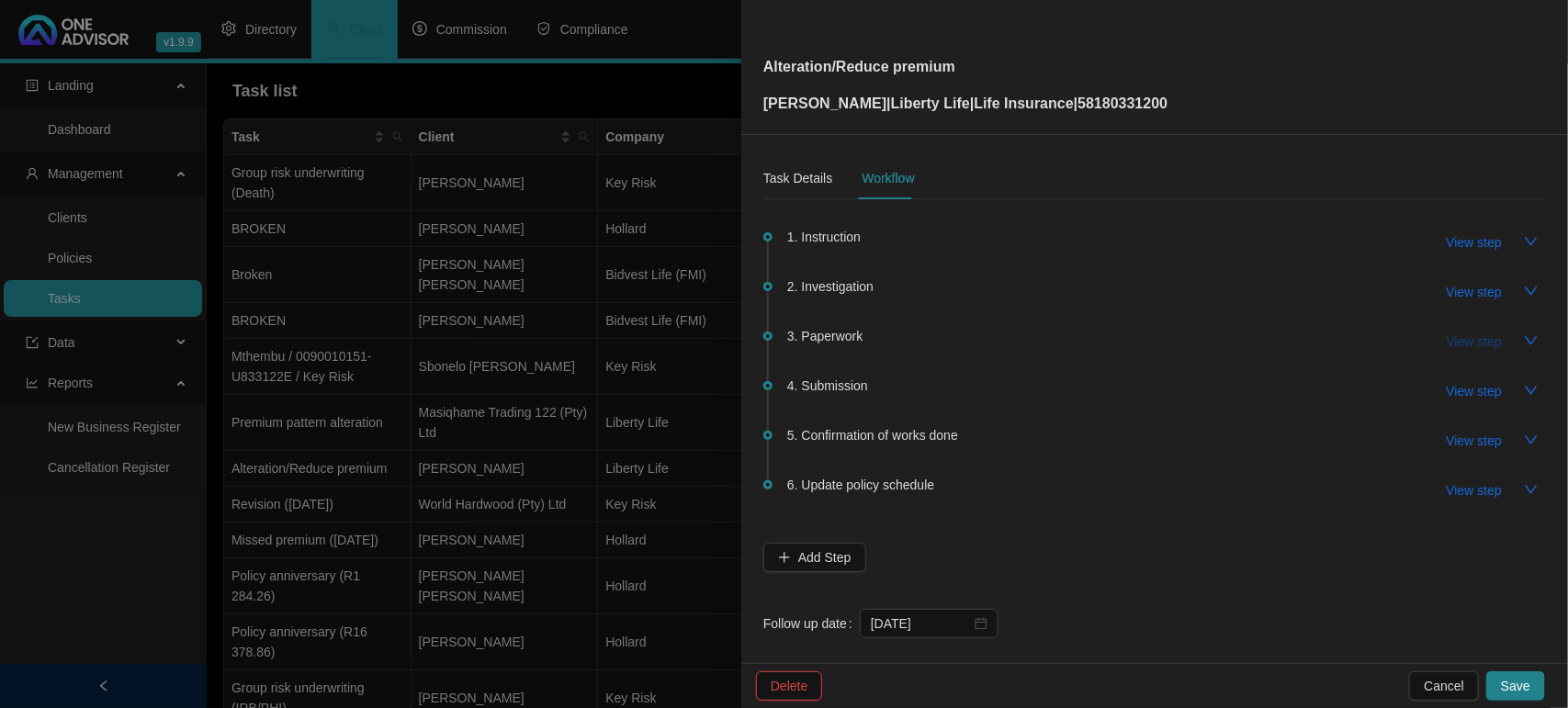
click at [1448, 342] on span "View step" at bounding box center [1474, 341] width 55 height 20
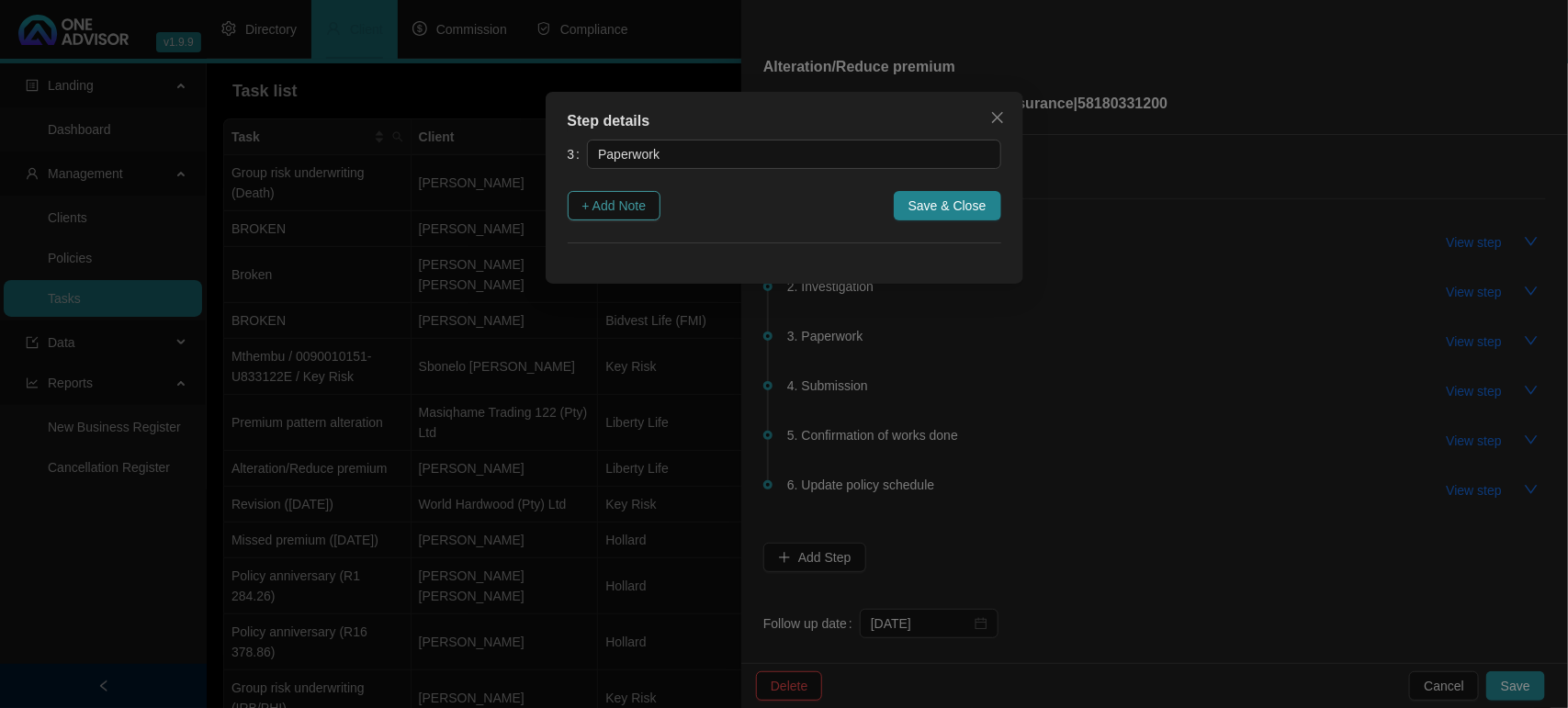
click at [626, 203] on span "+ Add Note" at bounding box center [614, 205] width 65 height 20
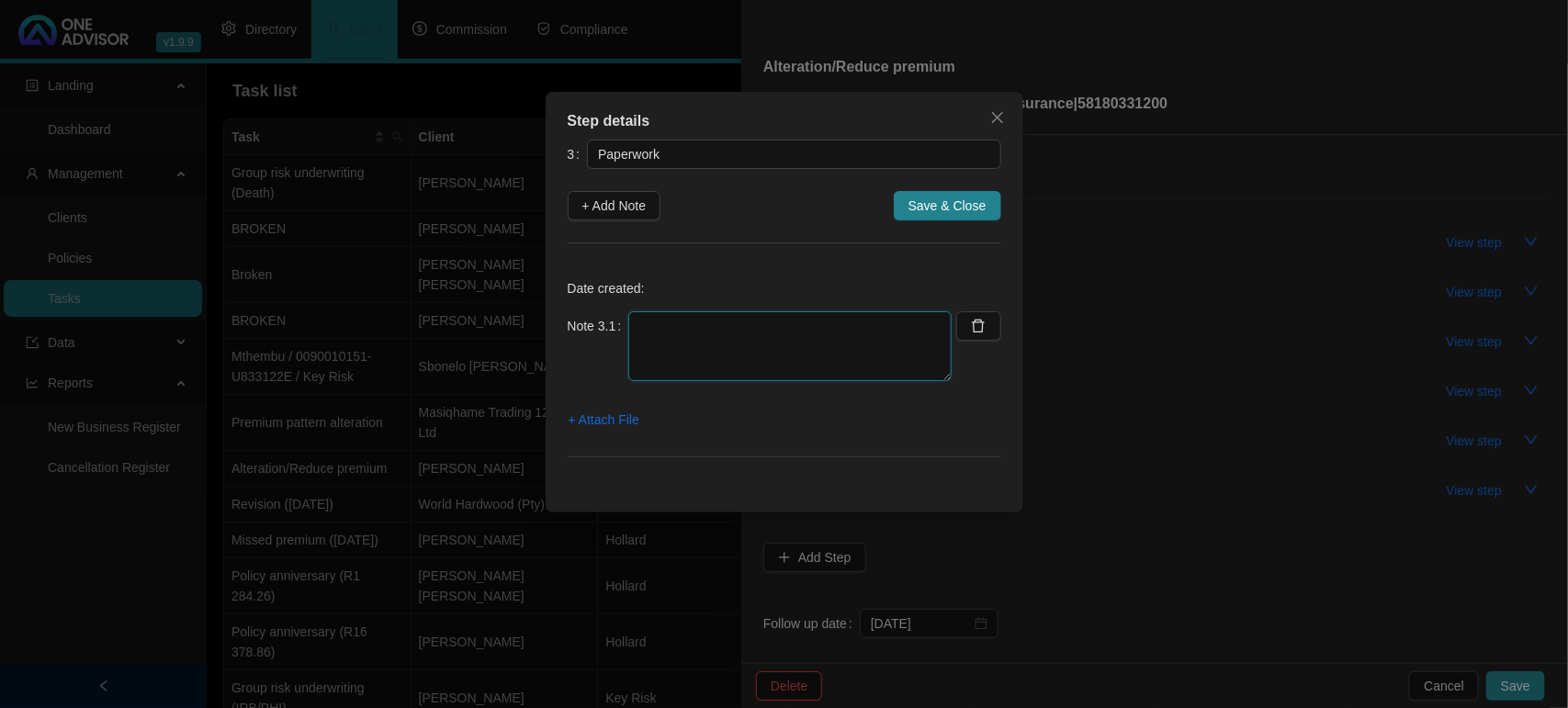
click at [687, 360] on textarea at bounding box center [790, 346] width 324 height 70
type textarea "[DATE] EMAILED QUOTE TO MARC"
click at [625, 422] on span "+ Attach File" at bounding box center [604, 419] width 71 height 20
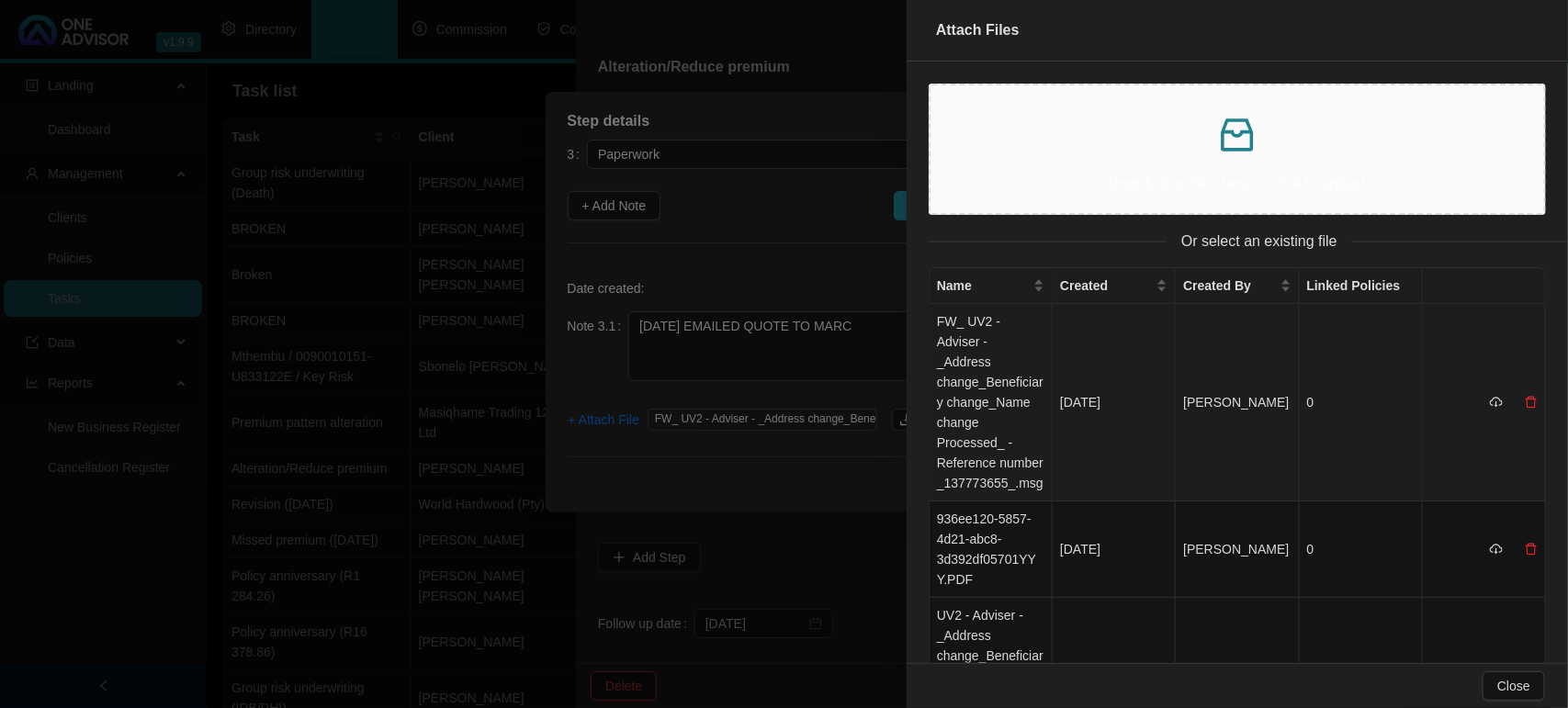
click at [997, 364] on td "FW_ UV2 - Adviser - _Address change_Beneficiary change_Name change Processed_ -…" at bounding box center [991, 402] width 123 height 197
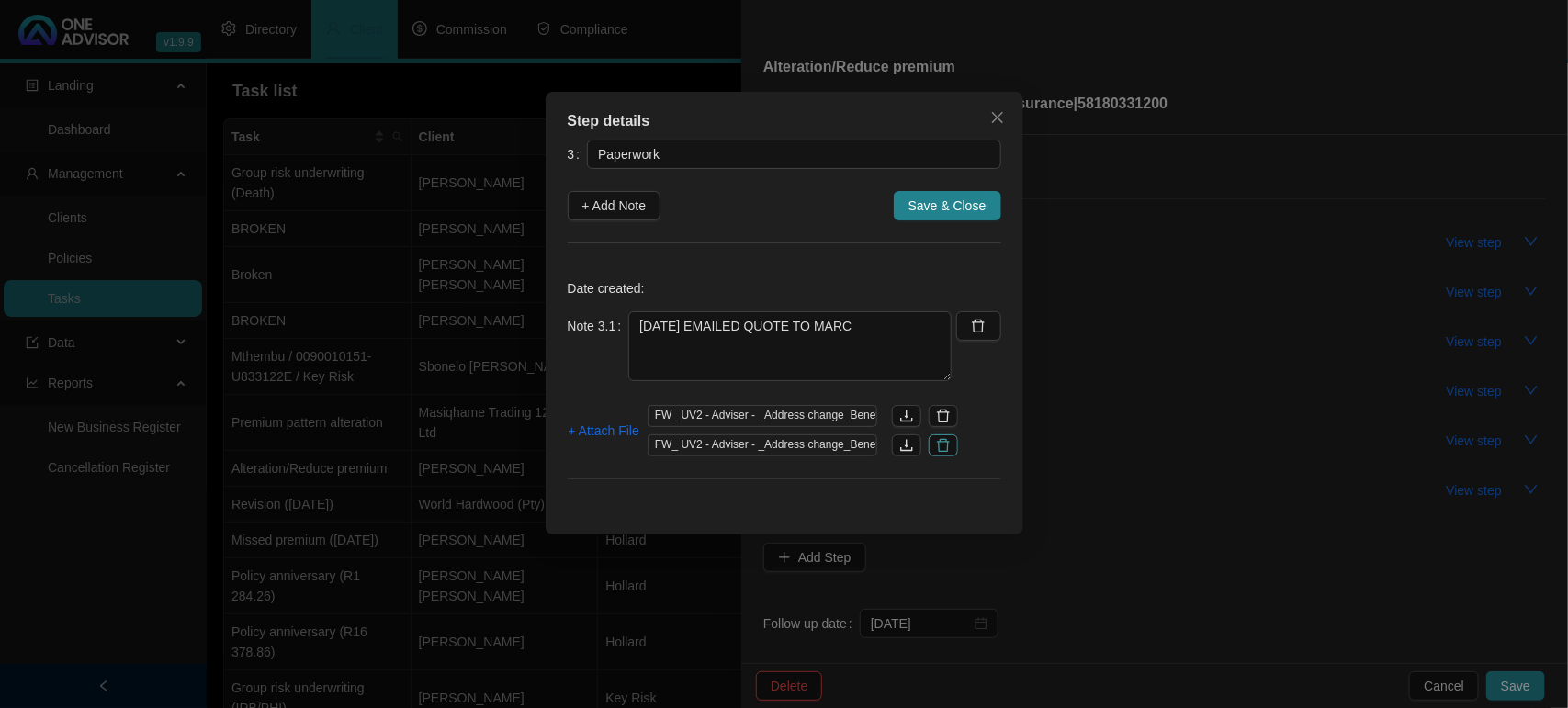
click at [946, 443] on icon "delete" at bounding box center [943, 445] width 14 height 14
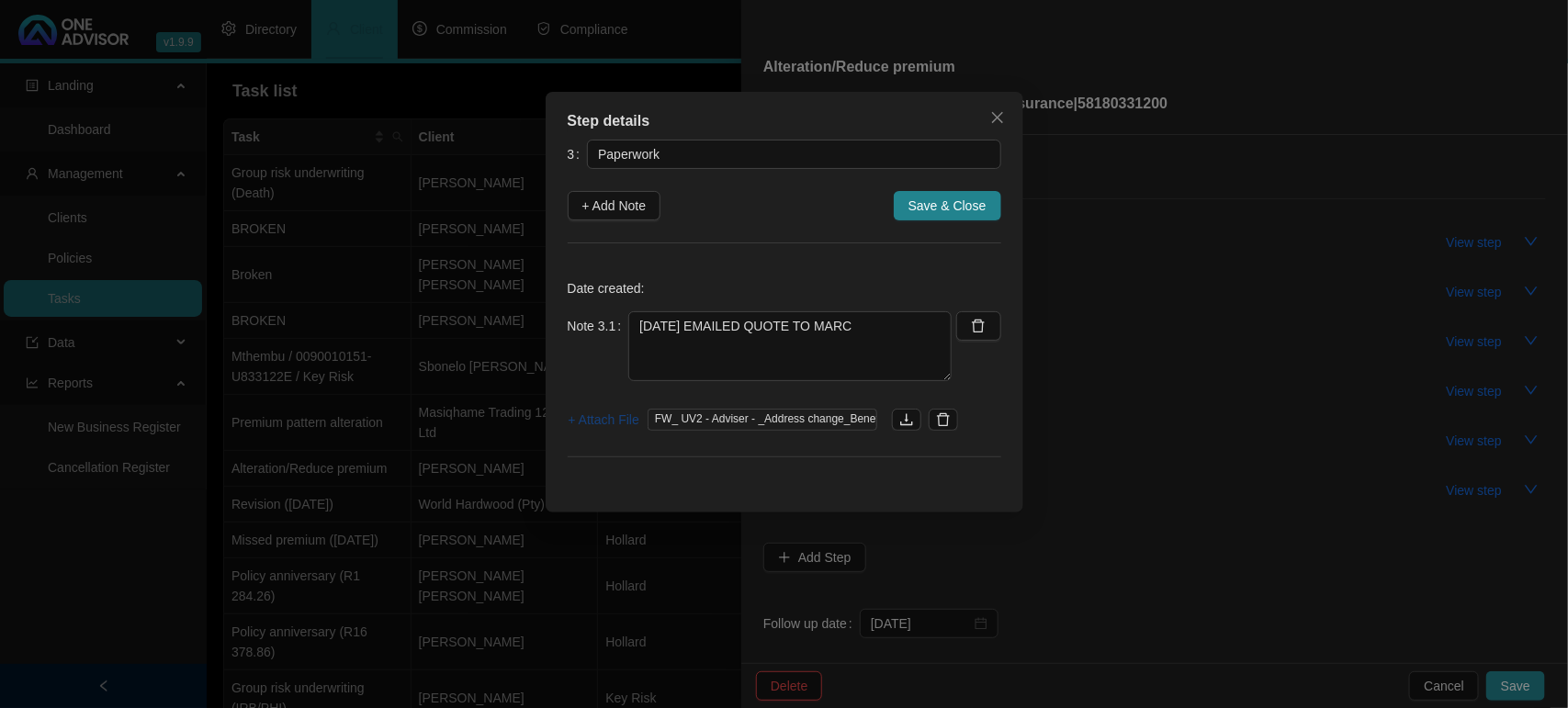
click at [586, 420] on span "+ Attach File" at bounding box center [604, 419] width 71 height 20
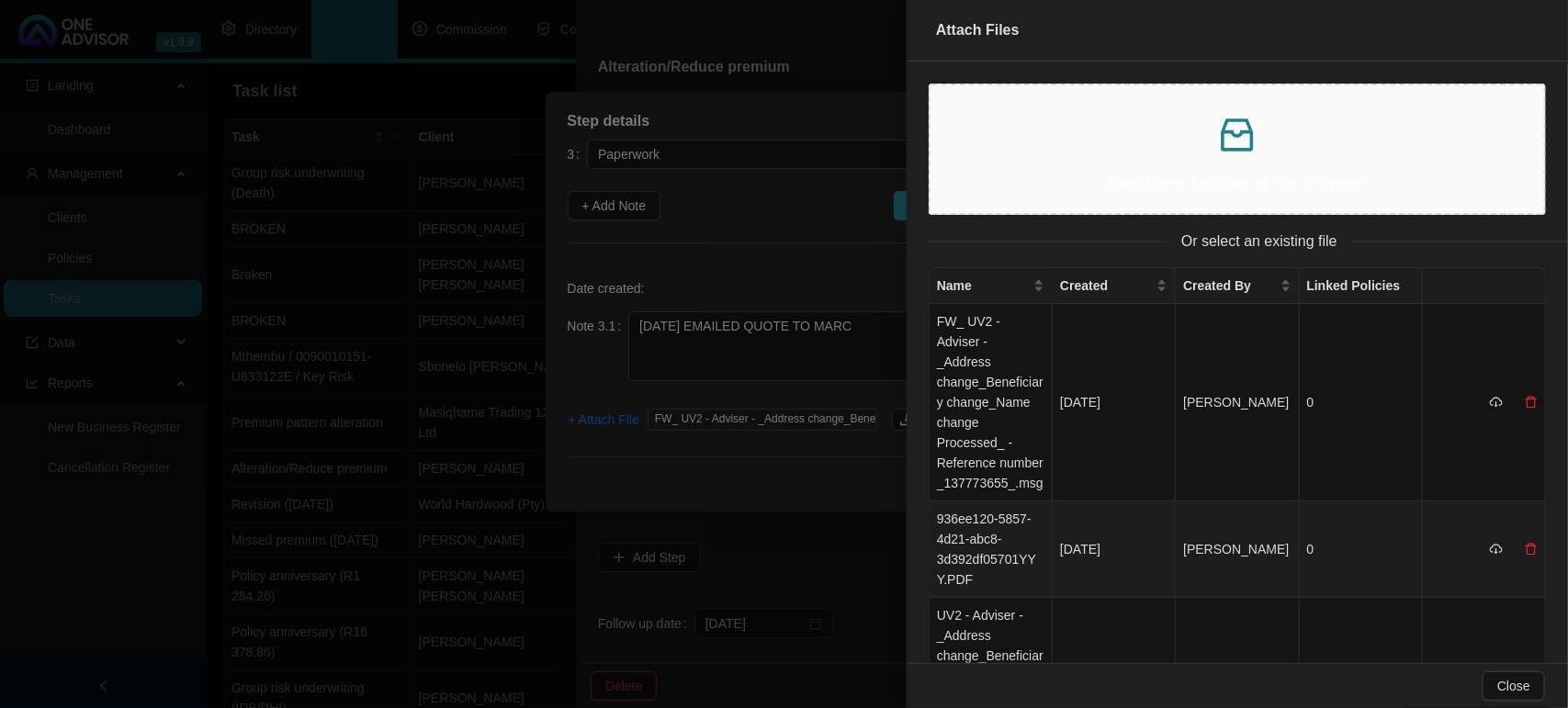
click at [972, 540] on td "936ee120-5857-4d21-abc8-3d392df05701YYY.PDF" at bounding box center [991, 550] width 123 height 97
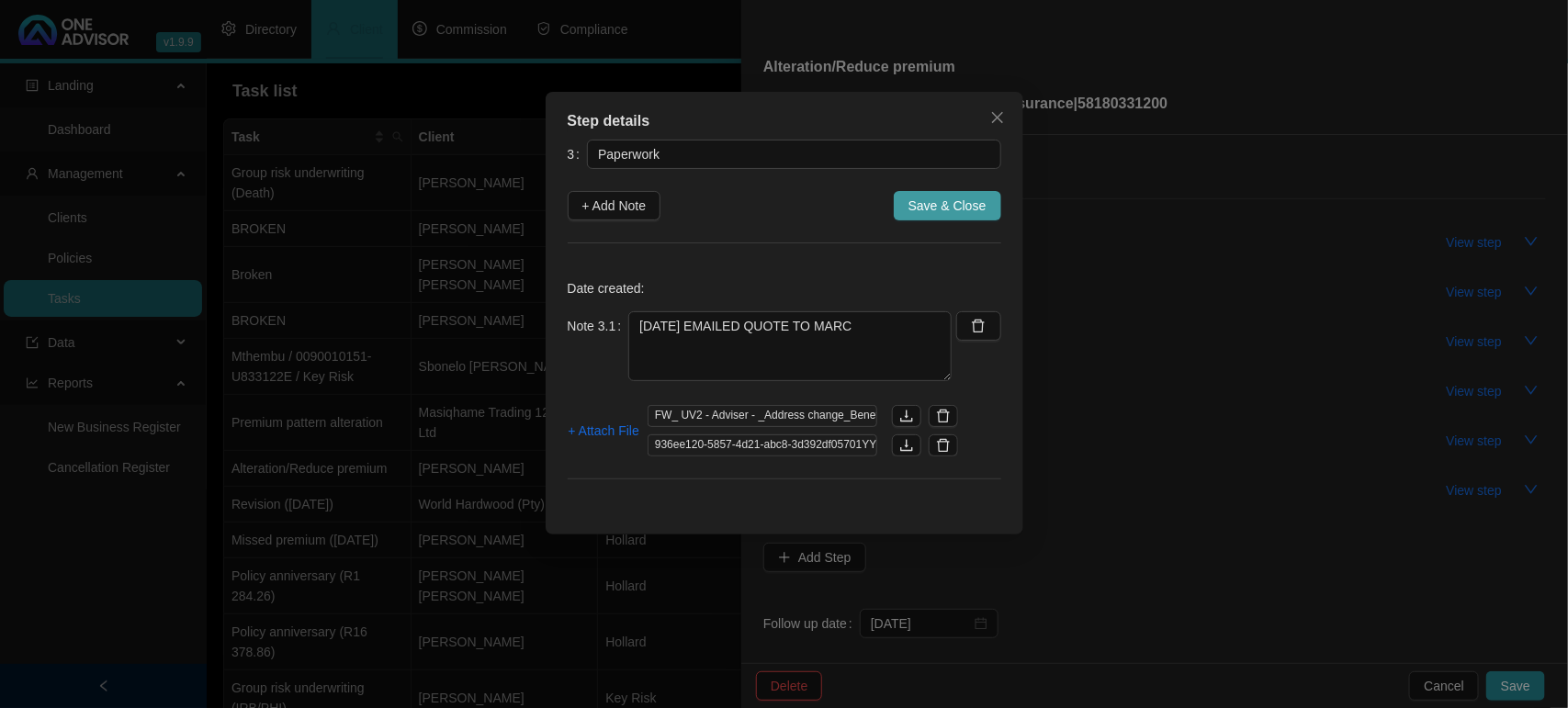
click at [924, 202] on span "Save & Close" at bounding box center [947, 205] width 78 height 20
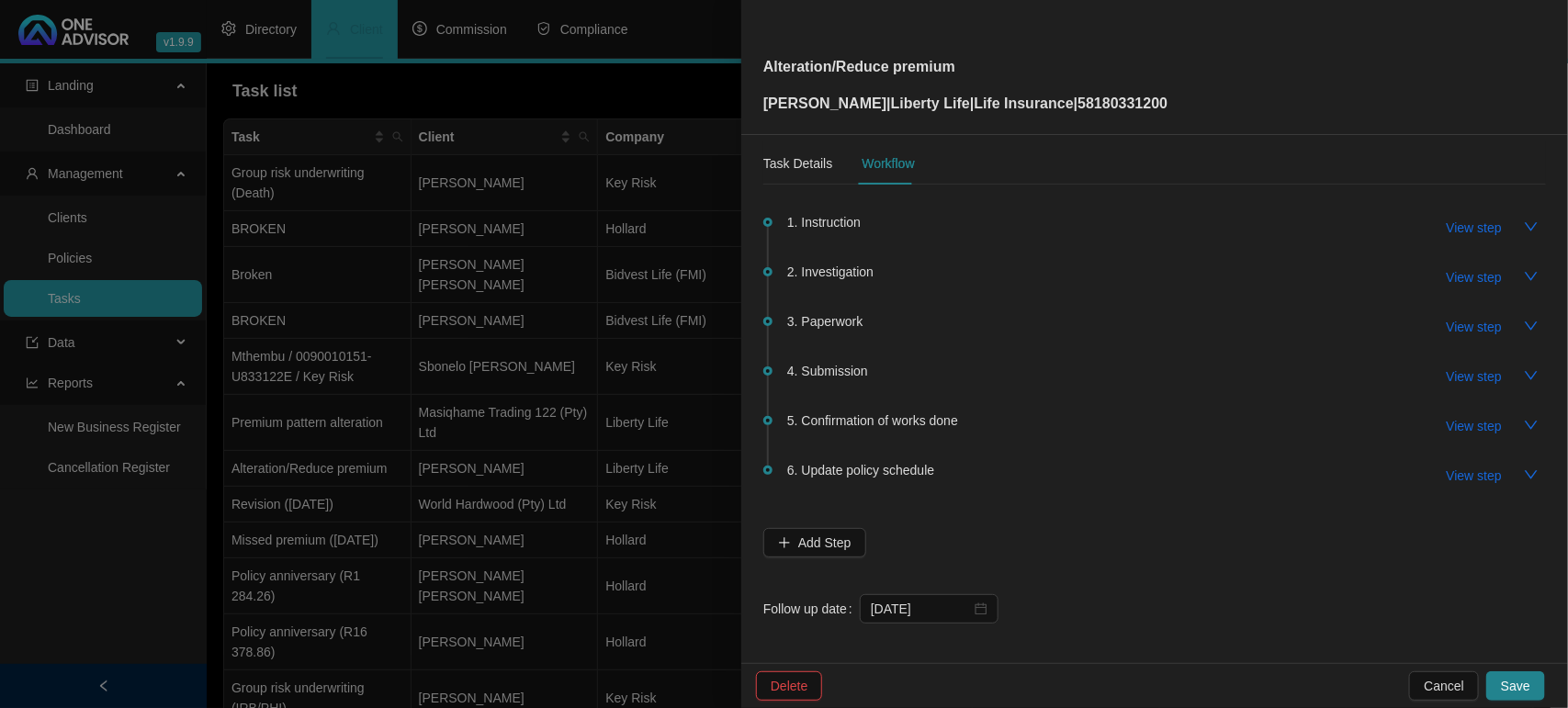
scroll to position [18, 0]
click at [946, 612] on input "[DATE]" at bounding box center [920, 605] width 100 height 20
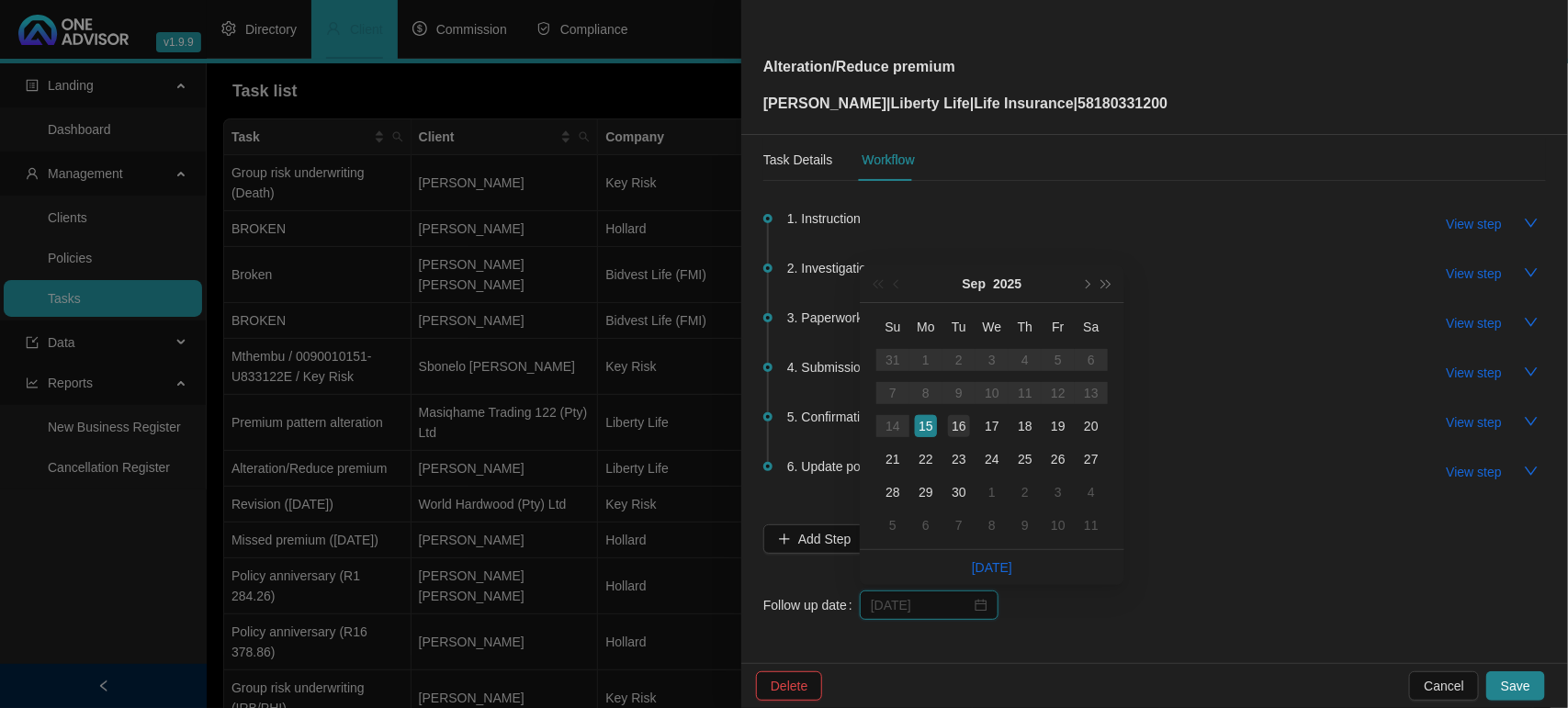
type input "[DATE]"
click at [962, 434] on div "16" at bounding box center [959, 425] width 22 height 22
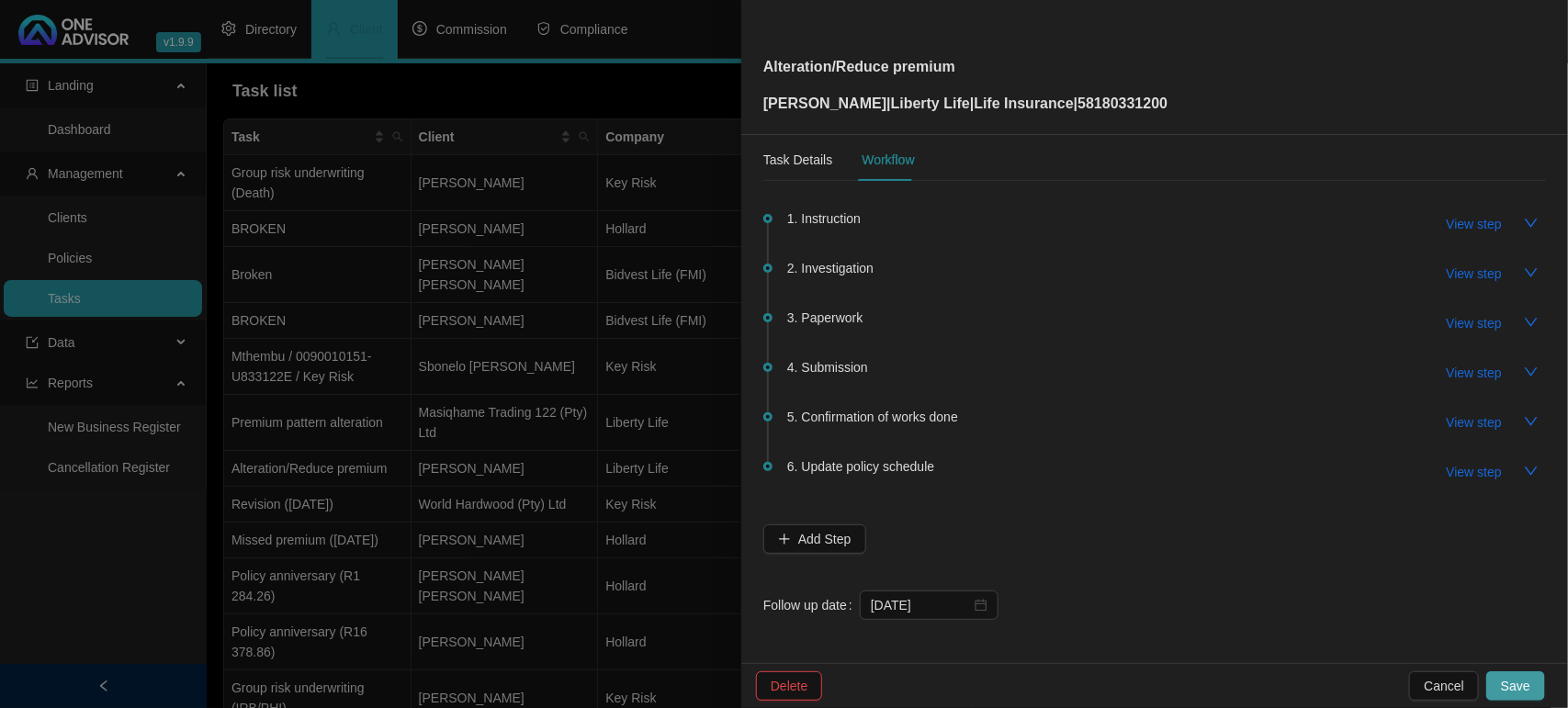
click at [1524, 686] on span "Save" at bounding box center [1515, 685] width 29 height 20
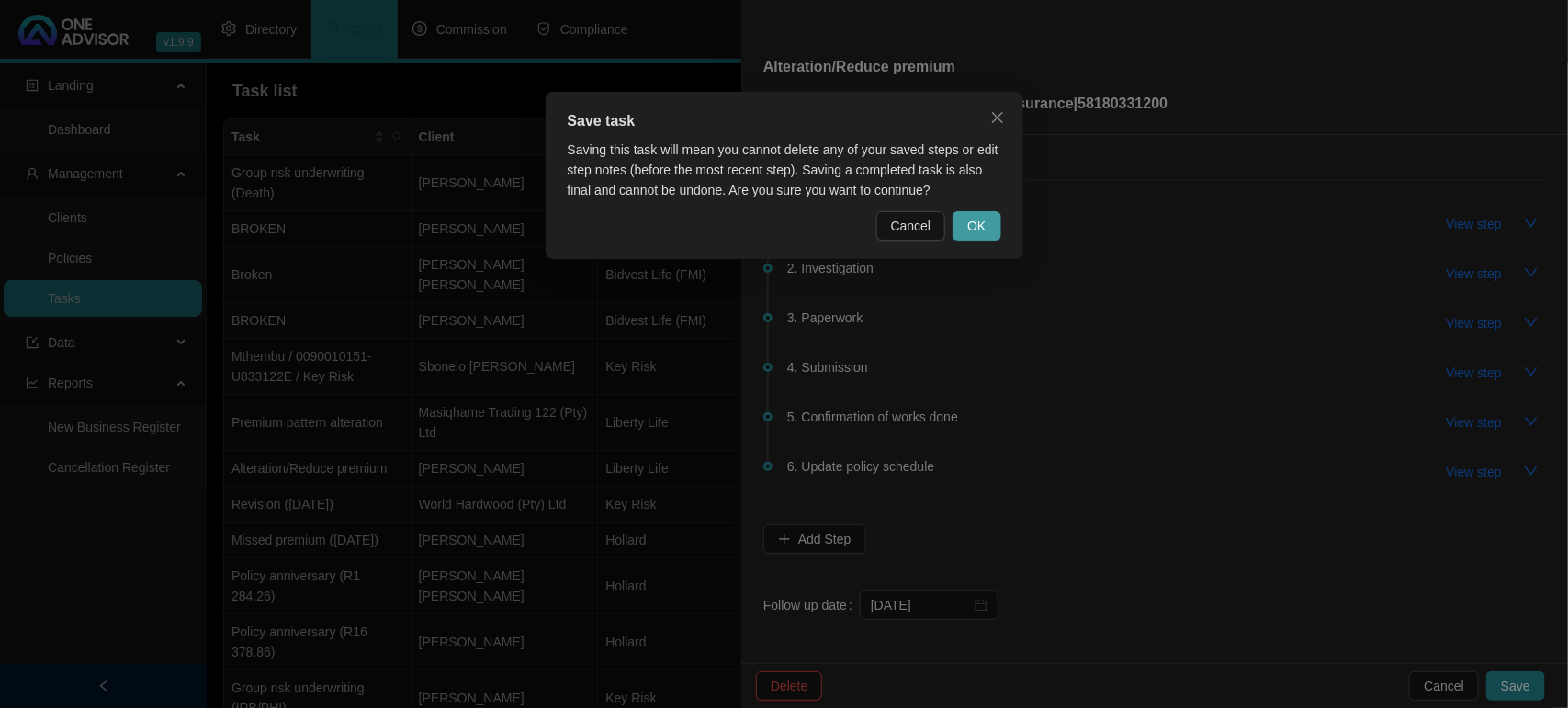
click at [988, 222] on button "OK" at bounding box center [976, 226] width 47 height 29
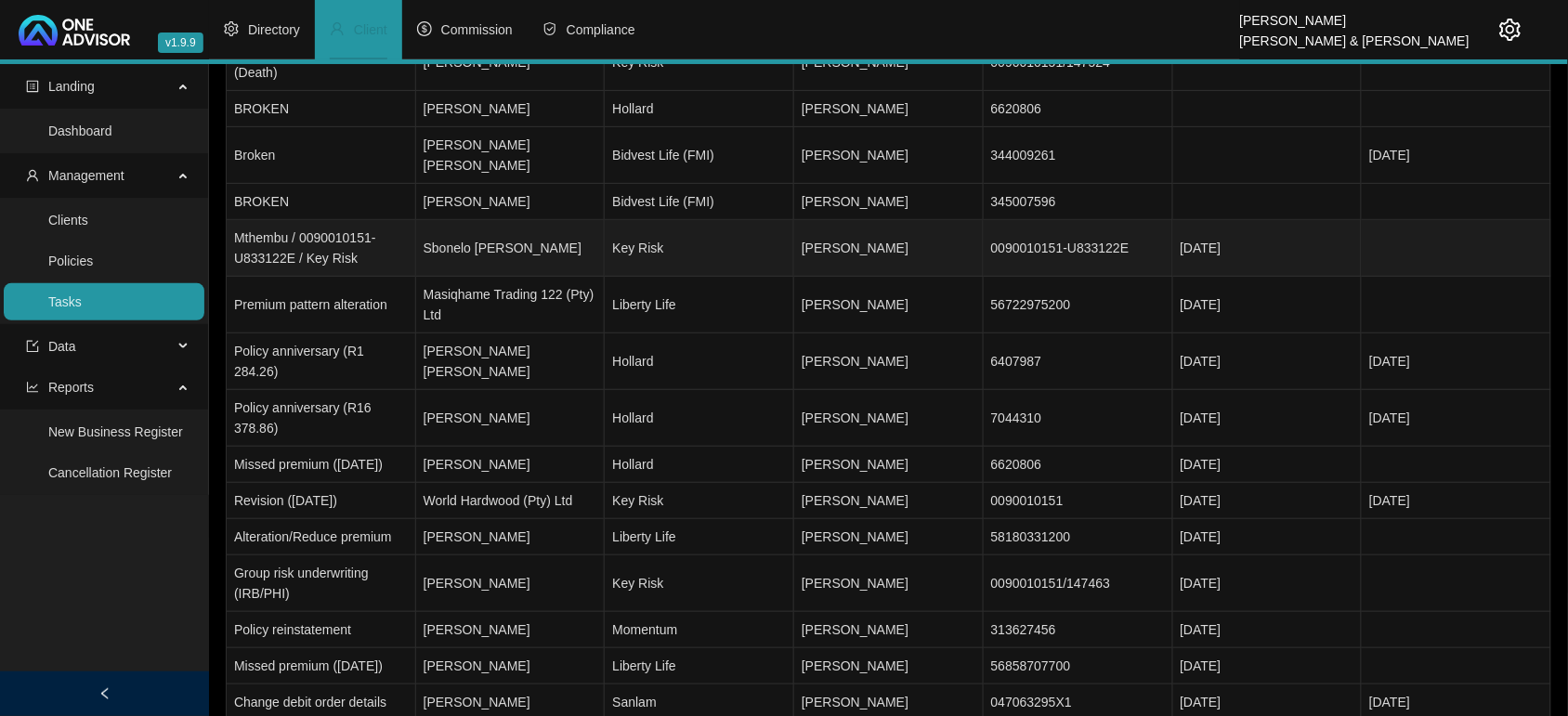
scroll to position [255, 0]
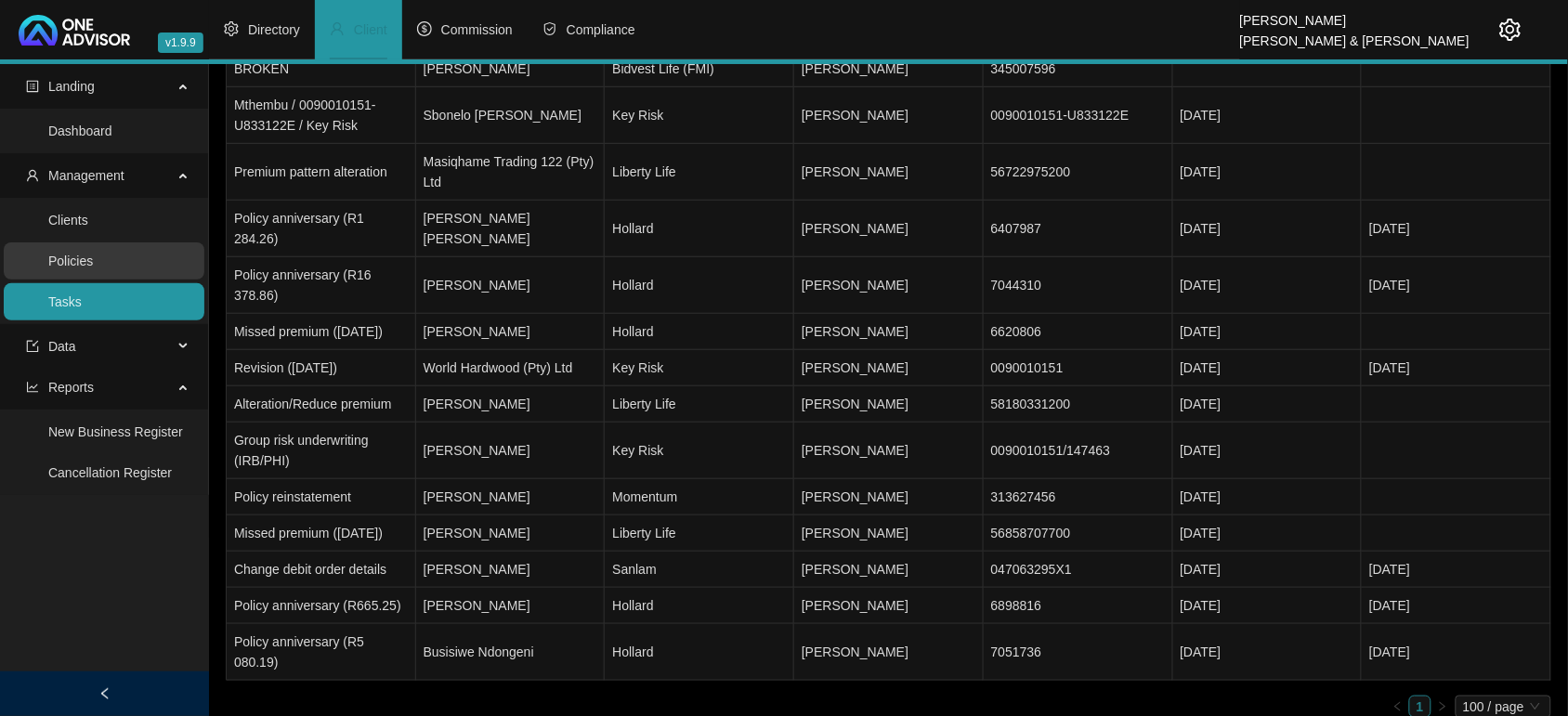
click at [93, 269] on link "Policies" at bounding box center [70, 260] width 44 height 14
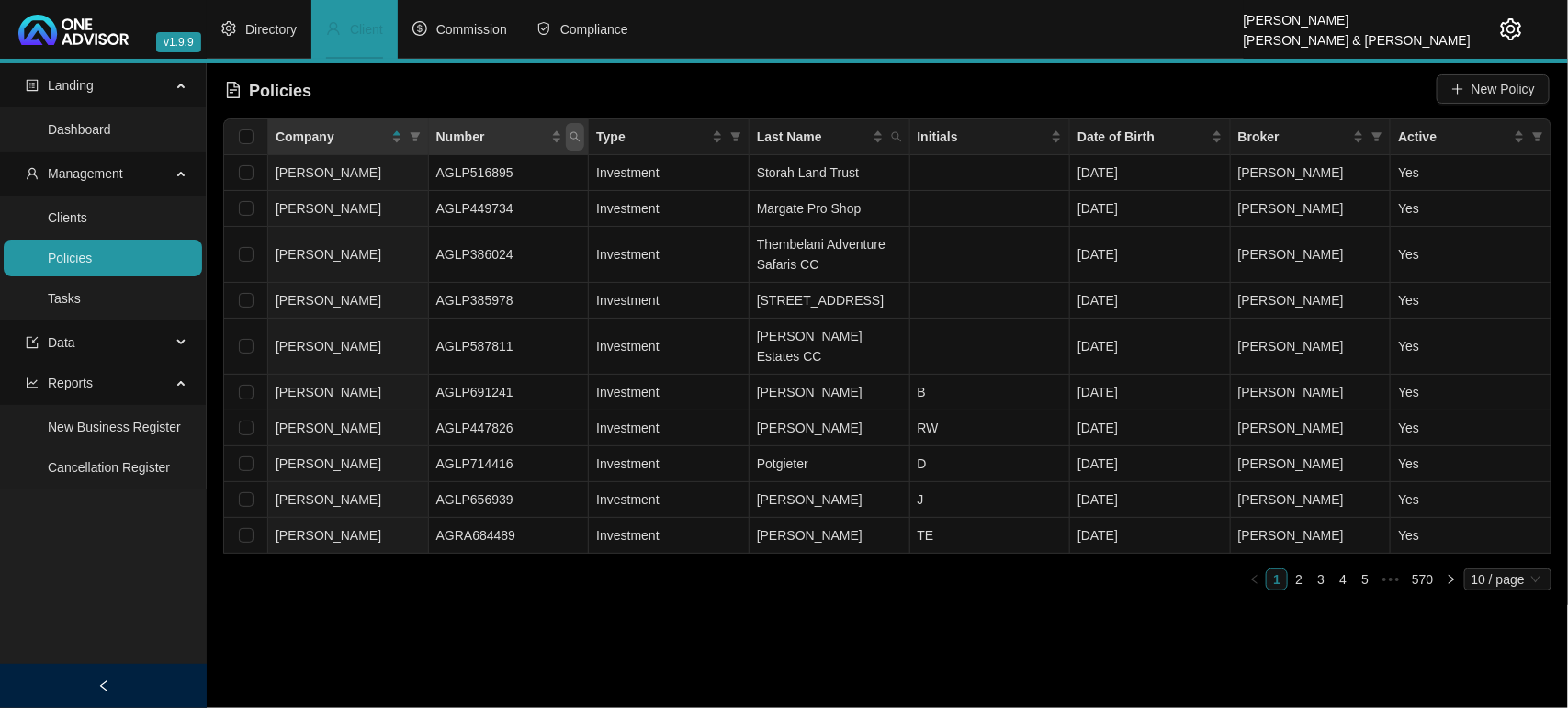
click at [577, 138] on icon "search" at bounding box center [575, 137] width 11 height 11
click at [462, 210] on span "Search" at bounding box center [456, 209] width 41 height 20
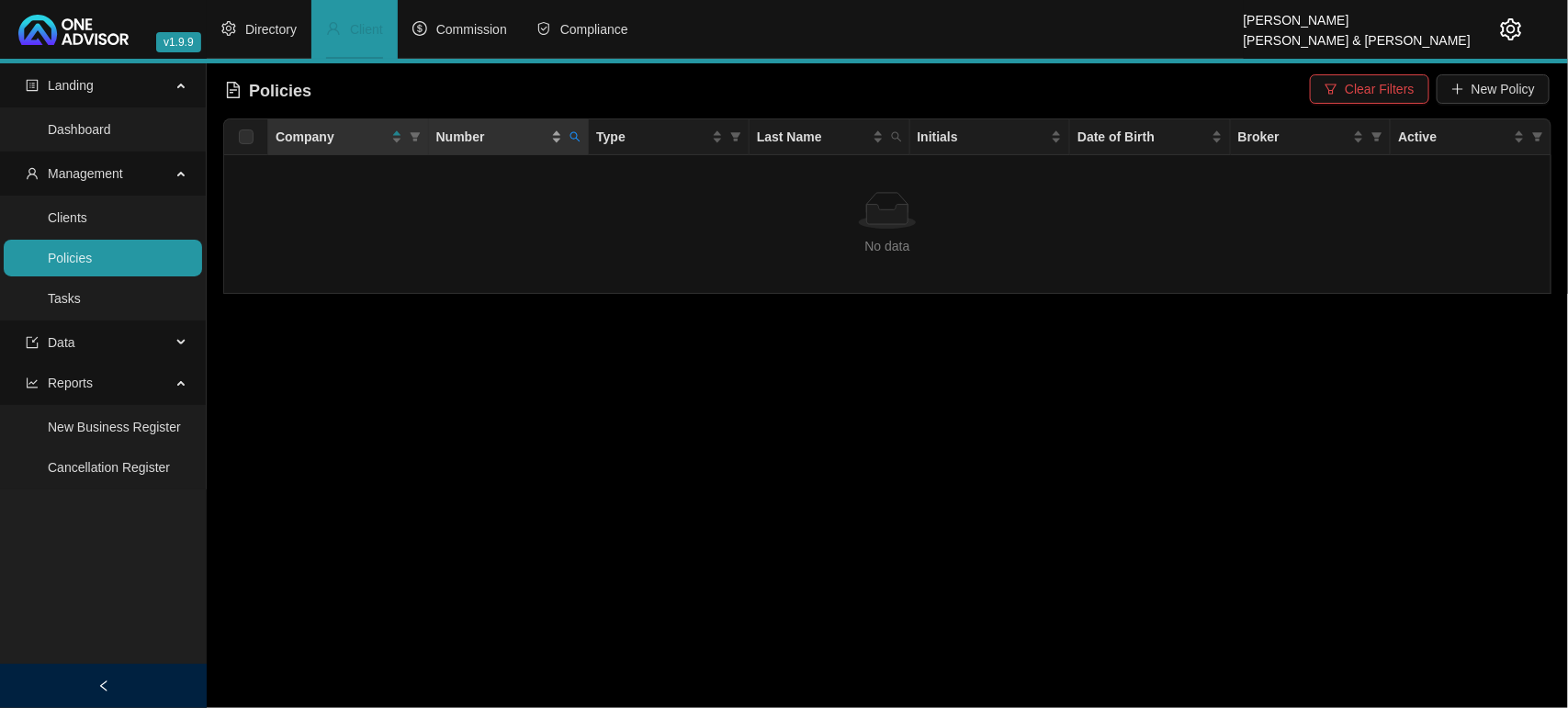
click at [552, 131] on div "Number" at bounding box center [500, 137] width 127 height 20
click at [577, 139] on icon "search" at bounding box center [575, 137] width 10 height 10
drag, startPoint x: 430, startPoint y: 177, endPoint x: 419, endPoint y: 179, distance: 11.2
click at [429, 177] on input "58466374800" at bounding box center [491, 176] width 173 height 29
click at [413, 180] on input "58466374800" at bounding box center [491, 176] width 173 height 29
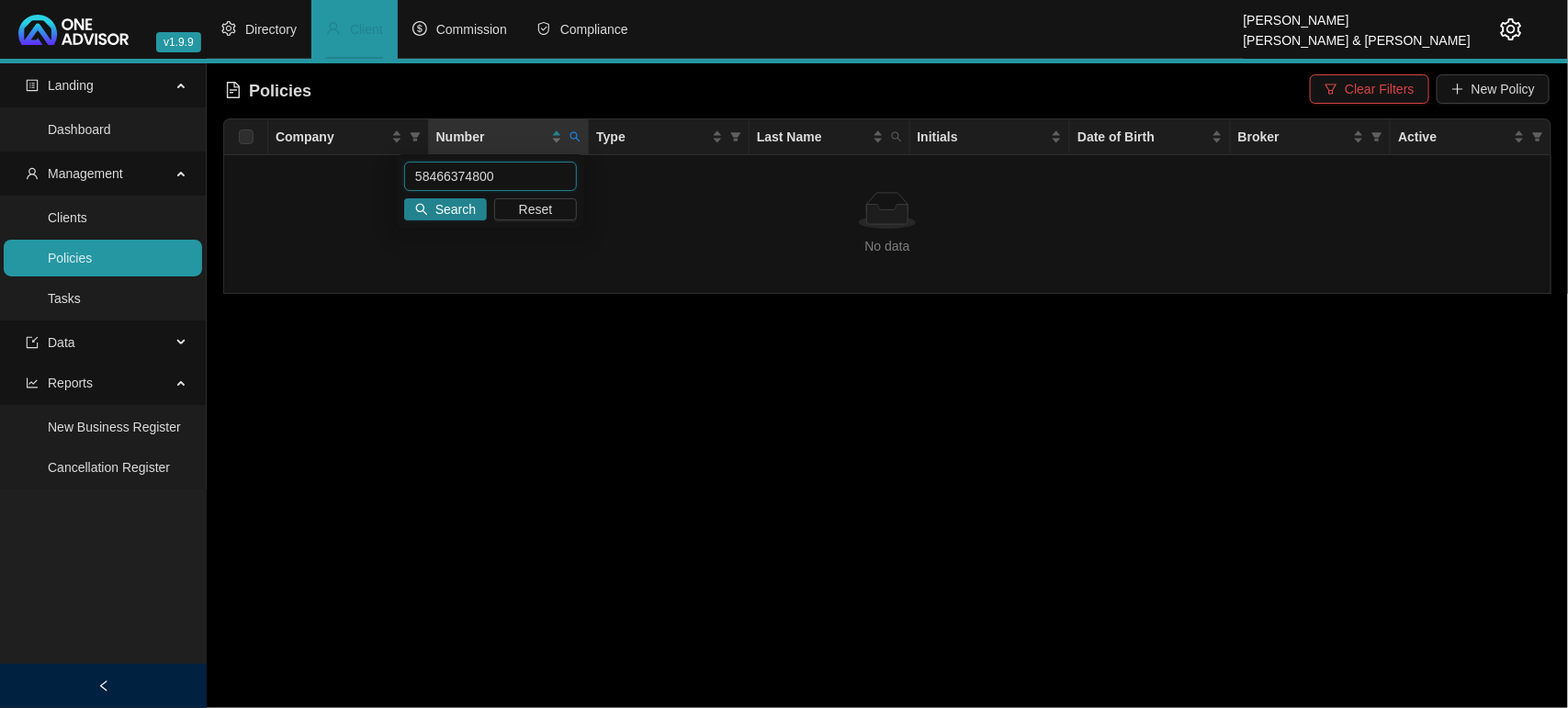
click at [522, 171] on input "58466374800" at bounding box center [491, 176] width 173 height 29
type input "58466374800"
click at [464, 213] on span "Search" at bounding box center [456, 209] width 41 height 20
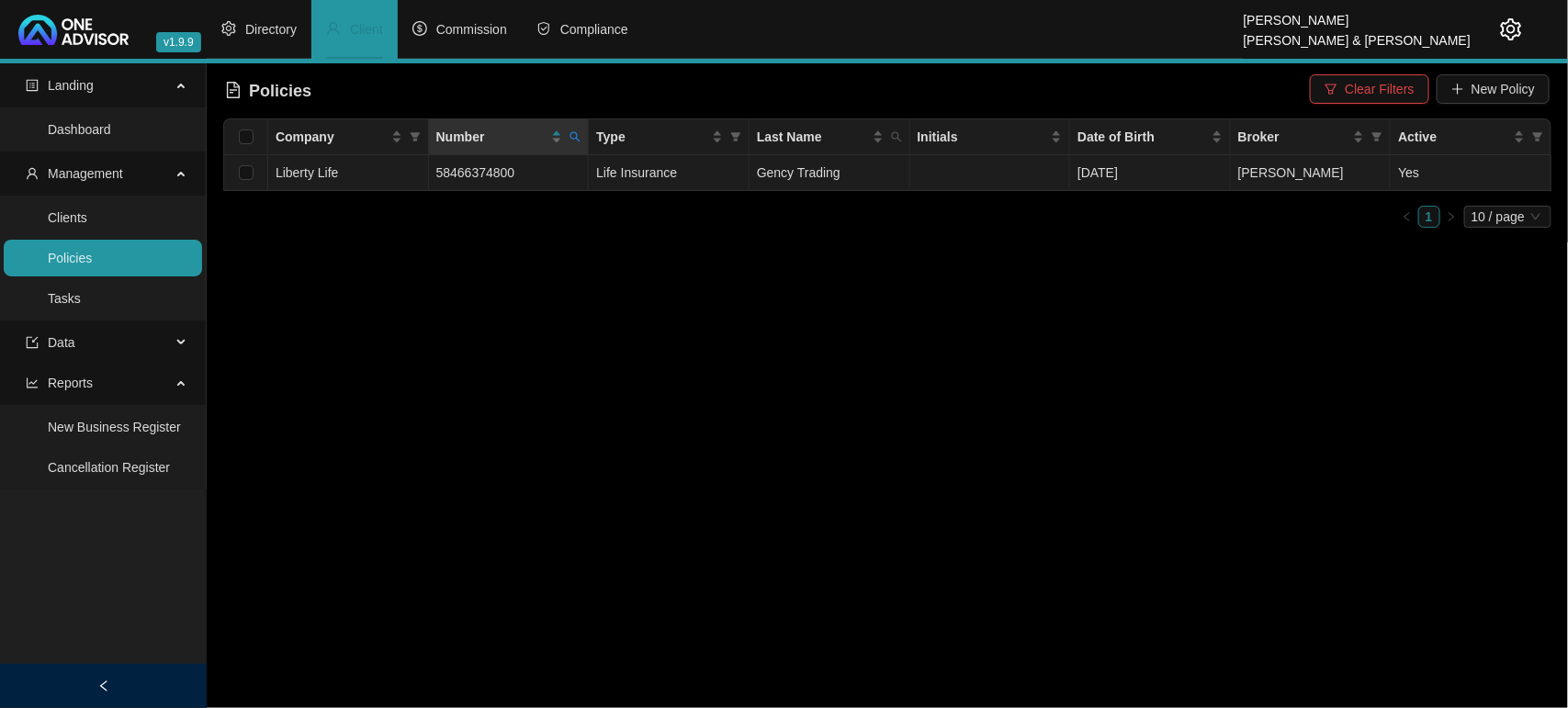
click at [476, 177] on span "58466374800" at bounding box center [476, 172] width 79 height 14
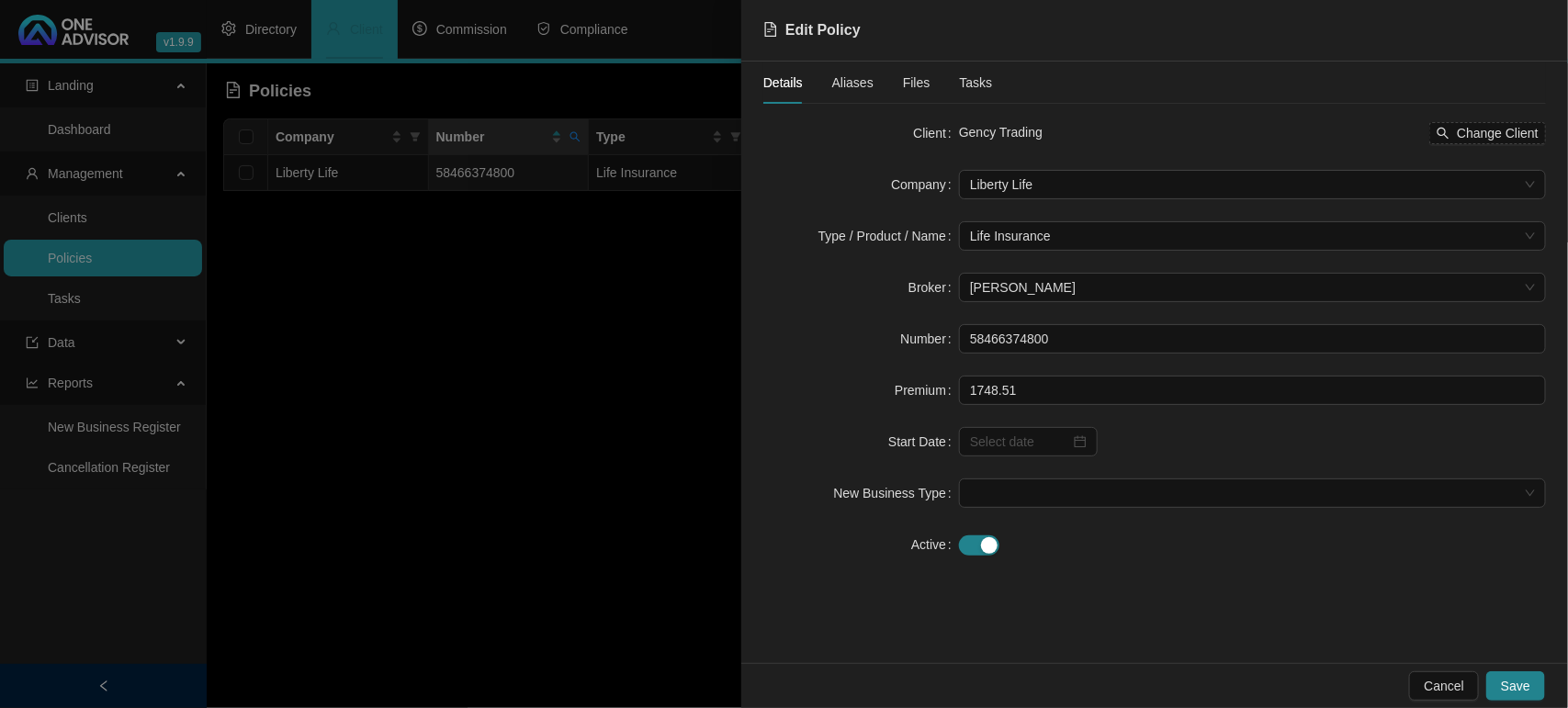
click at [867, 88] on span "Aliases" at bounding box center [853, 83] width 42 height 13
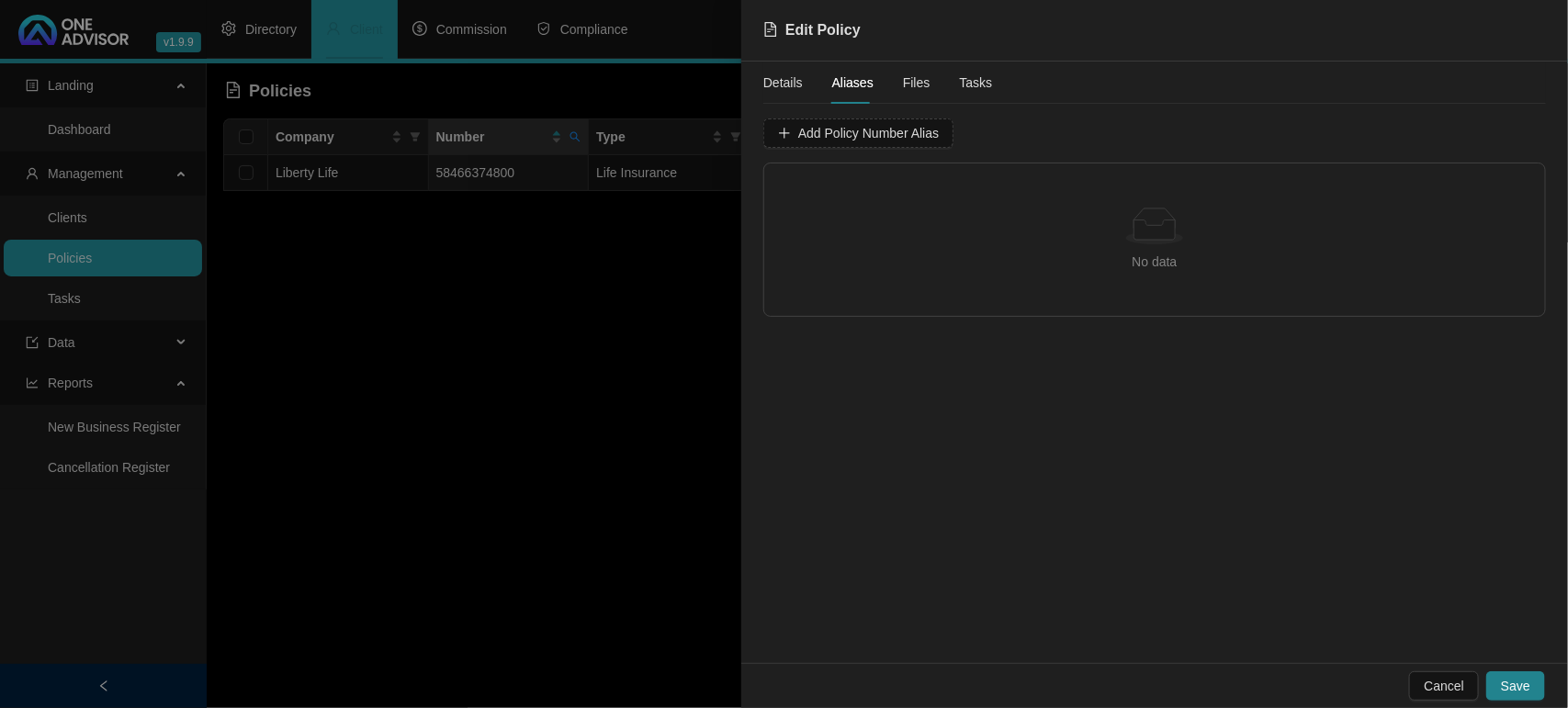
click at [909, 81] on span "Files" at bounding box center [916, 83] width 28 height 13
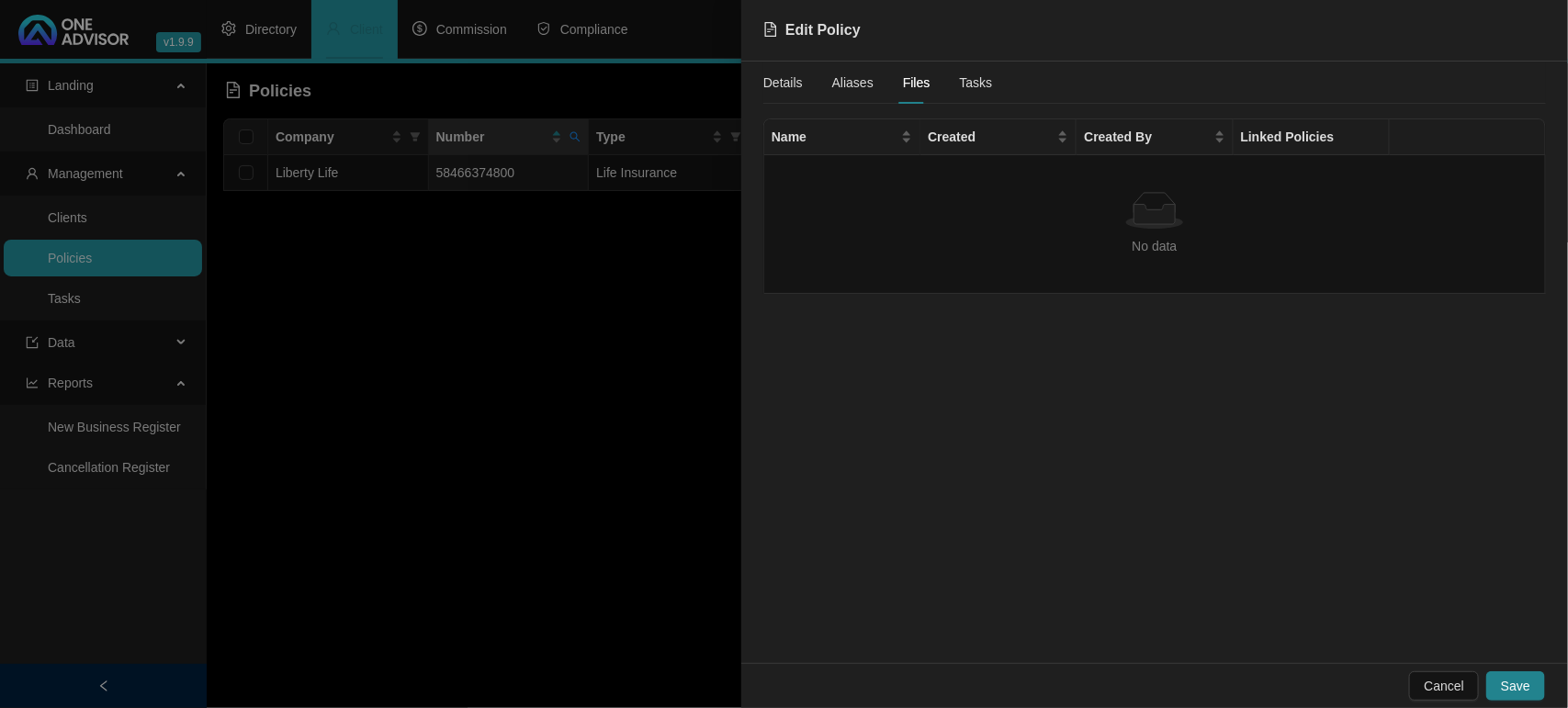
click at [948, 79] on div "Details Aliases Files Tasks" at bounding box center [877, 83] width 229 height 43
click at [960, 88] on span "Tasks" at bounding box center [976, 83] width 33 height 13
click at [627, 360] on div at bounding box center [784, 354] width 1568 height 708
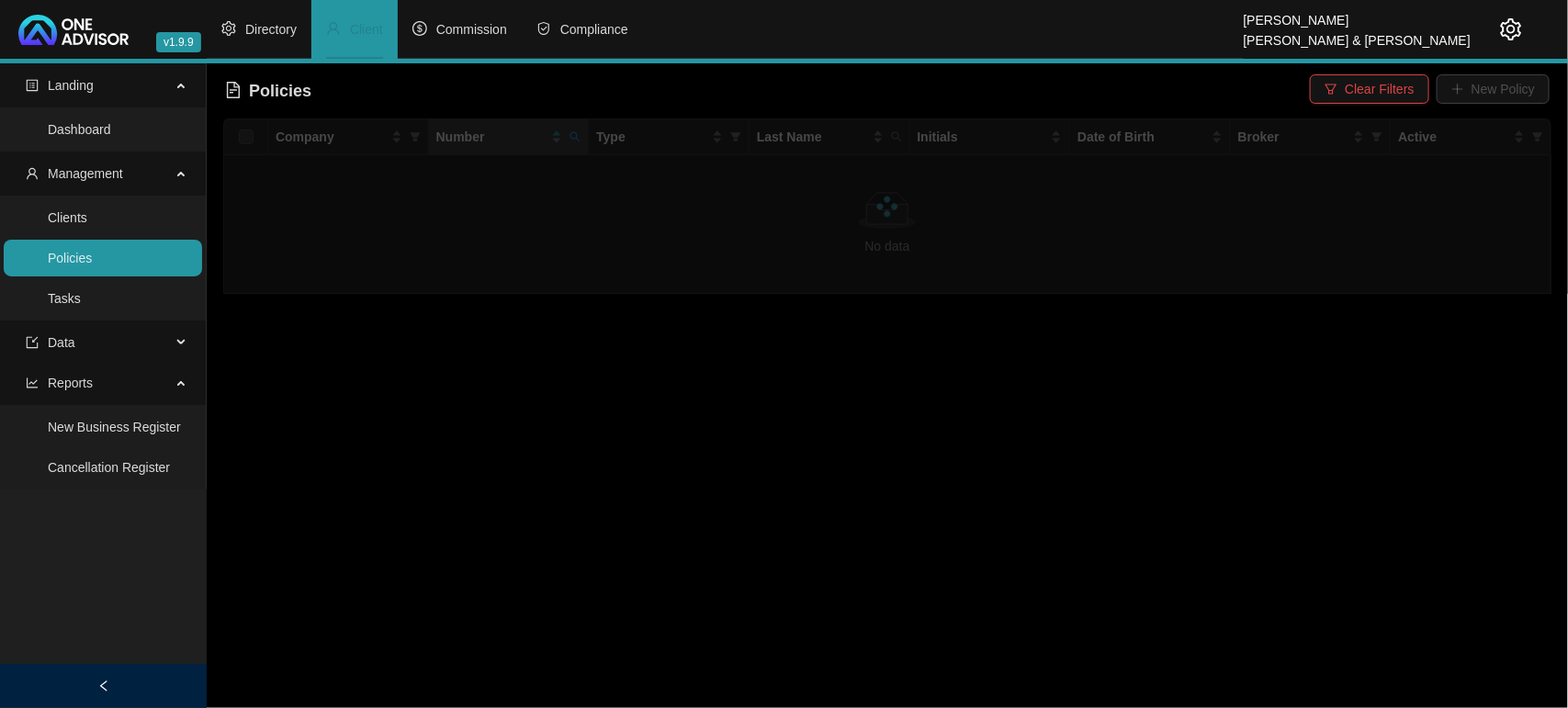
click at [627, 360] on main "Landing Dashboard Management Clients Policies Tasks Data Reports New Business R…" at bounding box center [784, 385] width 1568 height 644
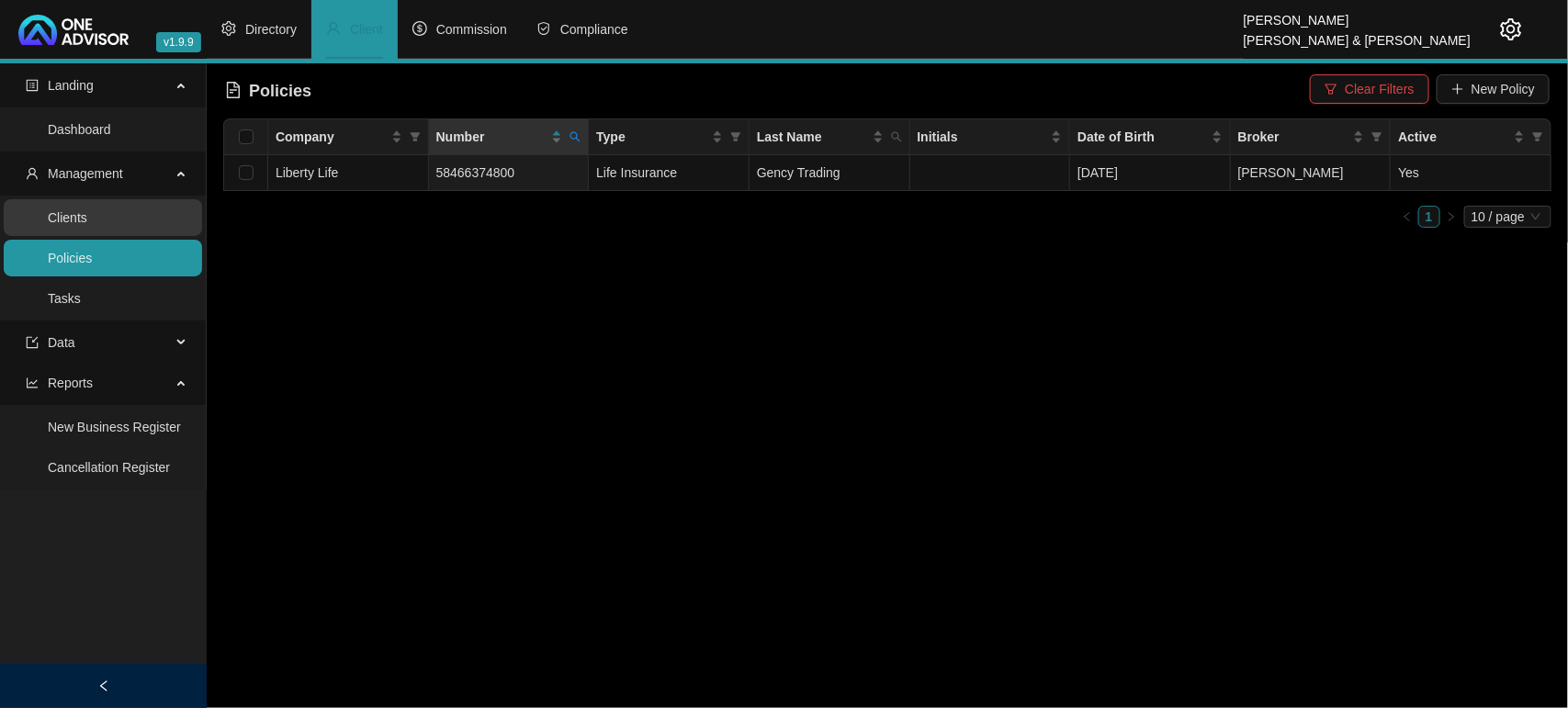
click at [87, 225] on link "Clients" at bounding box center [67, 217] width 40 height 14
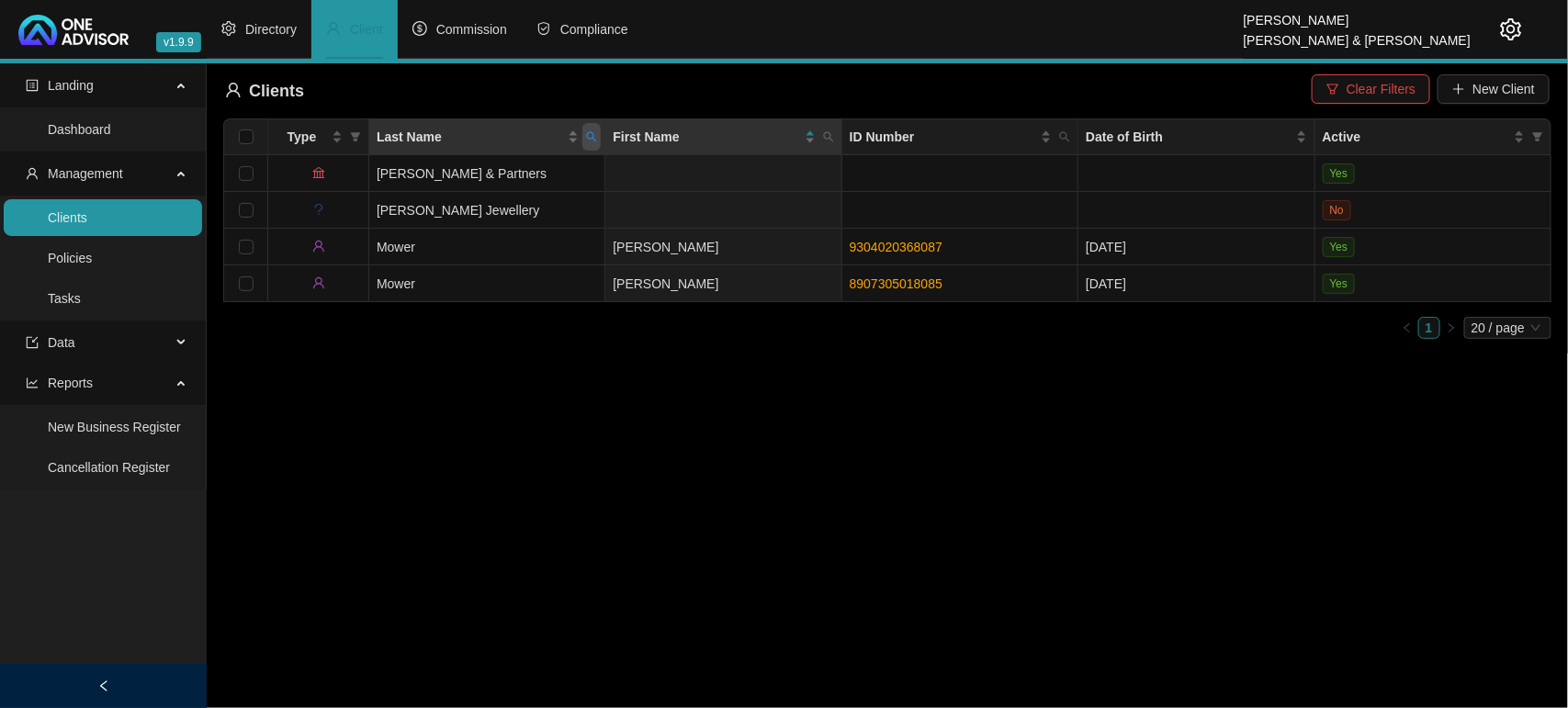
click at [586, 131] on icon "search" at bounding box center [591, 137] width 11 height 11
type input "[PERSON_NAME]"
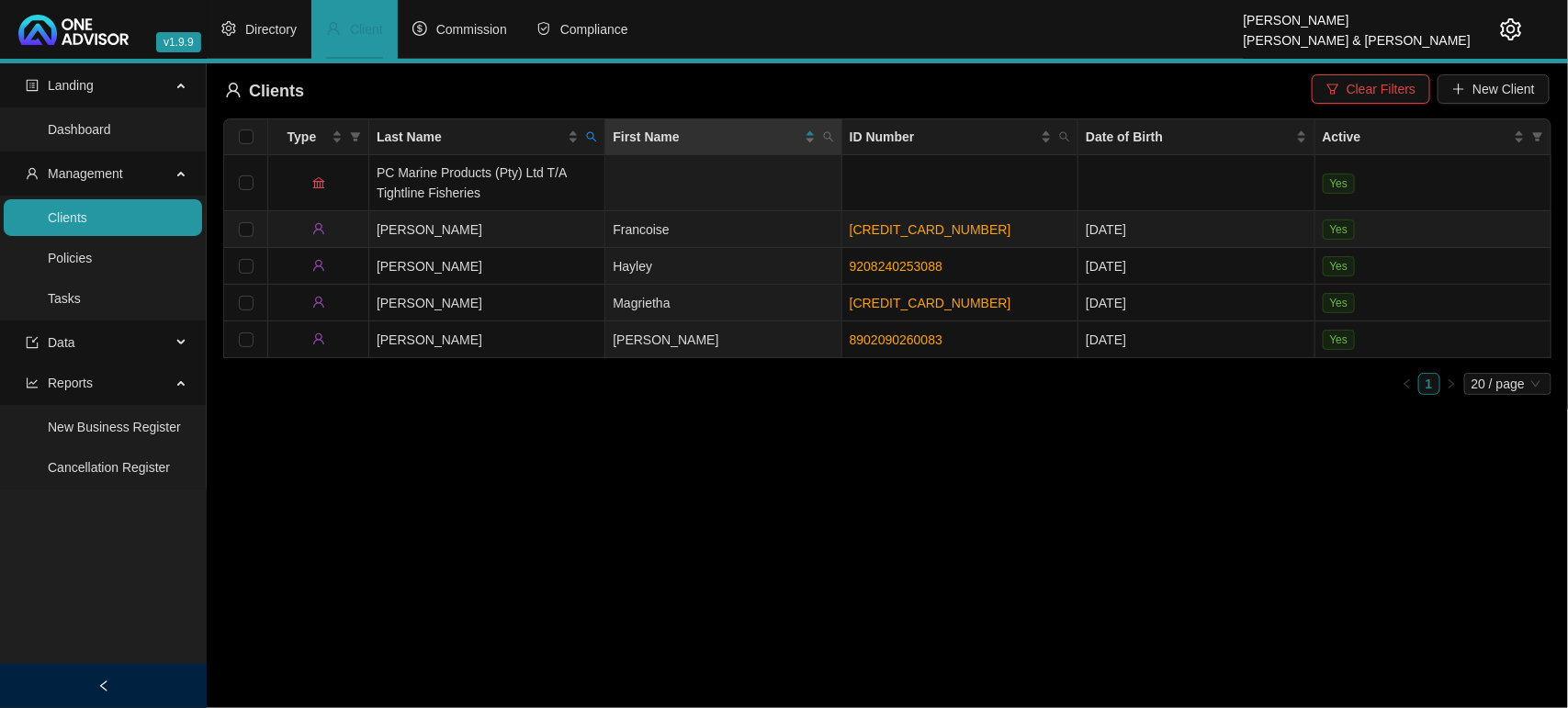
click at [553, 222] on td "[PERSON_NAME]" at bounding box center [487, 230] width 236 height 37
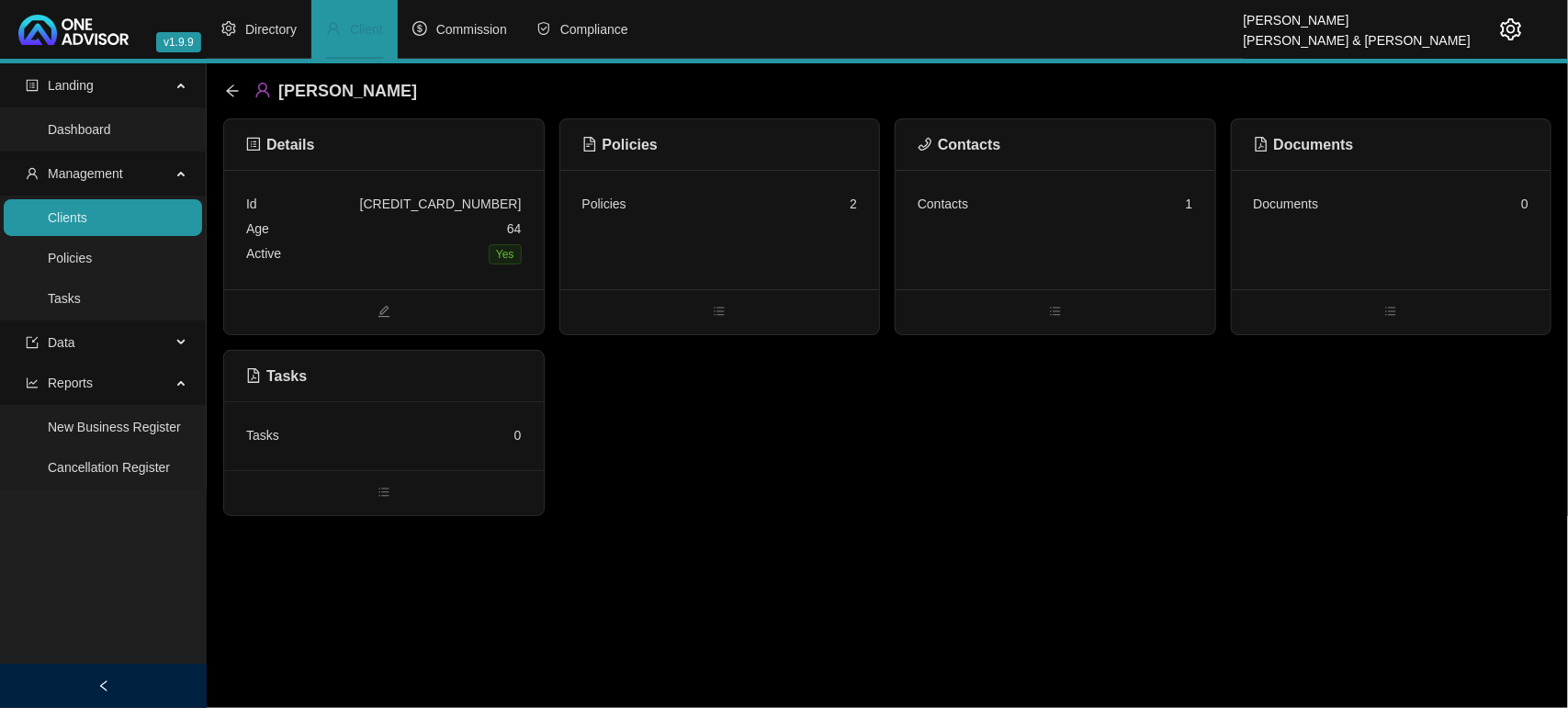
click at [1016, 241] on div "Contacts 1" at bounding box center [1055, 230] width 320 height 120
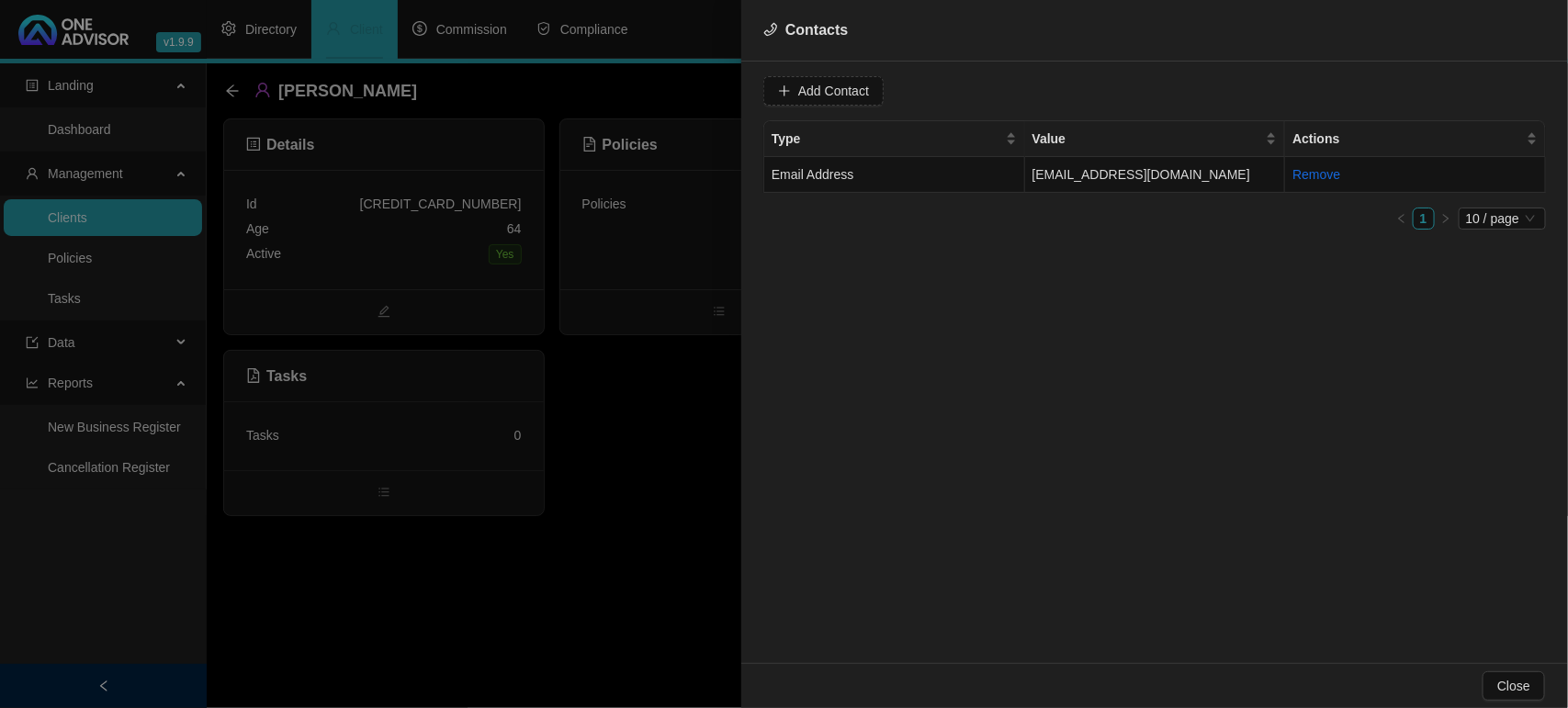
click at [230, 88] on div at bounding box center [784, 354] width 1568 height 708
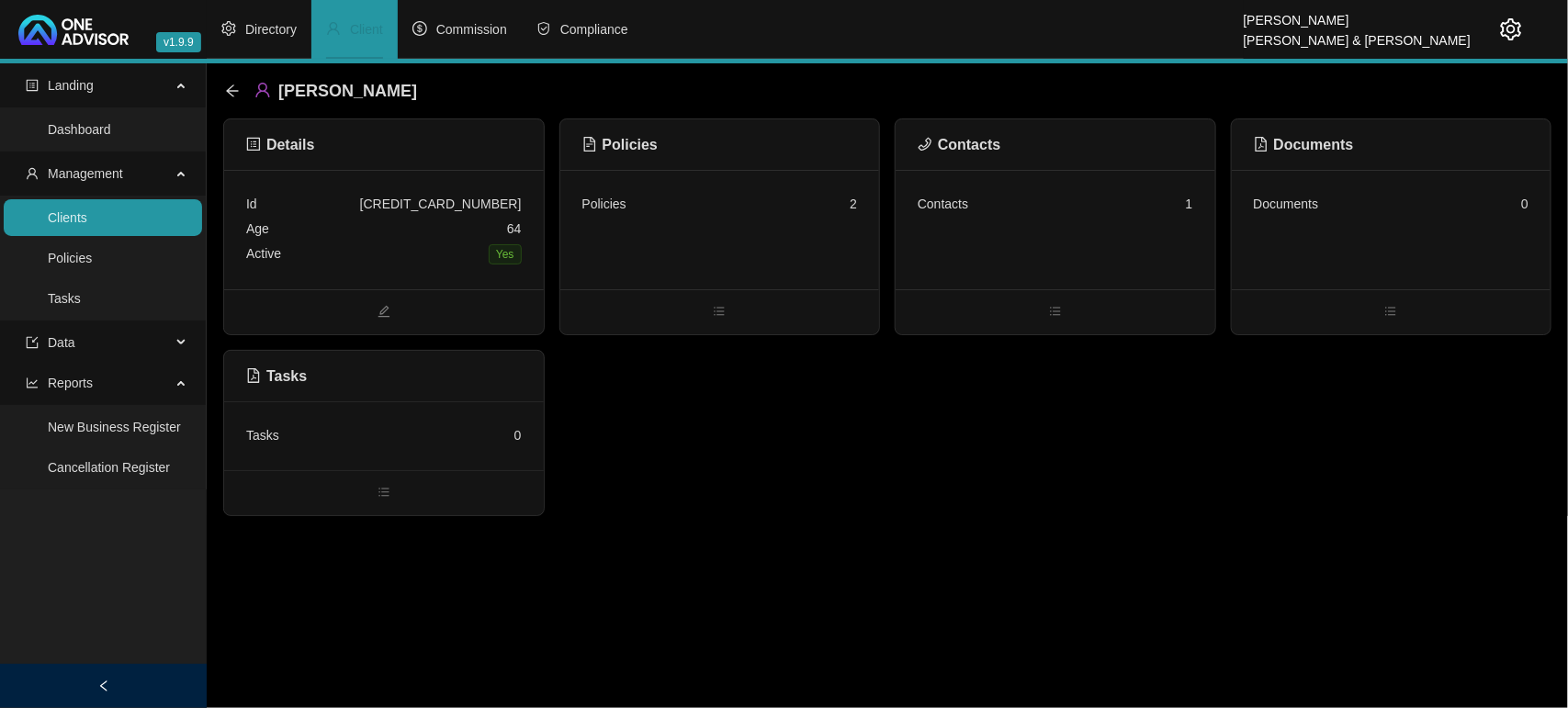
click at [230, 88] on icon "arrow-left" at bounding box center [232, 90] width 12 height 12
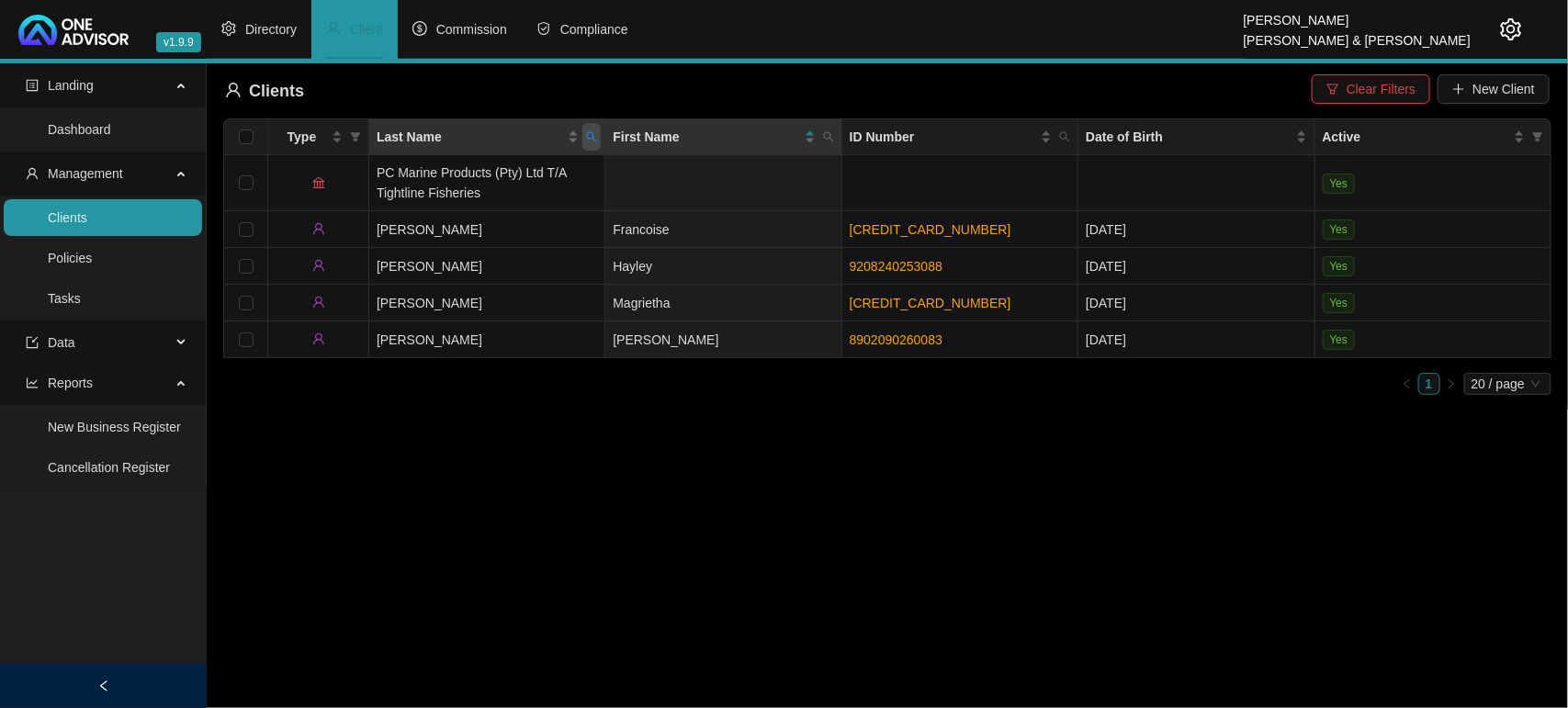
click at [589, 136] on icon "search" at bounding box center [591, 137] width 11 height 11
type input "[PERSON_NAME]"
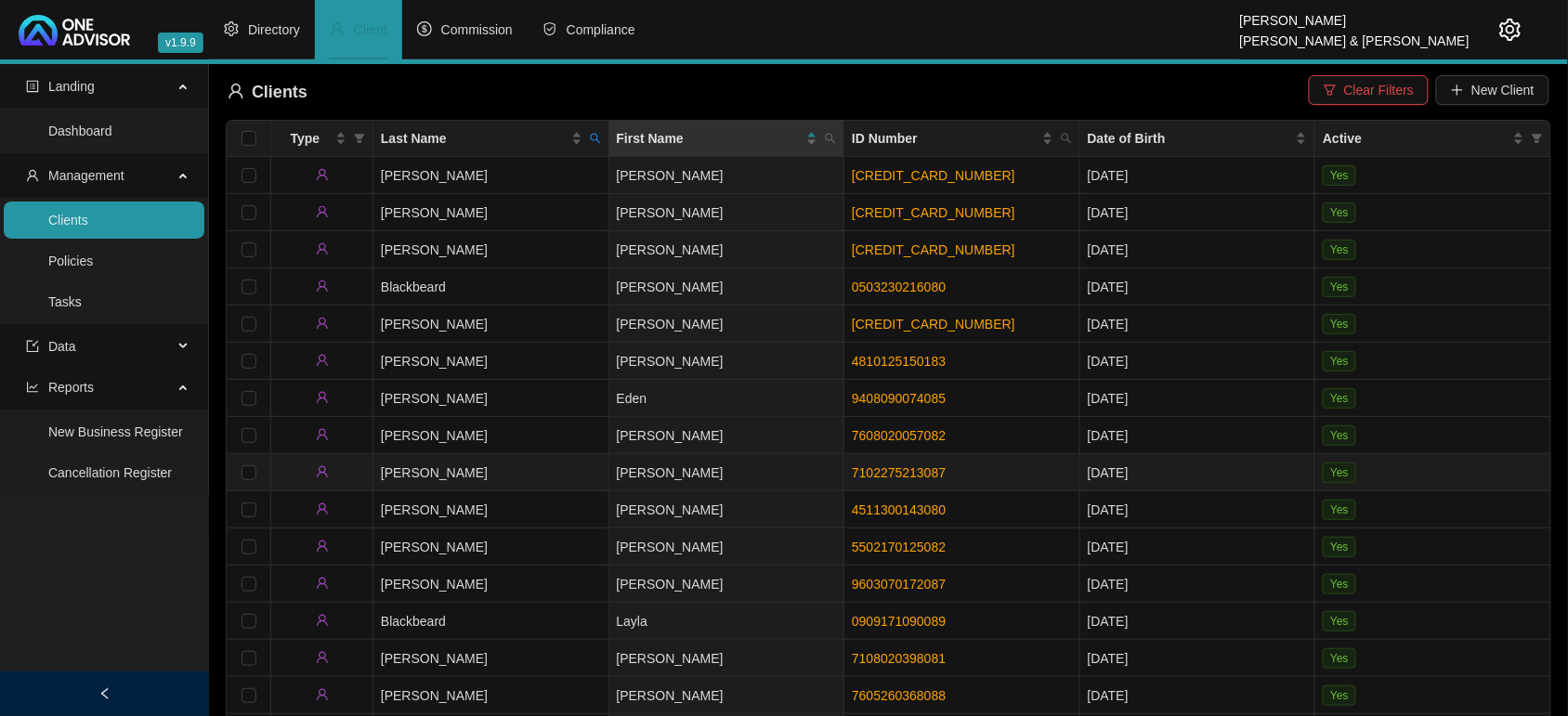
scroll to position [230, 0]
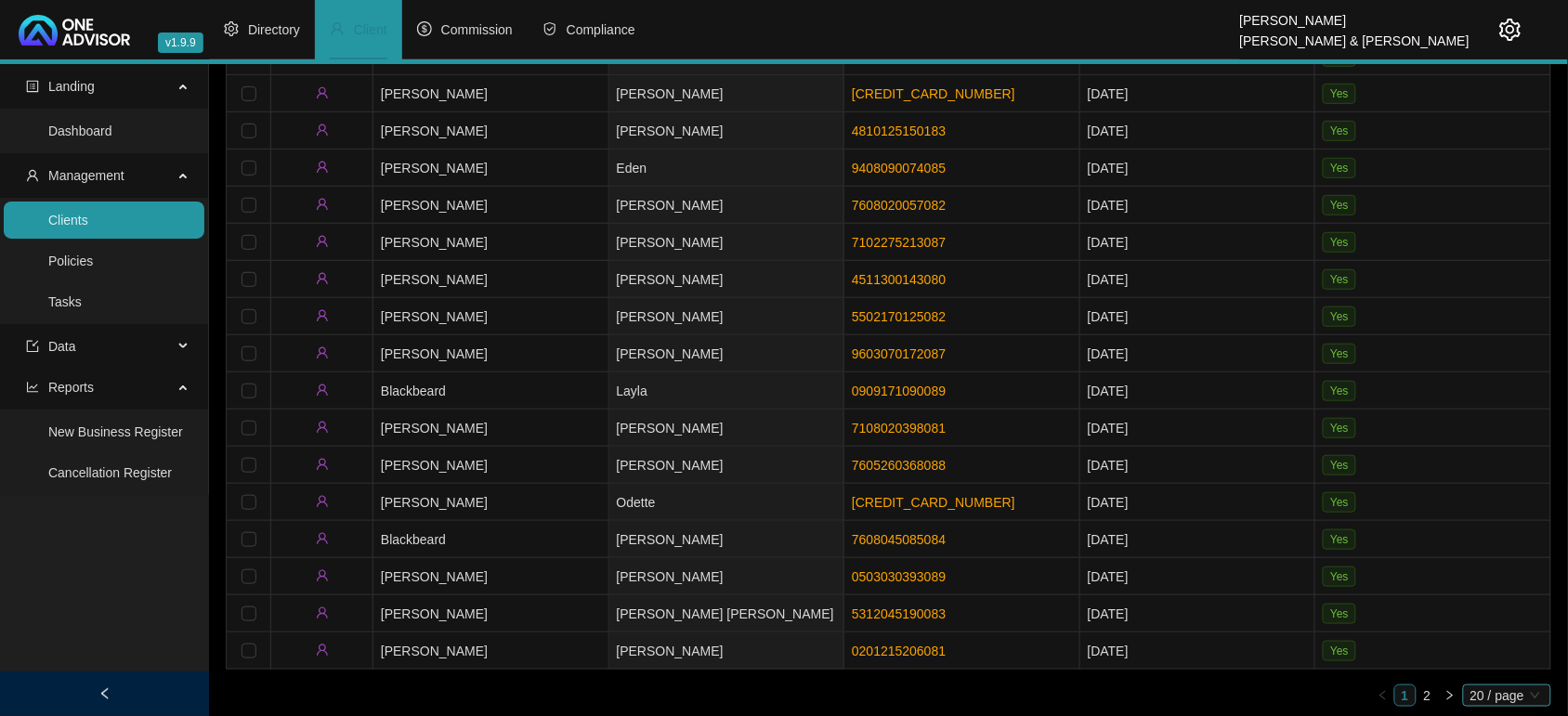
click at [1484, 685] on span "20 / page" at bounding box center [1508, 695] width 73 height 20
click at [1486, 632] on div "50 / page" at bounding box center [1509, 632] width 61 height 20
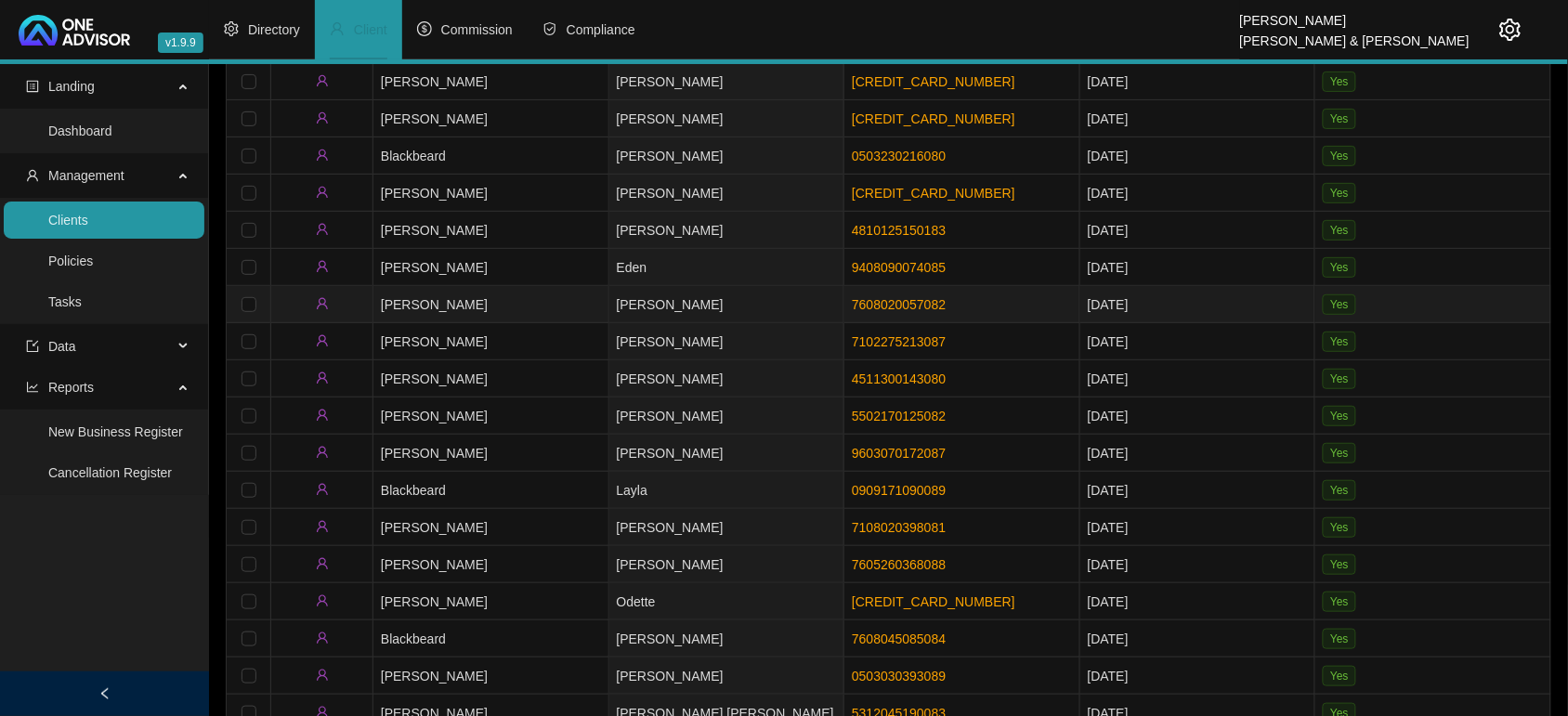
scroll to position [341, 0]
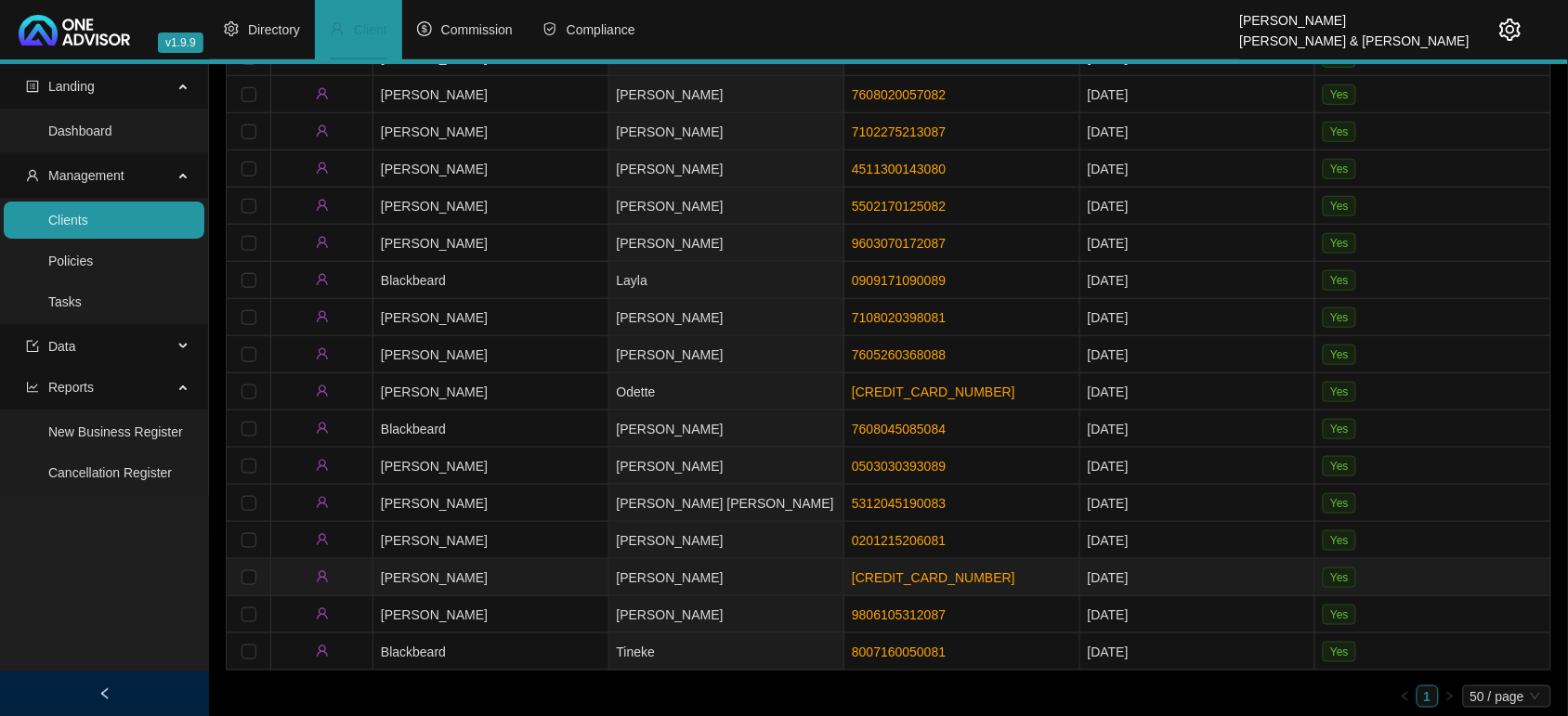
click at [577, 576] on td "[PERSON_NAME]" at bounding box center [492, 578] width 236 height 37
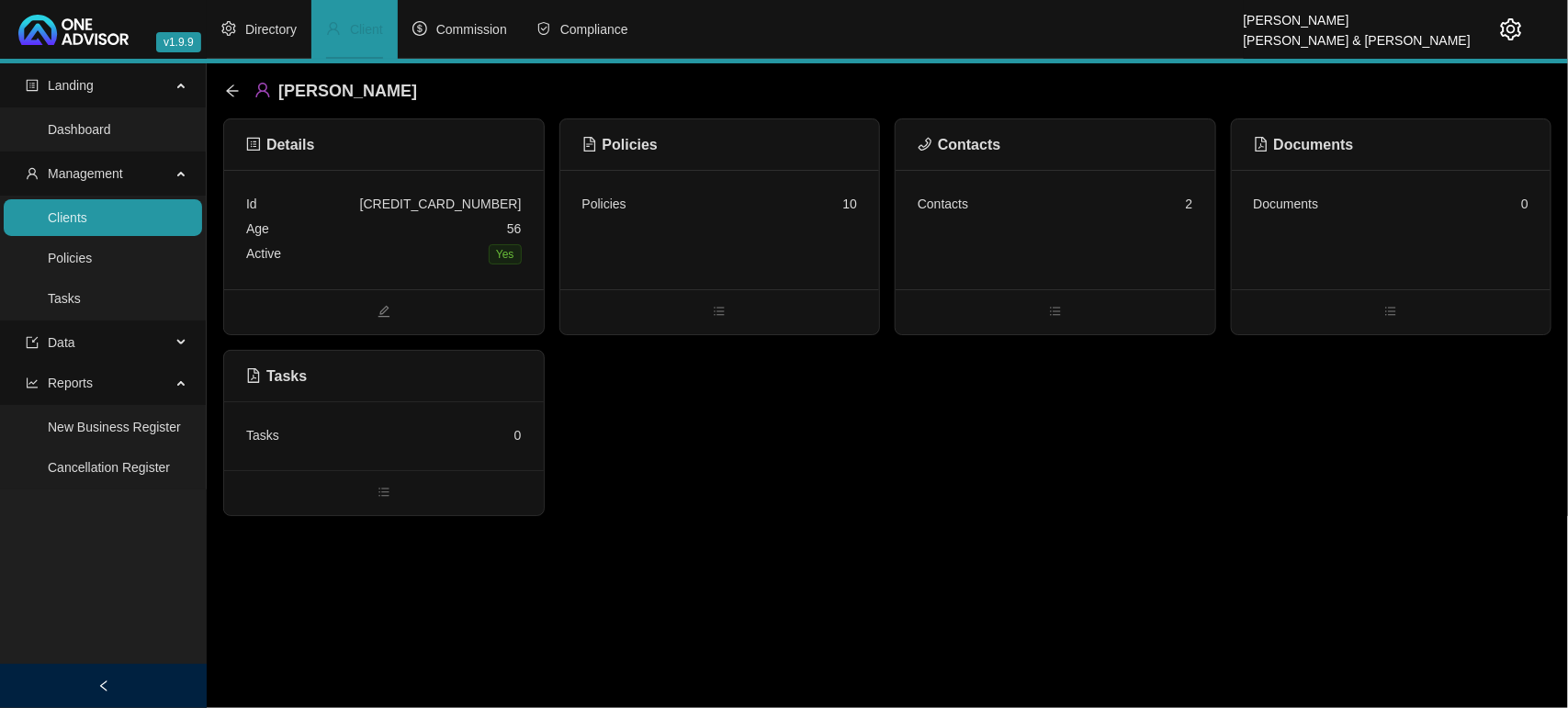
click at [1062, 253] on div "Contacts 2" at bounding box center [1055, 230] width 320 height 120
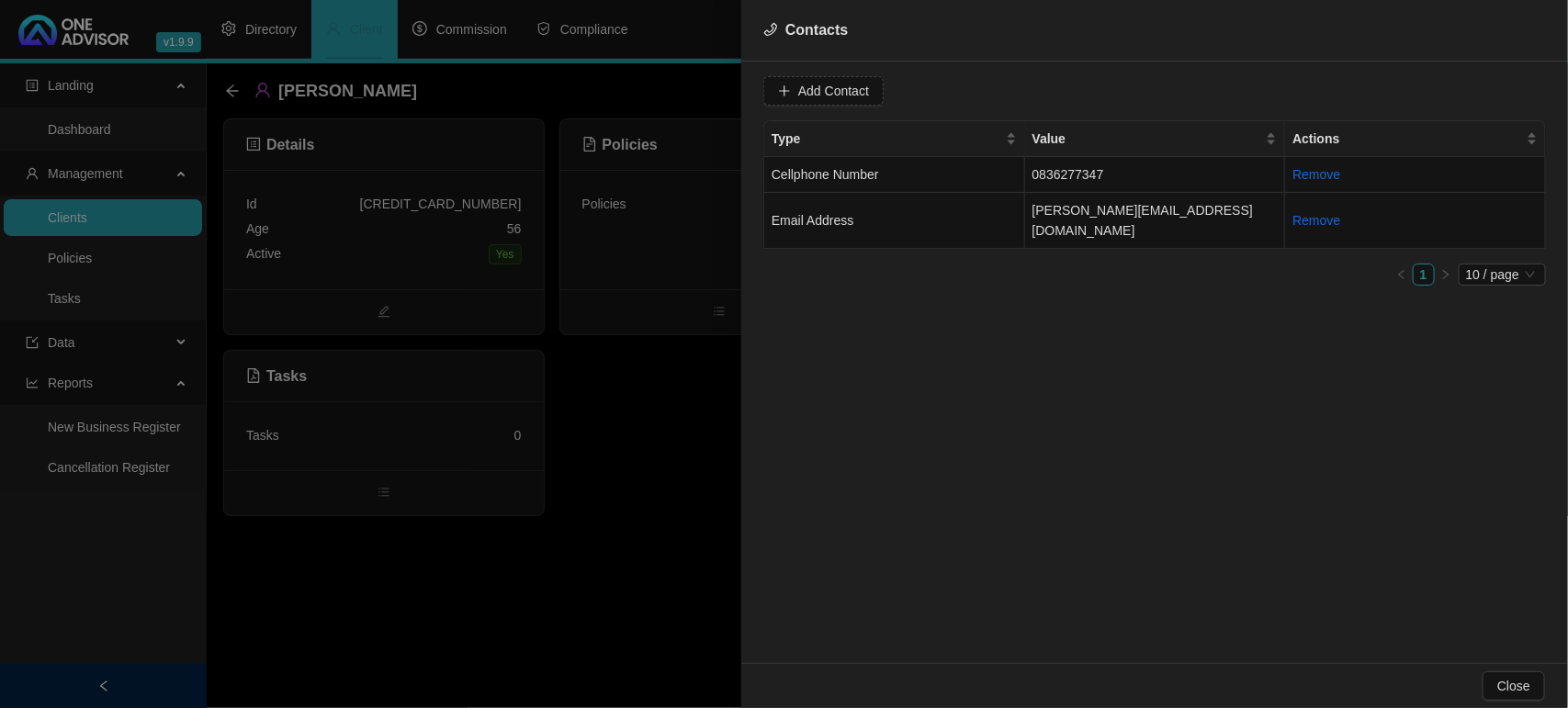
click at [604, 475] on div at bounding box center [784, 354] width 1568 height 708
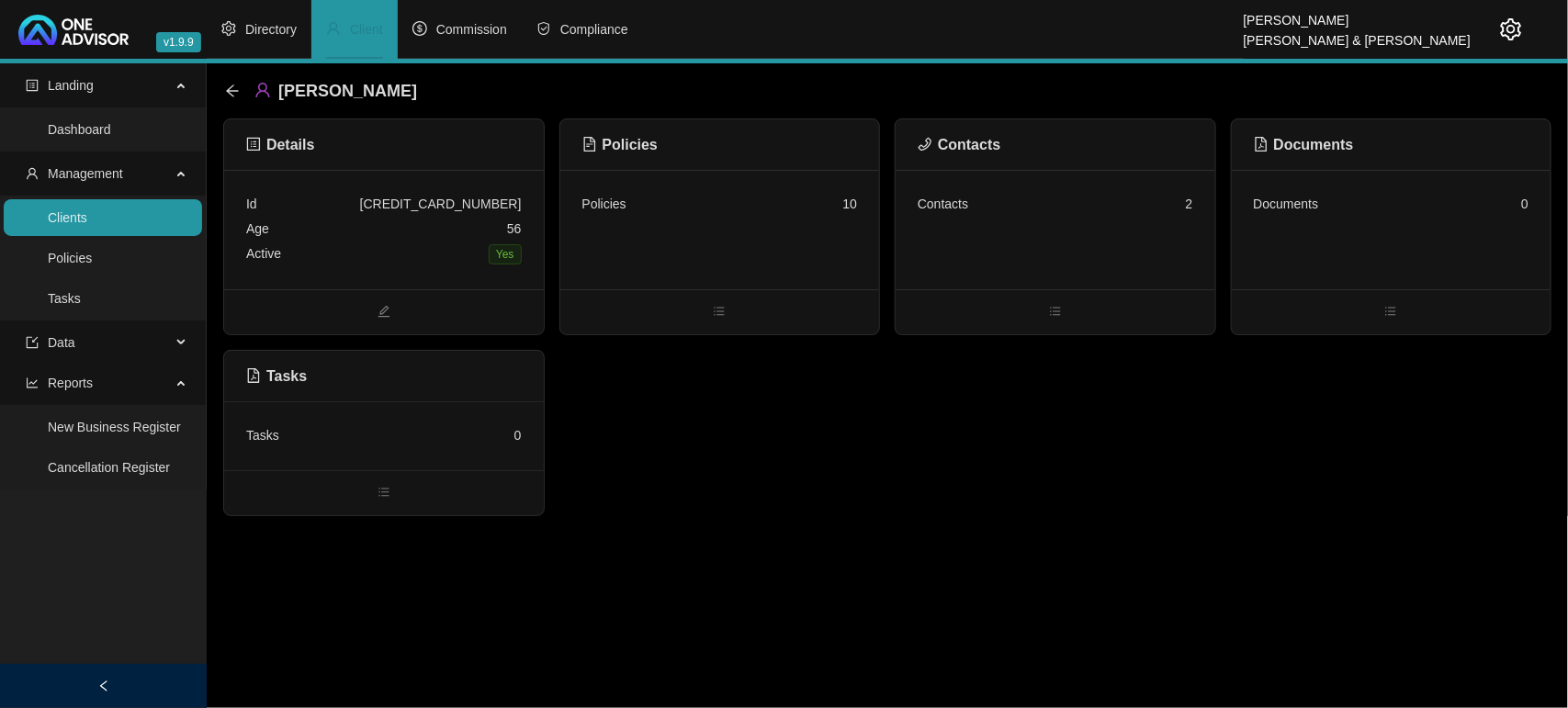
click at [710, 249] on div "Policies 10" at bounding box center [719, 230] width 320 height 120
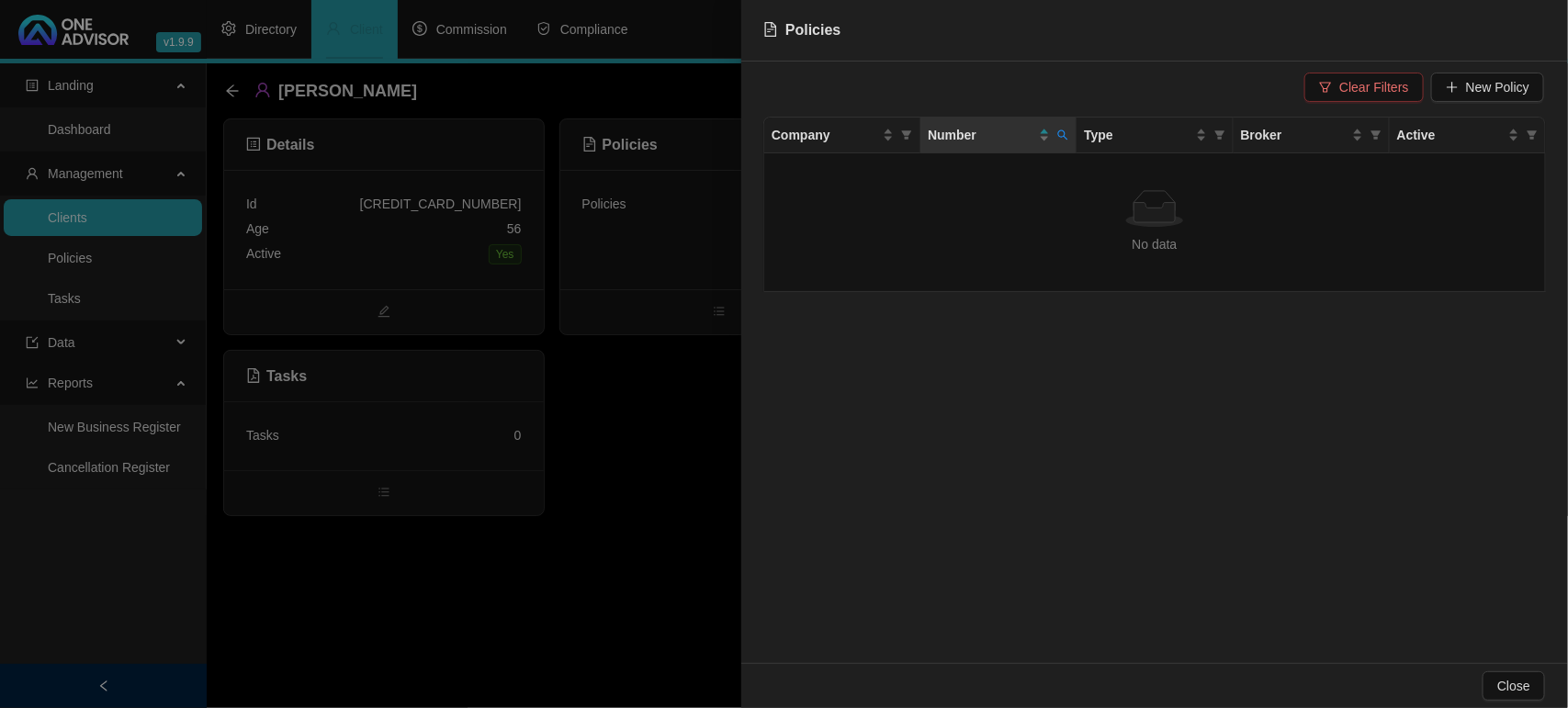
click at [1321, 78] on button "Clear Filters" at bounding box center [1363, 86] width 119 height 29
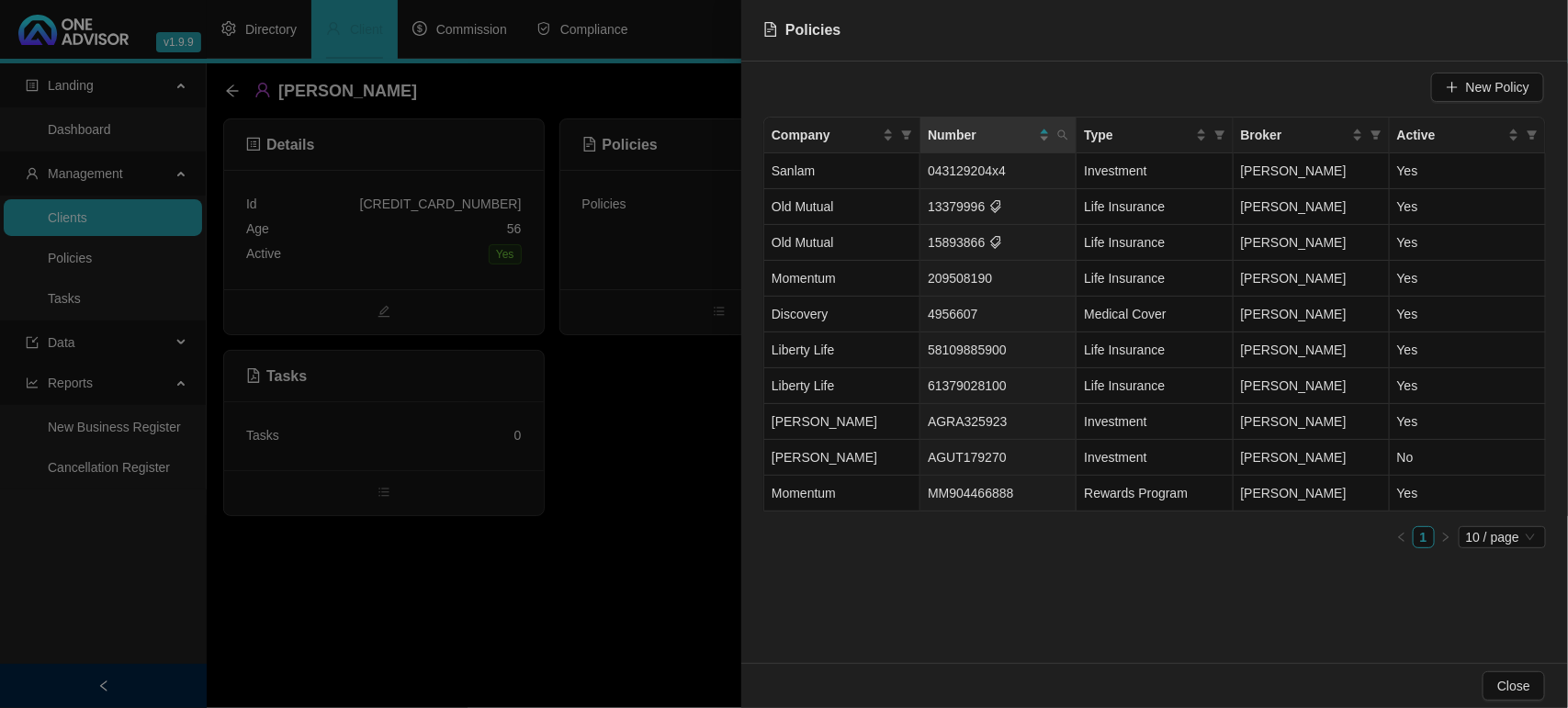
drag, startPoint x: 678, startPoint y: 460, endPoint x: 640, endPoint y: 439, distance: 43.4
click at [678, 461] on div at bounding box center [784, 354] width 1568 height 708
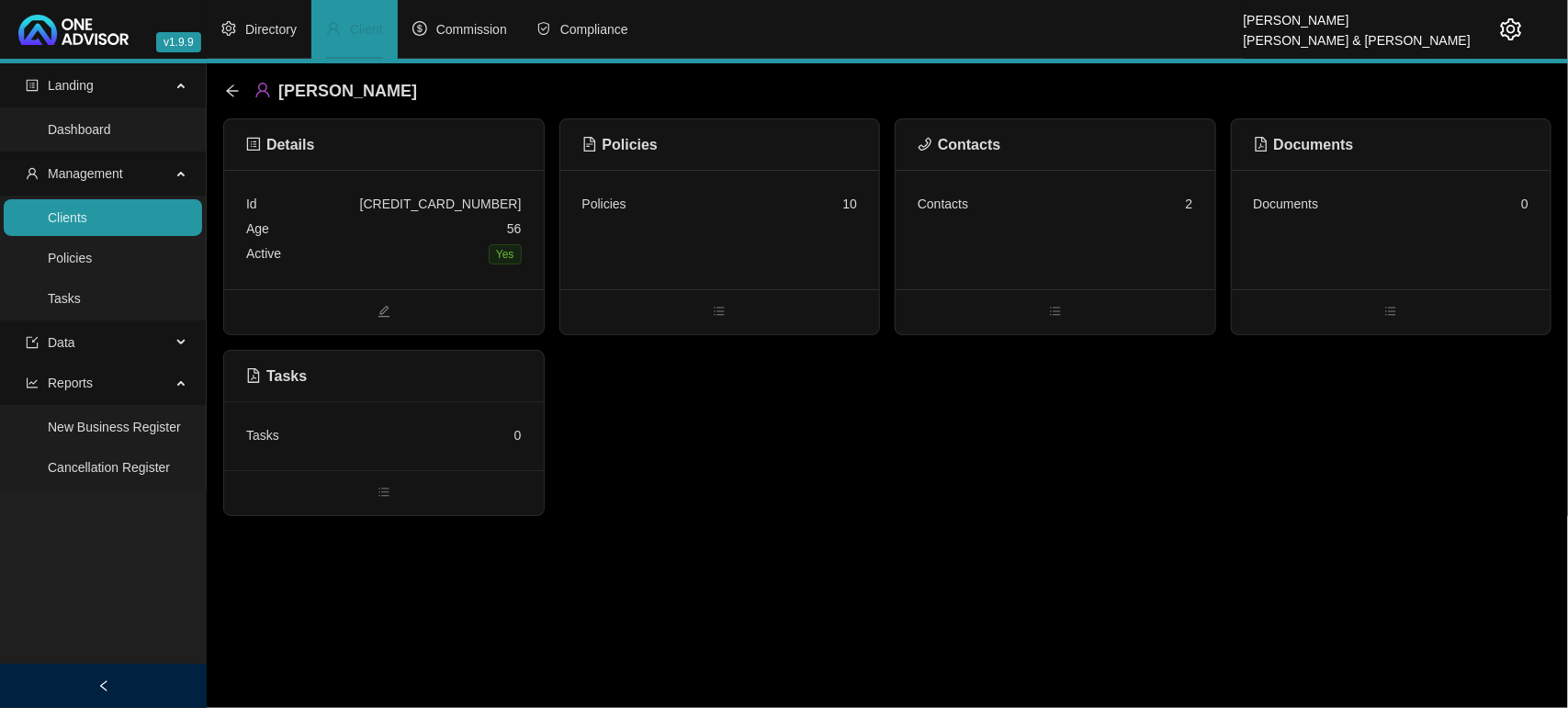
click at [87, 216] on link "Clients" at bounding box center [67, 217] width 40 height 14
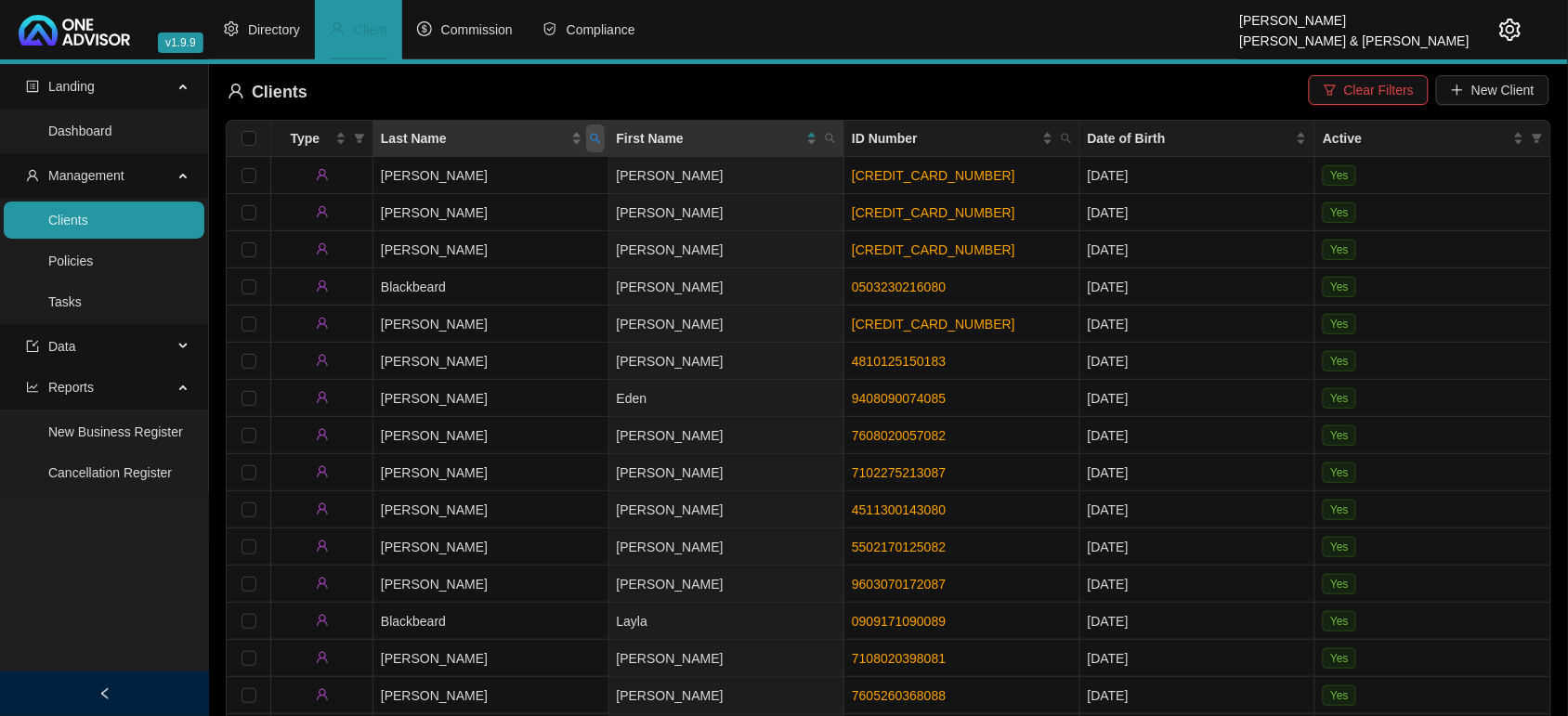
click at [591, 140] on icon "search" at bounding box center [594, 138] width 11 height 11
type input "gency"
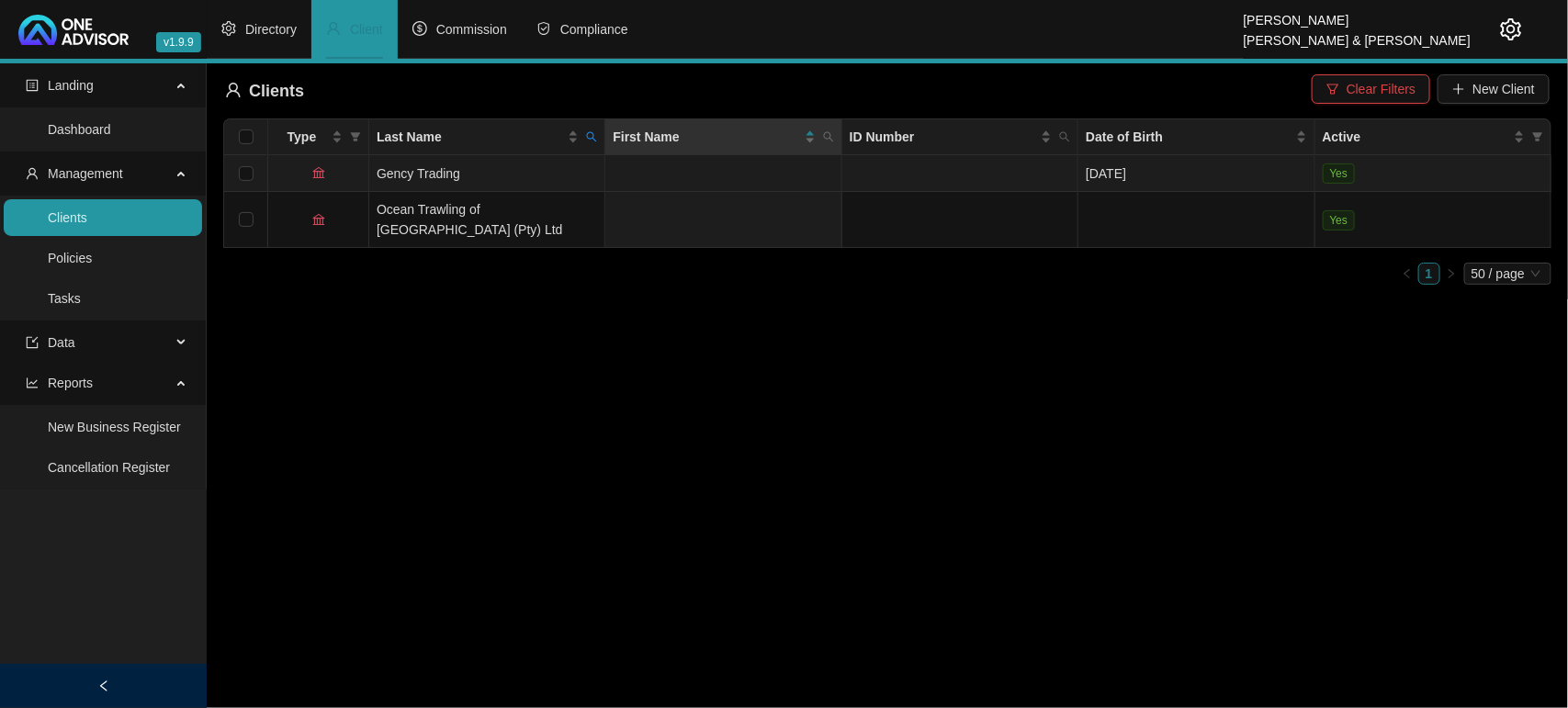
click at [512, 177] on td "Gency Trading" at bounding box center [487, 174] width 236 height 37
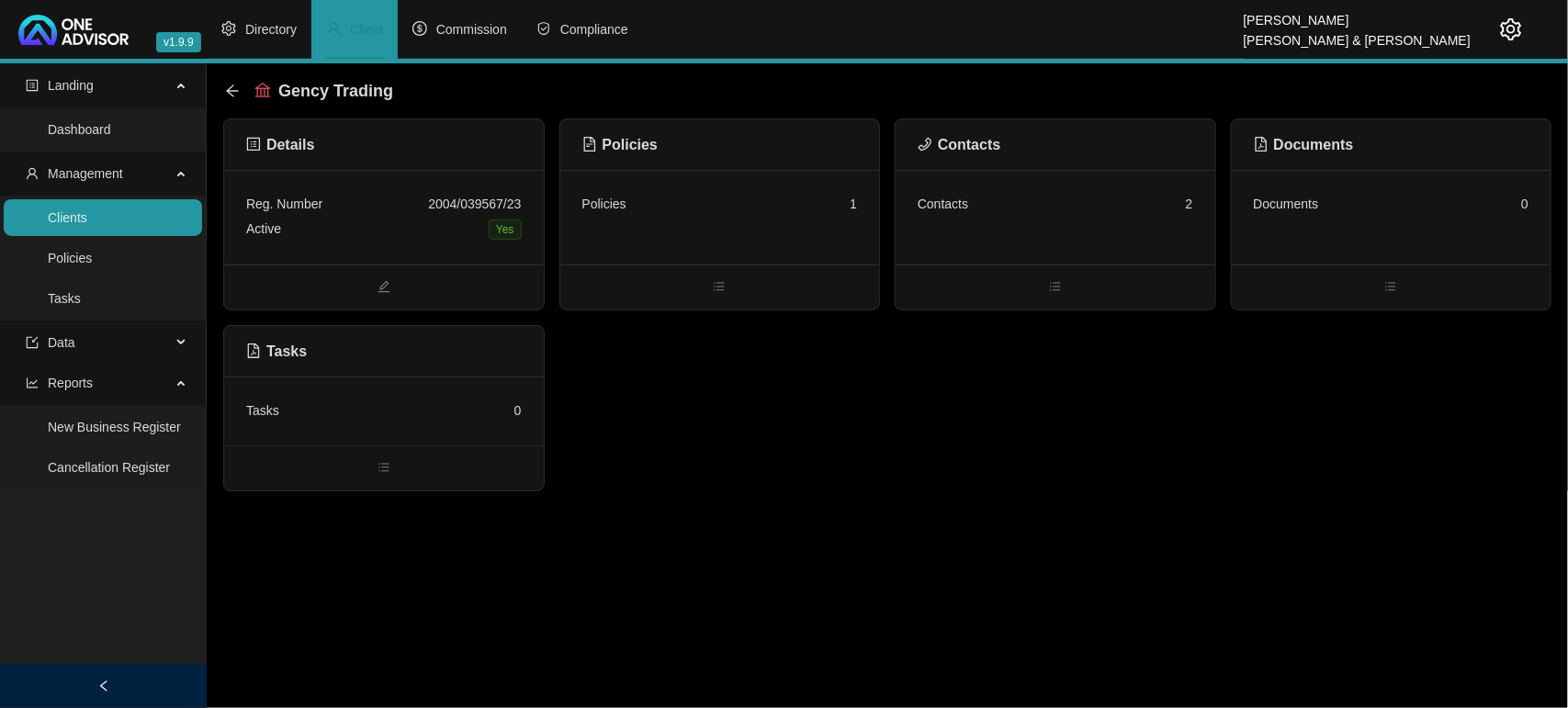
click at [1135, 258] on div "Contacts 2" at bounding box center [1055, 217] width 320 height 95
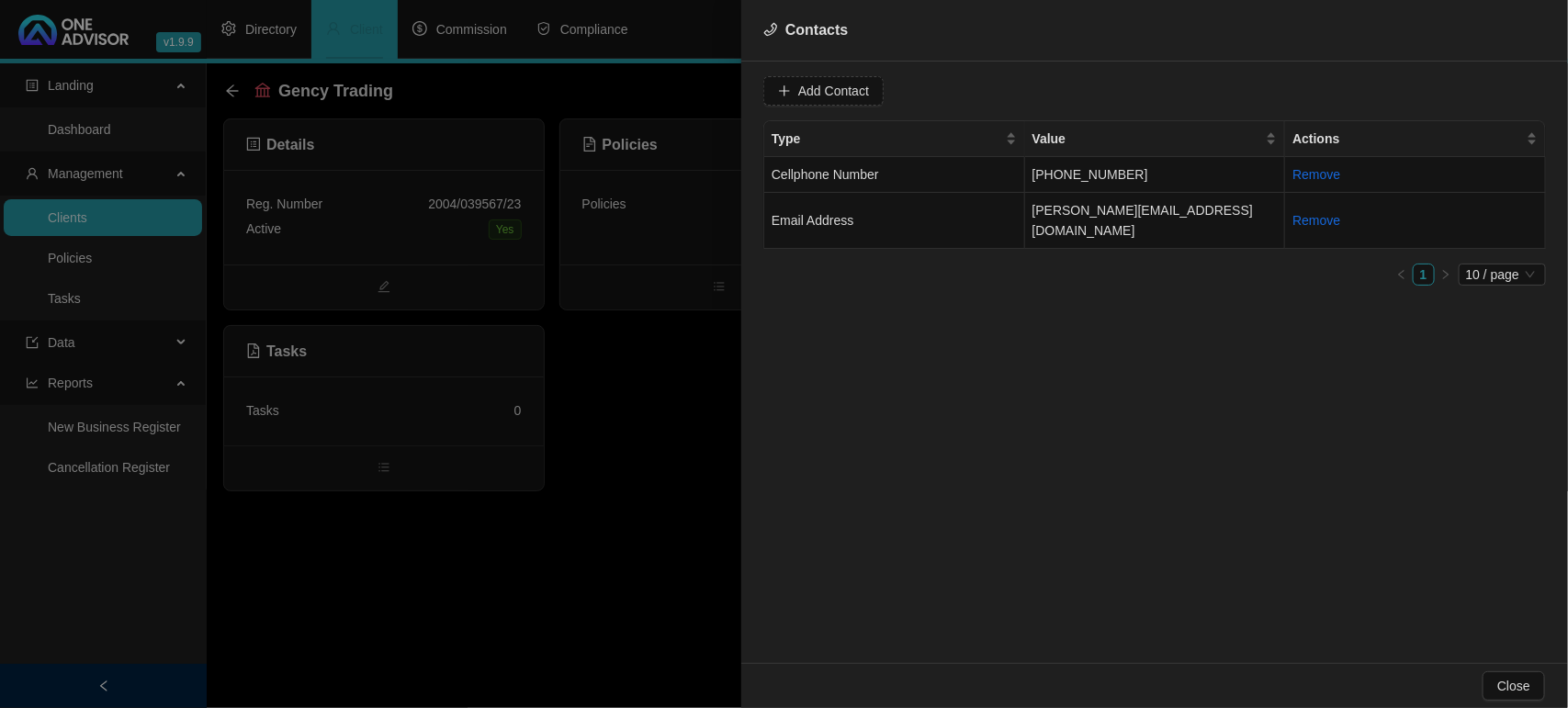
click at [586, 455] on div at bounding box center [784, 354] width 1568 height 708
